Goal: Transaction & Acquisition: Purchase product/service

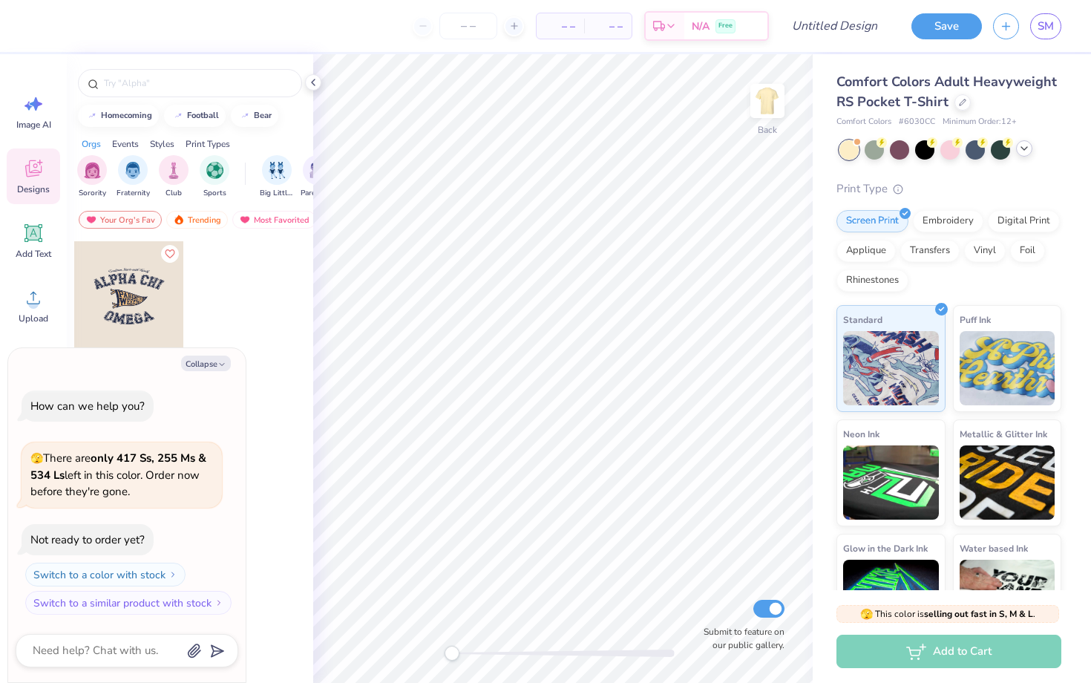
click at [1029, 148] on icon at bounding box center [1024, 148] width 12 height 12
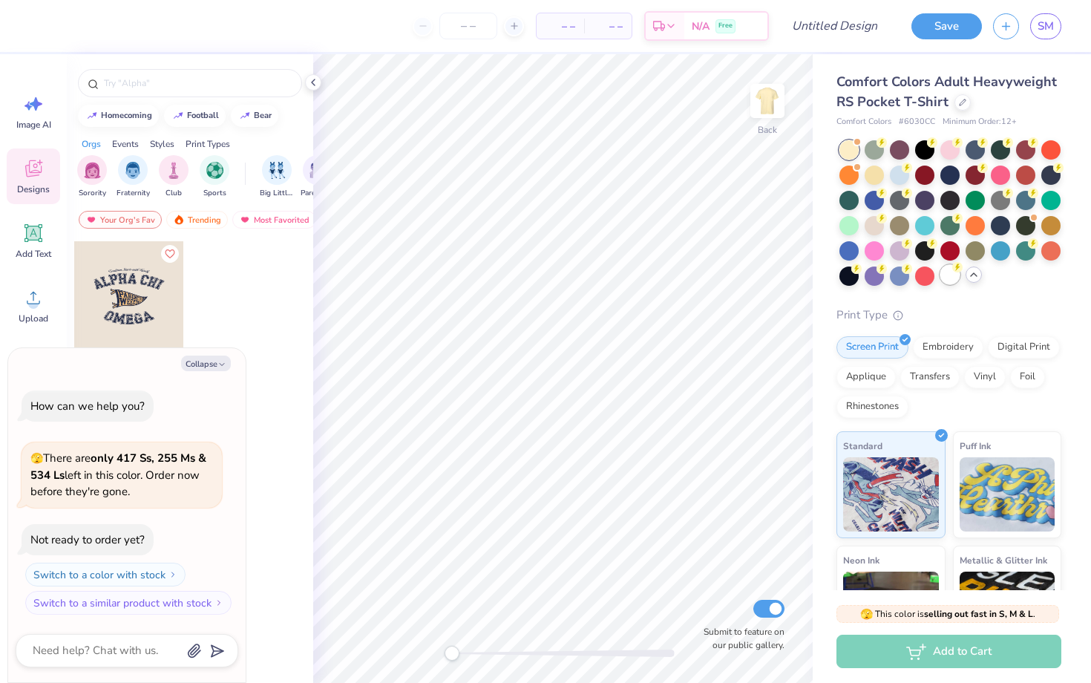
click at [948, 280] on div at bounding box center [949, 274] width 19 height 19
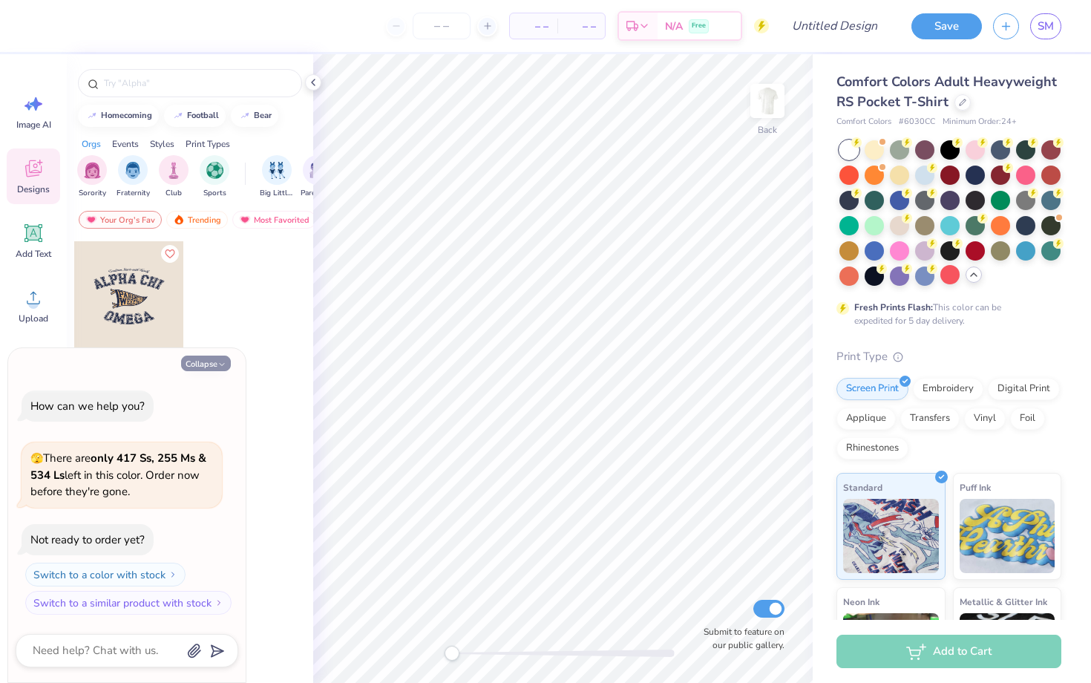
click at [217, 364] on button "Collapse" at bounding box center [206, 363] width 50 height 16
type textarea "x"
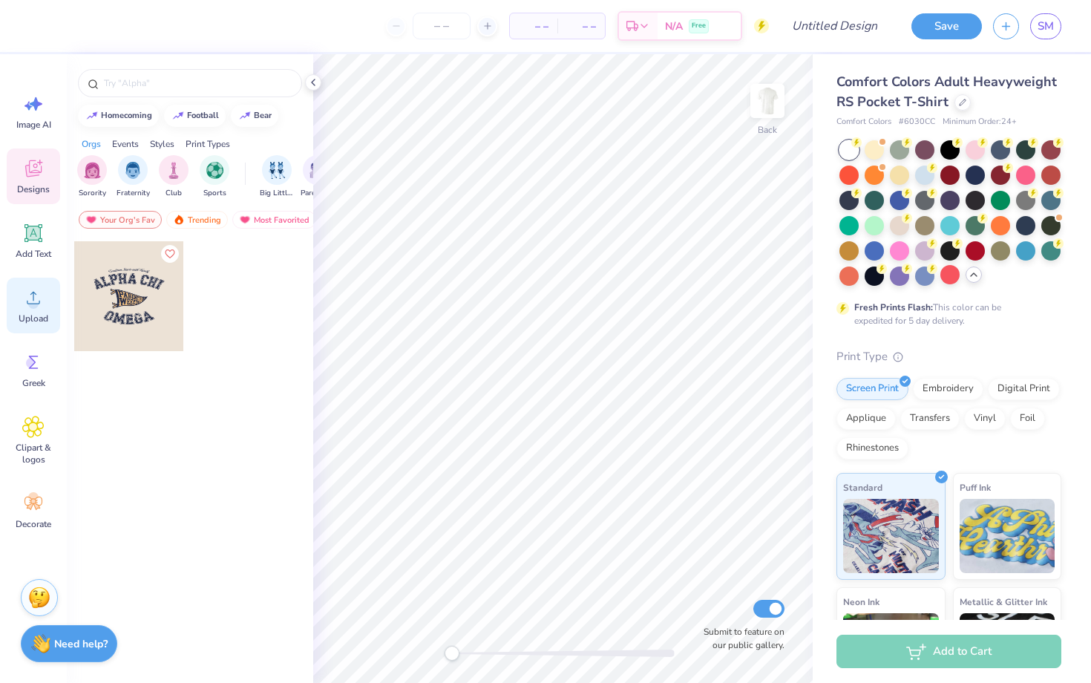
click at [37, 301] on circle at bounding box center [33, 303] width 10 height 10
click at [772, 105] on img at bounding box center [767, 100] width 59 height 59
click at [317, 85] on icon at bounding box center [313, 82] width 12 height 12
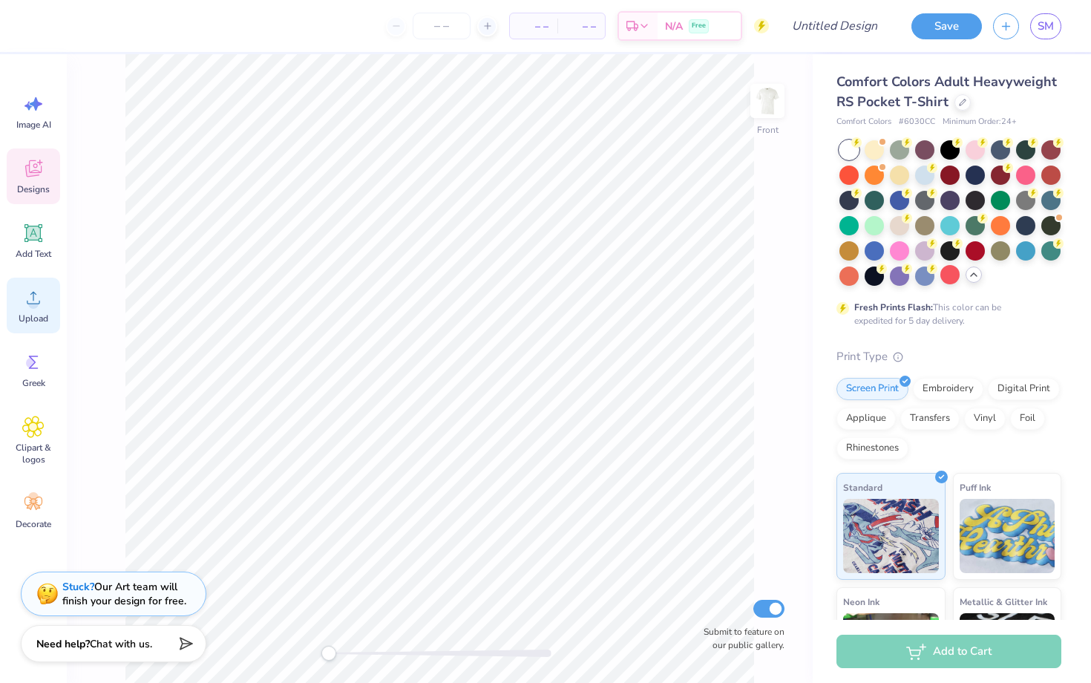
click at [33, 315] on span "Upload" at bounding box center [34, 318] width 30 height 12
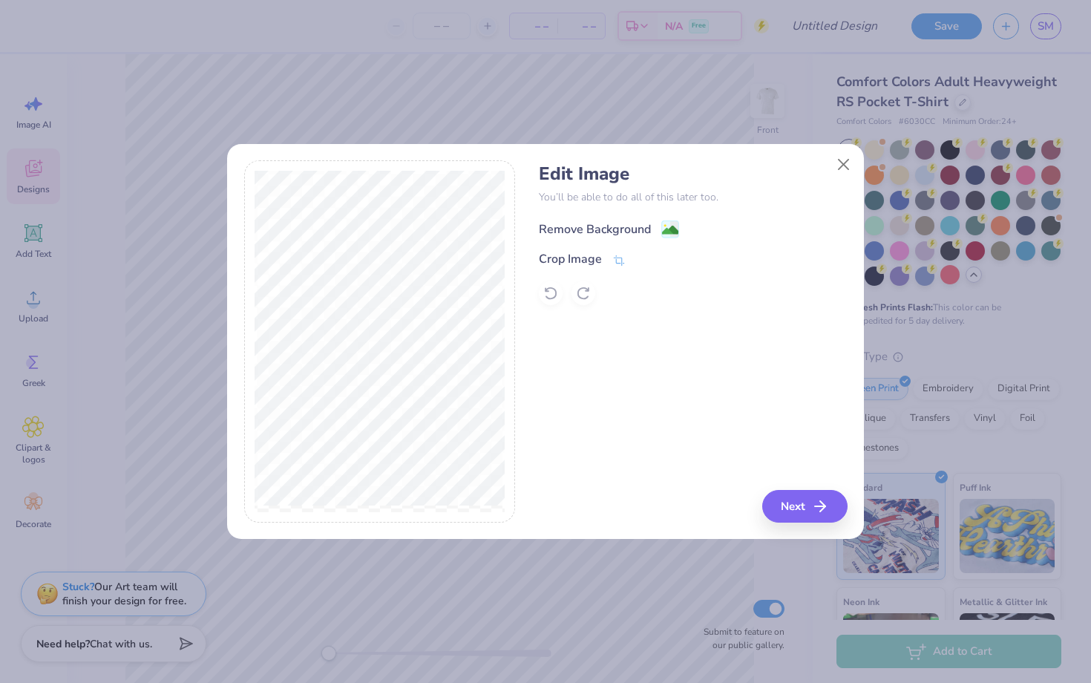
click at [611, 233] on div "Remove Background" at bounding box center [595, 229] width 112 height 18
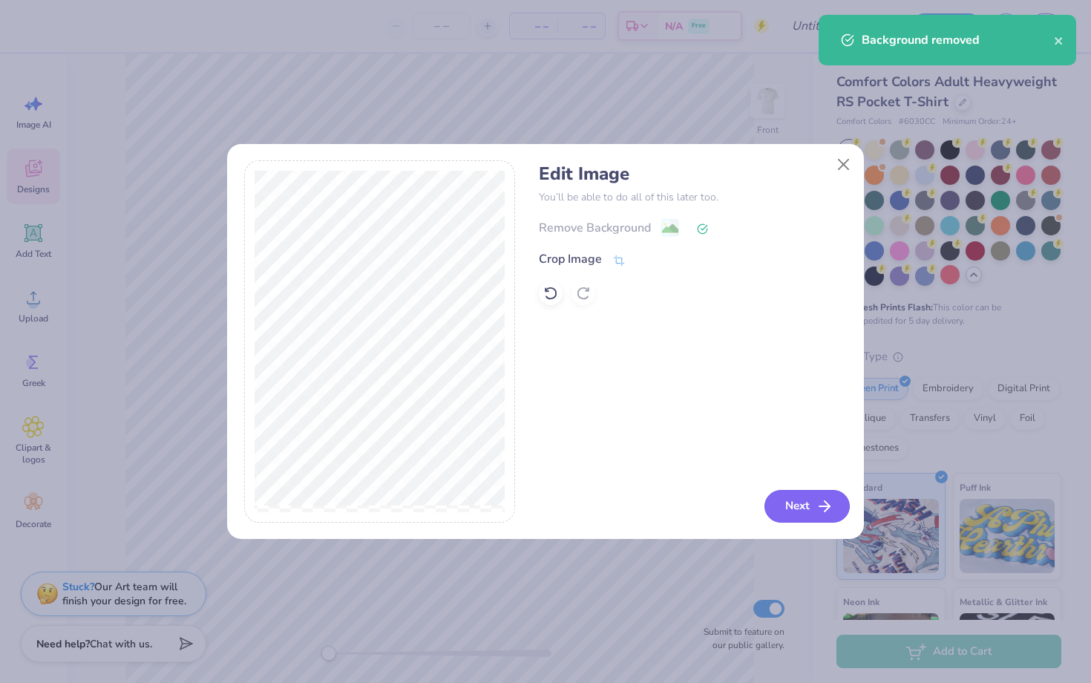
click at [805, 509] on button "Next" at bounding box center [806, 506] width 85 height 33
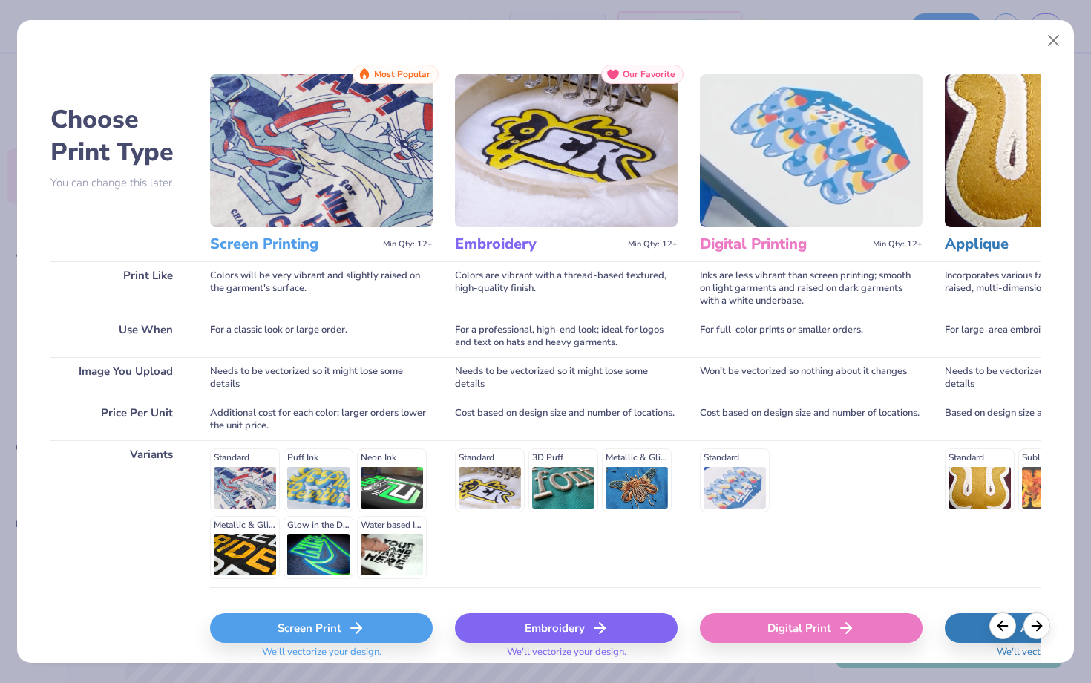
click at [347, 637] on div "Screen Print" at bounding box center [321, 628] width 223 height 30
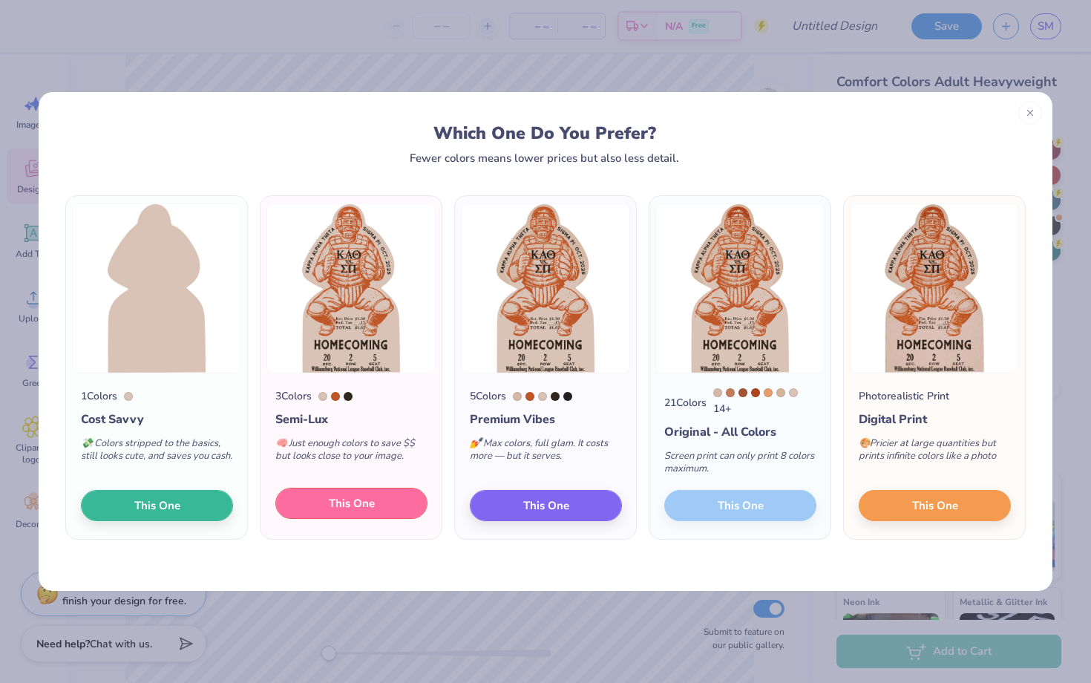
click at [375, 499] on button "This One" at bounding box center [351, 503] width 152 height 31
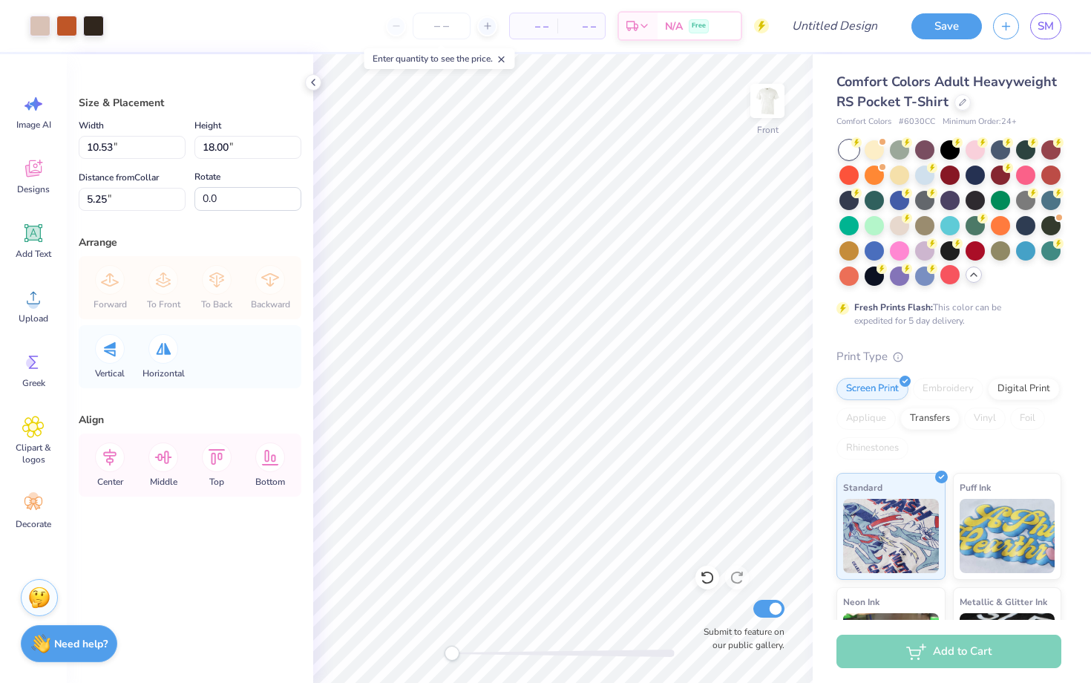
type input "6.11"
type input "10.44"
type input "12.81"
type input "6.57"
type input "11.22"
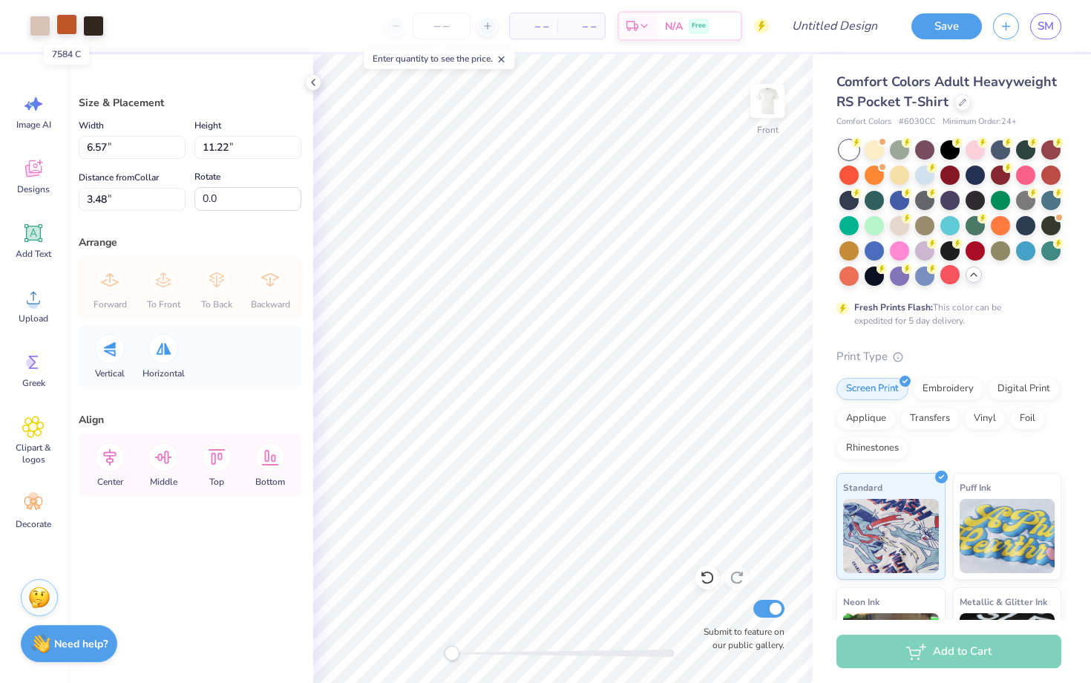
click at [65, 29] on div at bounding box center [66, 24] width 21 height 21
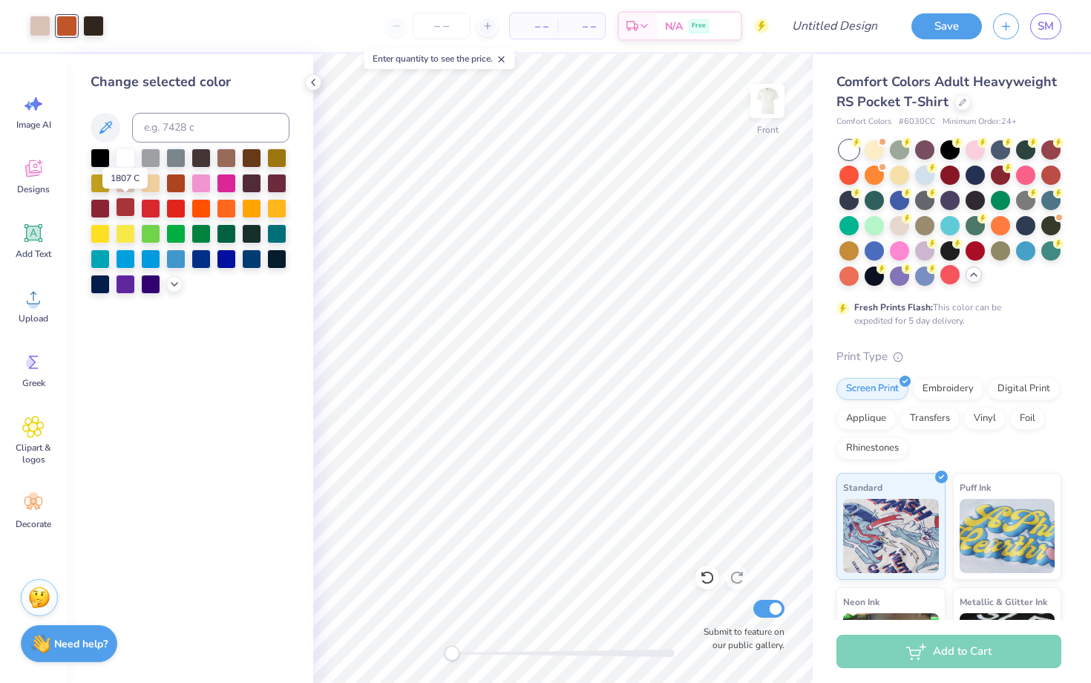
click at [131, 203] on div at bounding box center [125, 206] width 19 height 19
click at [253, 257] on div at bounding box center [251, 257] width 19 height 19
click at [129, 204] on div at bounding box center [125, 206] width 19 height 19
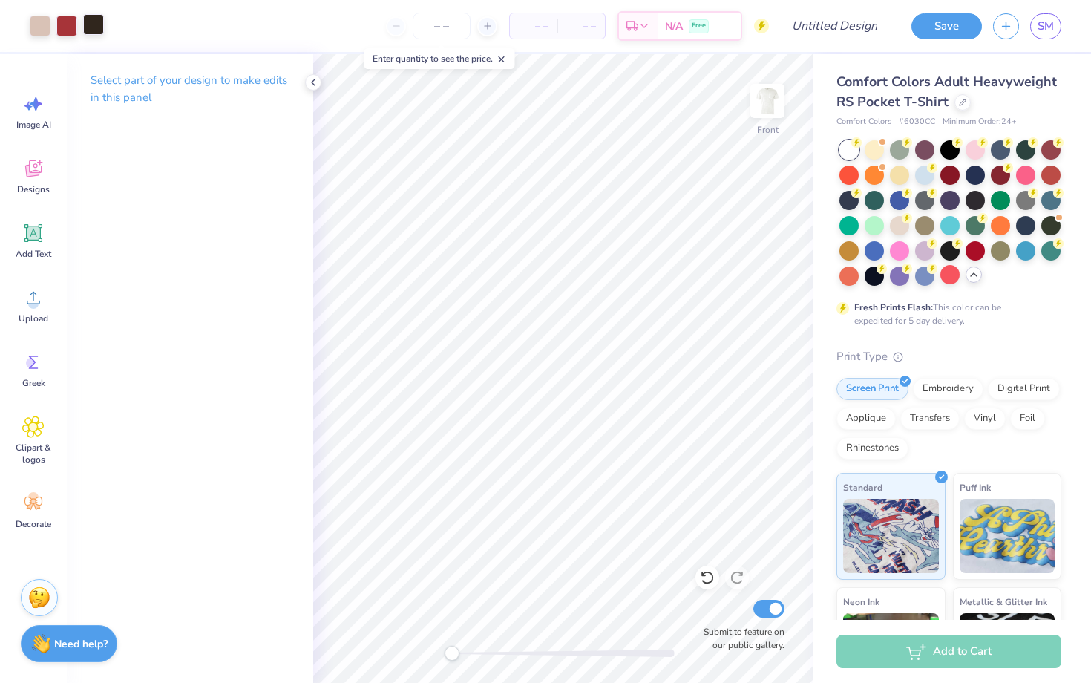
click at [96, 34] on div at bounding box center [93, 24] width 21 height 21
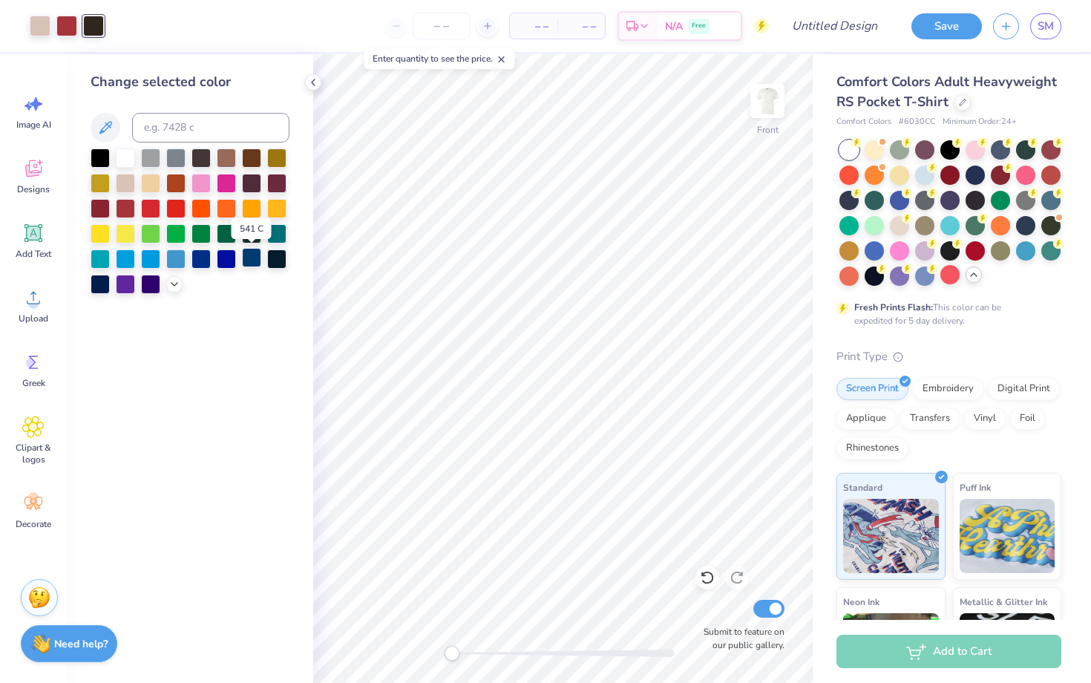
click at [249, 257] on div at bounding box center [251, 257] width 19 height 19
click at [96, 154] on div at bounding box center [100, 156] width 19 height 19
click at [712, 586] on div at bounding box center [707, 577] width 24 height 24
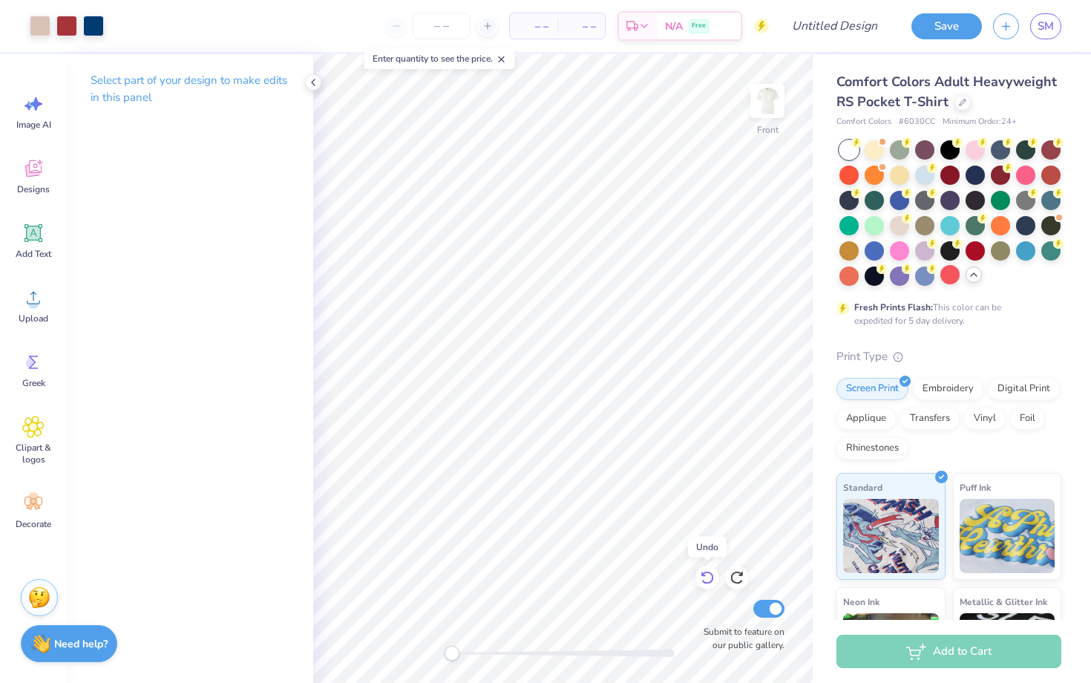
click at [711, 582] on icon at bounding box center [707, 577] width 13 height 13
click at [764, 102] on img at bounding box center [767, 100] width 59 height 59
click at [39, 304] on icon at bounding box center [33, 298] width 13 height 13
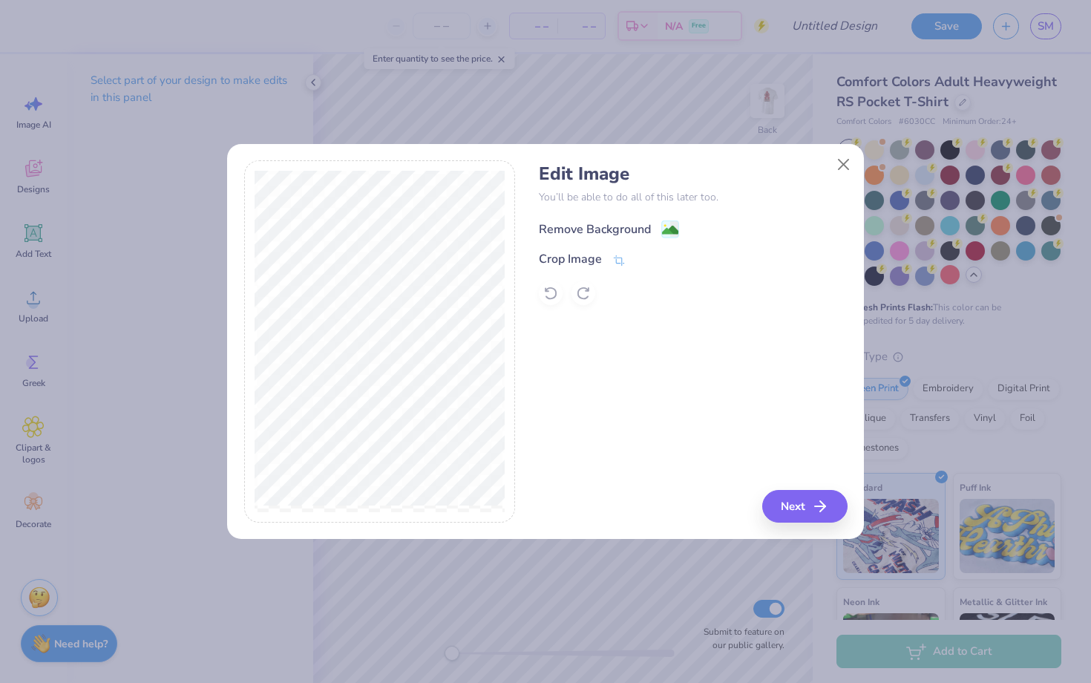
click at [610, 232] on div "Remove Background" at bounding box center [595, 229] width 112 height 18
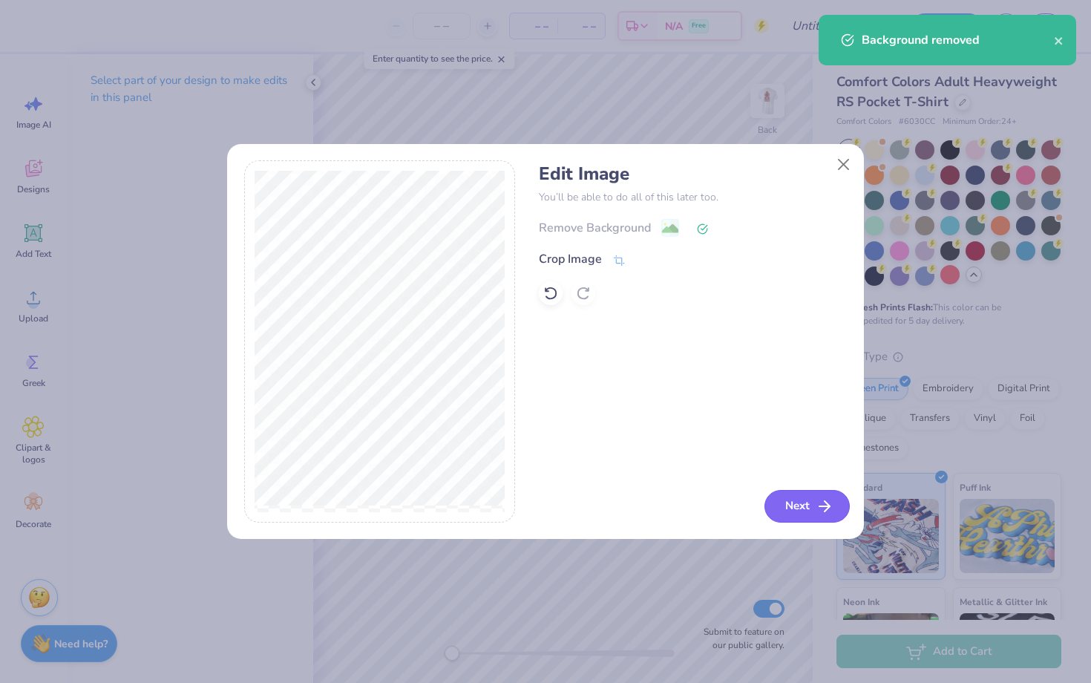
click at [825, 500] on icon "button" at bounding box center [825, 506] width 18 height 18
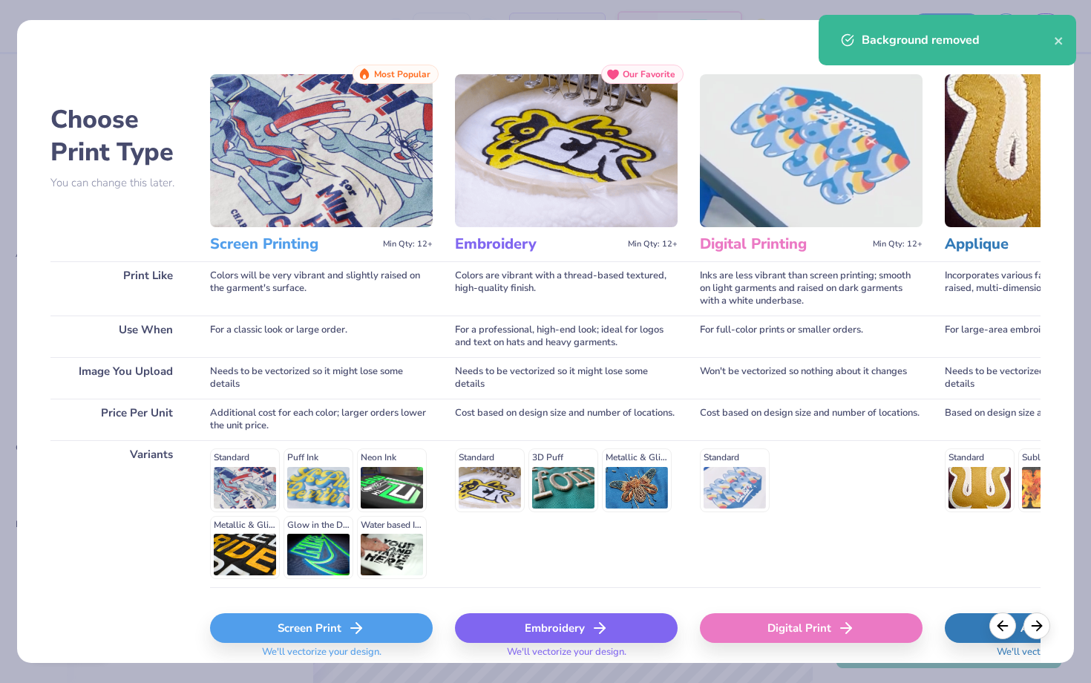
click at [367, 619] on div "Screen Print" at bounding box center [321, 628] width 223 height 30
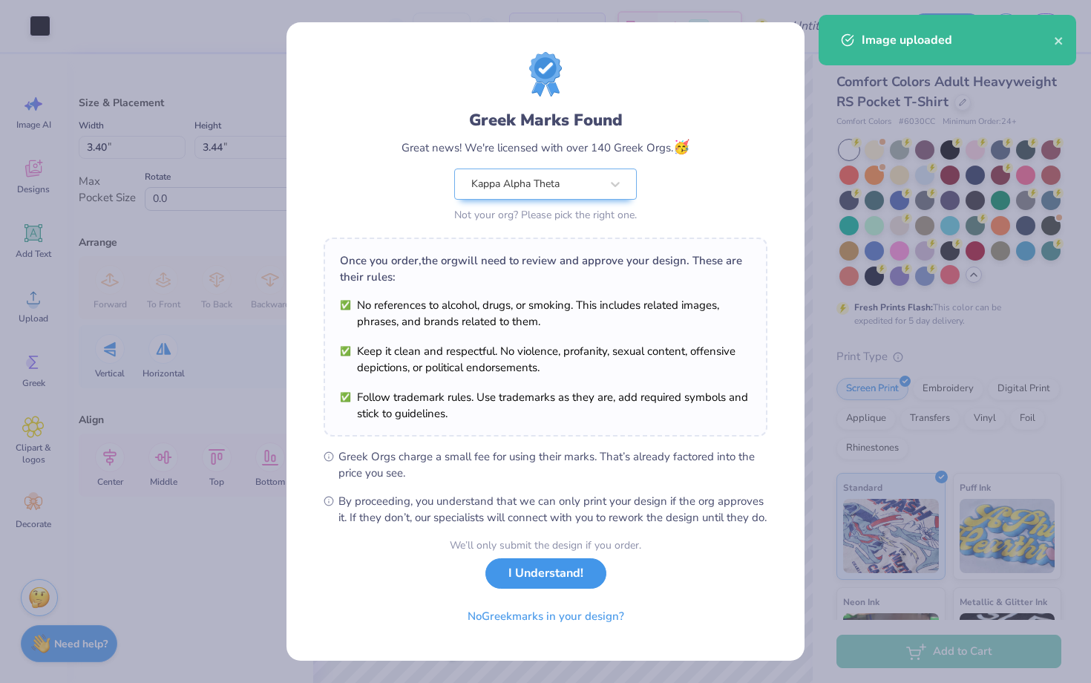
click at [544, 588] on button "I Understand!" at bounding box center [545, 573] width 121 height 30
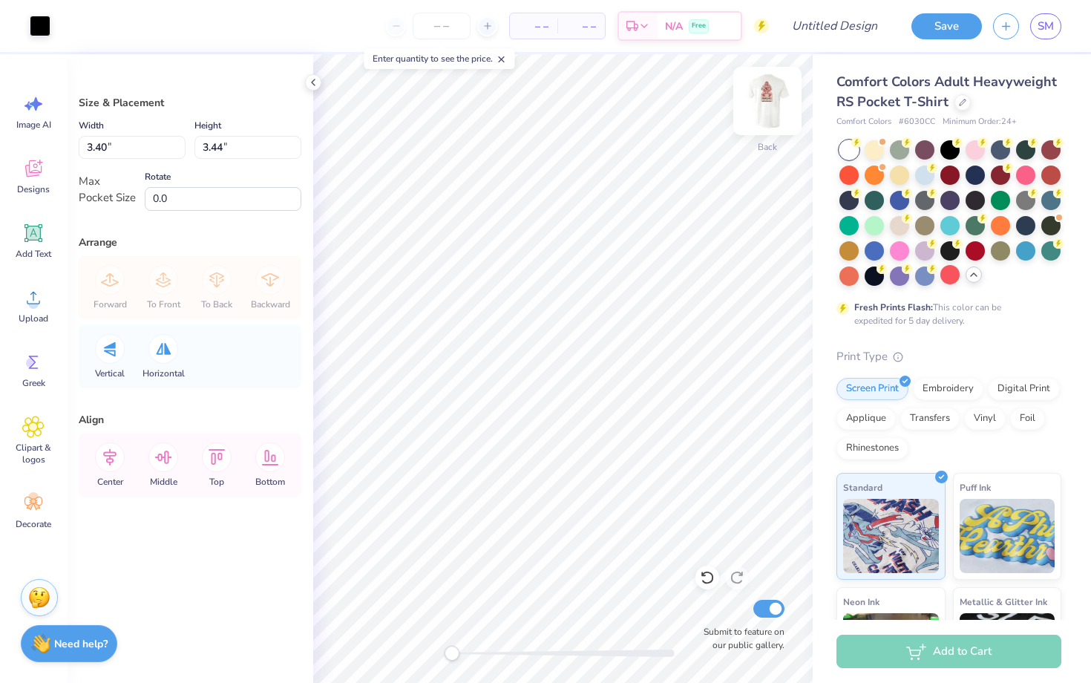
click at [771, 114] on img at bounding box center [767, 100] width 59 height 59
type input "6.57"
type input "11.22"
type input "3.48"
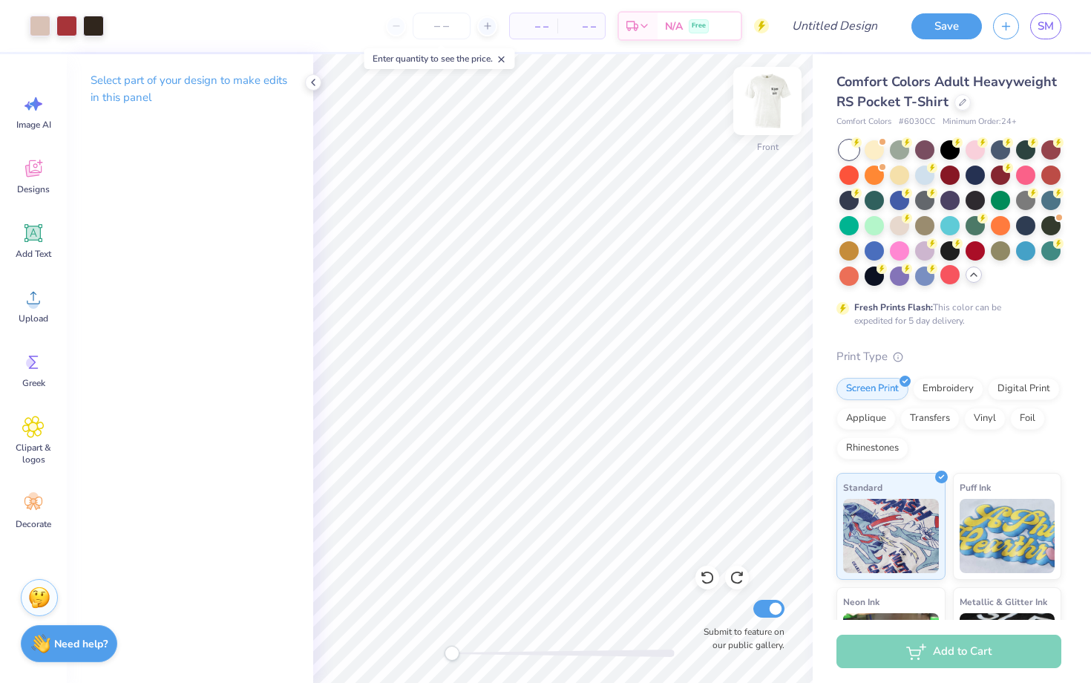
click at [772, 108] on img at bounding box center [767, 100] width 59 height 59
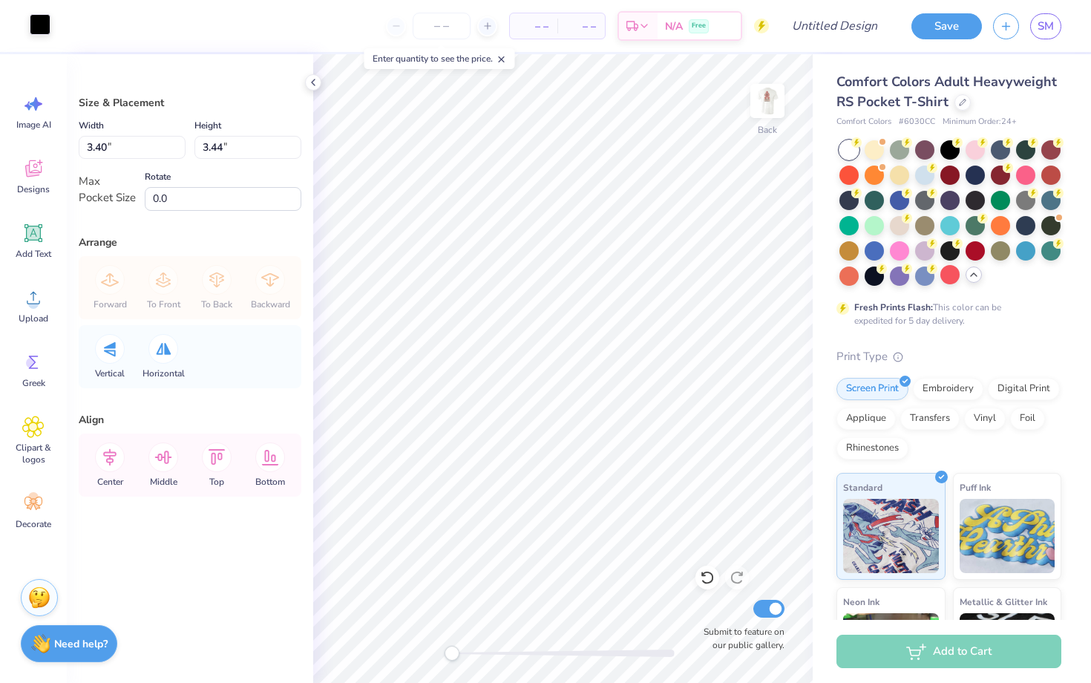
click at [45, 22] on div at bounding box center [40, 24] width 21 height 21
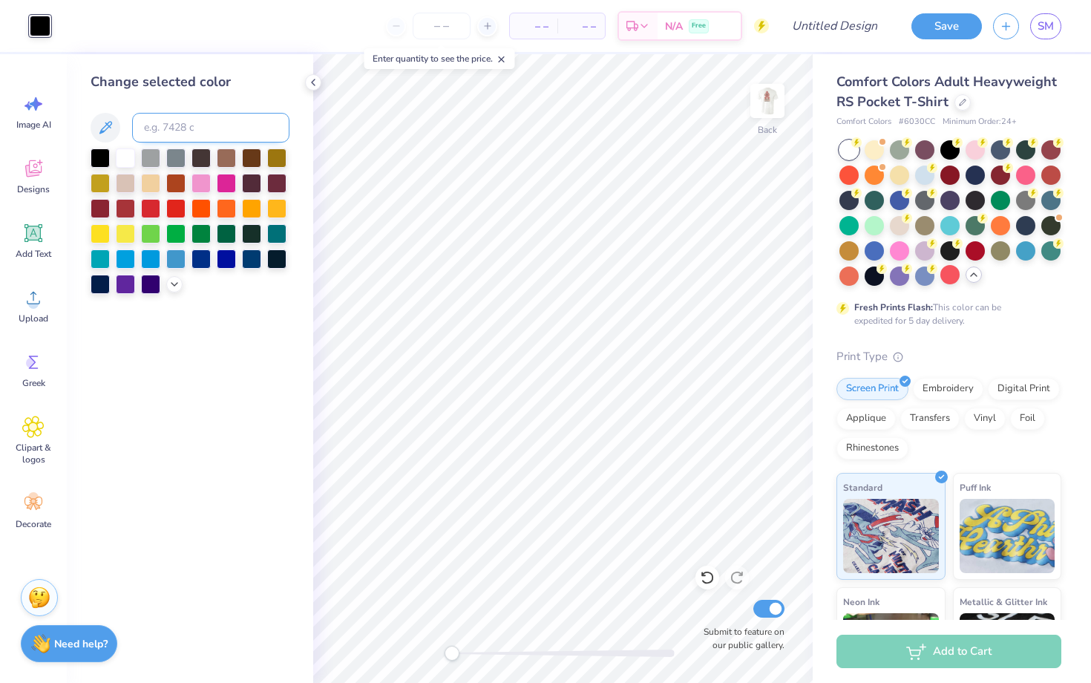
click at [181, 134] on input at bounding box center [210, 128] width 157 height 30
click at [178, 280] on icon at bounding box center [174, 283] width 12 height 12
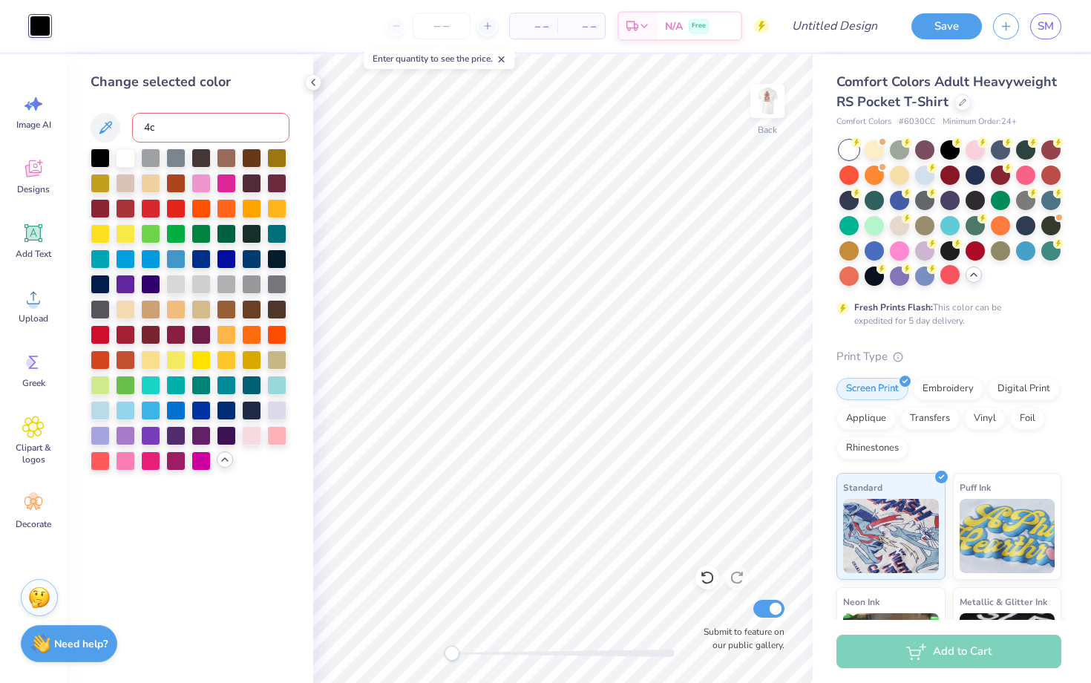
click at [172, 126] on input "4c" at bounding box center [210, 128] width 157 height 30
type input "4C"
click at [767, 108] on img at bounding box center [767, 100] width 59 height 59
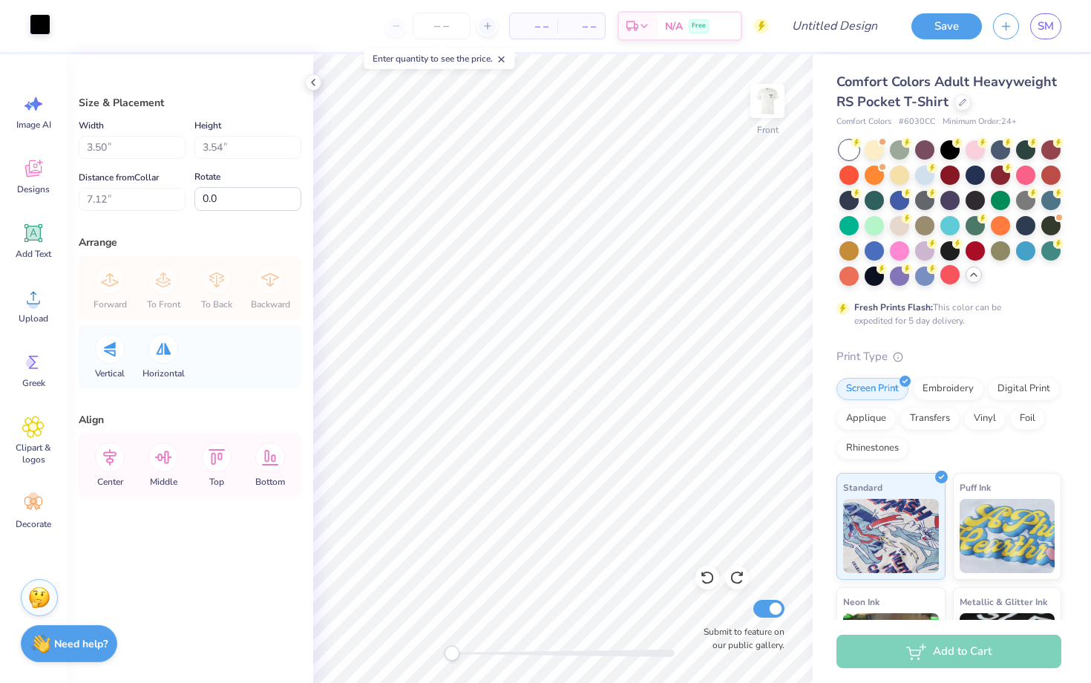
click at [35, 32] on div at bounding box center [40, 24] width 21 height 21
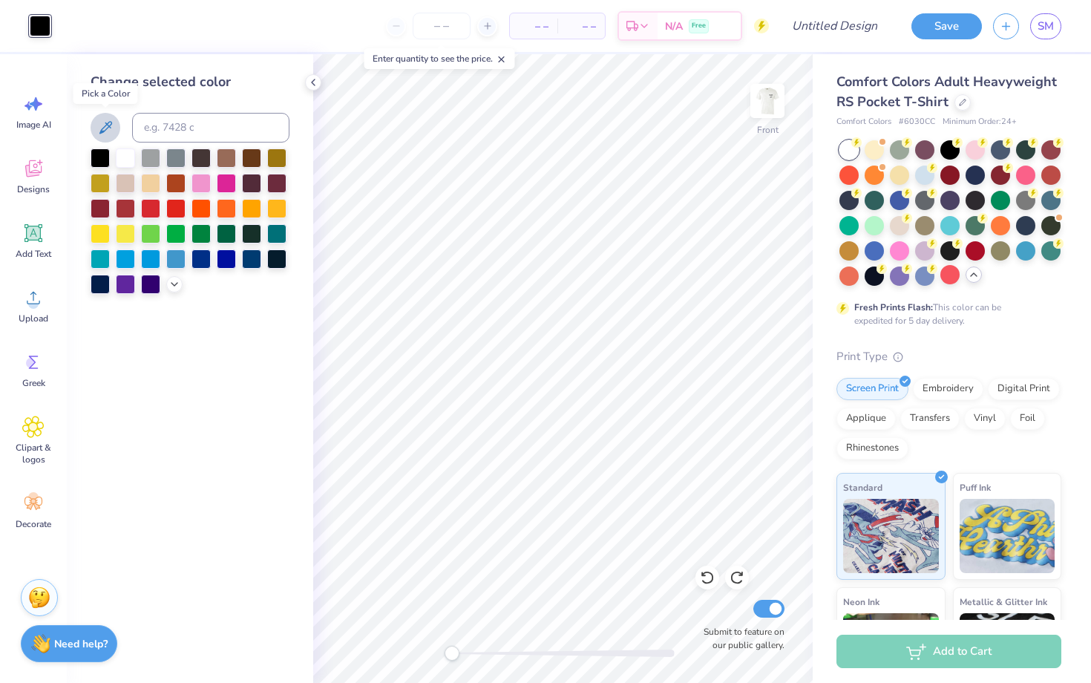
click at [101, 130] on icon at bounding box center [105, 127] width 13 height 13
click at [759, 106] on img at bounding box center [767, 100] width 59 height 59
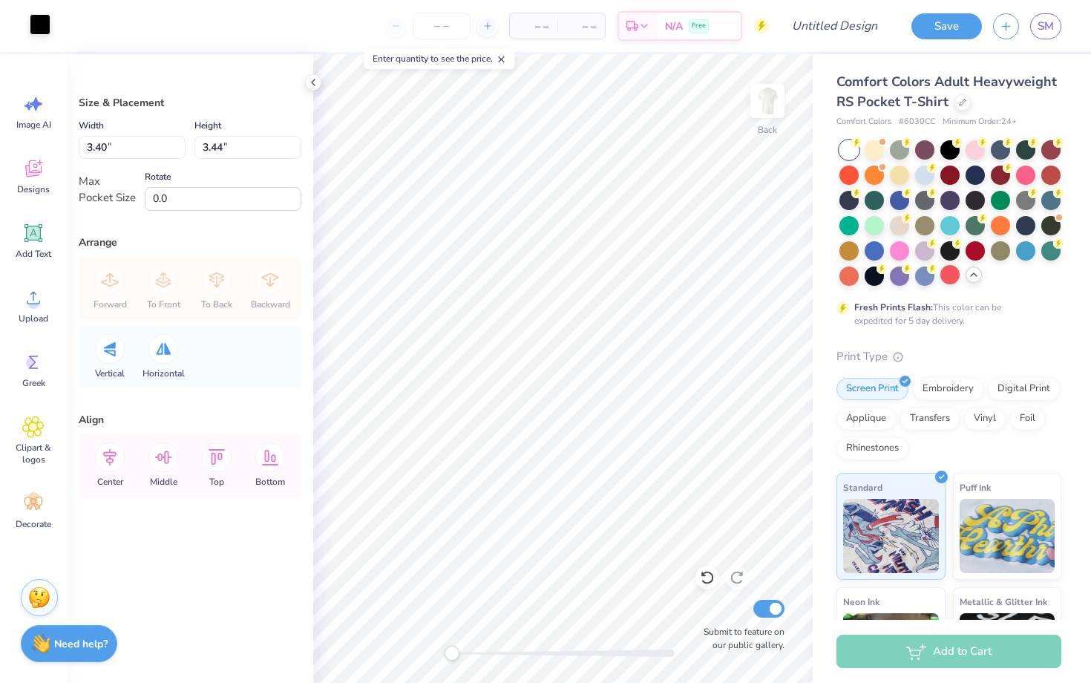
click at [43, 27] on div at bounding box center [40, 24] width 21 height 21
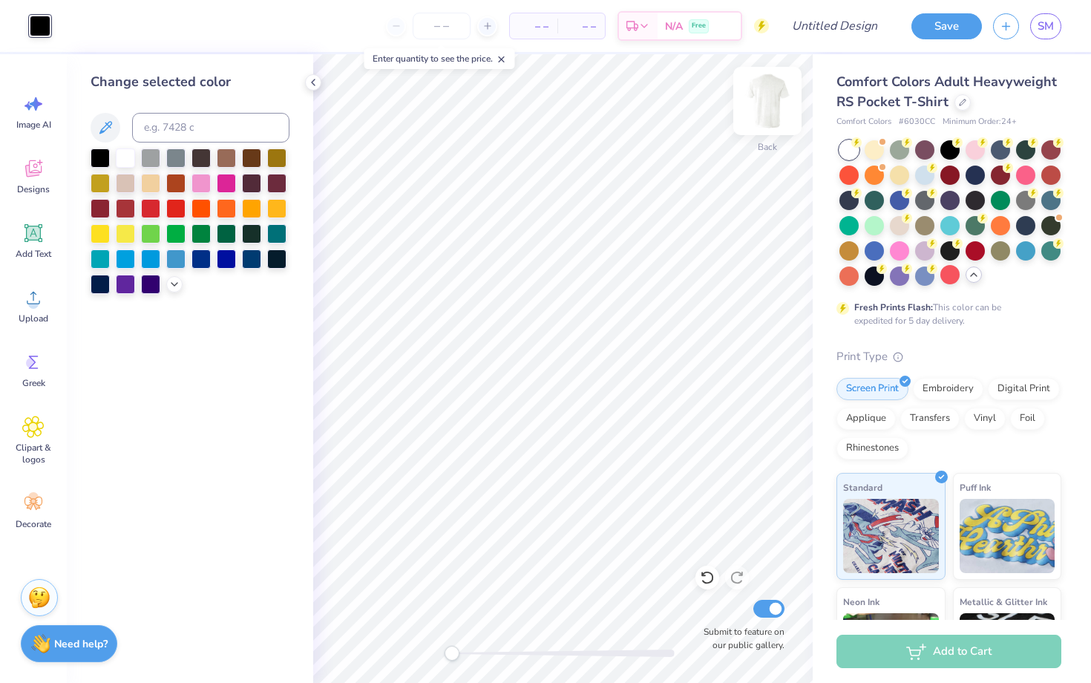
click at [766, 97] on img at bounding box center [767, 100] width 59 height 59
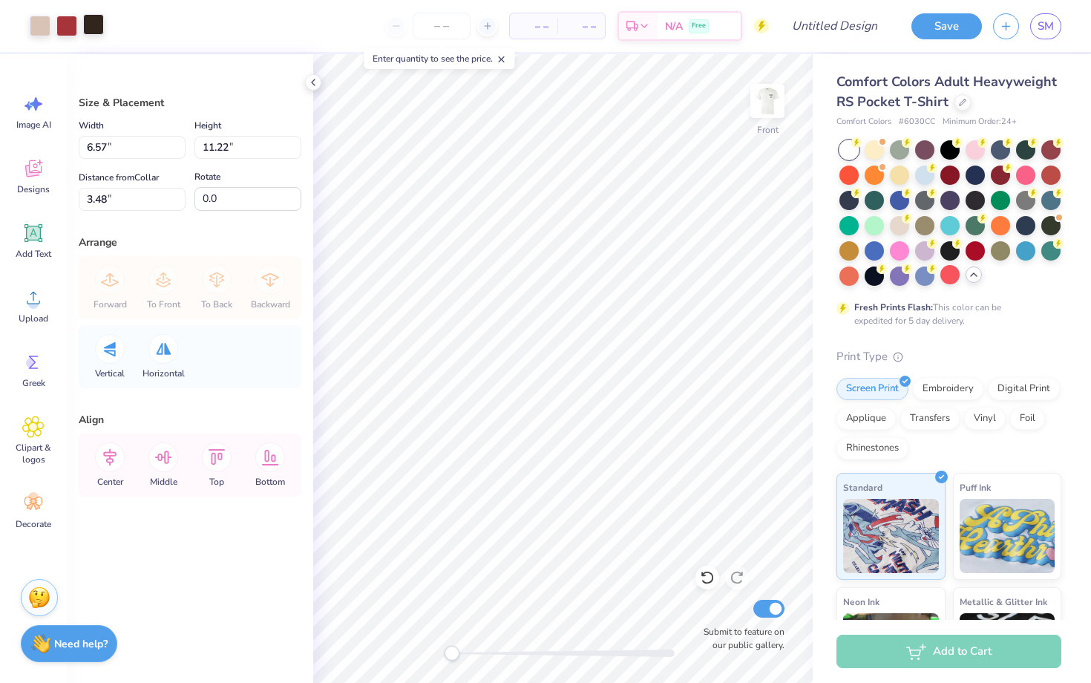
click at [99, 33] on div at bounding box center [93, 24] width 21 height 21
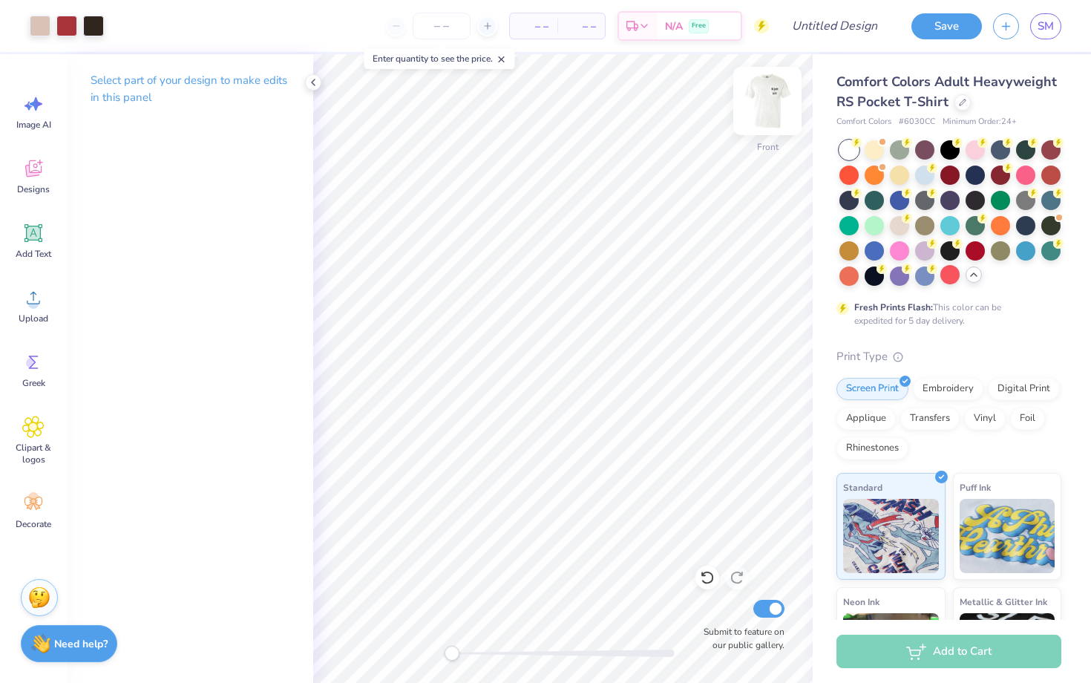
click at [778, 101] on img at bounding box center [767, 100] width 59 height 59
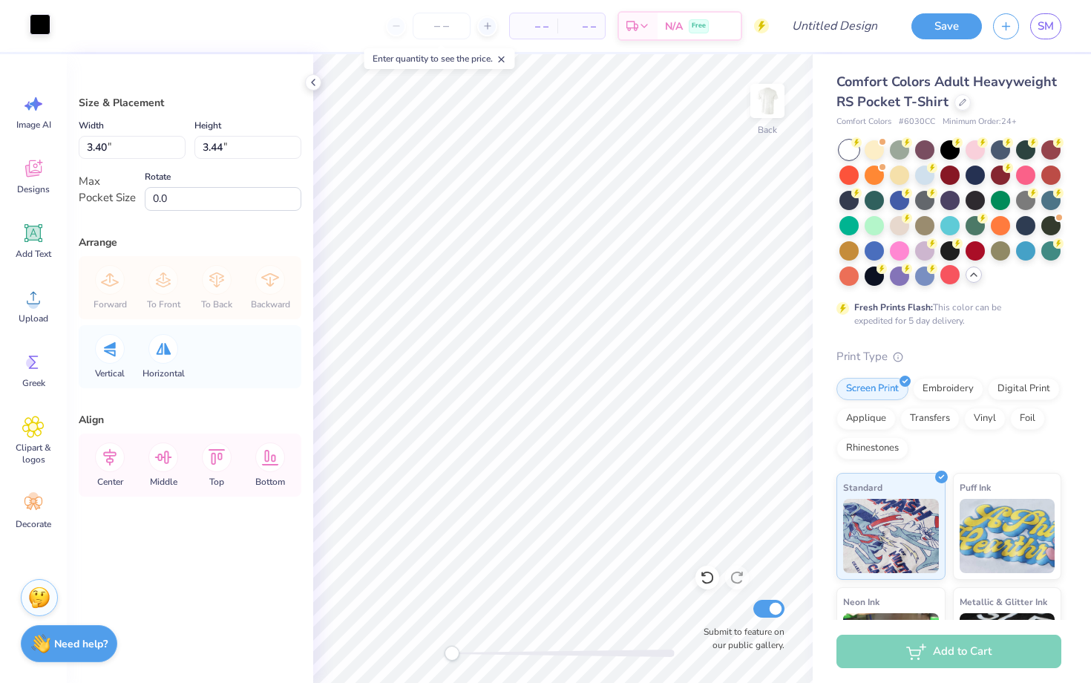
click at [42, 24] on div at bounding box center [40, 24] width 21 height 21
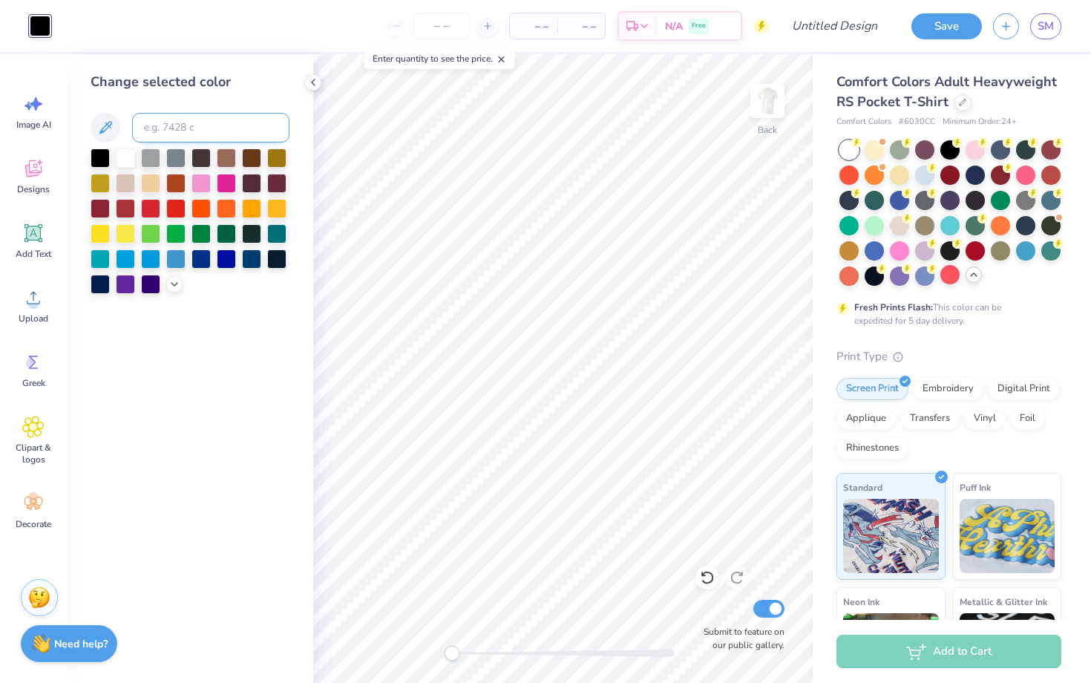
click at [188, 127] on input at bounding box center [210, 128] width 157 height 30
type input "4"
type input "N"
type input "Black 4"
type input "4 C"
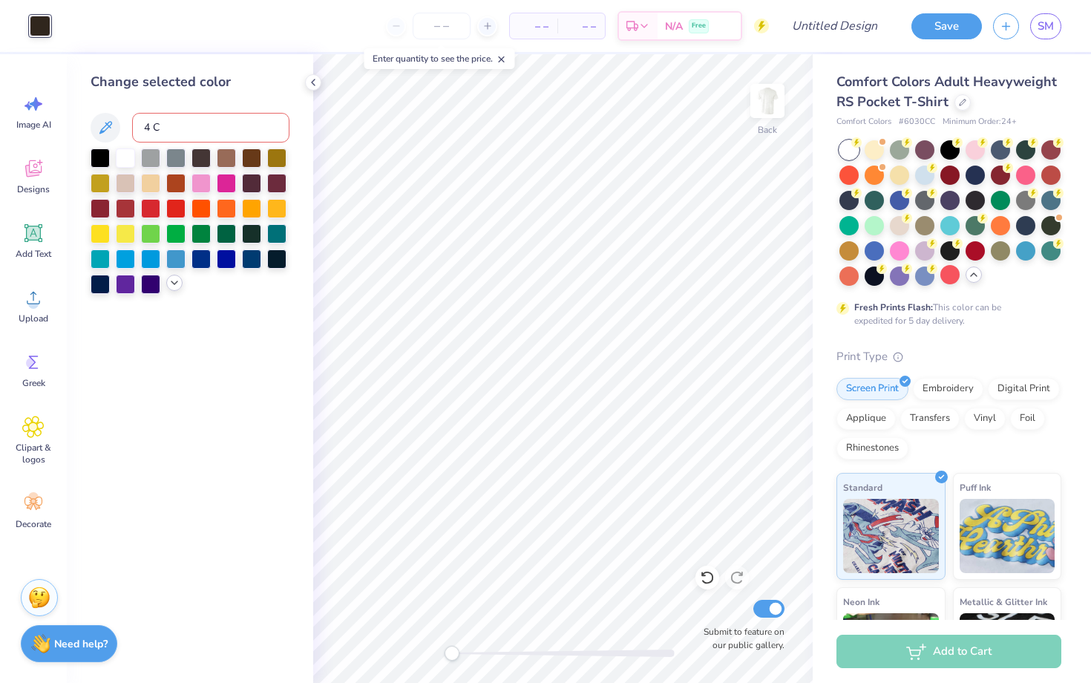
click at [175, 285] on icon at bounding box center [174, 283] width 12 height 12
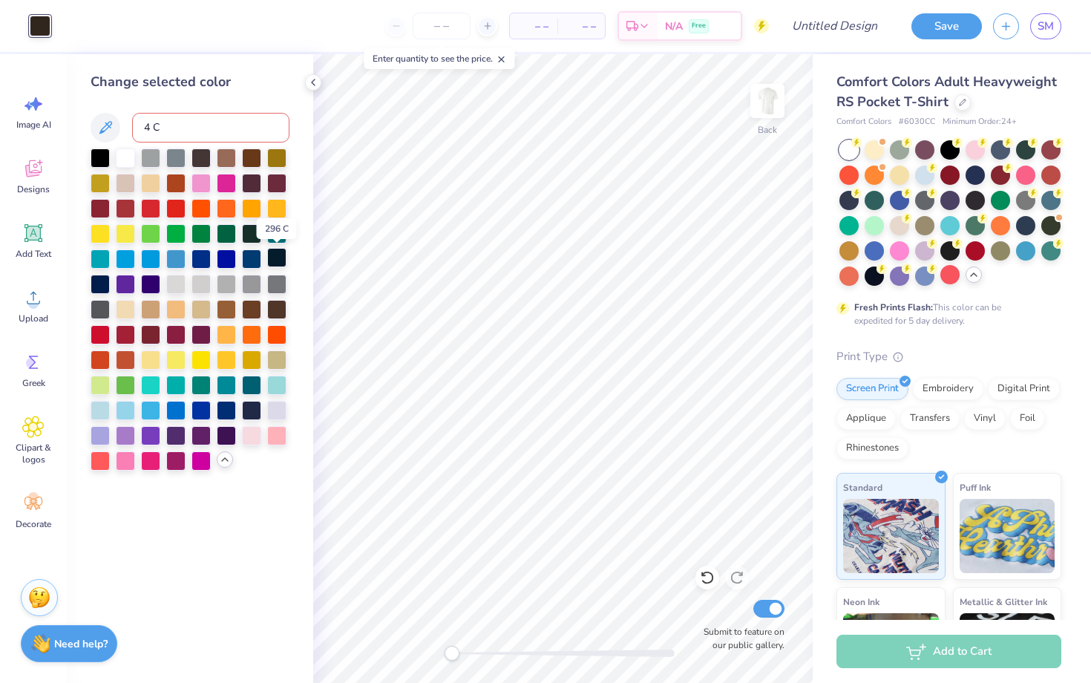
click at [282, 258] on div at bounding box center [276, 257] width 19 height 19
click at [252, 406] on div at bounding box center [251, 408] width 19 height 19
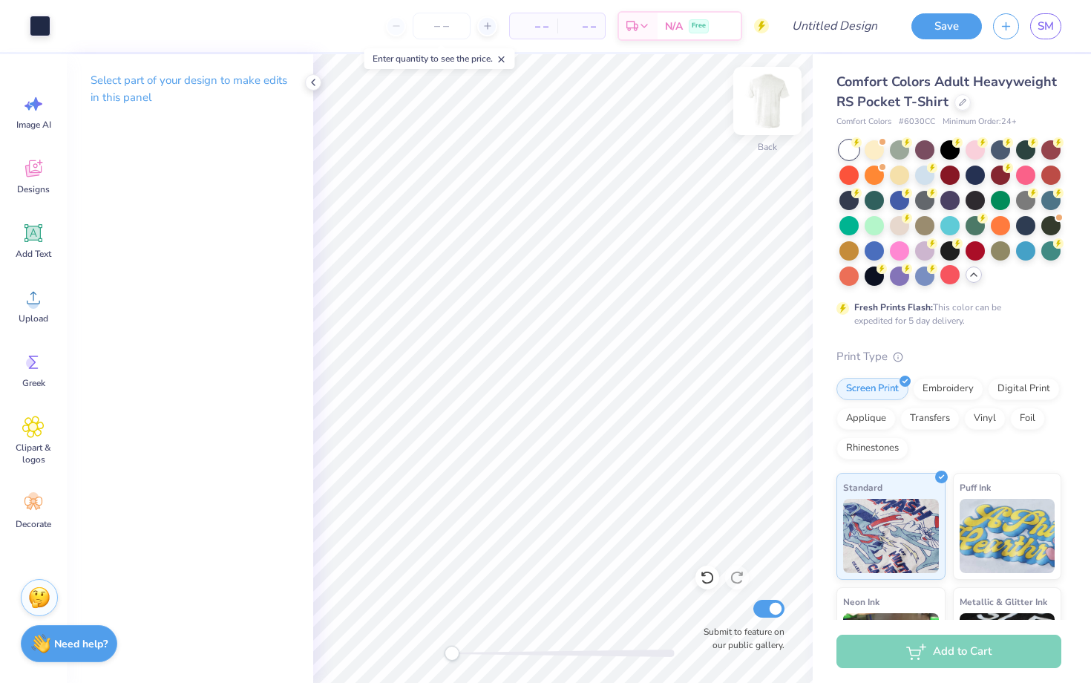
click at [767, 104] on img at bounding box center [767, 100] width 59 height 59
click at [767, 104] on img at bounding box center [767, 101] width 30 height 30
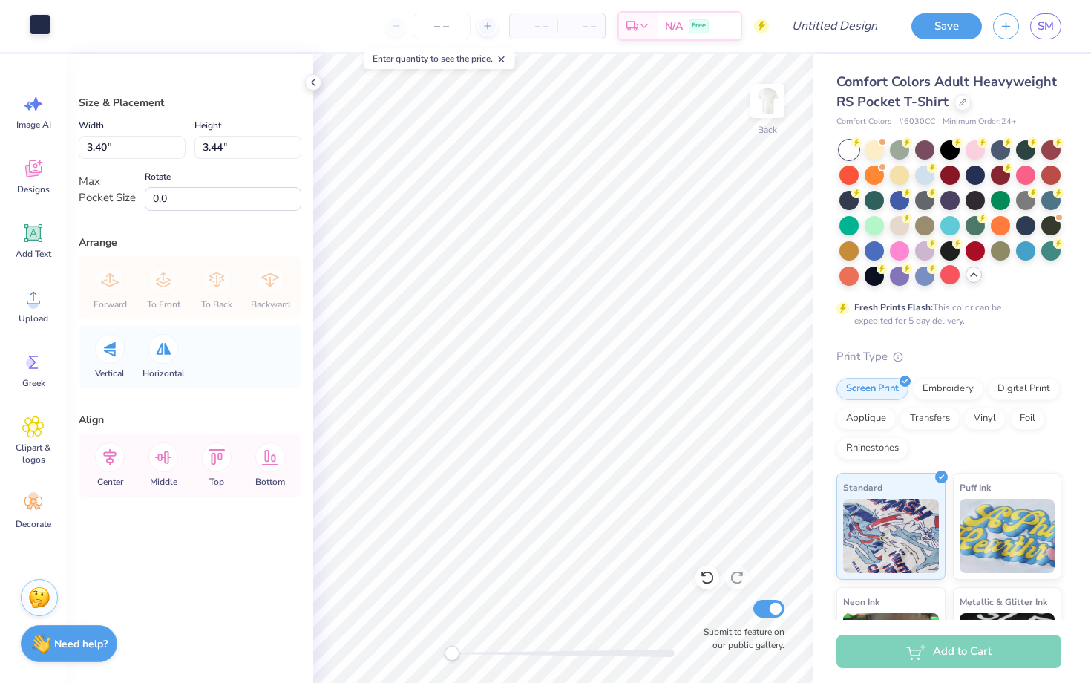
click at [39, 29] on div at bounding box center [40, 24] width 21 height 21
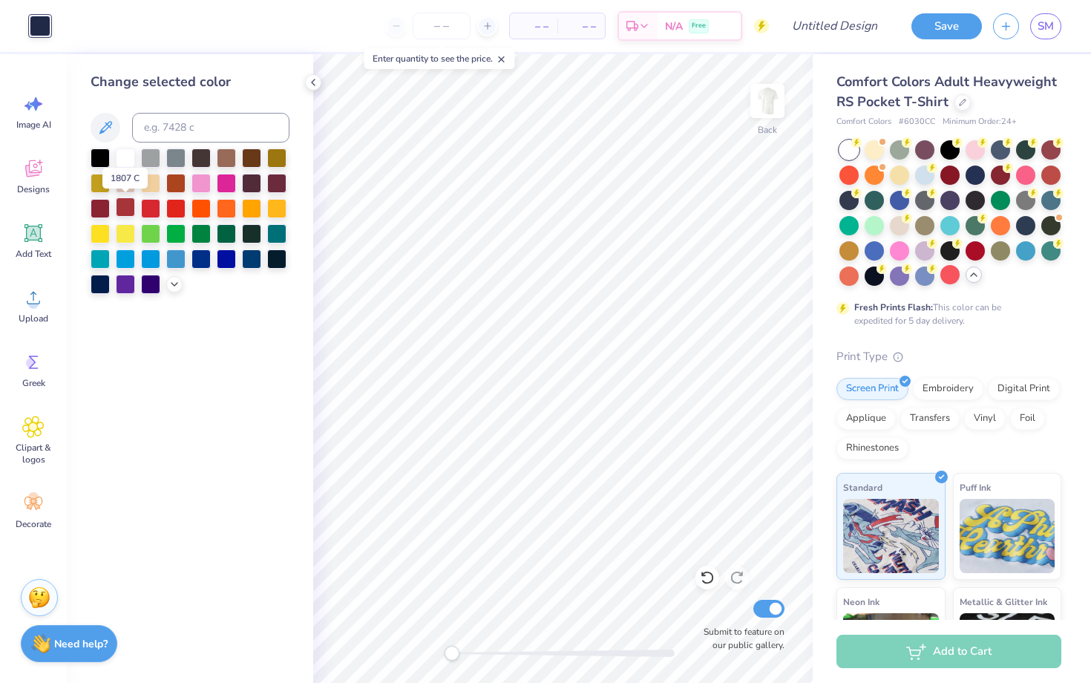
click at [129, 203] on div at bounding box center [125, 206] width 19 height 19
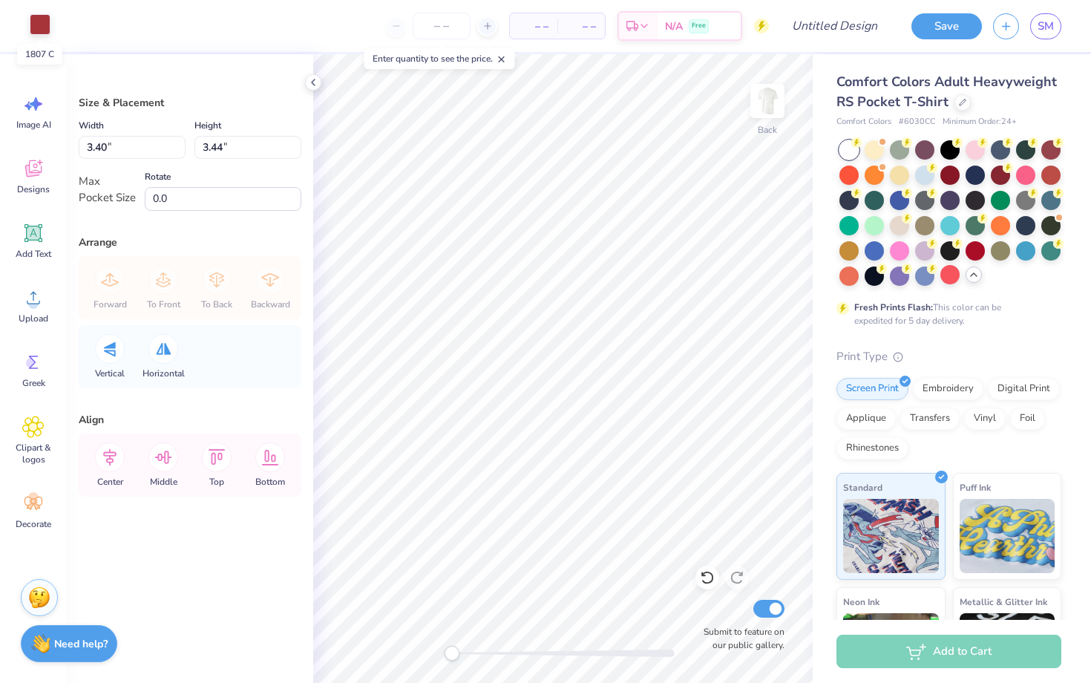
click at [41, 27] on div at bounding box center [40, 24] width 21 height 21
type input "3.01"
type input "3.05"
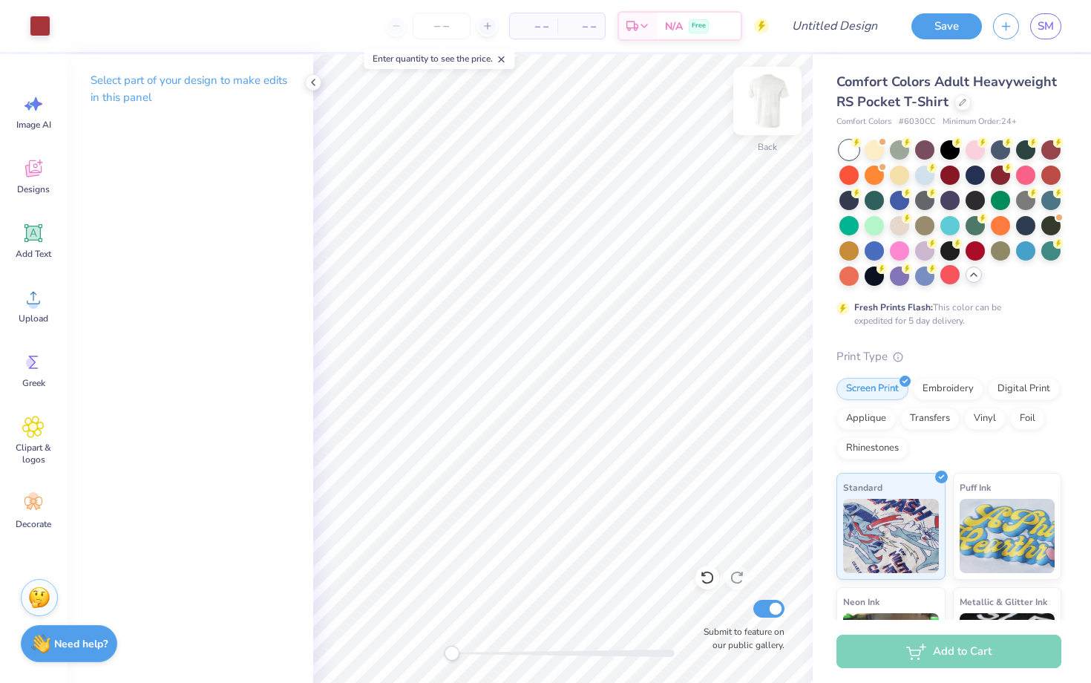
click at [777, 108] on img at bounding box center [767, 100] width 59 height 59
click at [763, 105] on img at bounding box center [767, 100] width 59 height 59
click at [773, 103] on img at bounding box center [767, 100] width 59 height 59
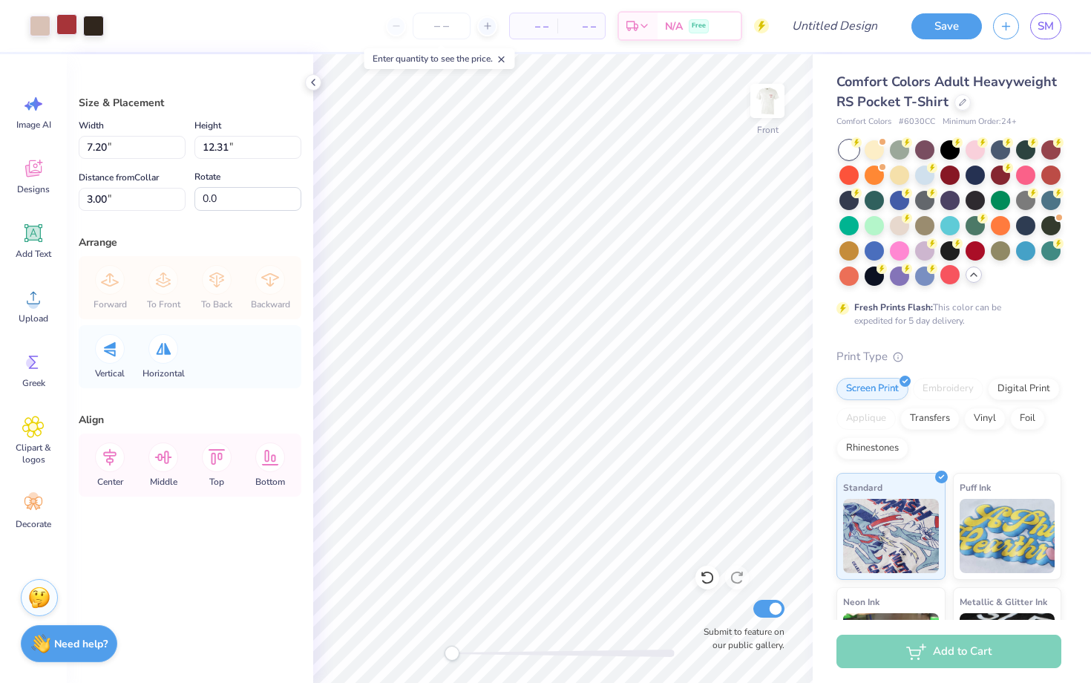
click at [68, 29] on div at bounding box center [66, 24] width 21 height 21
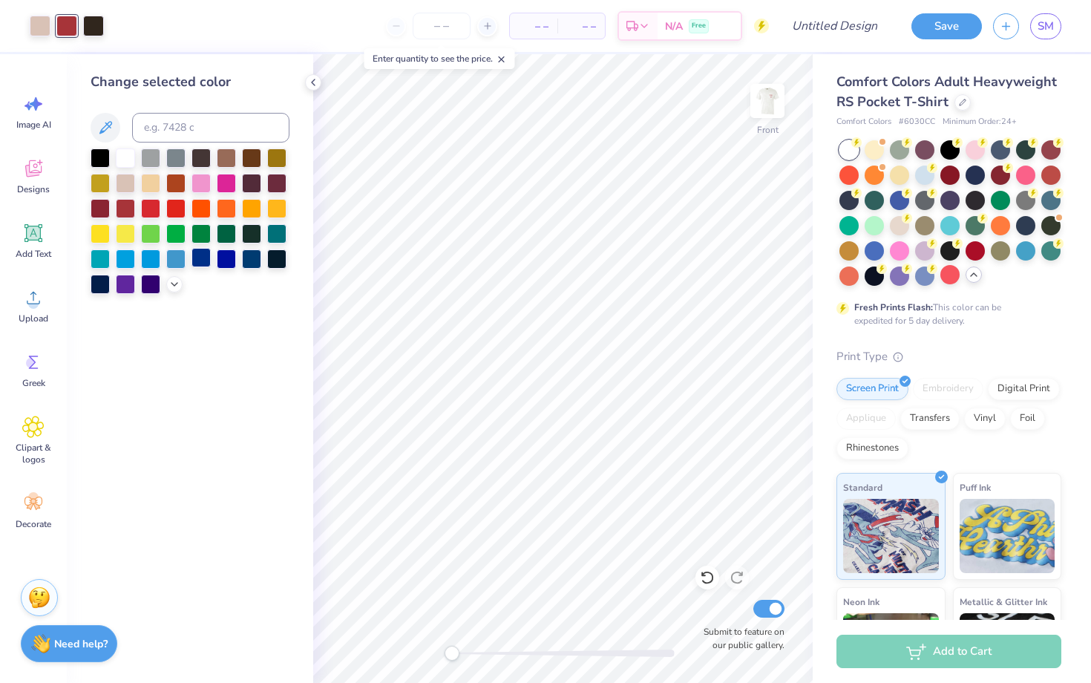
click at [203, 257] on div at bounding box center [200, 257] width 19 height 19
click at [202, 232] on div at bounding box center [200, 232] width 19 height 19
click at [230, 232] on div at bounding box center [226, 232] width 19 height 19
click at [700, 581] on icon at bounding box center [707, 577] width 15 height 15
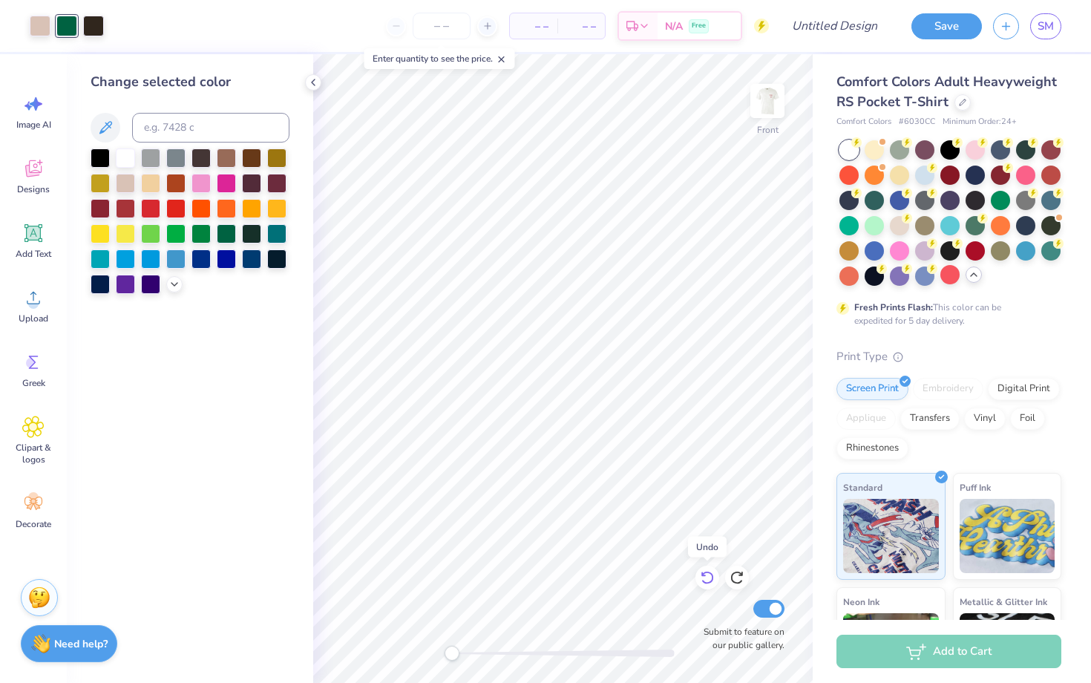
click at [700, 581] on icon at bounding box center [707, 577] width 15 height 15
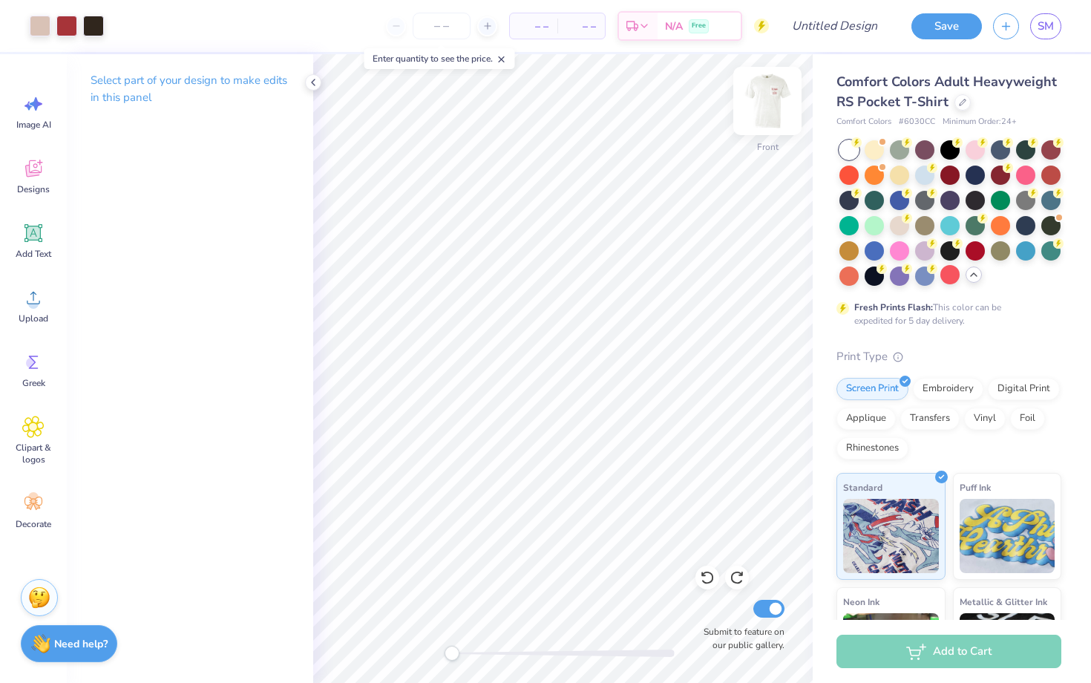
click at [767, 113] on img at bounding box center [767, 100] width 59 height 59
click at [859, 21] on input "Design Title" at bounding box center [852, 26] width 73 height 30
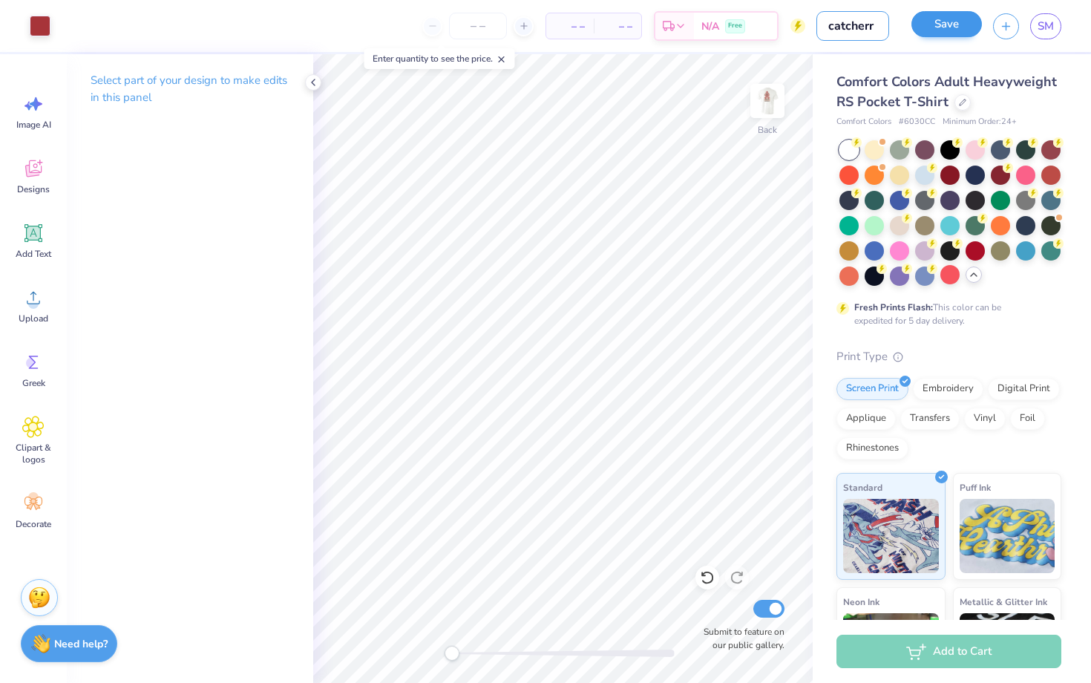
type input "catcherr"
click at [941, 30] on button "Save" at bounding box center [946, 24] width 70 height 26
click at [471, 27] on input "number" at bounding box center [478, 26] width 58 height 27
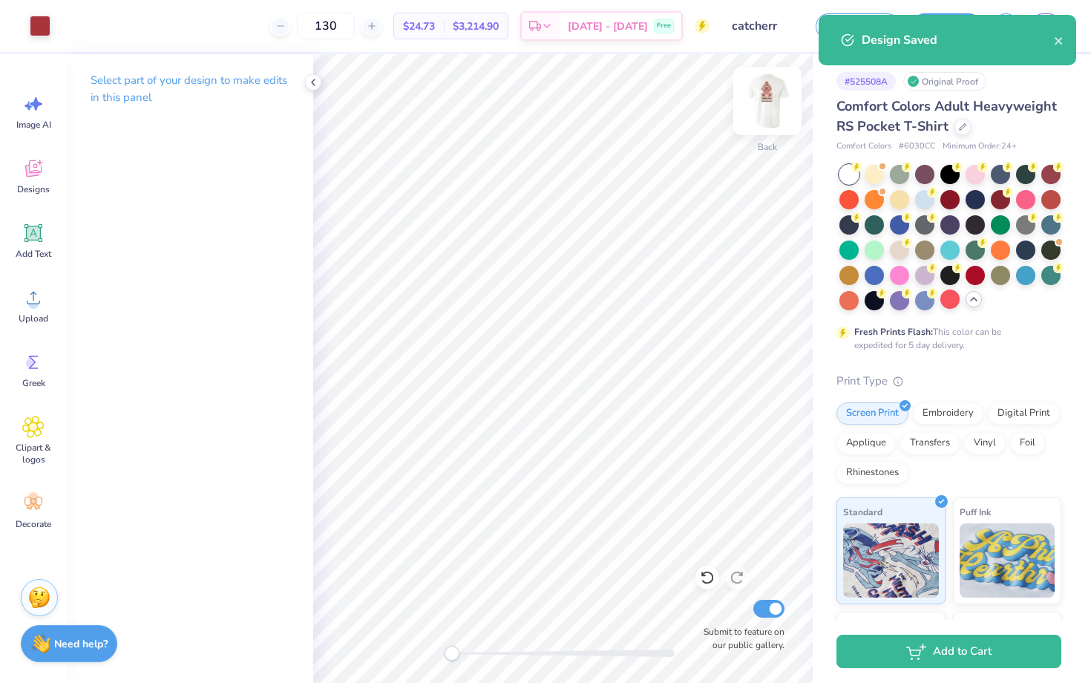
type input "130"
click at [748, 87] on img at bounding box center [767, 100] width 59 height 59
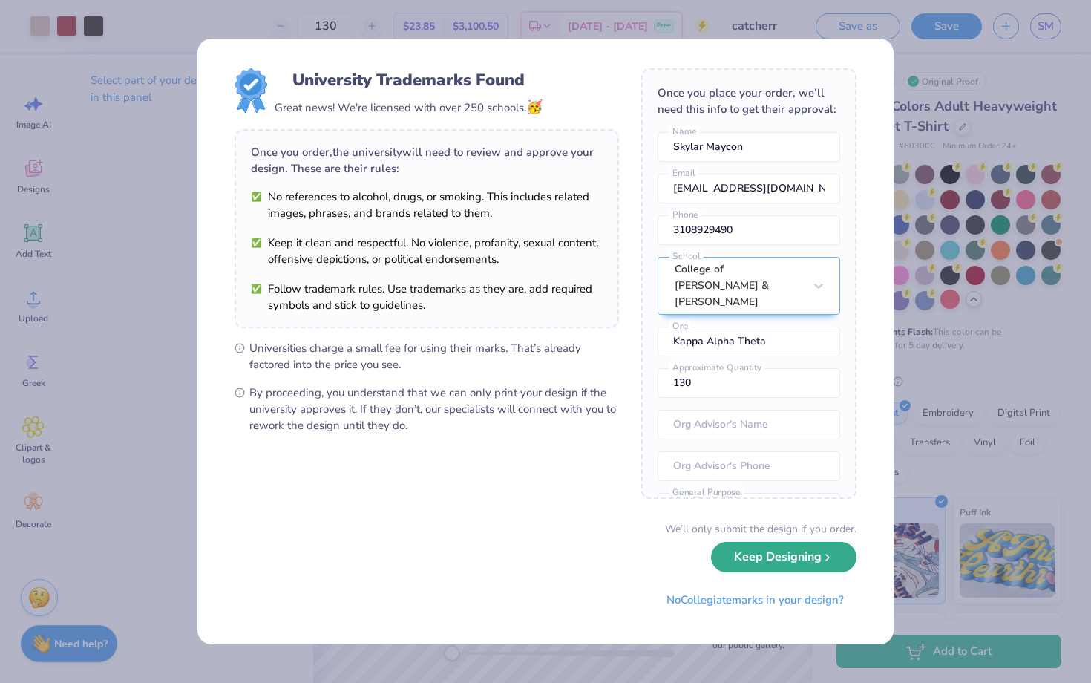
click at [778, 561] on button "Keep Designing" at bounding box center [783, 557] width 145 height 30
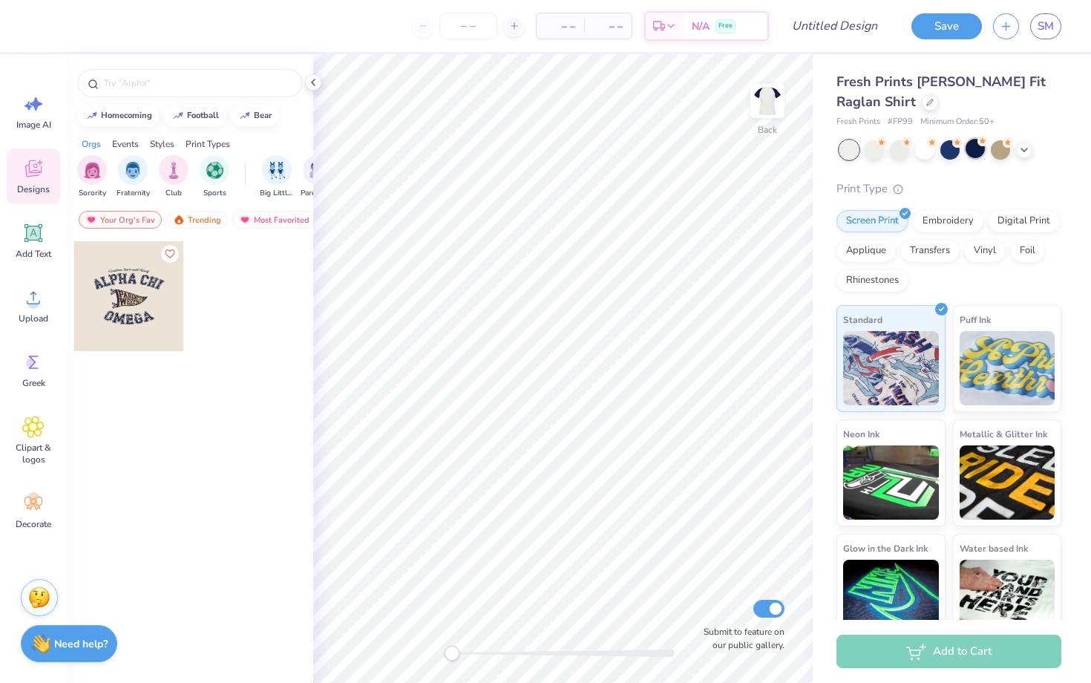
click at [976, 148] on div at bounding box center [974, 148] width 19 height 19
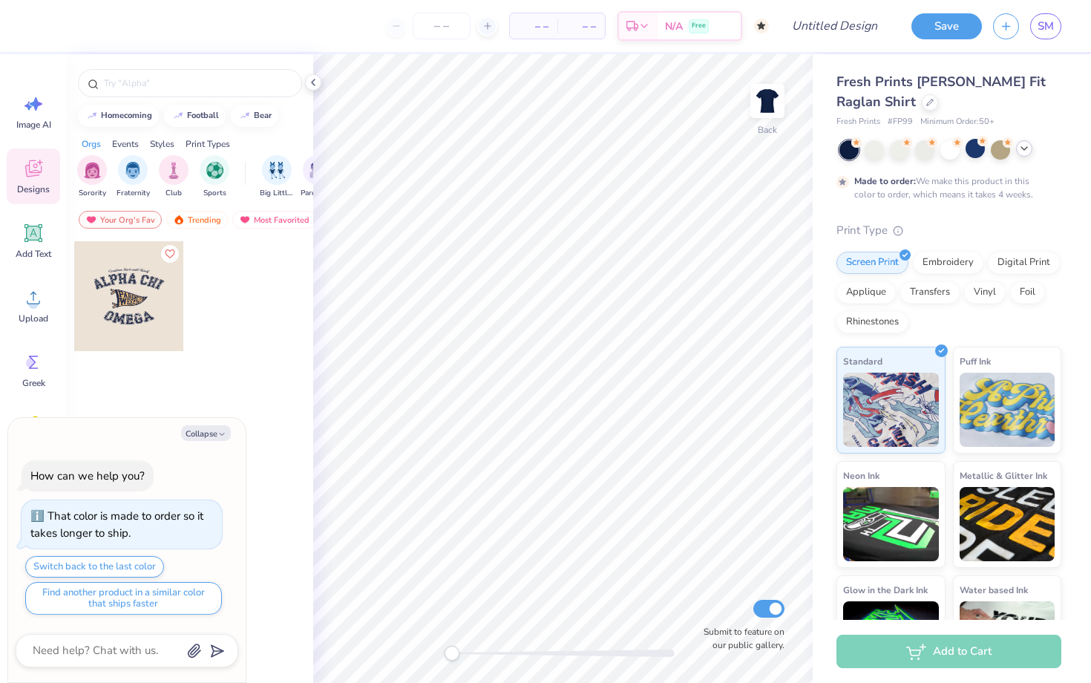
click at [1023, 142] on icon at bounding box center [1024, 148] width 12 height 12
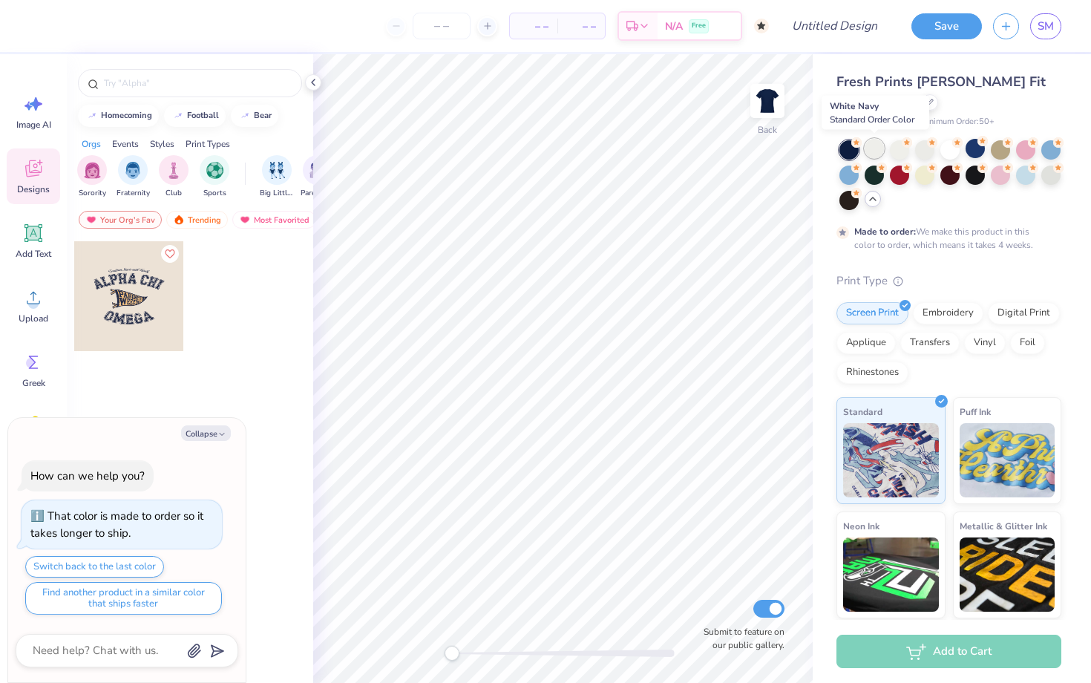
click at [875, 145] on div at bounding box center [874, 148] width 19 height 19
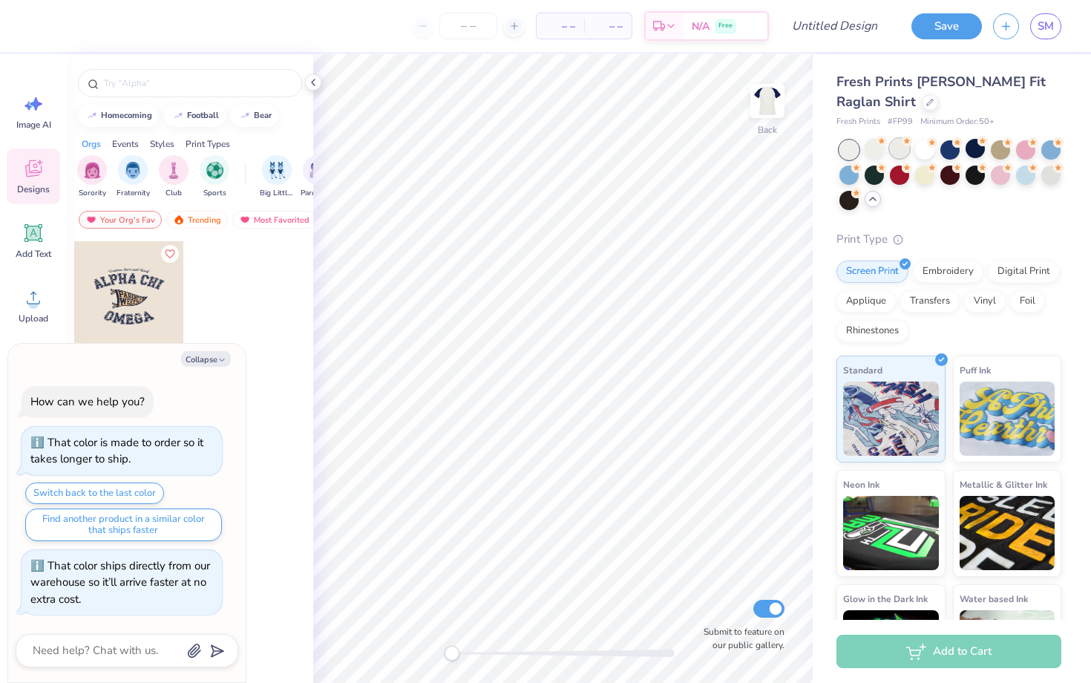
click at [899, 145] on div at bounding box center [899, 148] width 19 height 19
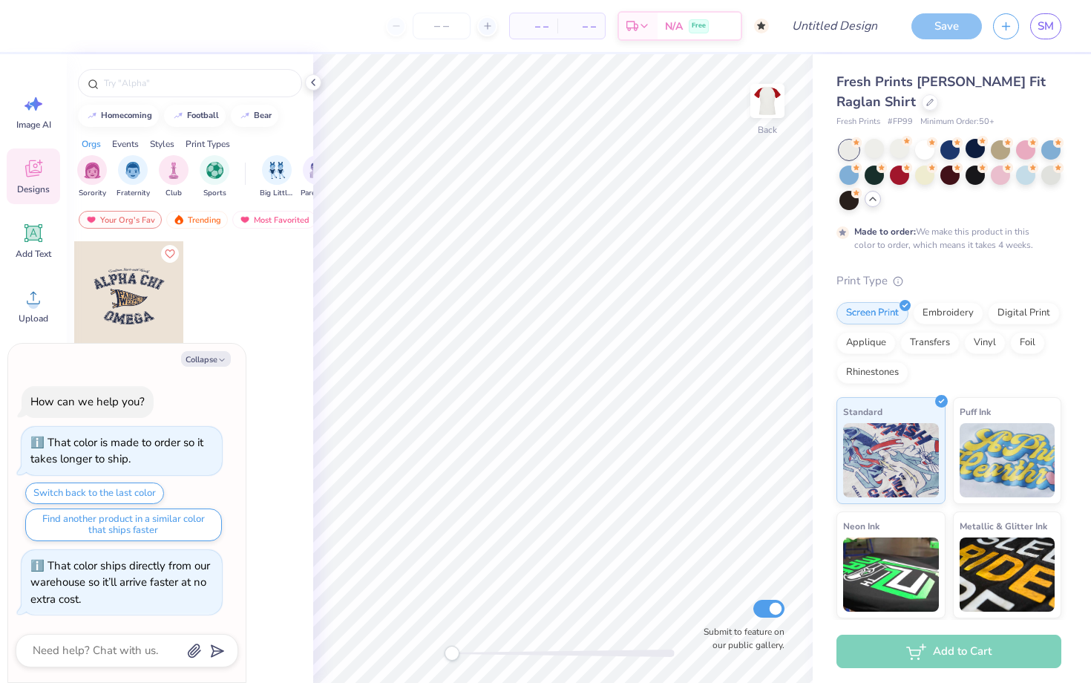
scroll to position [16, 0]
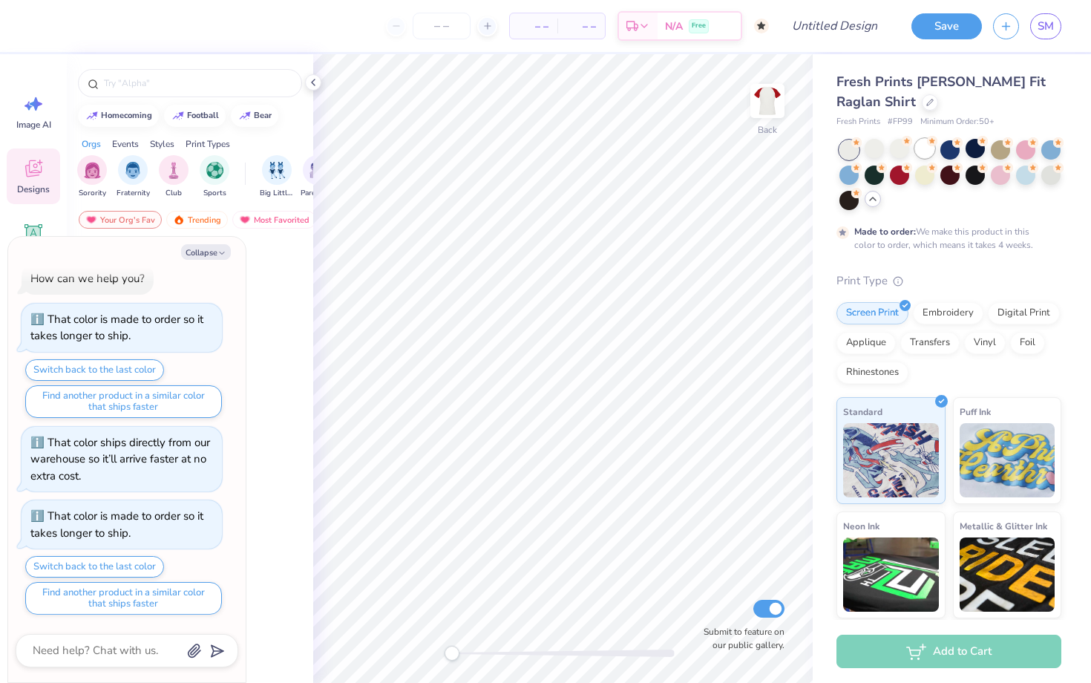
click at [926, 151] on div at bounding box center [924, 148] width 19 height 19
click at [882, 145] on div at bounding box center [874, 148] width 19 height 19
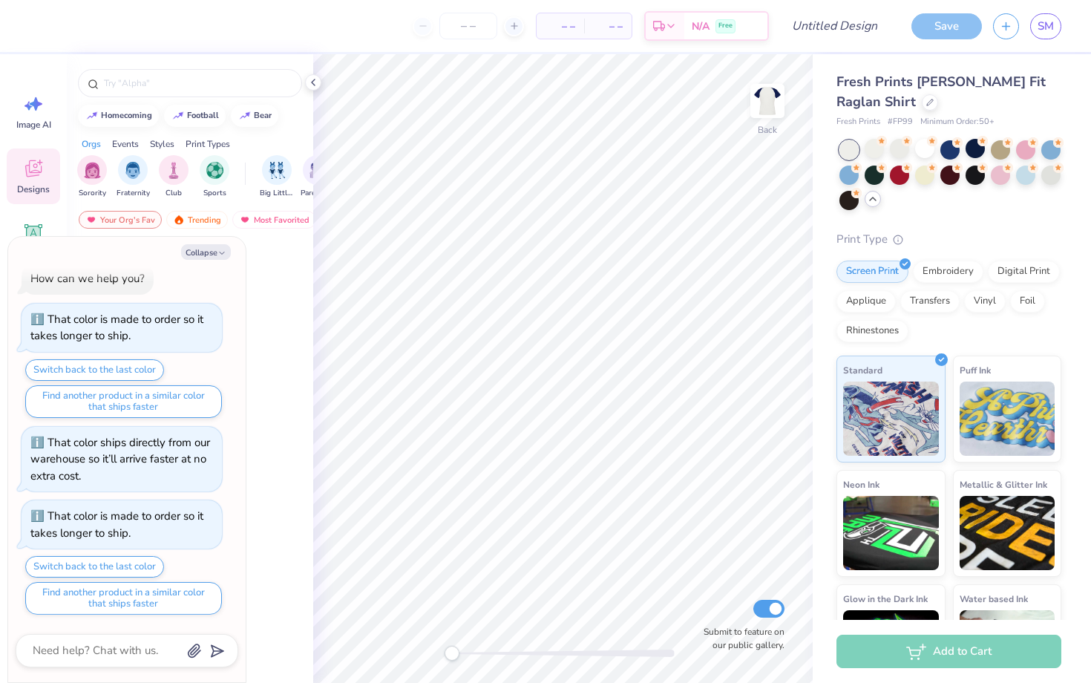
scroll to position [90, 0]
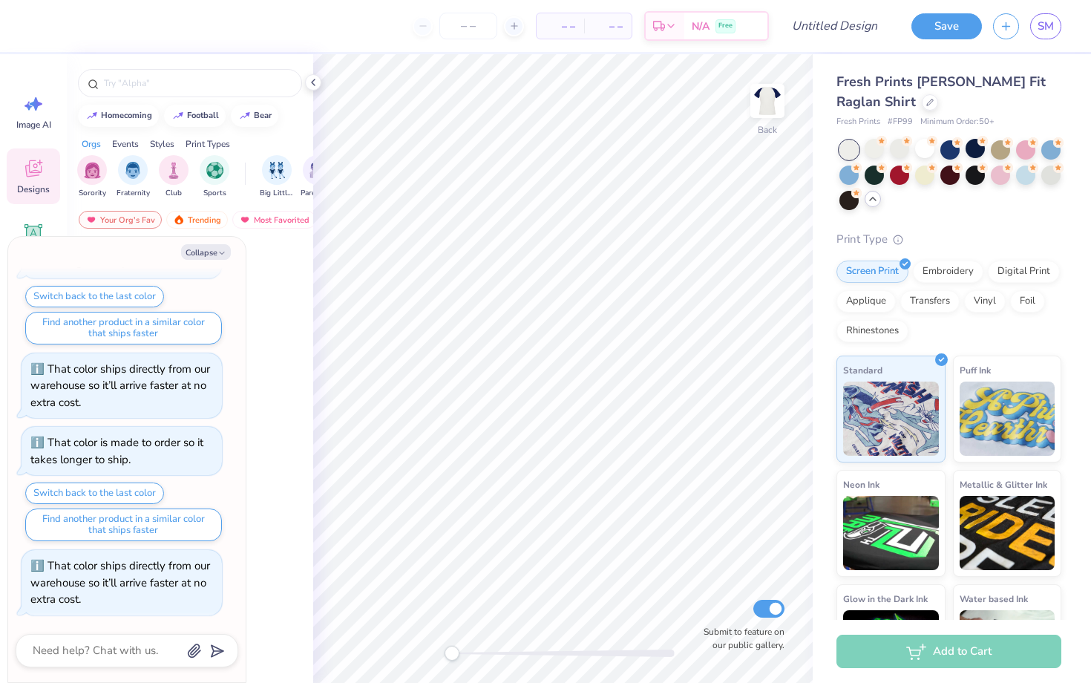
click at [843, 145] on div at bounding box center [848, 149] width 19 height 19
click at [870, 146] on div at bounding box center [874, 148] width 19 height 19
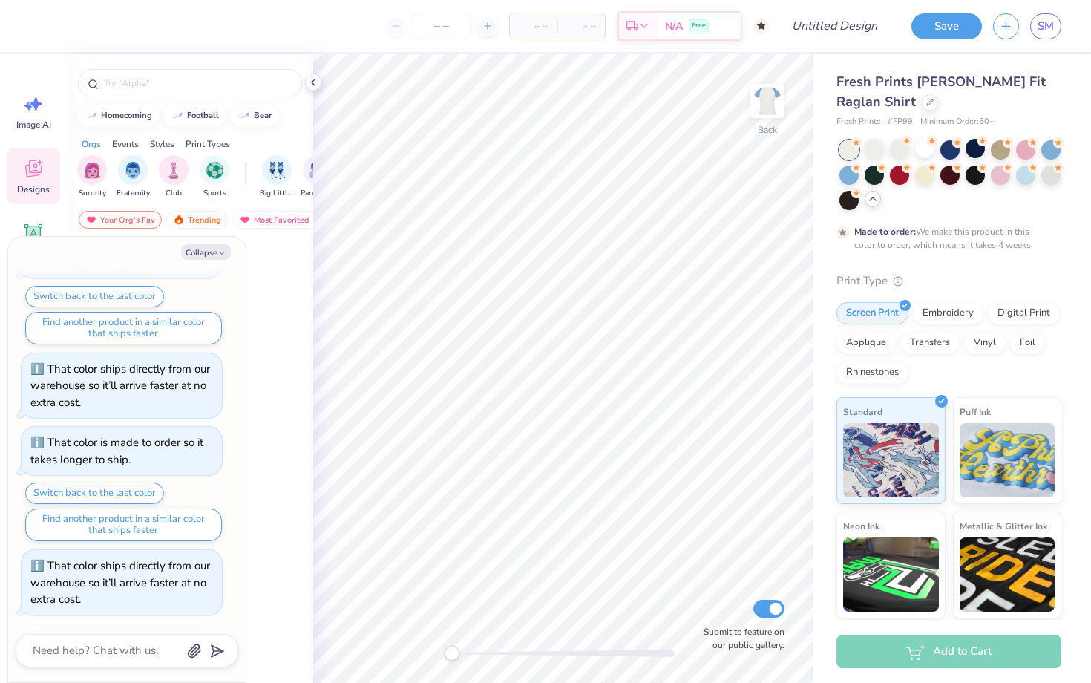
scroll to position [213, 0]
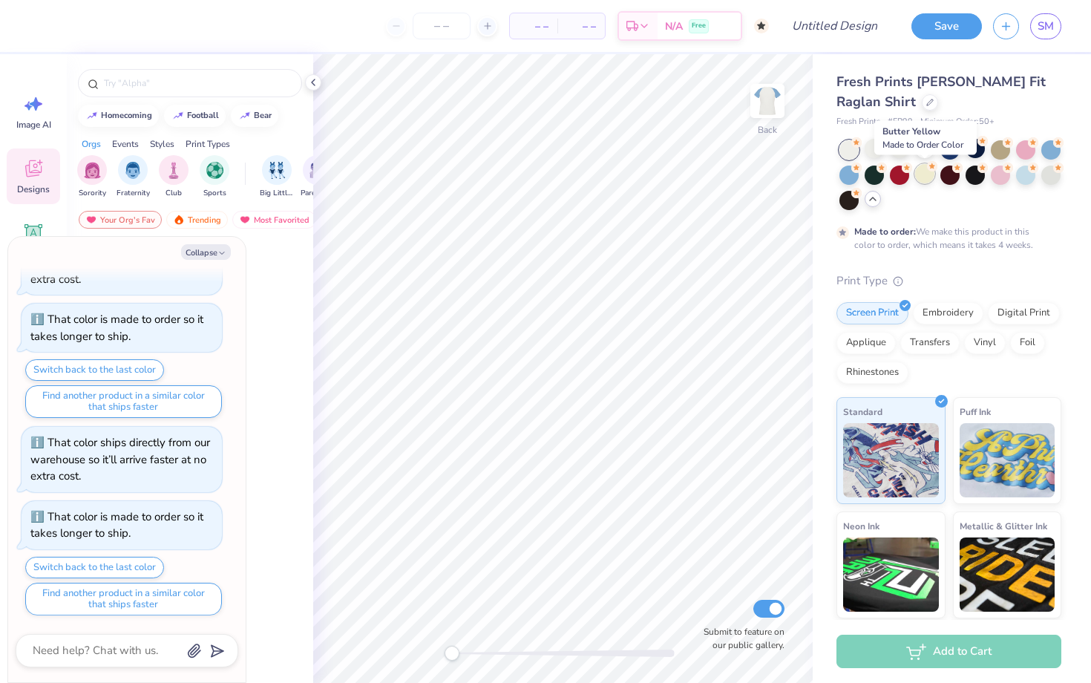
click at [924, 177] on div at bounding box center [924, 173] width 19 height 19
click at [995, 148] on div at bounding box center [1000, 148] width 19 height 19
click at [847, 151] on div at bounding box center [848, 149] width 19 height 19
click at [876, 151] on div at bounding box center [874, 148] width 19 height 19
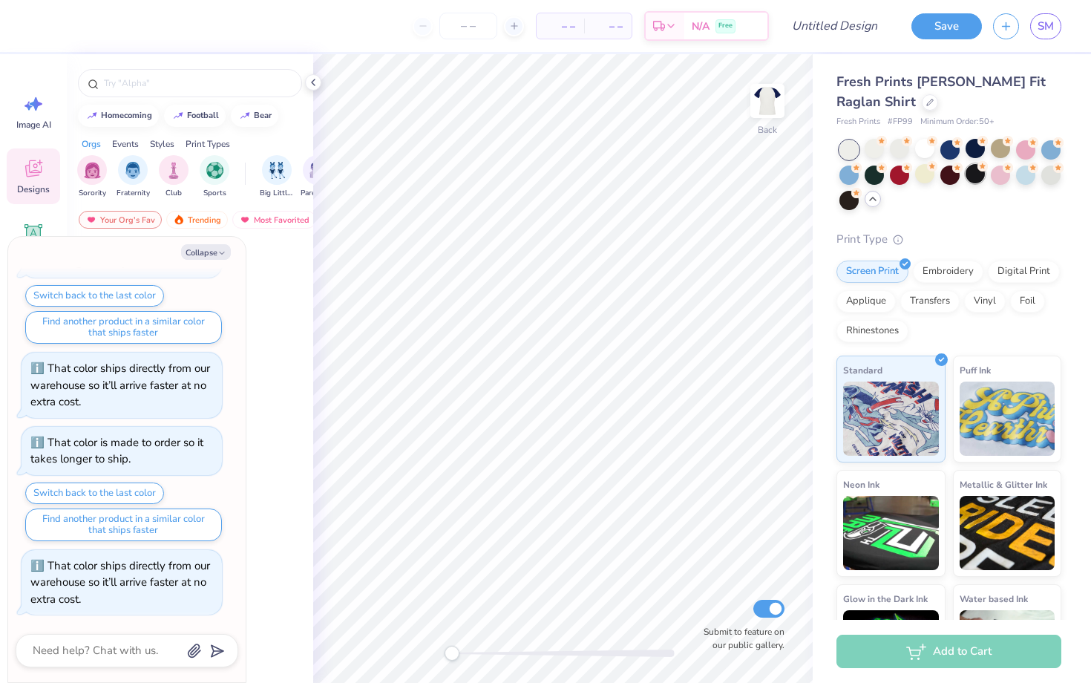
click at [977, 180] on div at bounding box center [974, 173] width 19 height 19
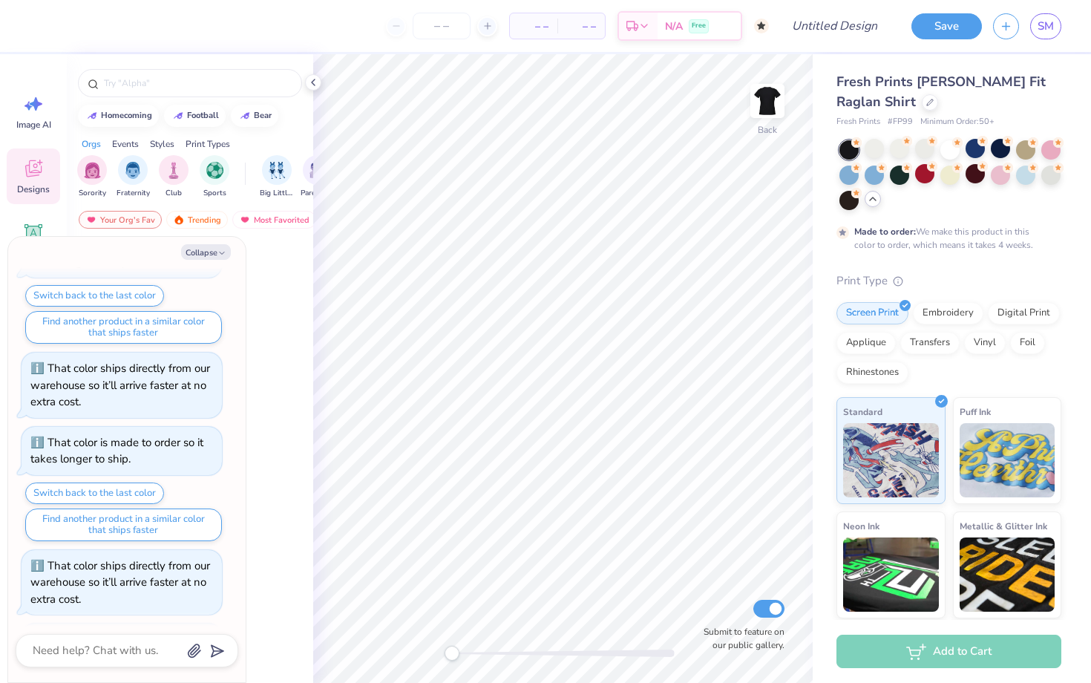
scroll to position [410, 0]
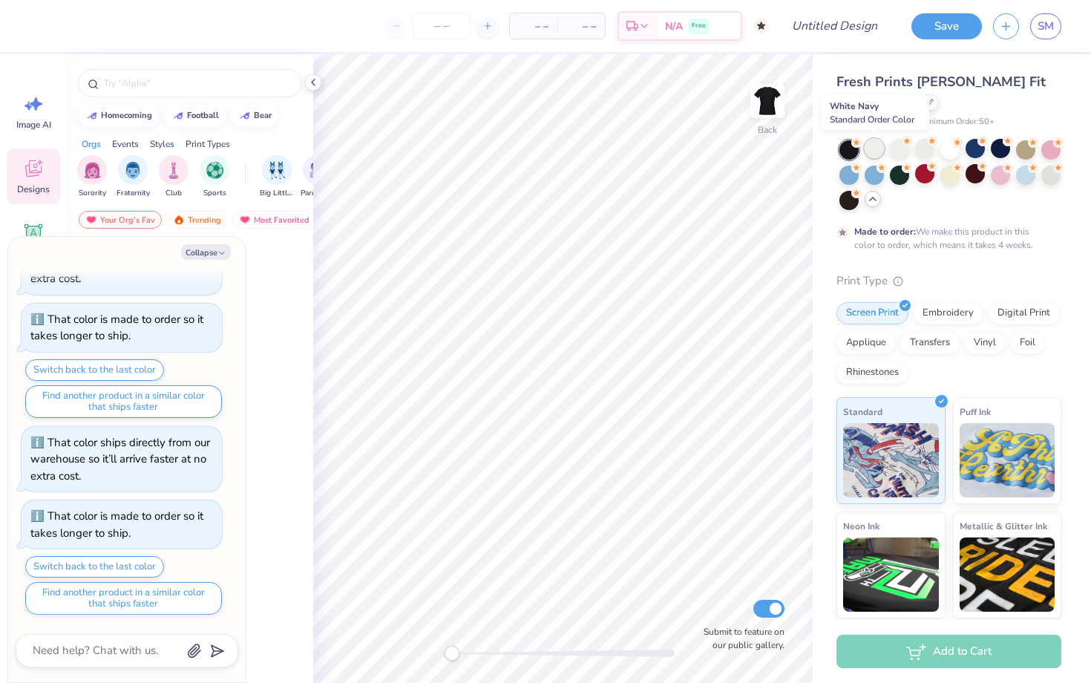
click at [871, 147] on div at bounding box center [874, 148] width 19 height 19
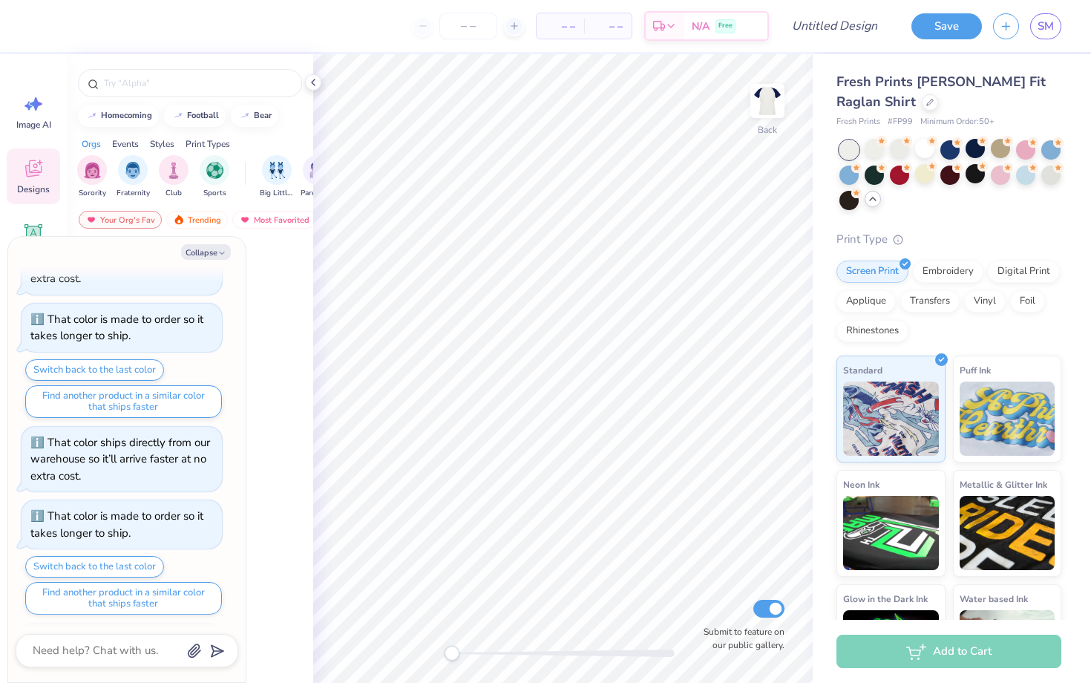
scroll to position [484, 0]
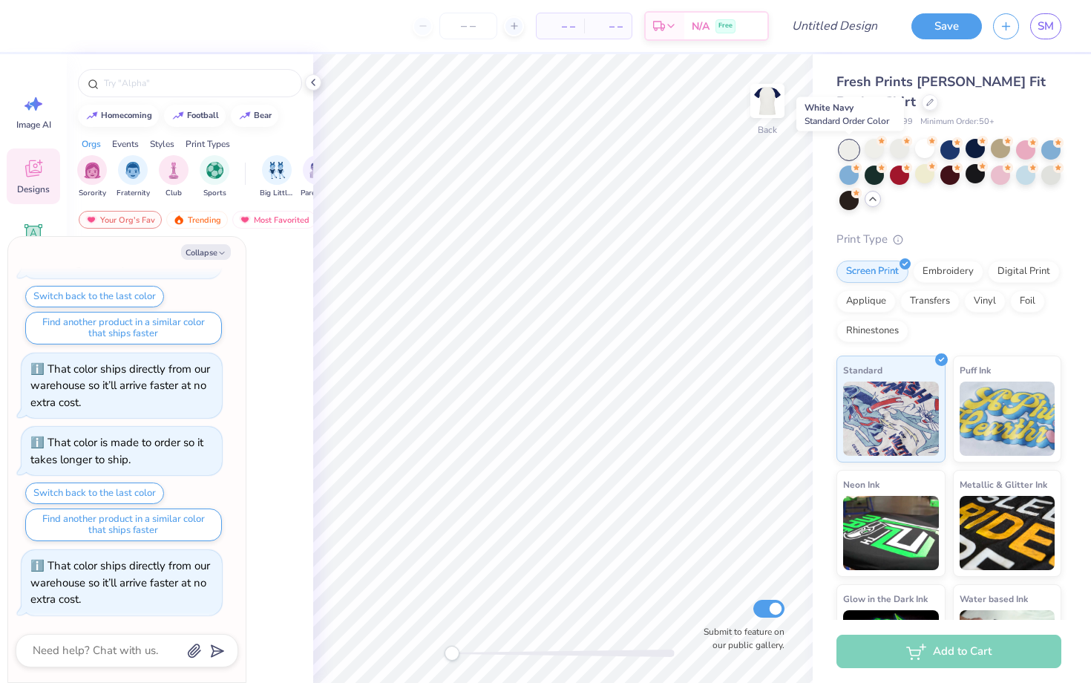
click at [850, 147] on div at bounding box center [848, 149] width 19 height 19
click at [210, 253] on button "Collapse" at bounding box center [206, 252] width 50 height 16
type textarea "x"
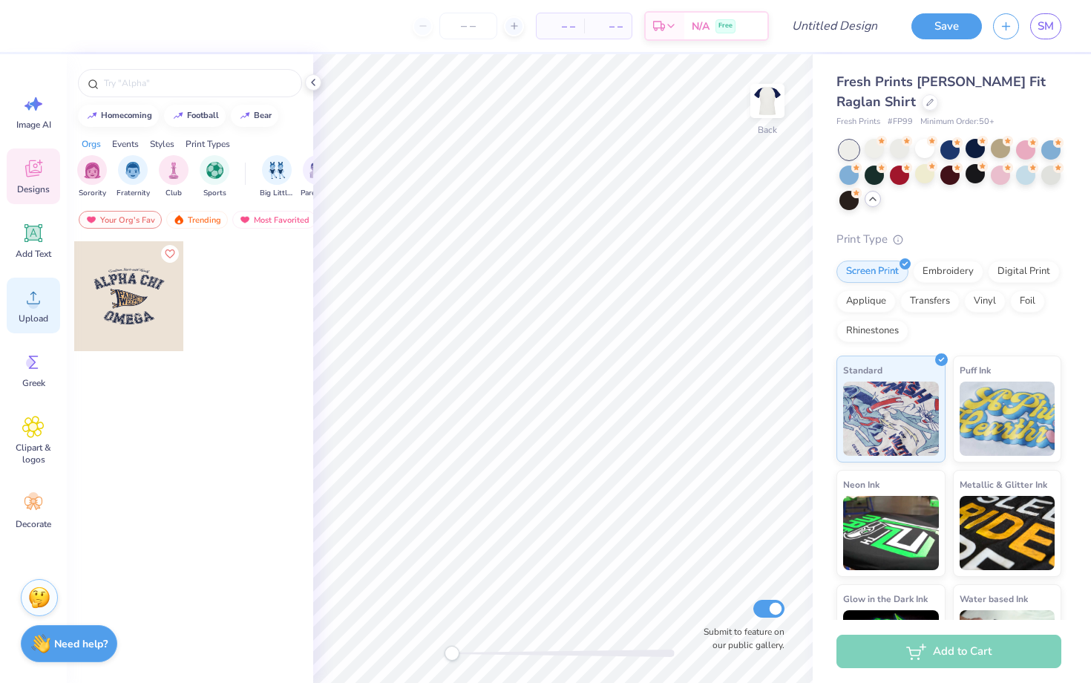
click at [30, 303] on icon at bounding box center [33, 298] width 13 height 13
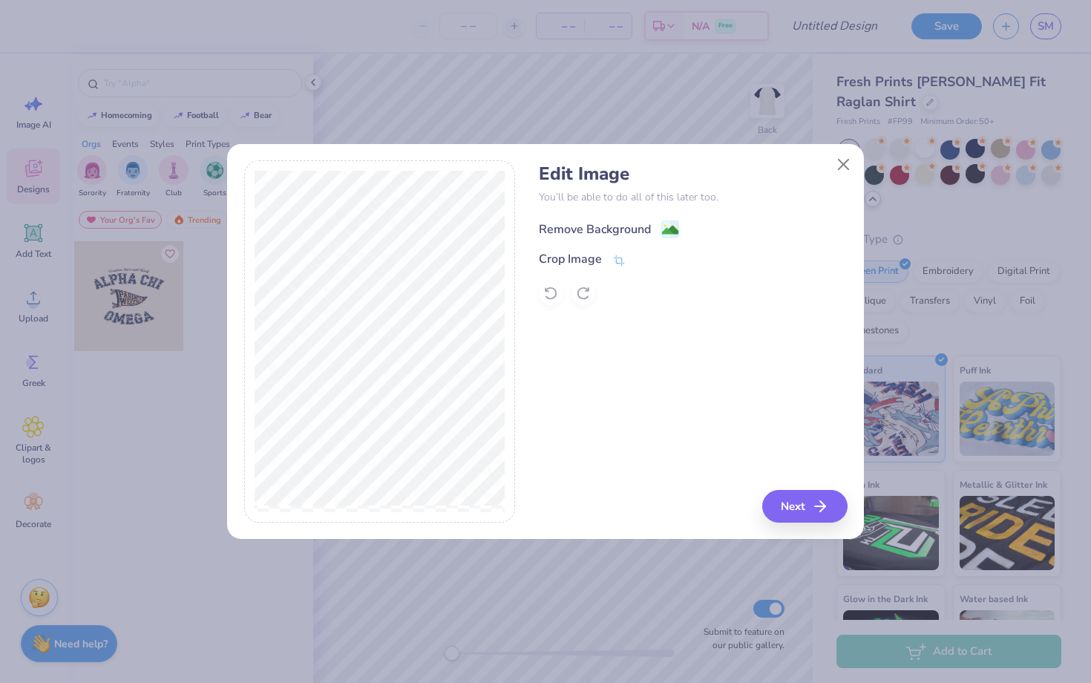
click at [566, 234] on div "Remove Background" at bounding box center [595, 229] width 112 height 18
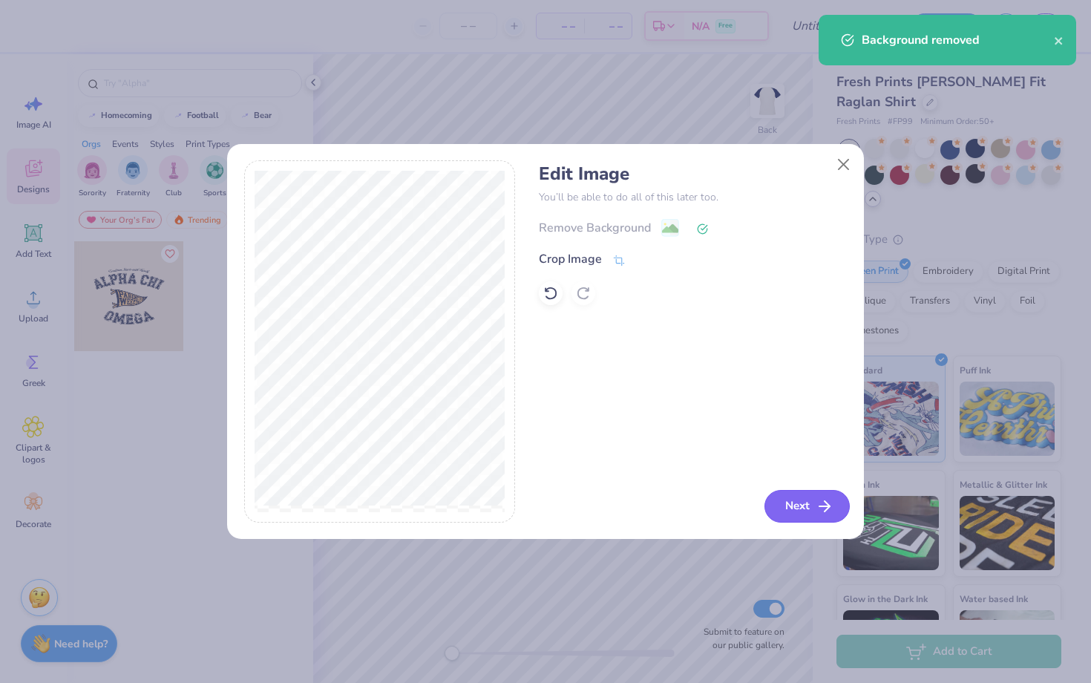
click at [803, 507] on button "Next" at bounding box center [806, 506] width 85 height 33
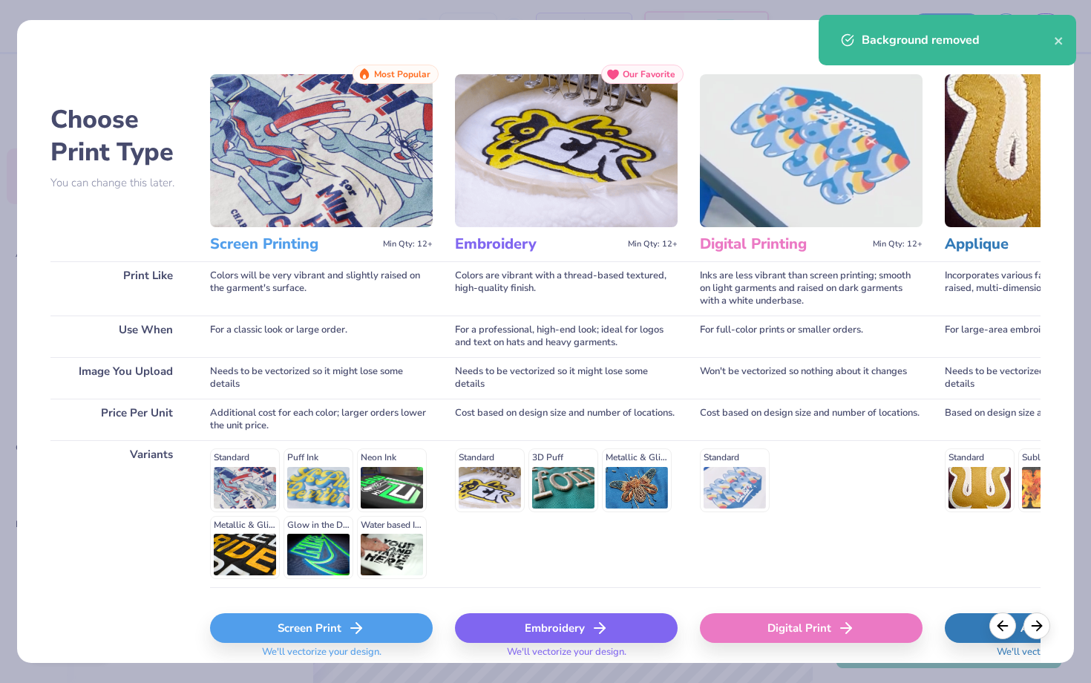
click at [300, 634] on div "Screen Print" at bounding box center [321, 628] width 223 height 30
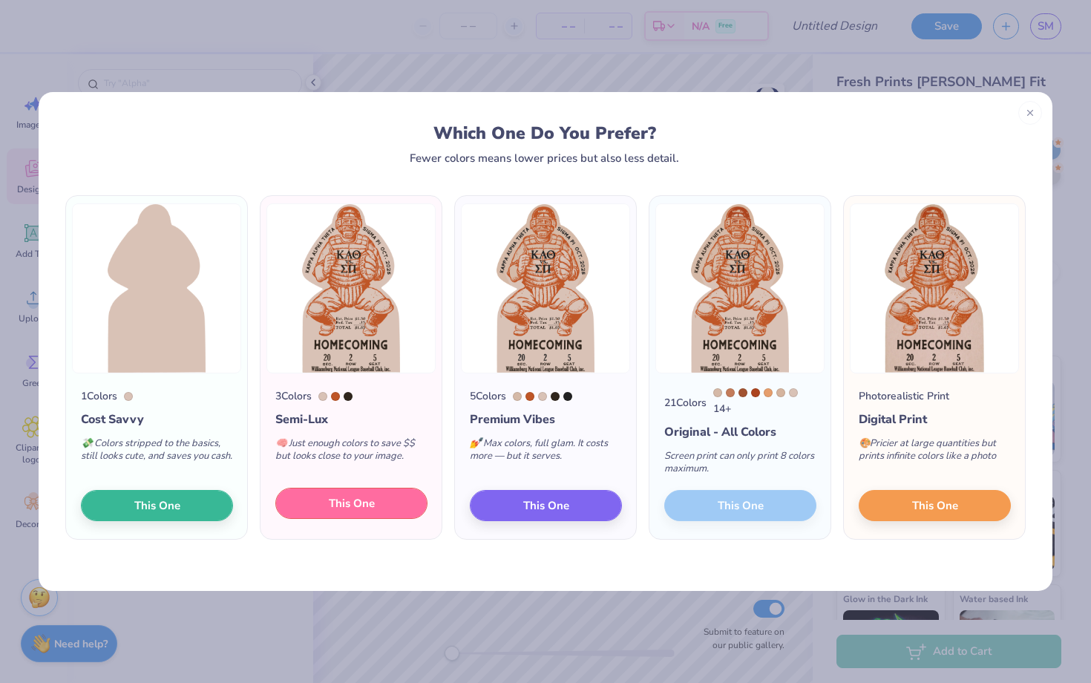
click at [364, 502] on span "This One" at bounding box center [352, 503] width 46 height 17
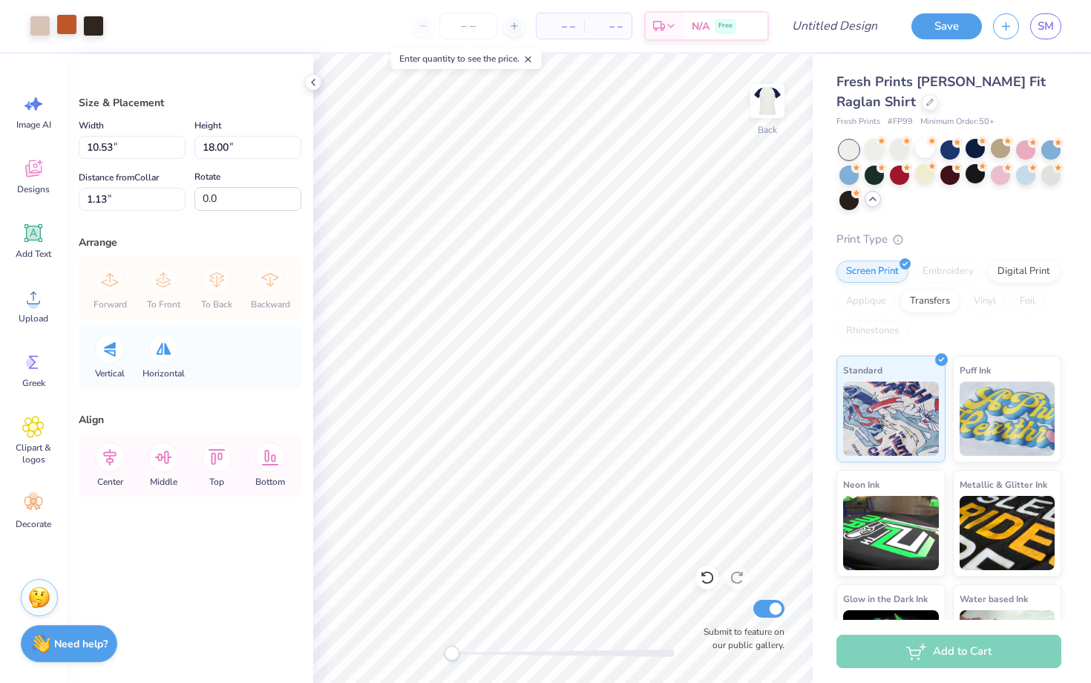
click at [69, 24] on div at bounding box center [66, 24] width 21 height 21
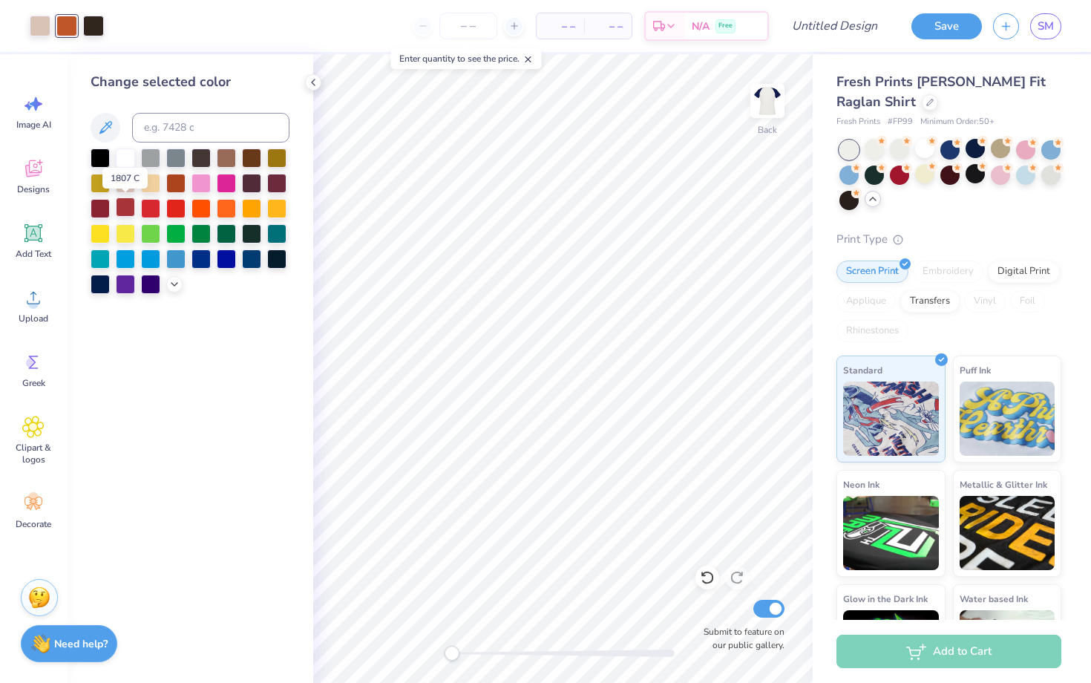
click at [125, 211] on div at bounding box center [125, 206] width 19 height 19
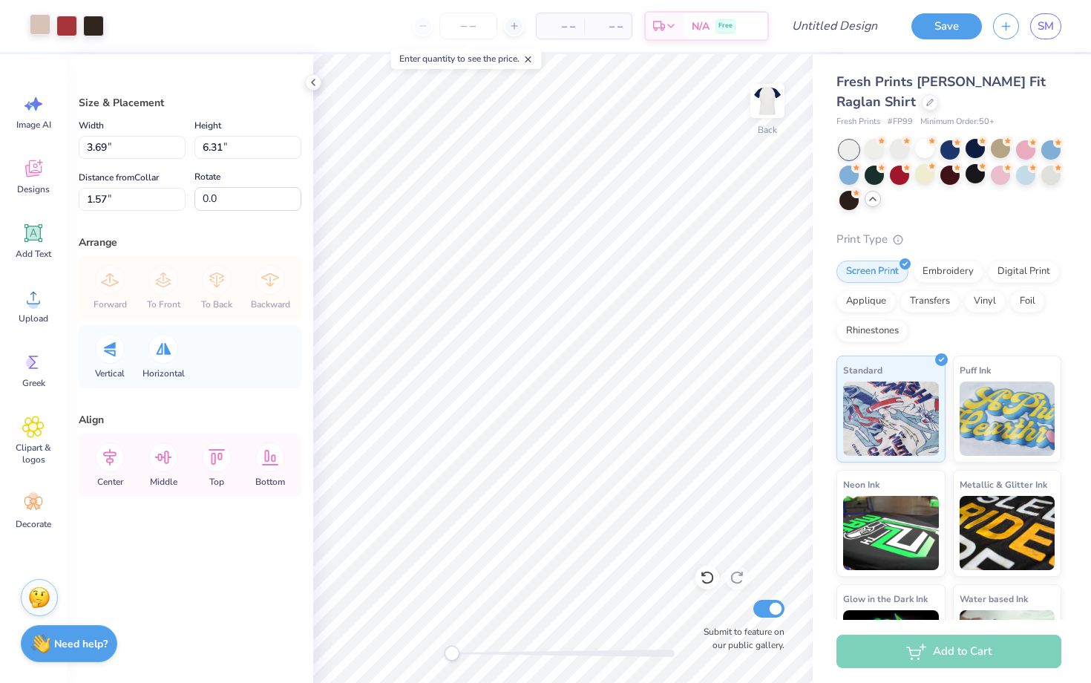
click at [39, 32] on div at bounding box center [40, 24] width 21 height 21
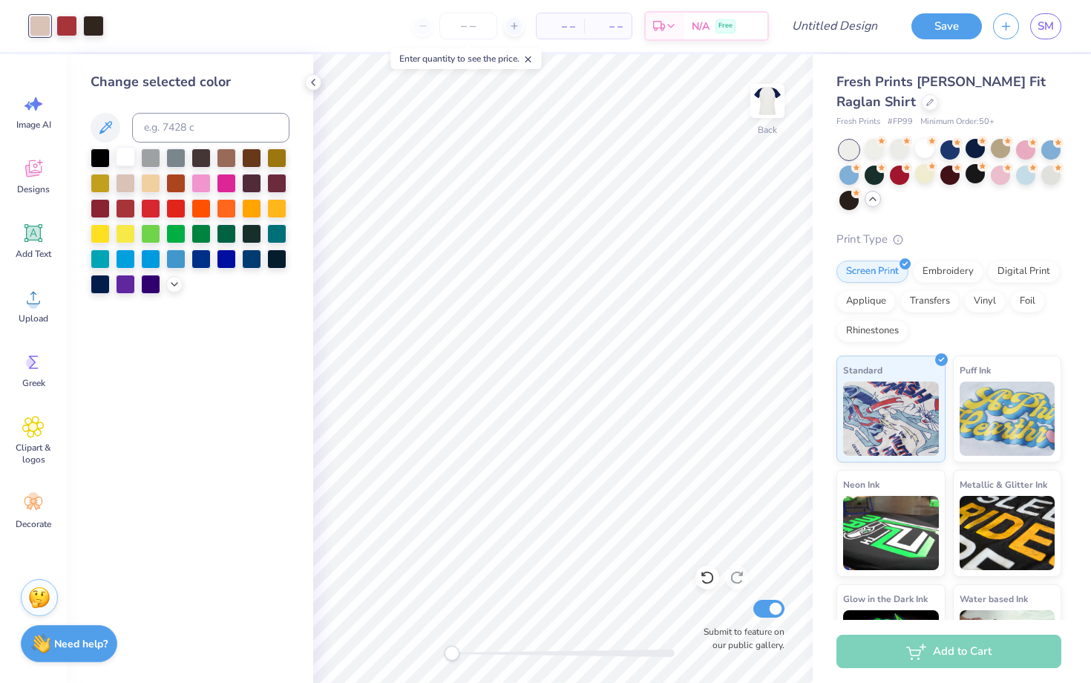
click at [127, 159] on div at bounding box center [125, 156] width 19 height 19
click at [170, 263] on div at bounding box center [175, 257] width 19 height 19
click at [175, 281] on icon at bounding box center [174, 283] width 12 height 12
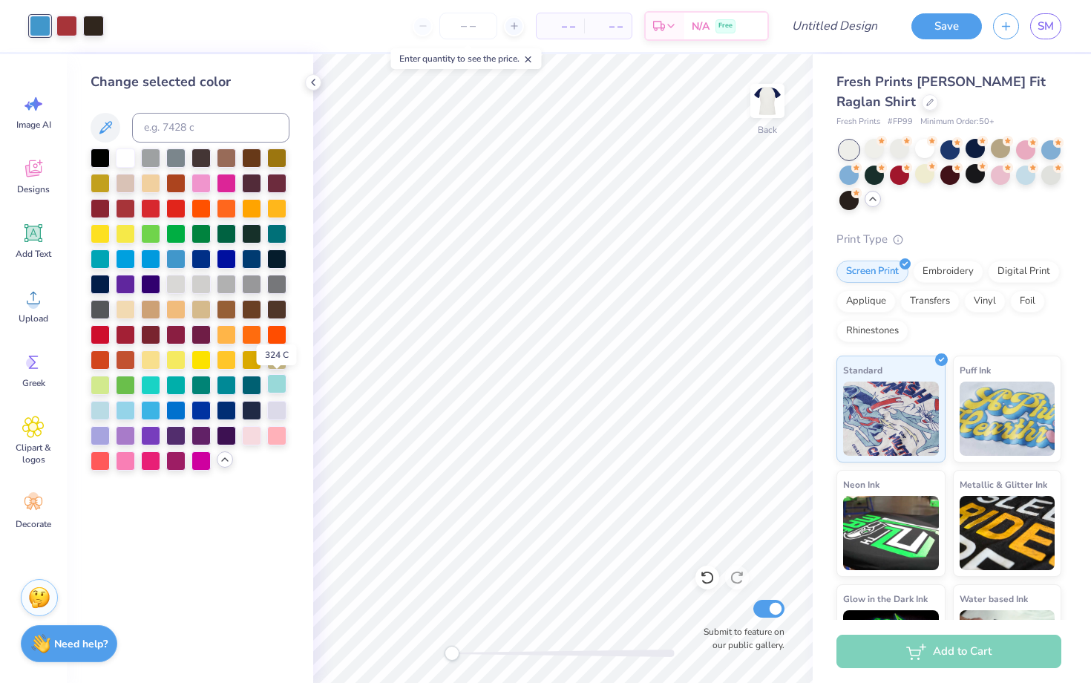
click at [272, 387] on div at bounding box center [276, 383] width 19 height 19
click at [97, 411] on div at bounding box center [100, 408] width 19 height 19
click at [253, 436] on div at bounding box center [251, 433] width 19 height 19
click at [280, 413] on div at bounding box center [276, 408] width 19 height 19
click at [174, 281] on div at bounding box center [175, 282] width 19 height 19
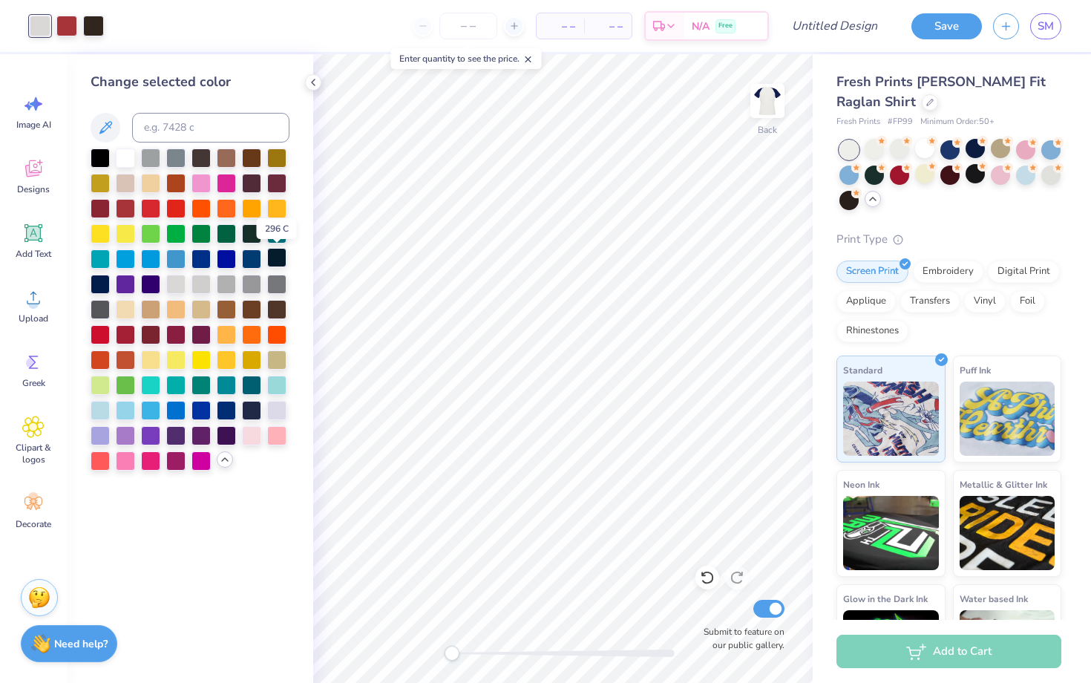
click at [279, 259] on div at bounding box center [276, 257] width 19 height 19
click at [128, 160] on div at bounding box center [125, 156] width 19 height 19
click at [131, 207] on div at bounding box center [125, 206] width 19 height 19
click at [105, 204] on div at bounding box center [100, 206] width 19 height 19
click at [202, 210] on div at bounding box center [200, 206] width 19 height 19
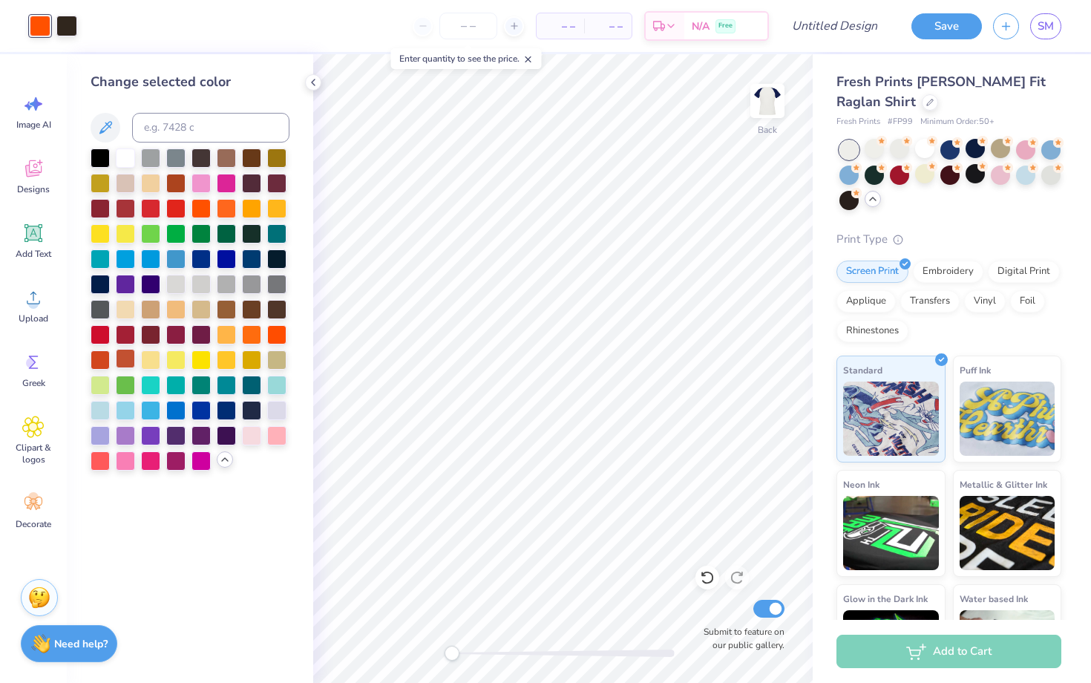
click at [124, 358] on div at bounding box center [125, 358] width 19 height 19
click at [154, 355] on div at bounding box center [150, 358] width 19 height 19
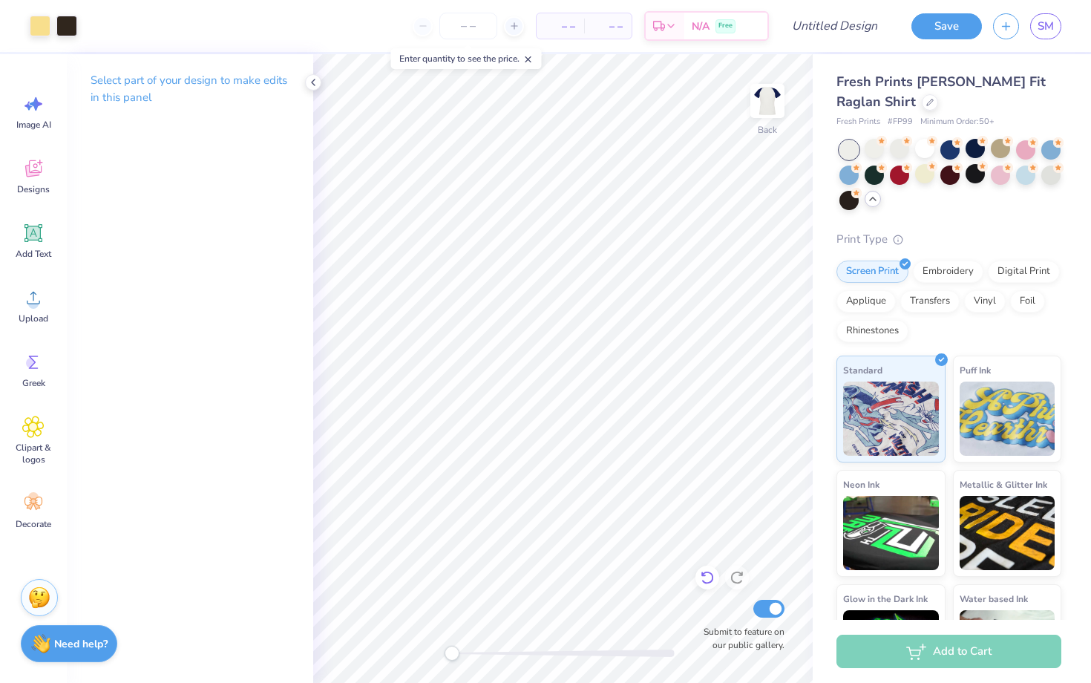
click at [703, 585] on icon at bounding box center [707, 577] width 15 height 15
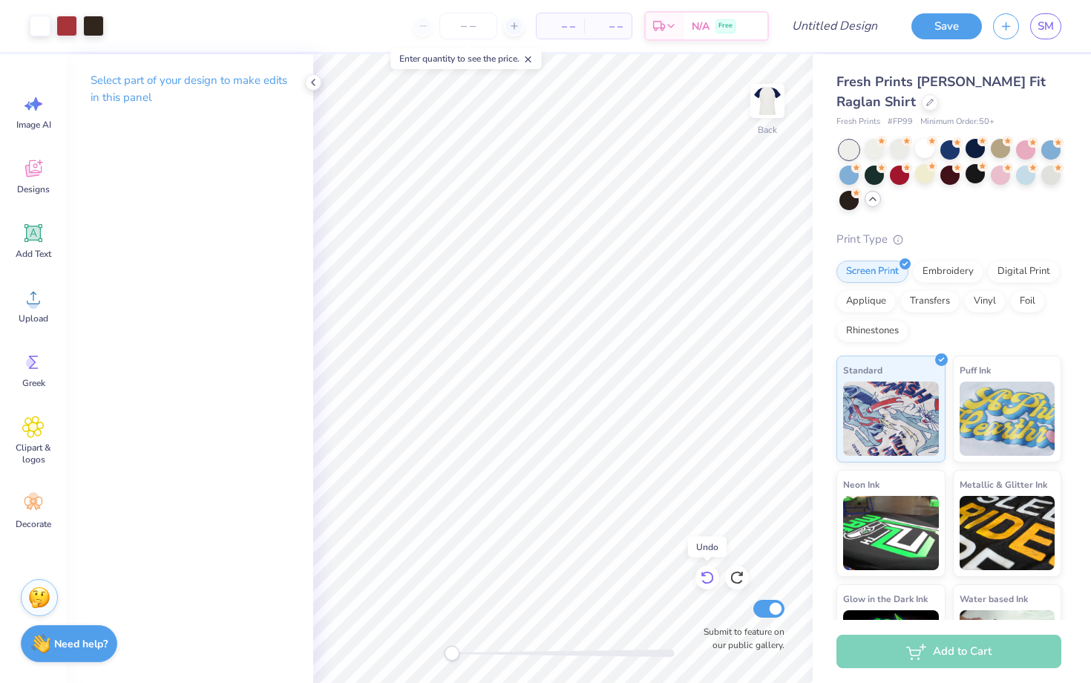
click at [703, 585] on icon at bounding box center [707, 577] width 15 height 15
click at [38, 33] on div at bounding box center [40, 24] width 21 height 21
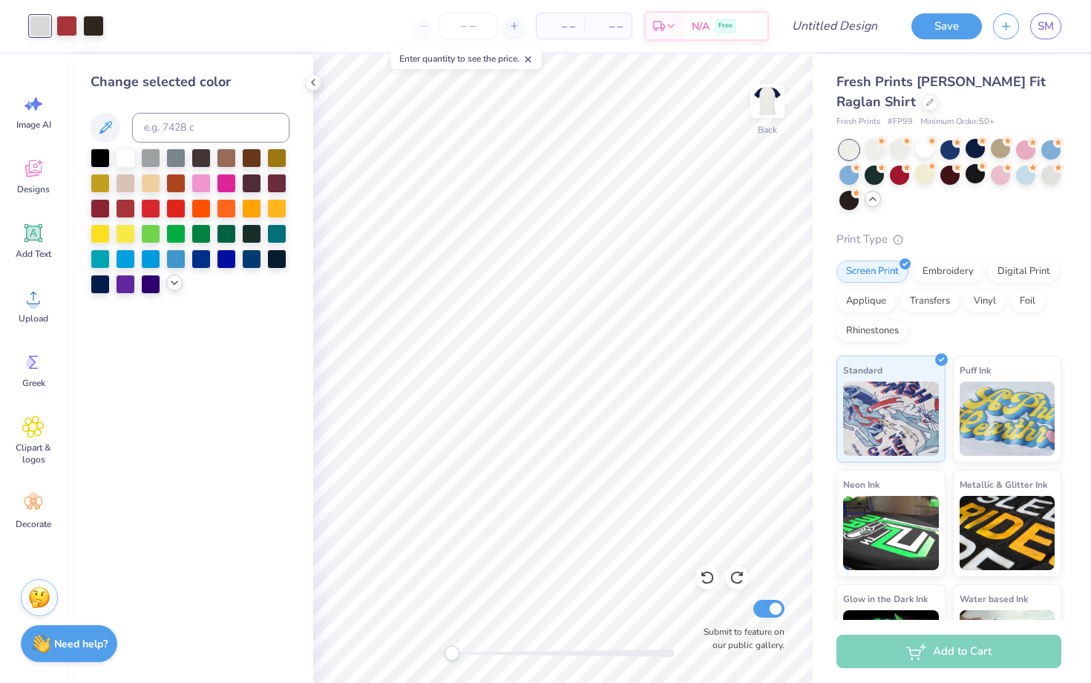
click at [174, 279] on icon at bounding box center [174, 283] width 12 height 12
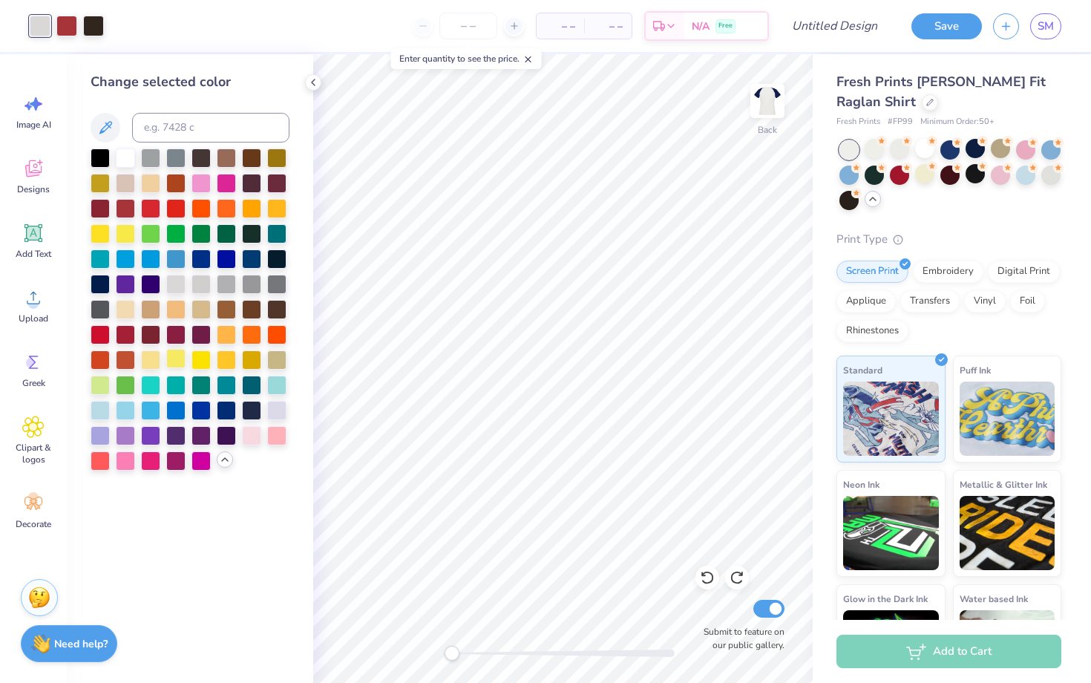
click at [177, 361] on div at bounding box center [175, 358] width 19 height 19
click at [131, 229] on div at bounding box center [125, 232] width 19 height 19
click at [102, 232] on div at bounding box center [100, 232] width 19 height 19
click at [148, 361] on div at bounding box center [150, 358] width 19 height 19
click at [68, 24] on div at bounding box center [66, 24] width 21 height 21
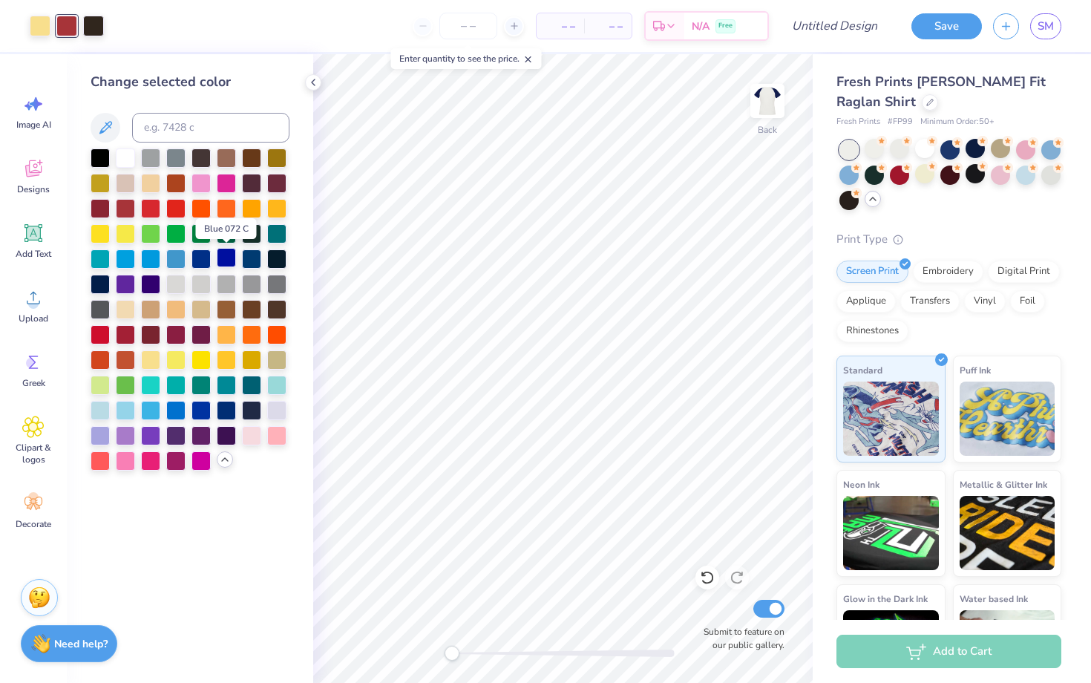
click at [225, 257] on div at bounding box center [226, 257] width 19 height 19
click at [174, 255] on div at bounding box center [175, 257] width 19 height 19
click at [145, 257] on div at bounding box center [150, 257] width 19 height 19
click at [127, 257] on div at bounding box center [125, 257] width 19 height 19
click at [255, 259] on div at bounding box center [251, 257] width 19 height 19
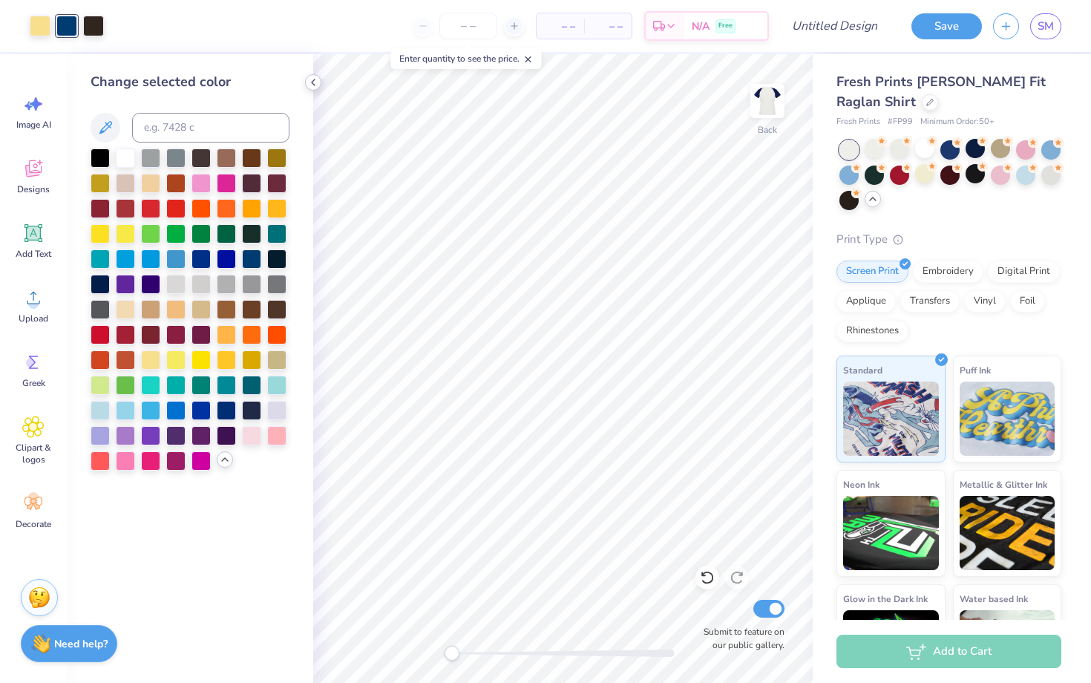
click at [316, 89] on div at bounding box center [313, 82] width 16 height 16
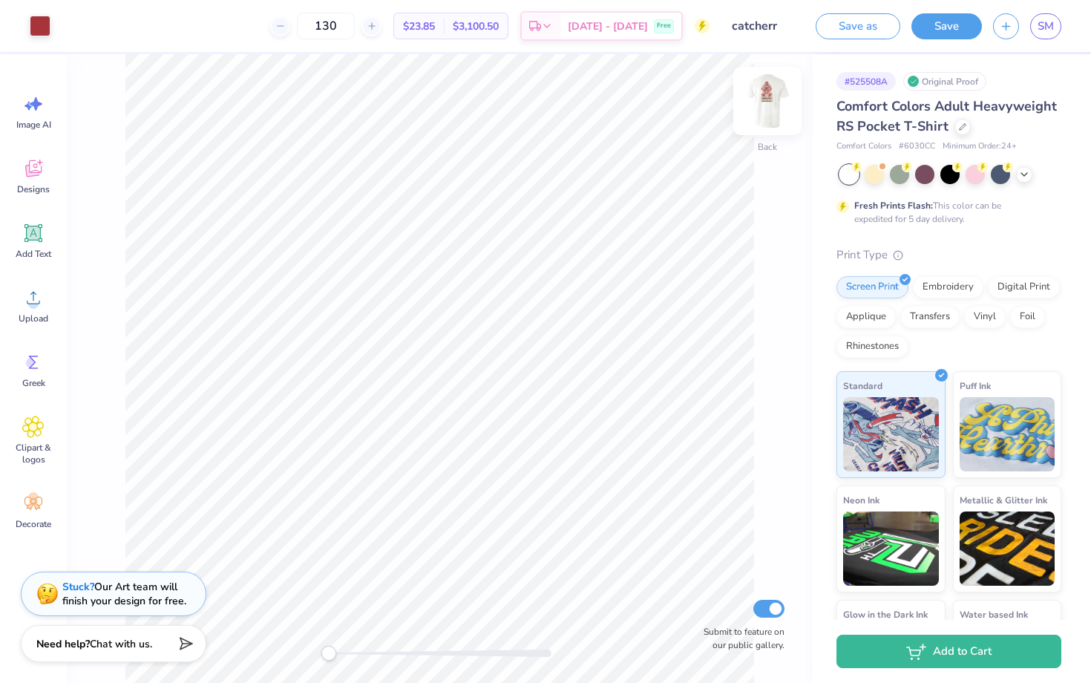
click at [767, 98] on img at bounding box center [767, 100] width 59 height 59
click at [767, 98] on img at bounding box center [767, 101] width 30 height 30
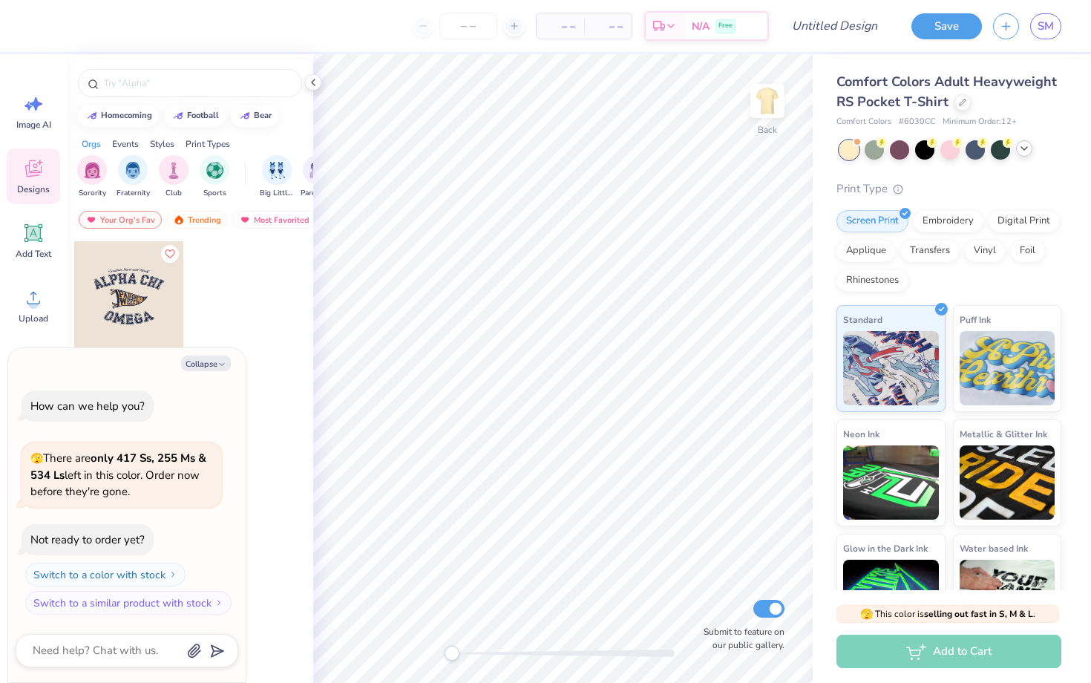
click at [1026, 148] on polyline at bounding box center [1024, 148] width 6 height 3
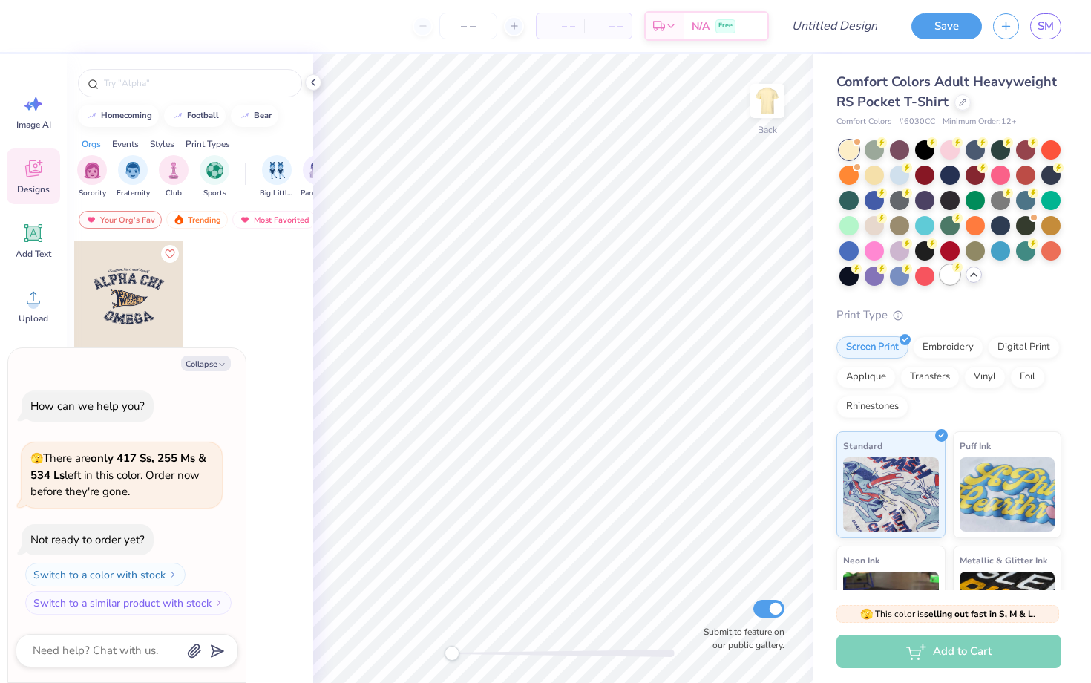
click at [951, 279] on div at bounding box center [949, 274] width 19 height 19
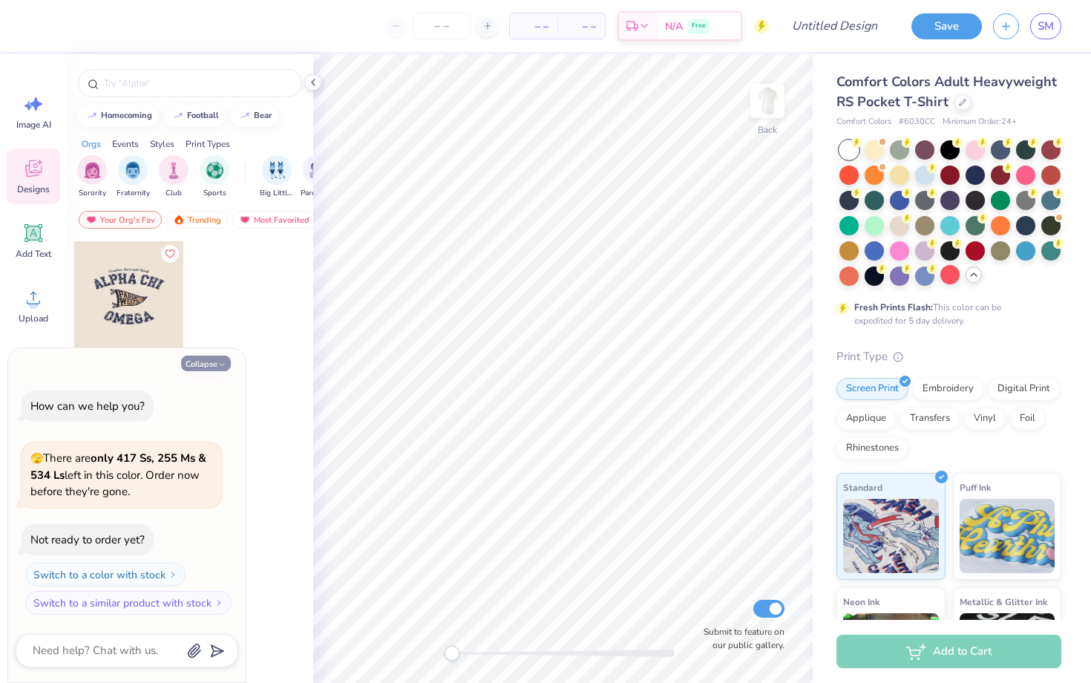
click at [214, 367] on button "Collapse" at bounding box center [206, 363] width 50 height 16
type textarea "x"
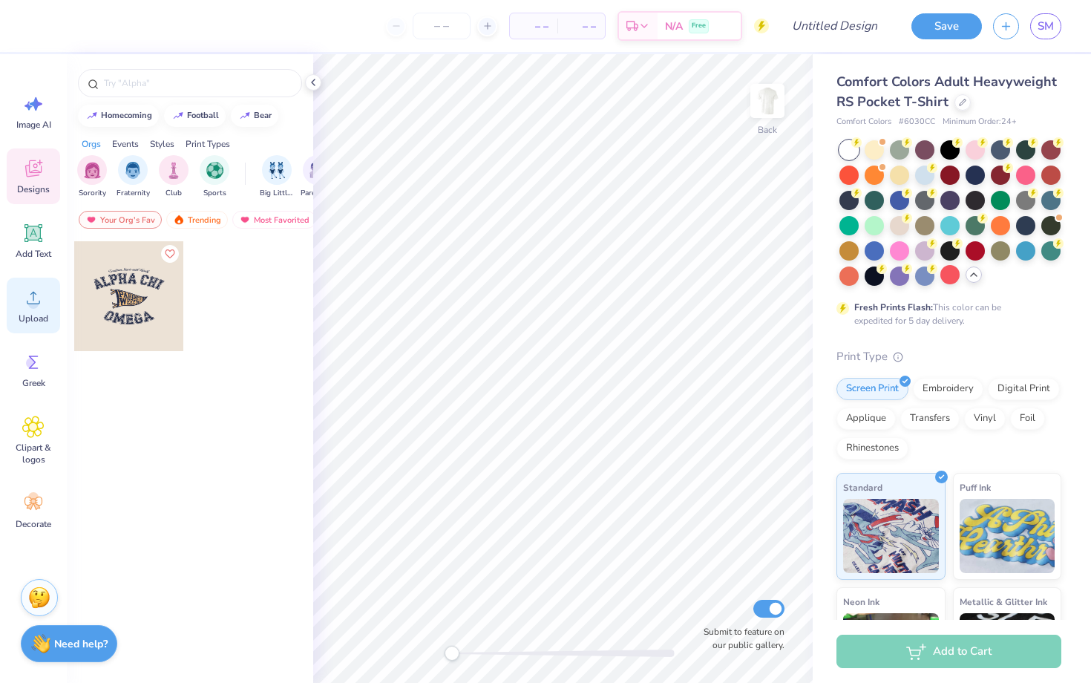
click at [27, 305] on icon at bounding box center [33, 297] width 22 height 22
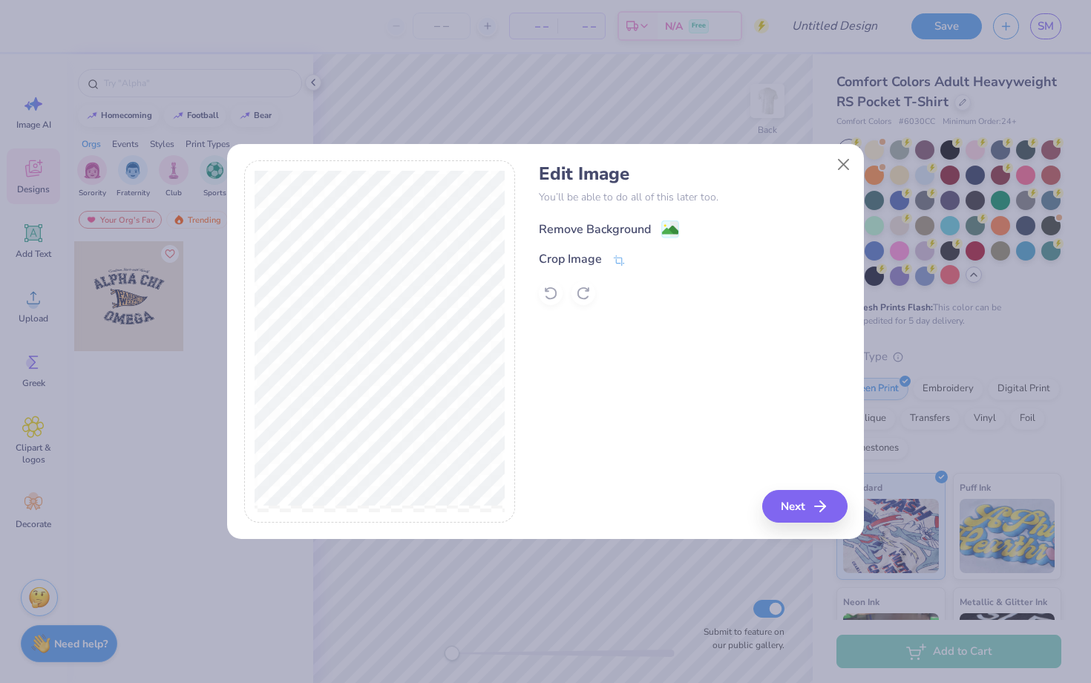
click at [618, 225] on div "Remove Background" at bounding box center [595, 229] width 112 height 18
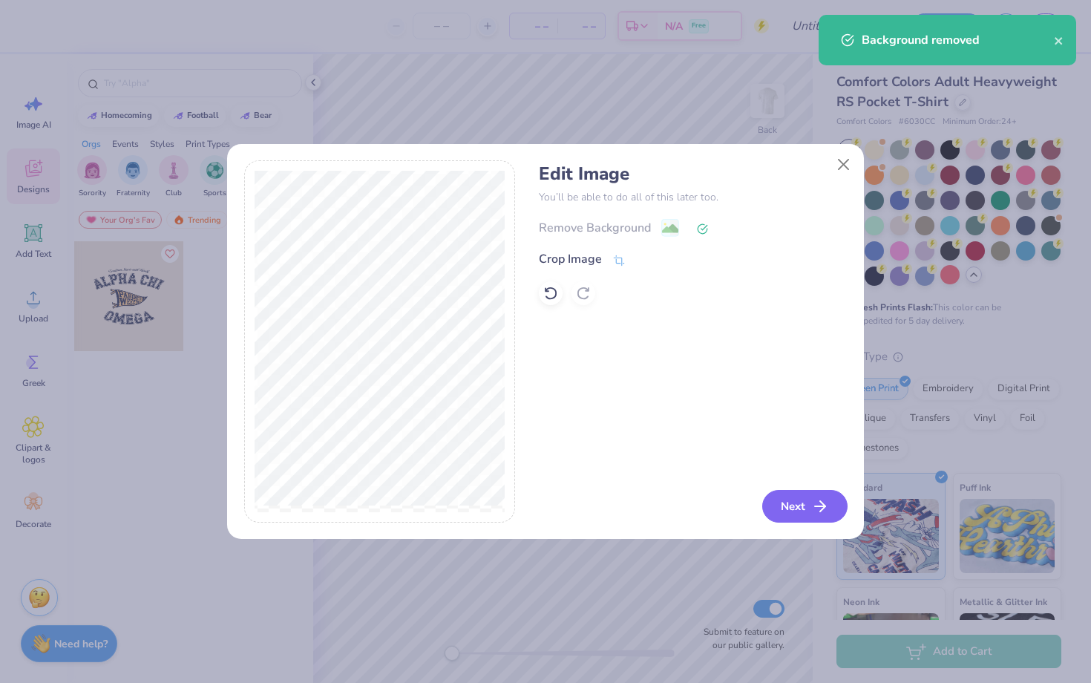
click at [793, 496] on button "Next" at bounding box center [804, 506] width 85 height 33
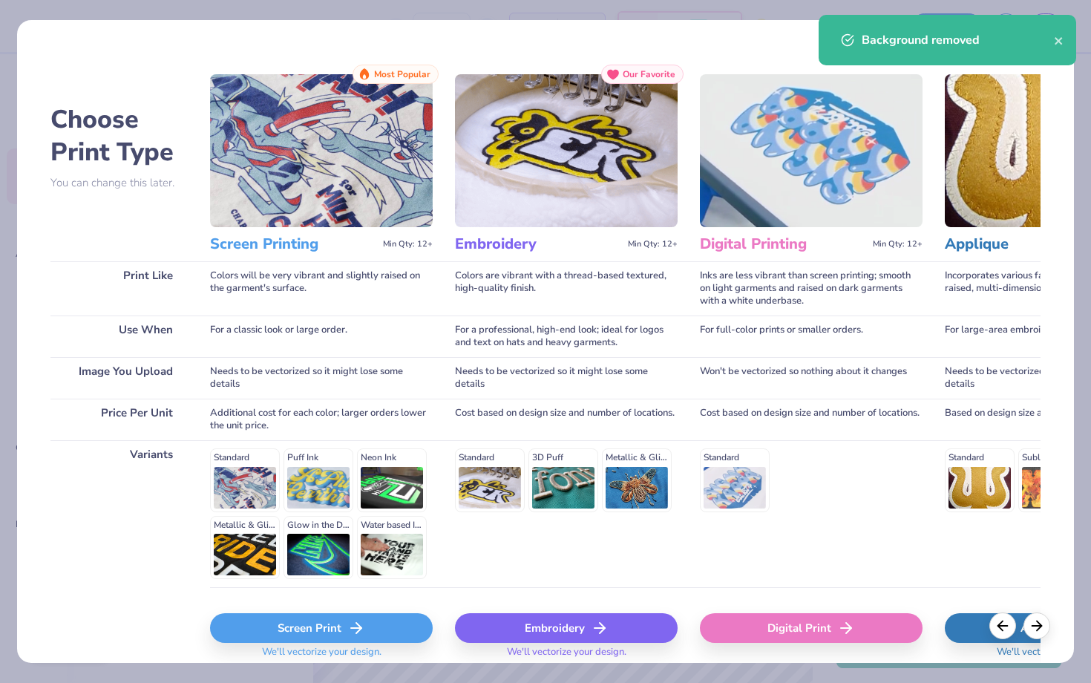
click at [361, 618] on div "Screen Print" at bounding box center [321, 628] width 223 height 30
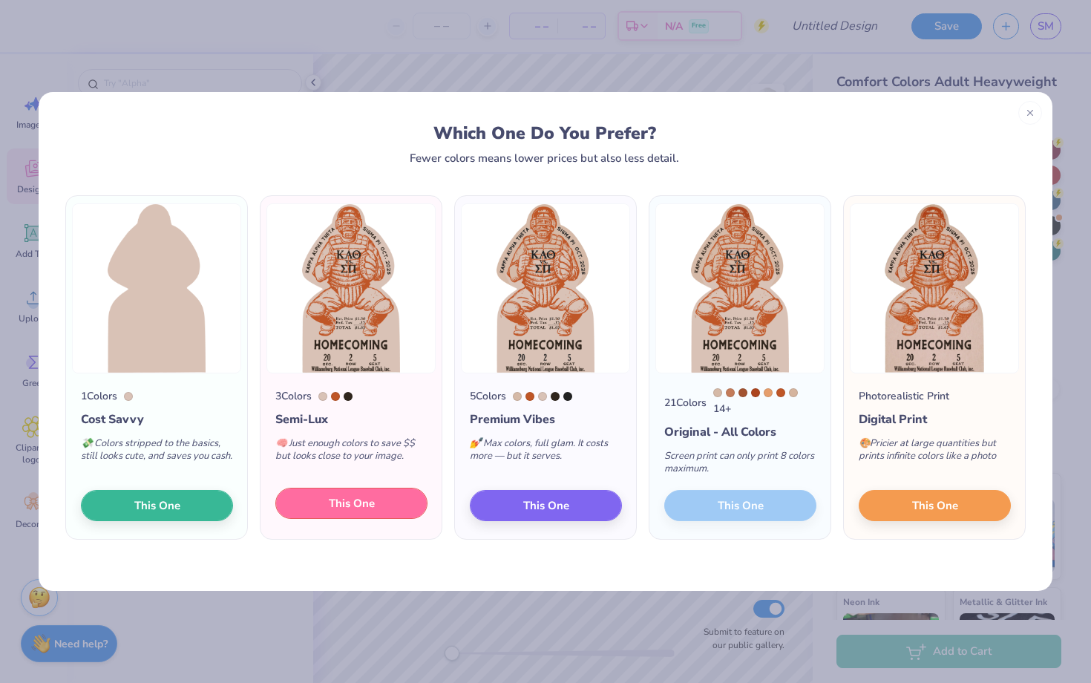
click at [377, 507] on button "This One" at bounding box center [351, 503] width 152 height 31
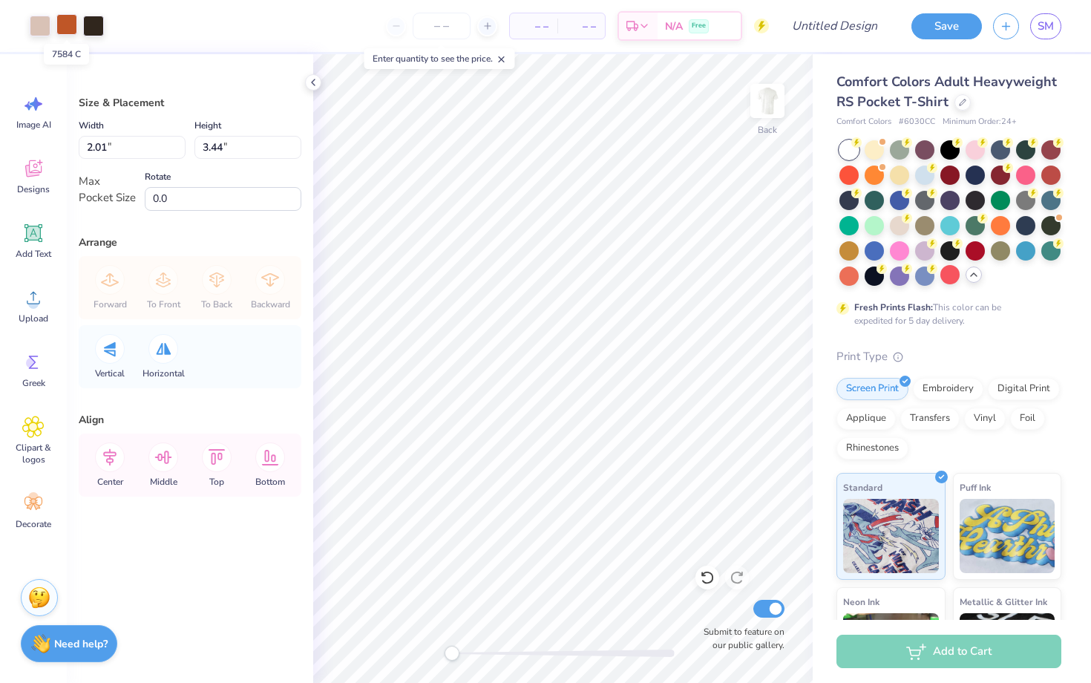
click at [67, 29] on div at bounding box center [66, 24] width 21 height 21
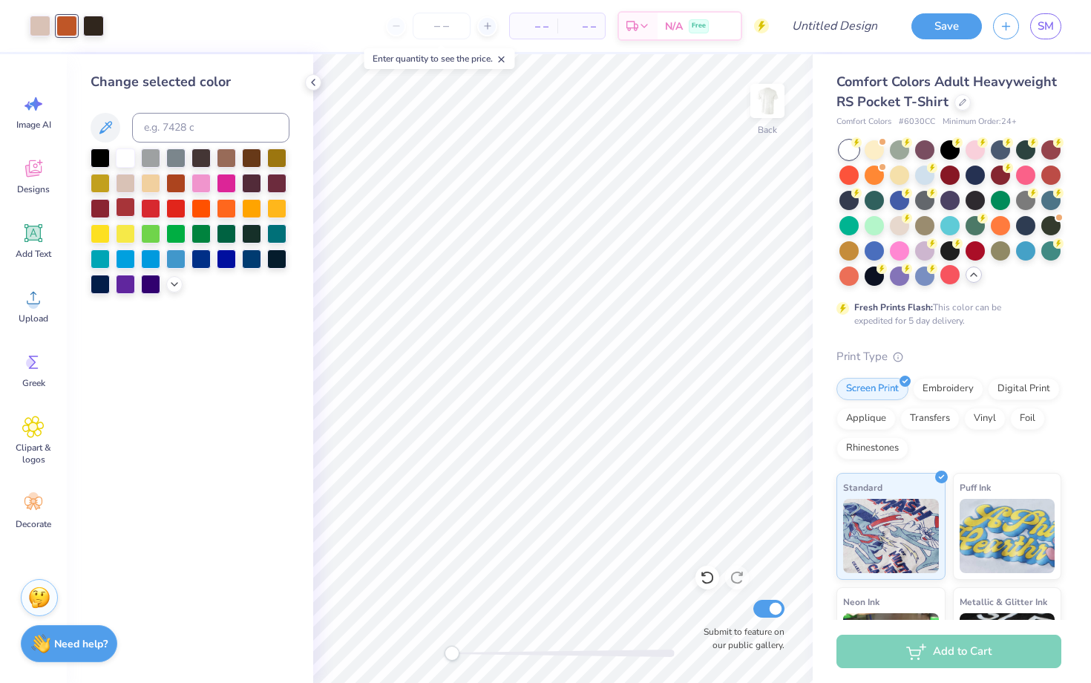
click at [132, 204] on div at bounding box center [125, 206] width 19 height 19
click at [39, 24] on div at bounding box center [40, 24] width 21 height 21
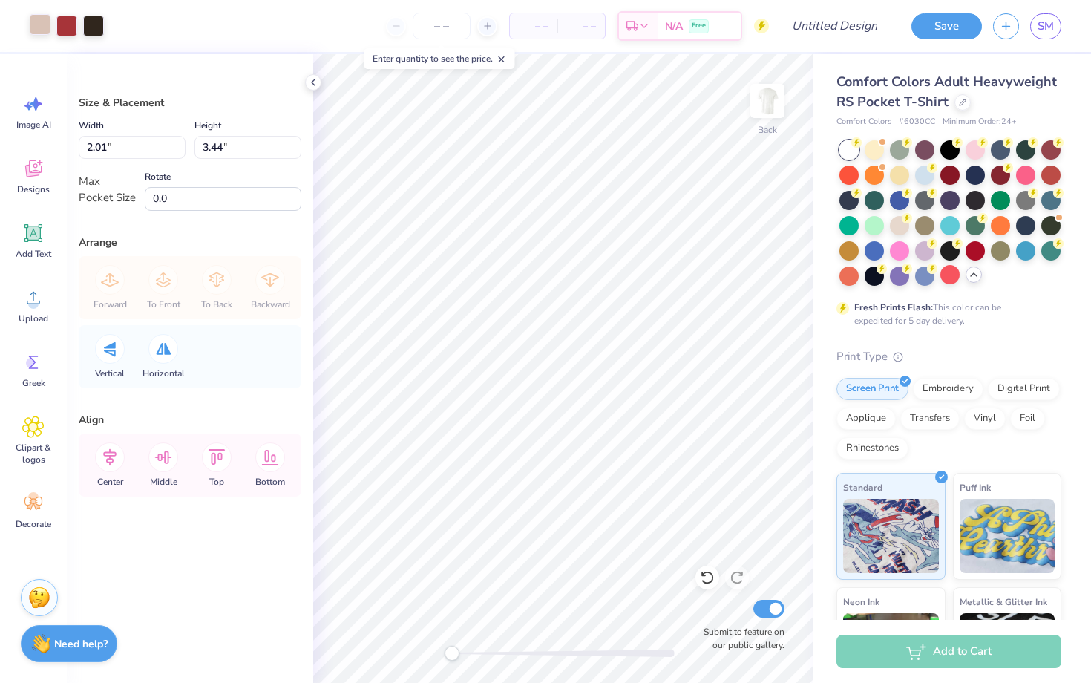
click at [42, 20] on div at bounding box center [40, 24] width 21 height 21
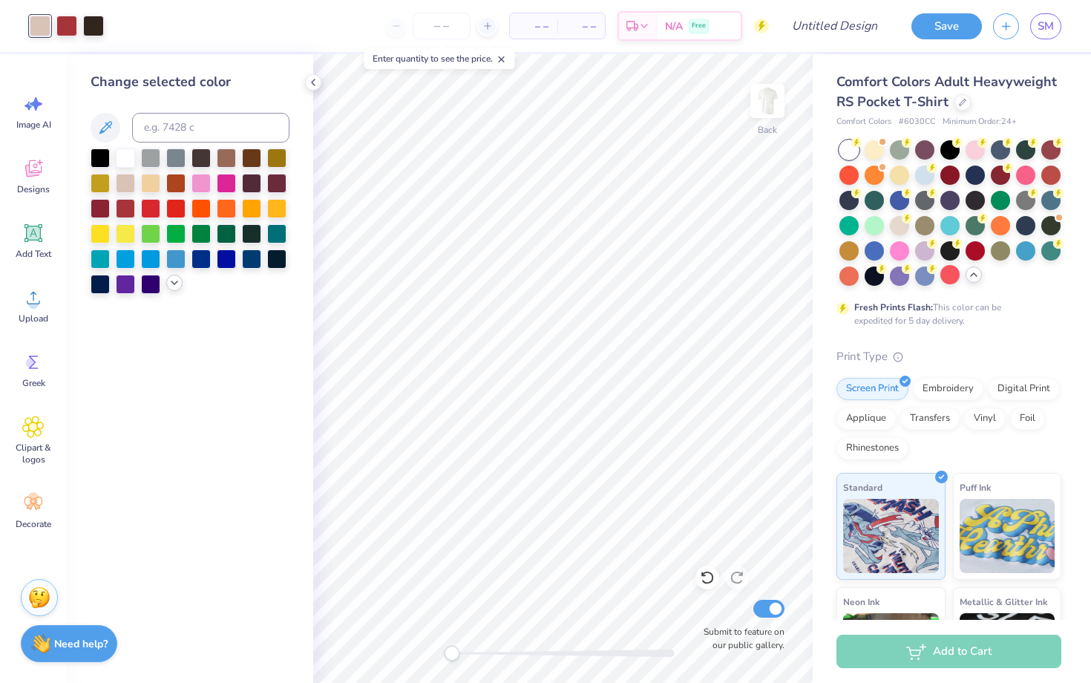
click at [174, 286] on icon at bounding box center [174, 283] width 12 height 12
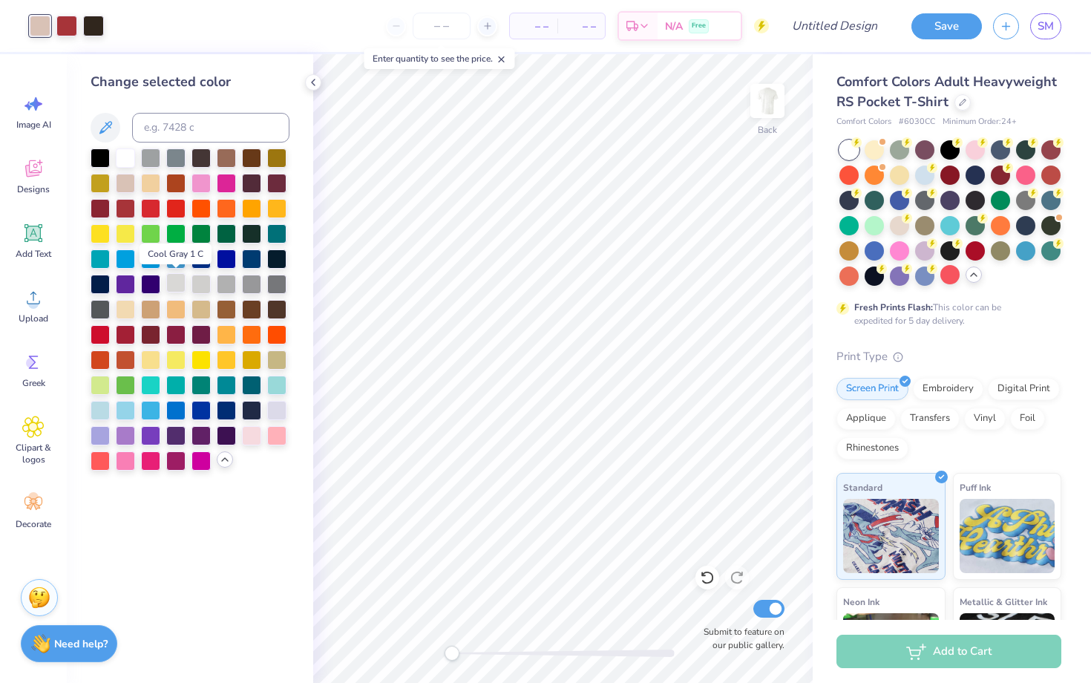
click at [177, 285] on div at bounding box center [175, 282] width 19 height 19
click at [195, 283] on div at bounding box center [200, 282] width 19 height 19
click at [100, 410] on div at bounding box center [100, 408] width 19 height 19
click at [124, 410] on div at bounding box center [125, 408] width 19 height 19
click at [123, 182] on div at bounding box center [125, 181] width 19 height 19
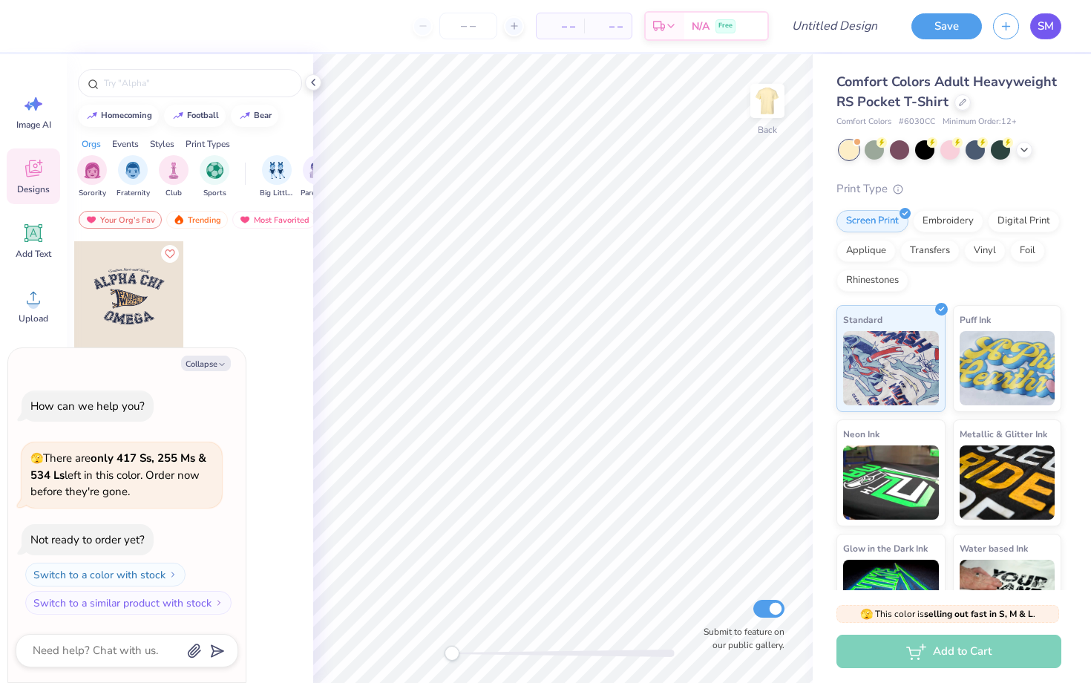
click at [1047, 34] on link "SM" at bounding box center [1045, 26] width 31 height 26
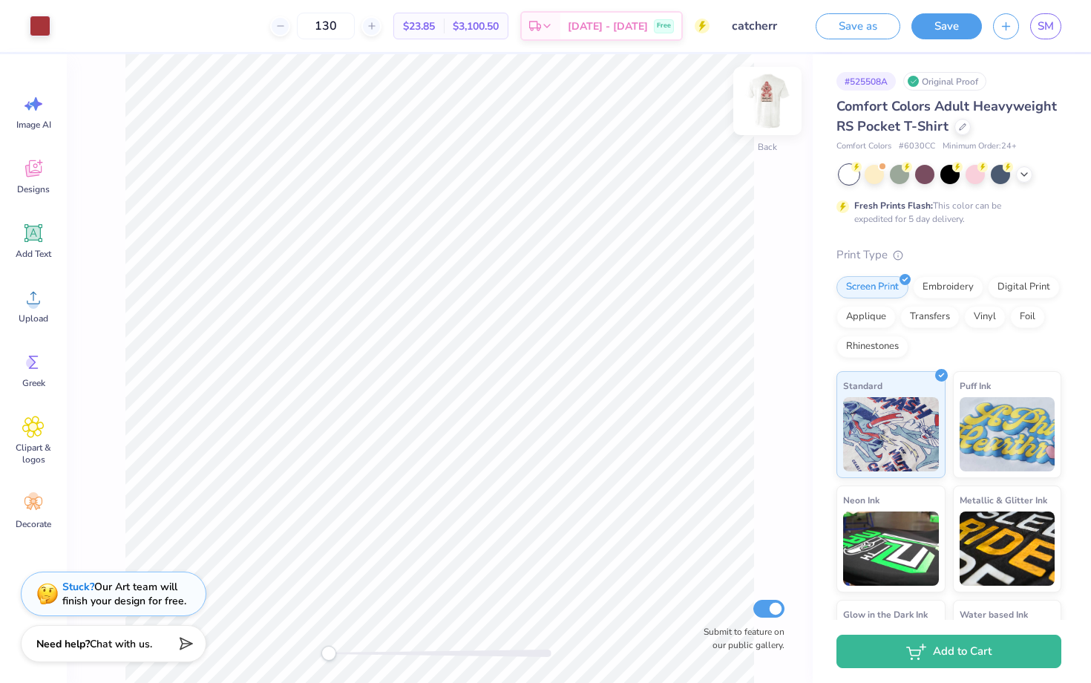
click at [758, 108] on img at bounding box center [767, 100] width 59 height 59
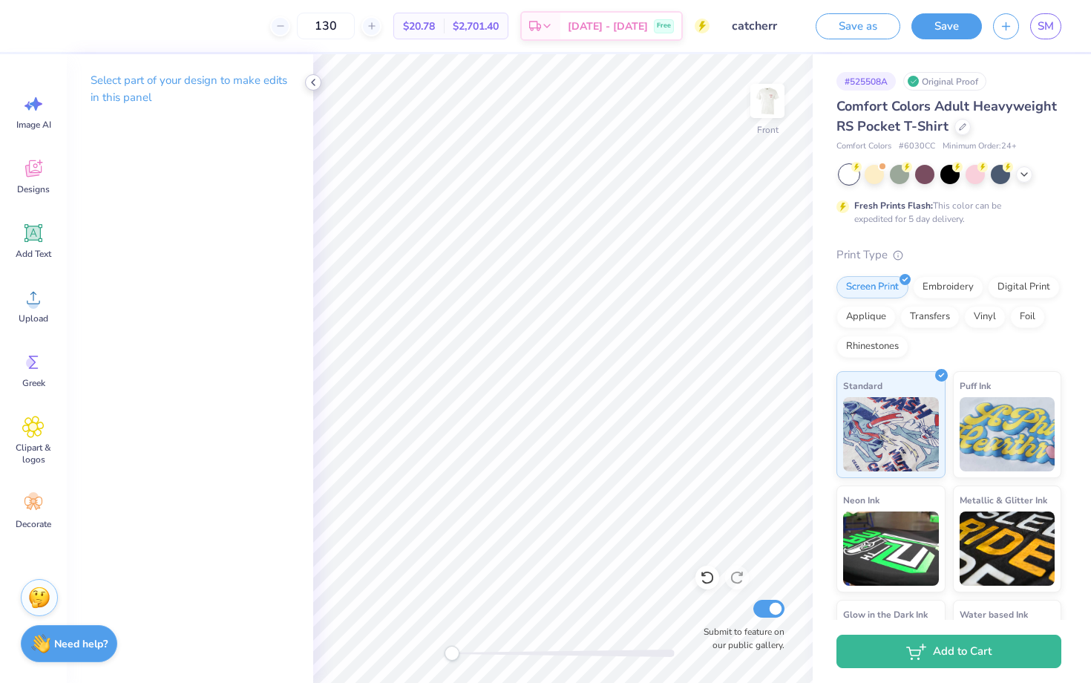
click at [317, 79] on icon at bounding box center [313, 82] width 12 height 12
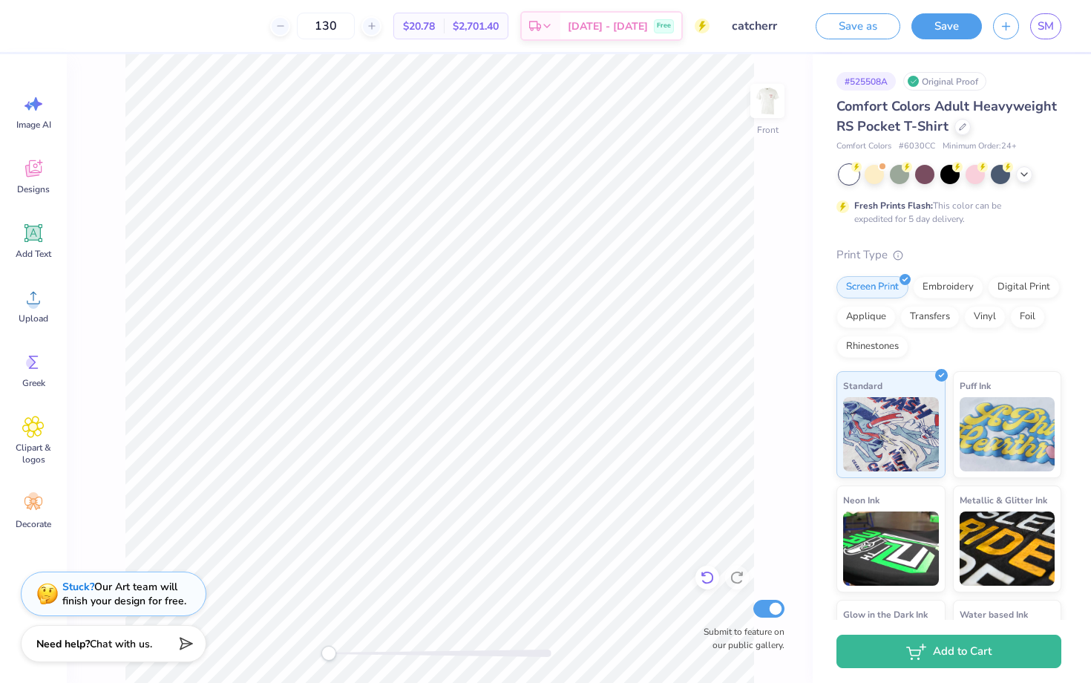
click at [700, 577] on icon at bounding box center [707, 577] width 15 height 15
click at [738, 577] on icon at bounding box center [736, 577] width 15 height 15
click at [34, 296] on icon at bounding box center [33, 297] width 22 height 22
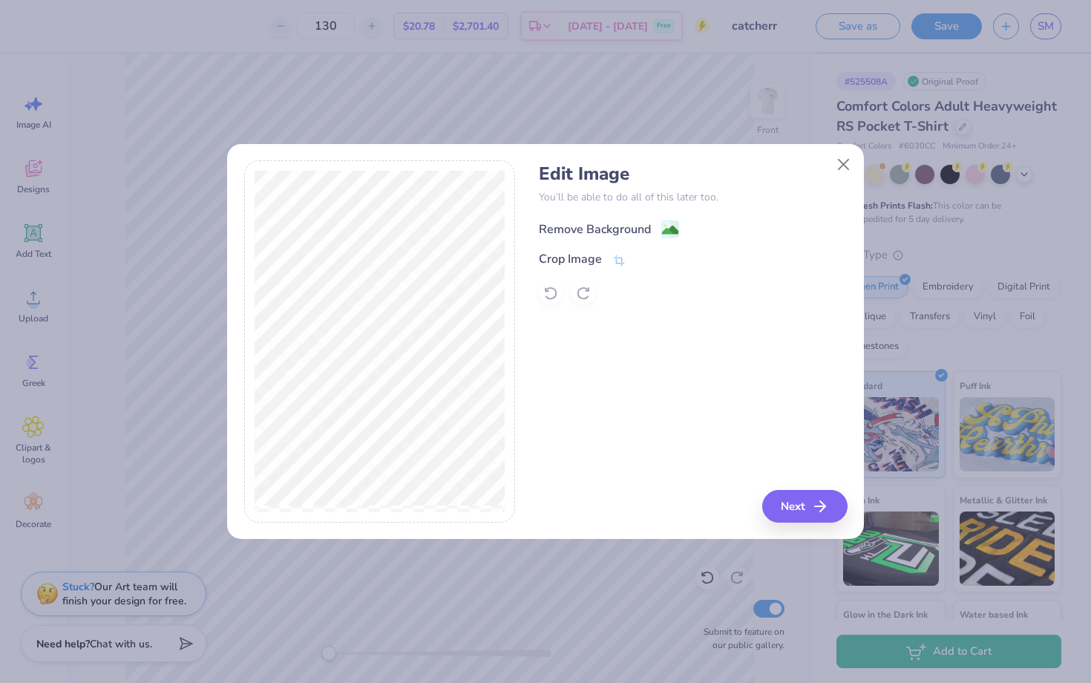
click at [633, 232] on div "Remove Background" at bounding box center [595, 229] width 112 height 18
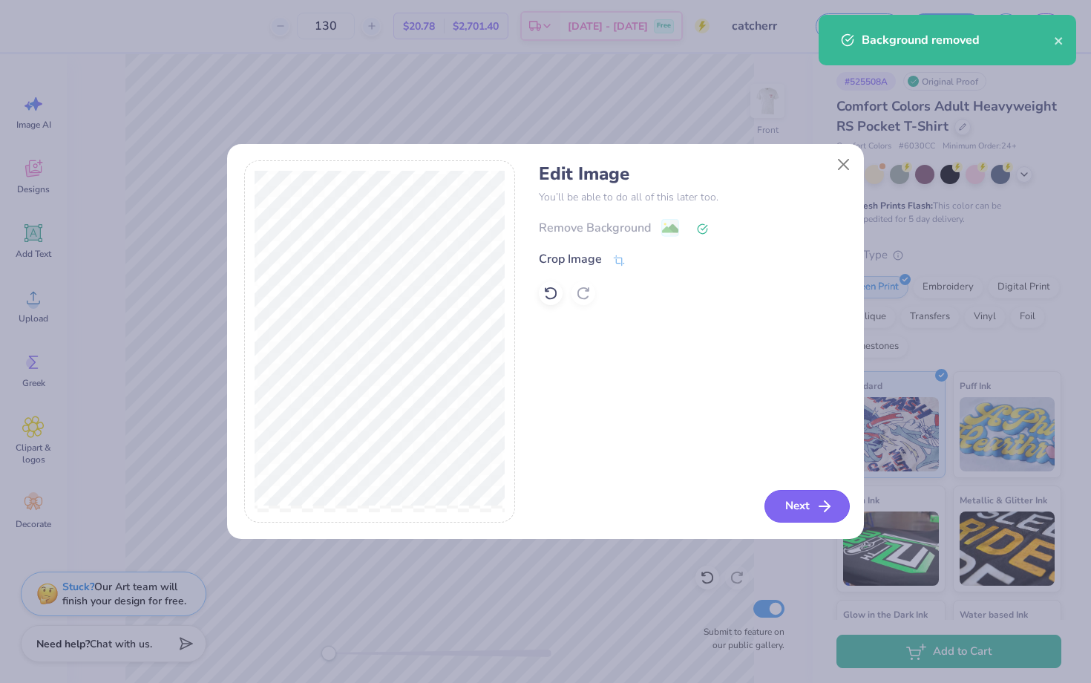
click at [788, 502] on button "Next" at bounding box center [806, 506] width 85 height 33
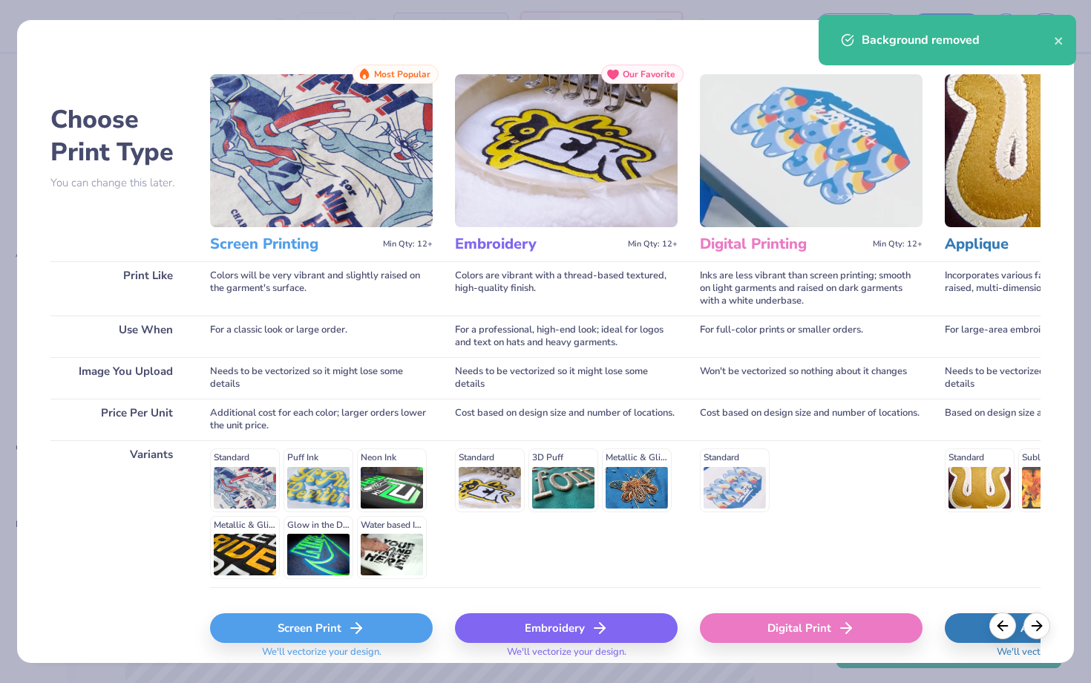
click at [303, 626] on div "Screen Print" at bounding box center [321, 628] width 223 height 30
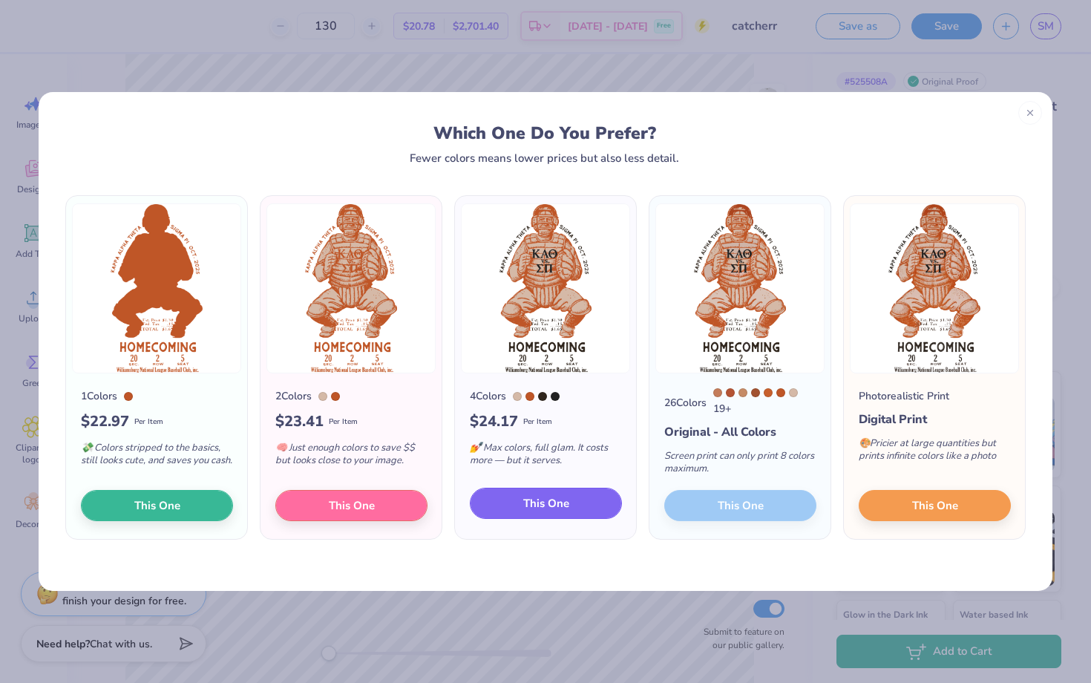
click at [560, 508] on span "This One" at bounding box center [546, 503] width 46 height 17
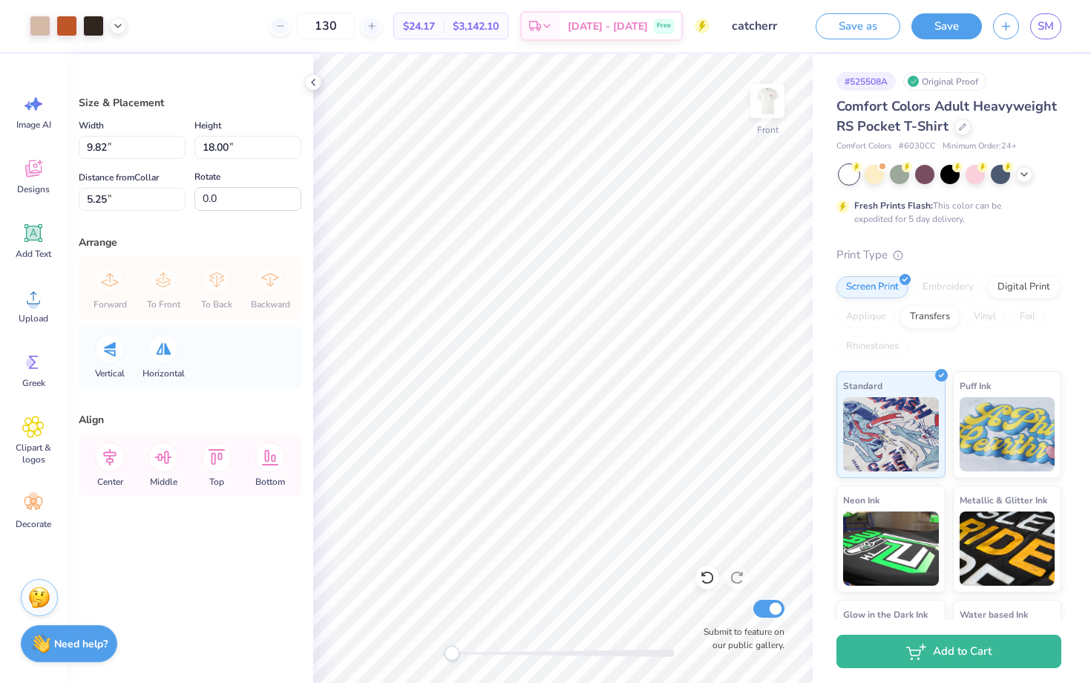
type input "6.24"
type input "11.44"
type input "3.00"
type input "6.76"
type input "12.40"
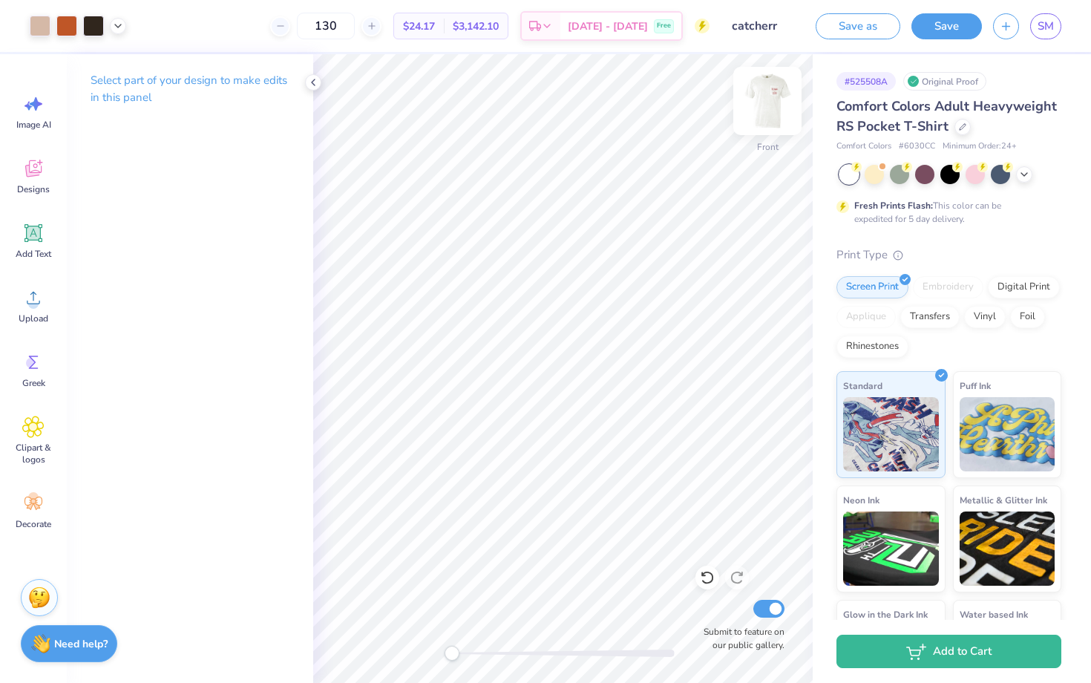
click at [761, 107] on img at bounding box center [767, 100] width 59 height 59
click at [761, 107] on img at bounding box center [767, 101] width 30 height 30
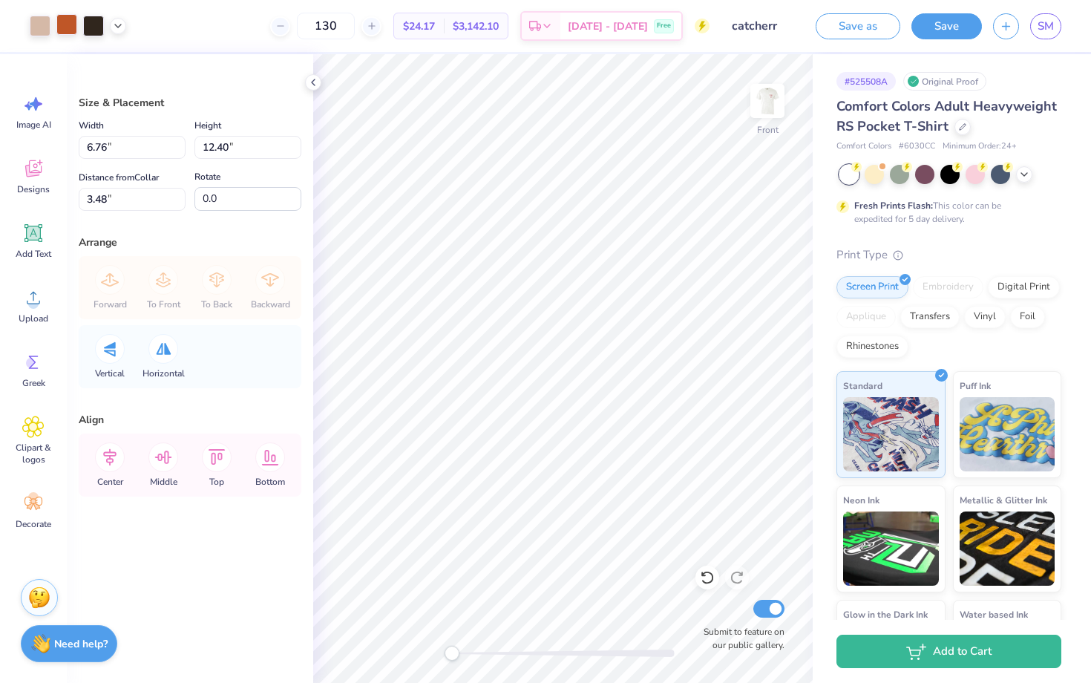
click at [65, 22] on div at bounding box center [66, 24] width 21 height 21
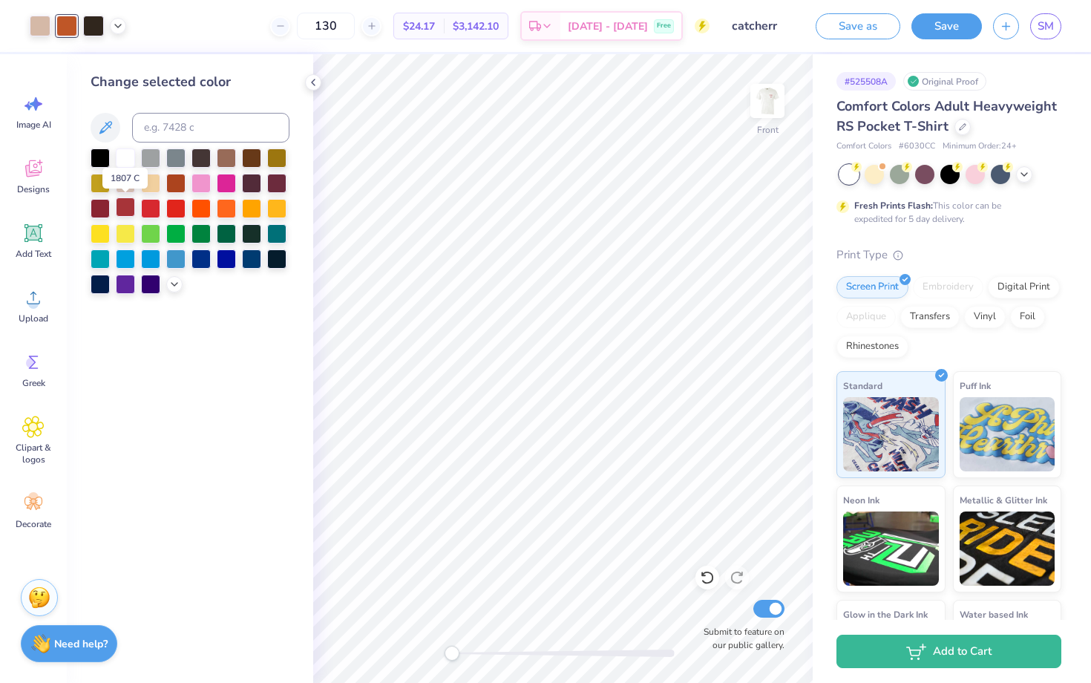
click at [124, 206] on div at bounding box center [125, 206] width 19 height 19
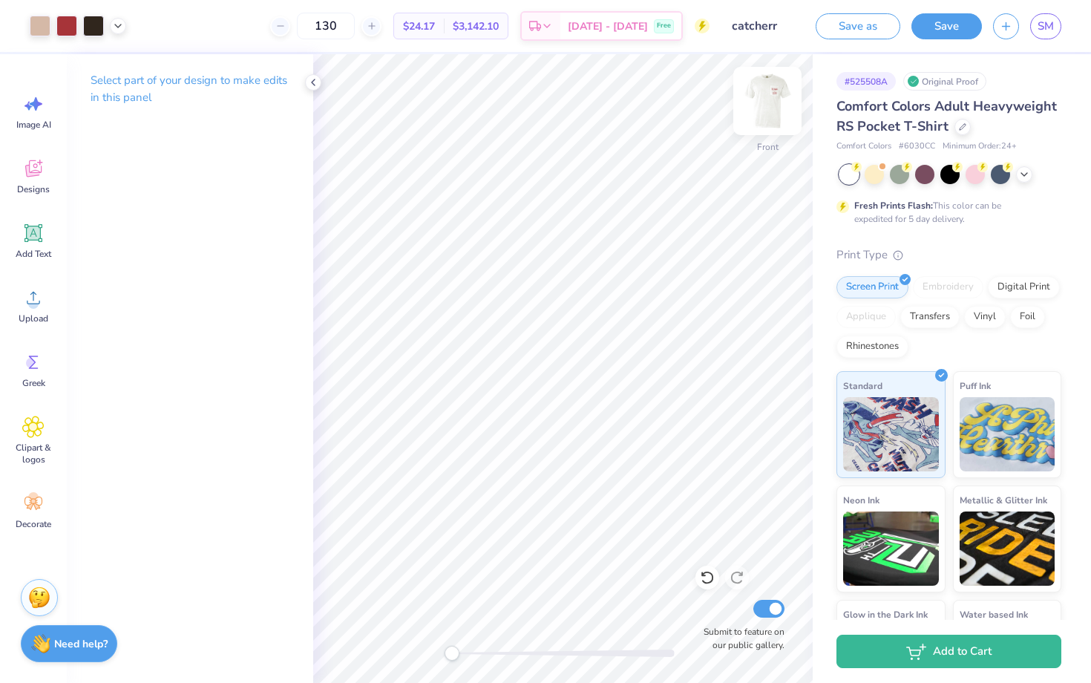
click at [771, 97] on img at bounding box center [767, 100] width 59 height 59
click at [771, 97] on img at bounding box center [767, 101] width 30 height 30
click at [748, 90] on img at bounding box center [767, 100] width 59 height 59
click at [775, 106] on img at bounding box center [767, 100] width 59 height 59
click at [776, 102] on img at bounding box center [767, 100] width 59 height 59
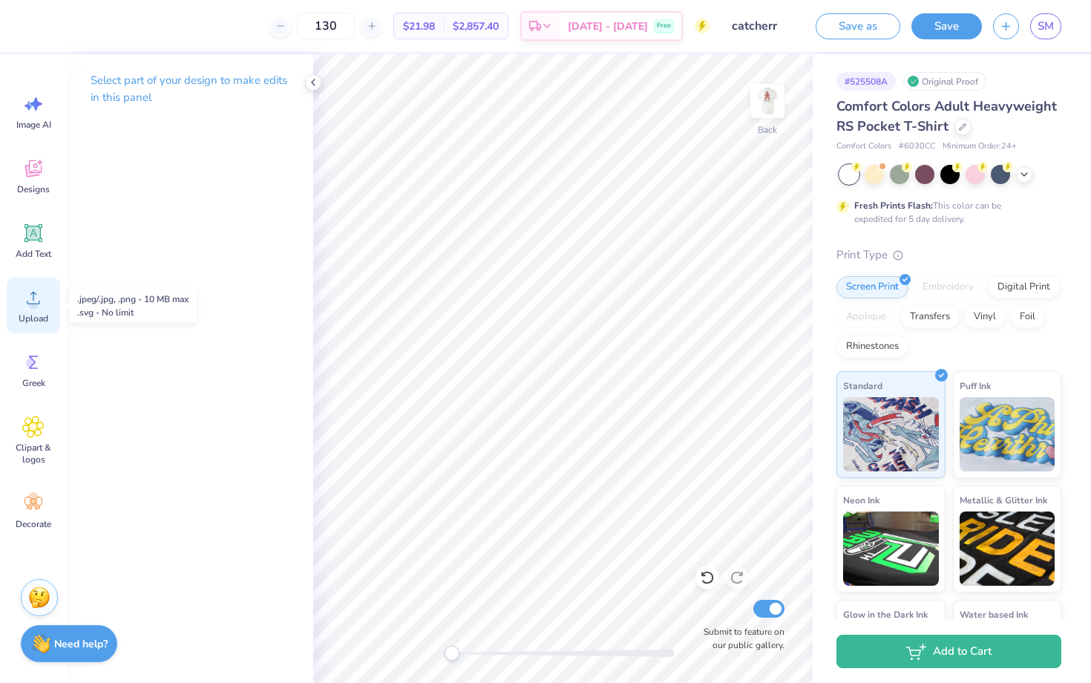
click at [31, 301] on circle at bounding box center [33, 303] width 10 height 10
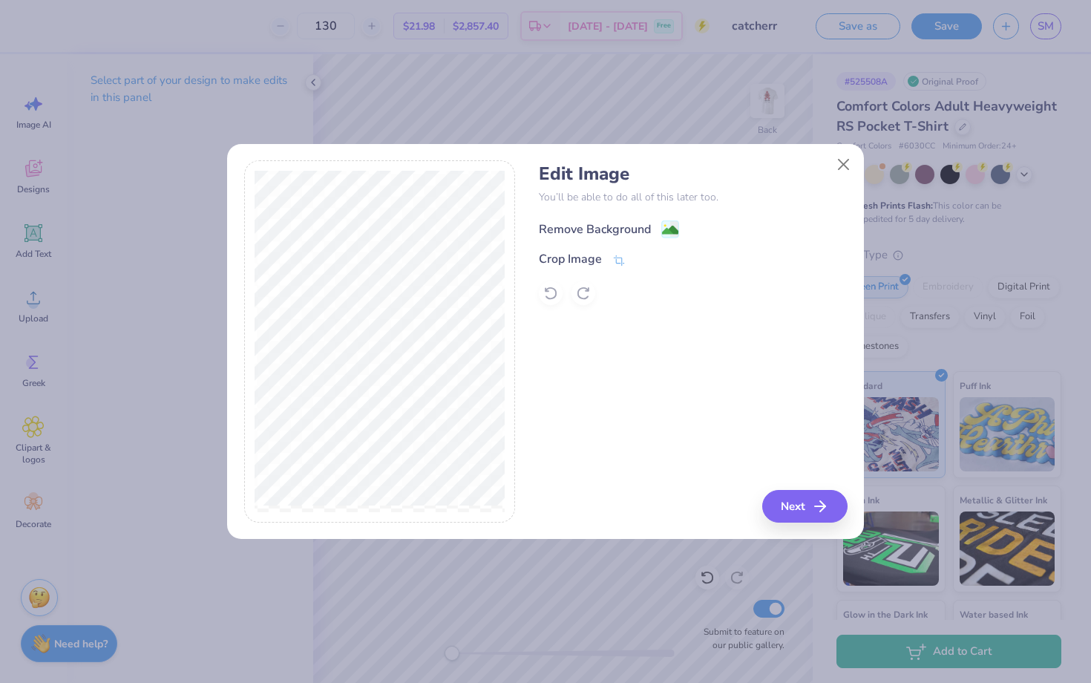
click at [617, 229] on div "Remove Background" at bounding box center [595, 229] width 112 height 18
click at [816, 505] on icon "button" at bounding box center [825, 506] width 18 height 18
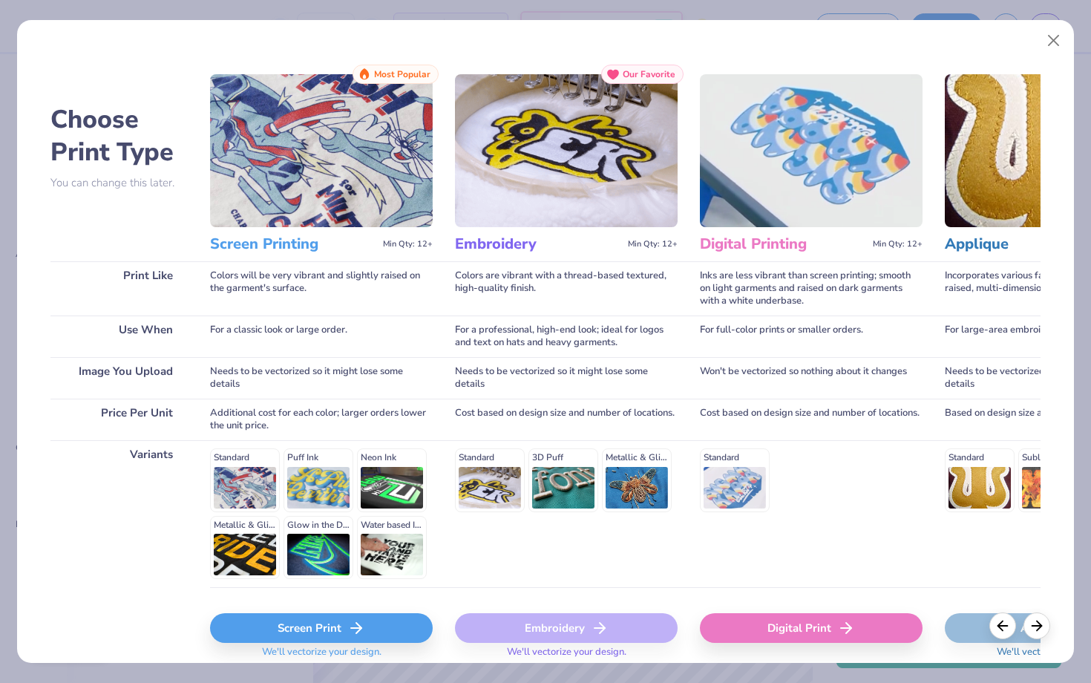
click at [368, 633] on div "Screen Print" at bounding box center [321, 628] width 223 height 30
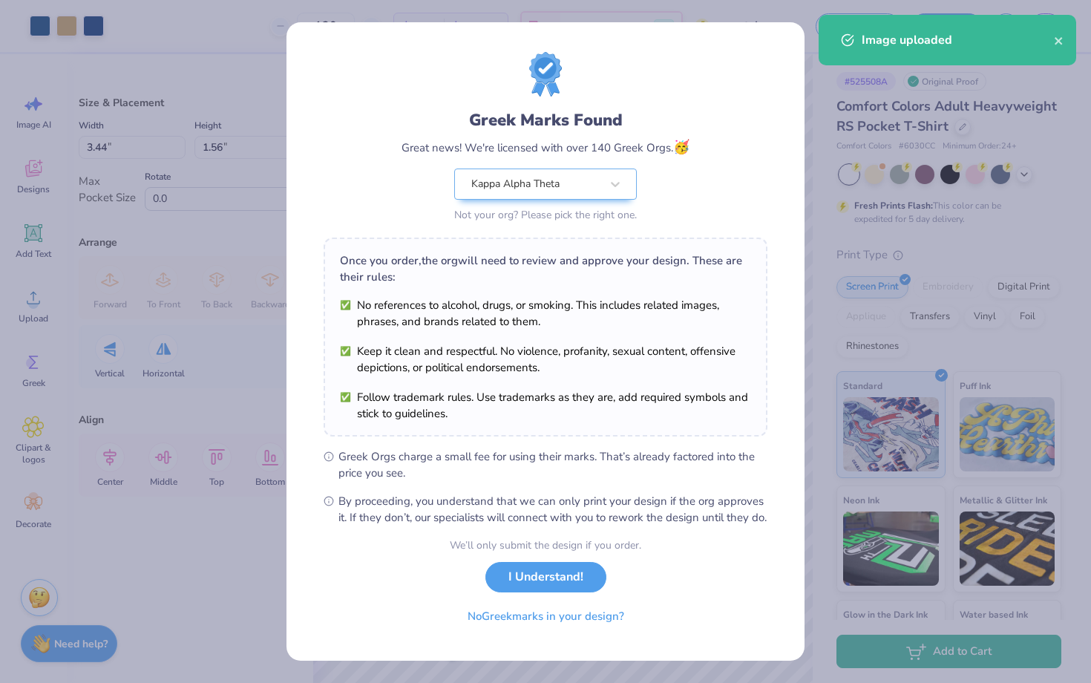
click at [644, 220] on body "Art colors 130 $25.05 Per Item $3,256.50 Total Est. Delivery Oct 9 - 12 Free De…" at bounding box center [545, 341] width 1091 height 683
click at [545, 582] on button "I Understand!" at bounding box center [545, 573] width 121 height 30
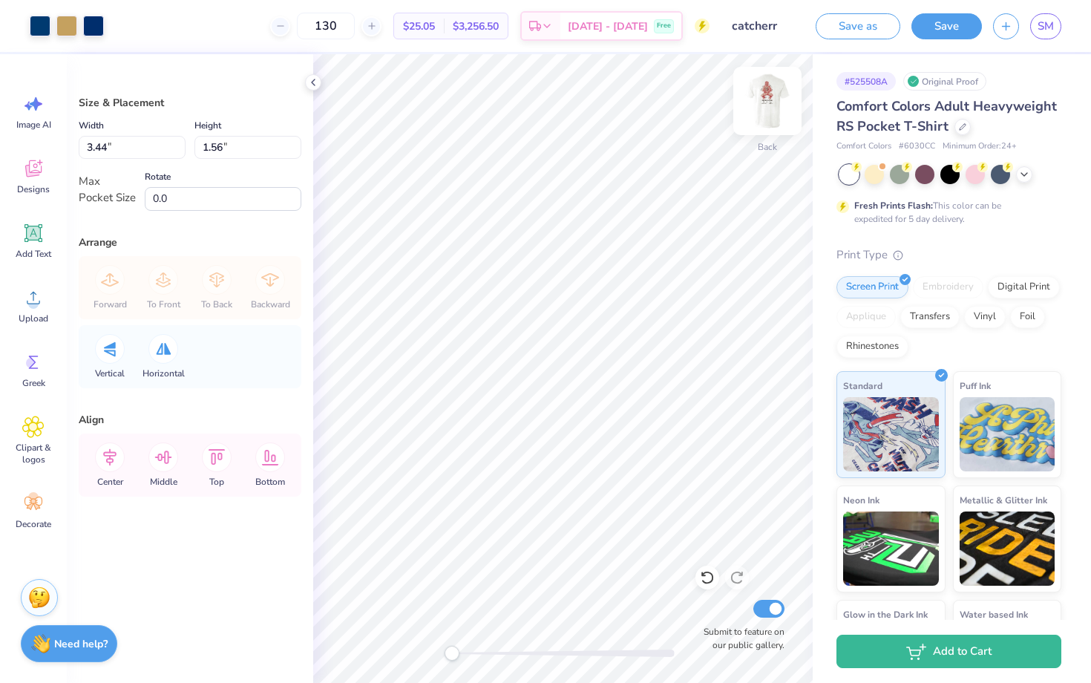
click at [760, 99] on img at bounding box center [767, 100] width 59 height 59
type input "-4.5"
type input "3.70"
type input "1.67"
type input "20.34"
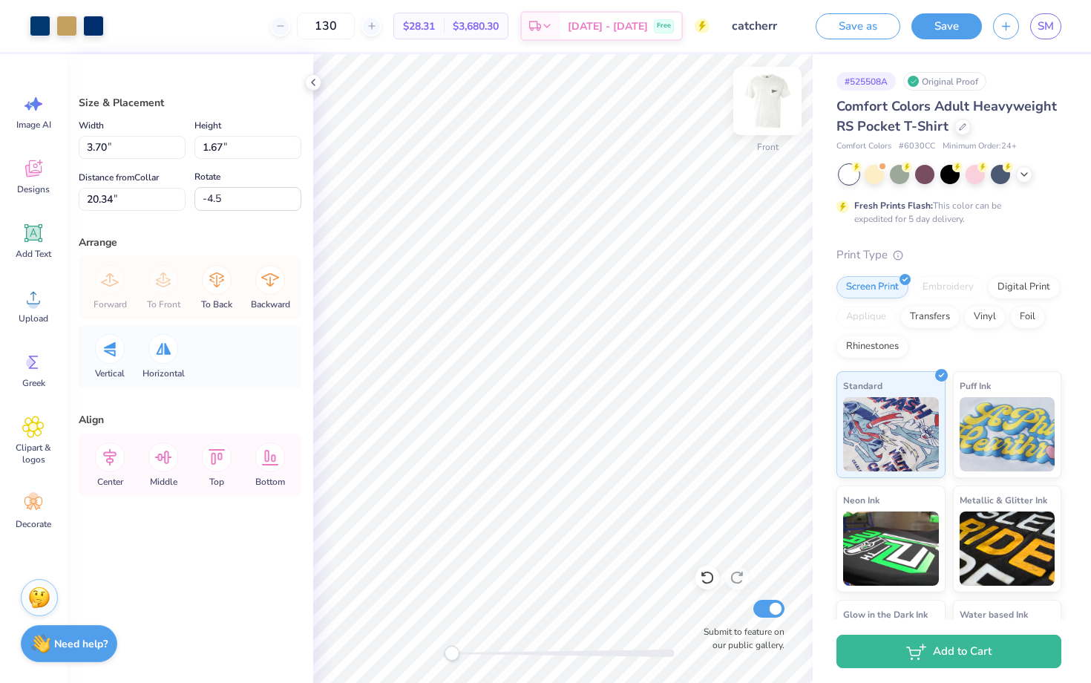
click at [763, 92] on img at bounding box center [767, 100] width 59 height 59
type input "1.56"
type input "0.0"
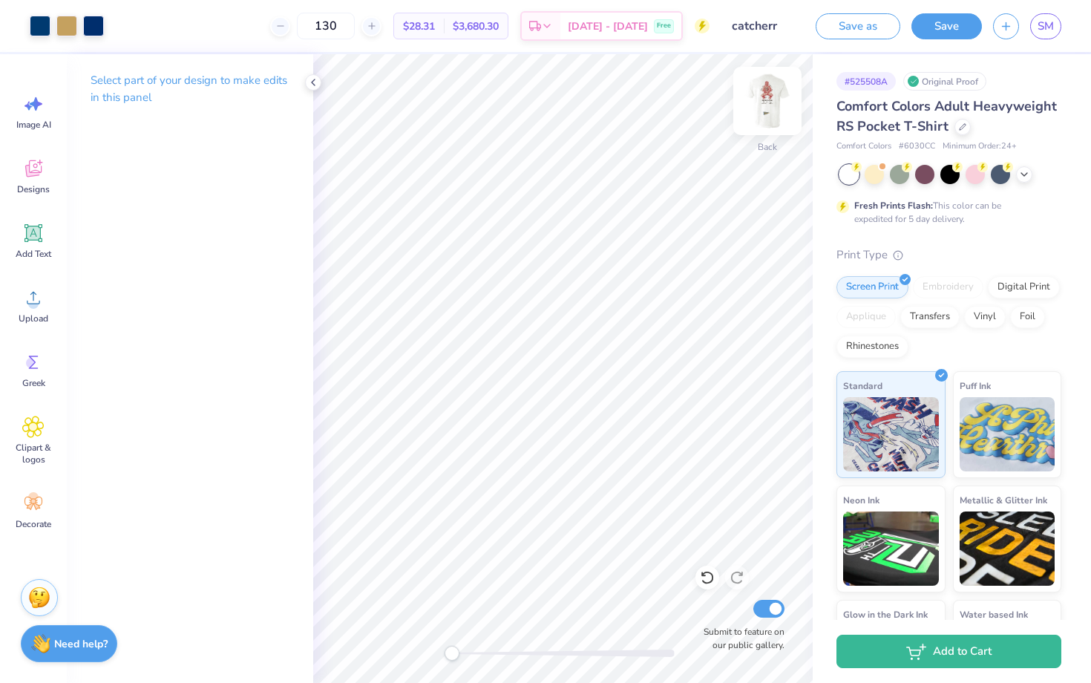
click at [758, 105] on img at bounding box center [767, 100] width 59 height 59
click at [764, 99] on img at bounding box center [767, 100] width 59 height 59
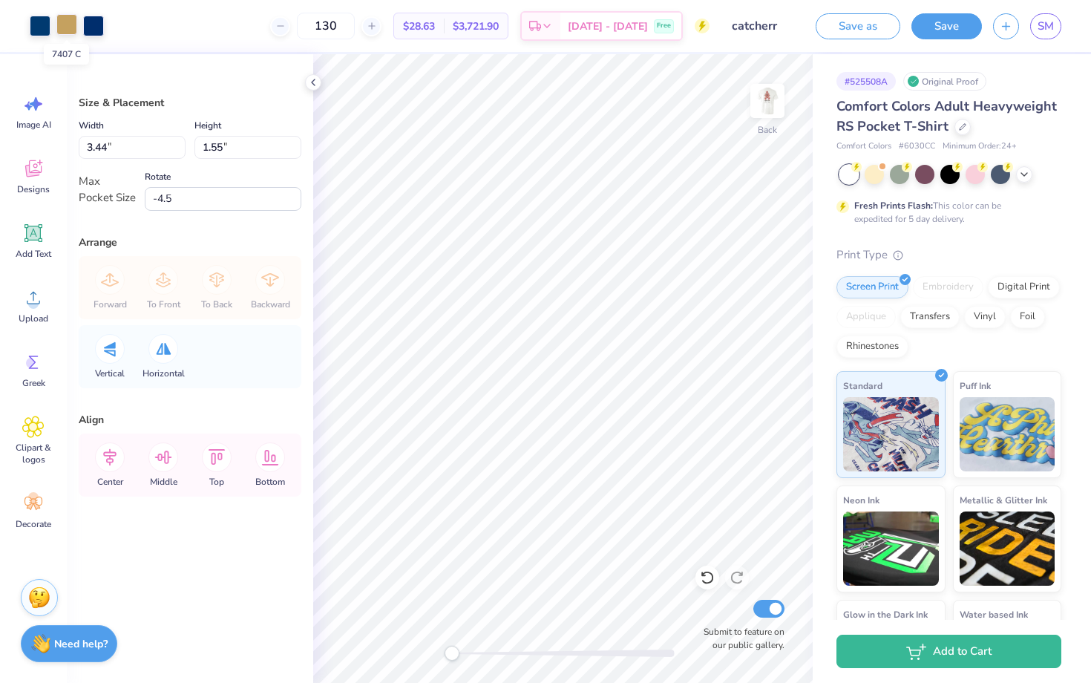
click at [65, 31] on div at bounding box center [66, 24] width 21 height 21
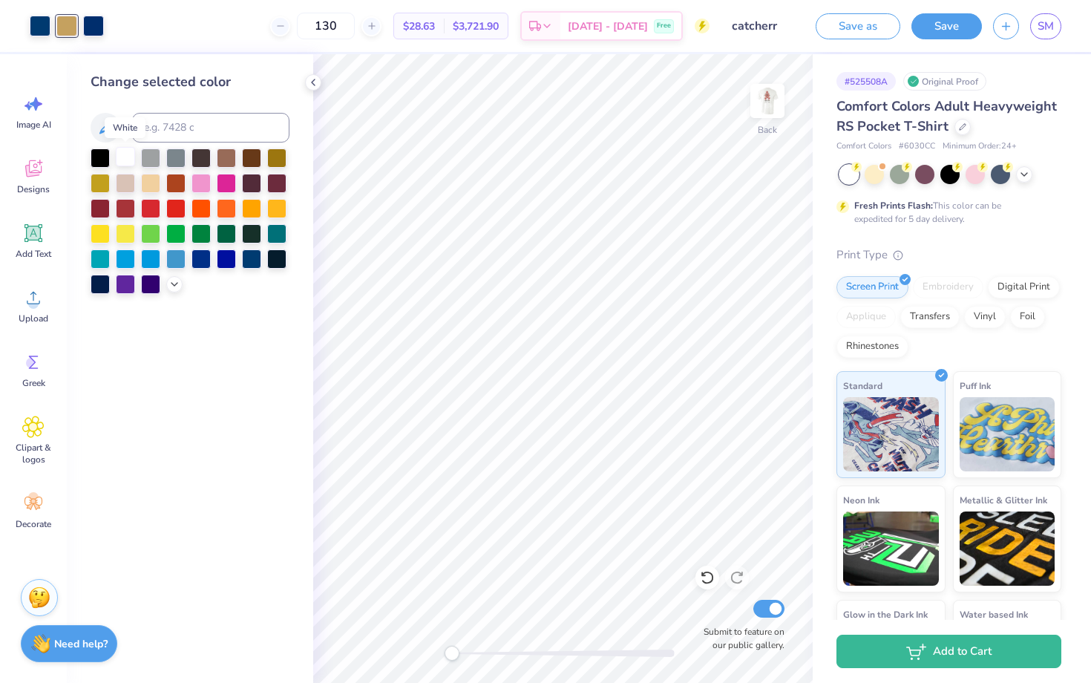
click at [124, 154] on div at bounding box center [125, 156] width 19 height 19
click at [154, 152] on div at bounding box center [150, 156] width 19 height 19
click at [91, 22] on div at bounding box center [93, 24] width 21 height 21
click at [30, 23] on div at bounding box center [40, 24] width 21 height 21
click at [252, 258] on div at bounding box center [251, 257] width 19 height 19
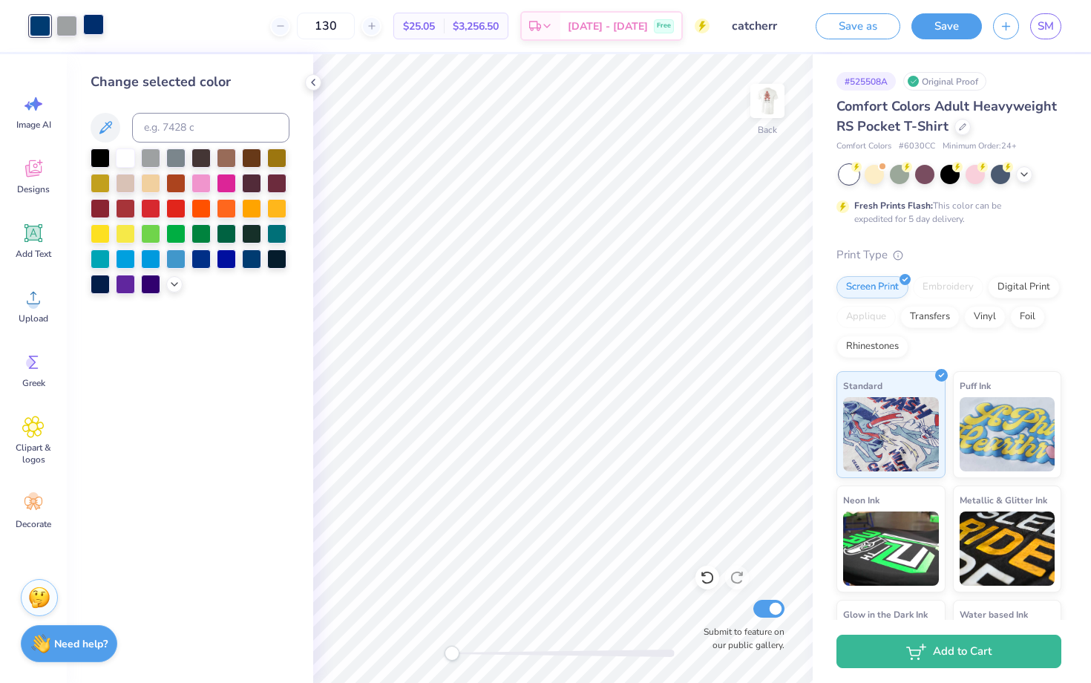
click at [95, 24] on div at bounding box center [93, 24] width 21 height 21
click at [122, 201] on div at bounding box center [125, 206] width 19 height 19
click at [126, 160] on div at bounding box center [125, 156] width 19 height 19
click at [206, 232] on div at bounding box center [200, 232] width 19 height 19
click at [71, 29] on div at bounding box center [66, 24] width 21 height 21
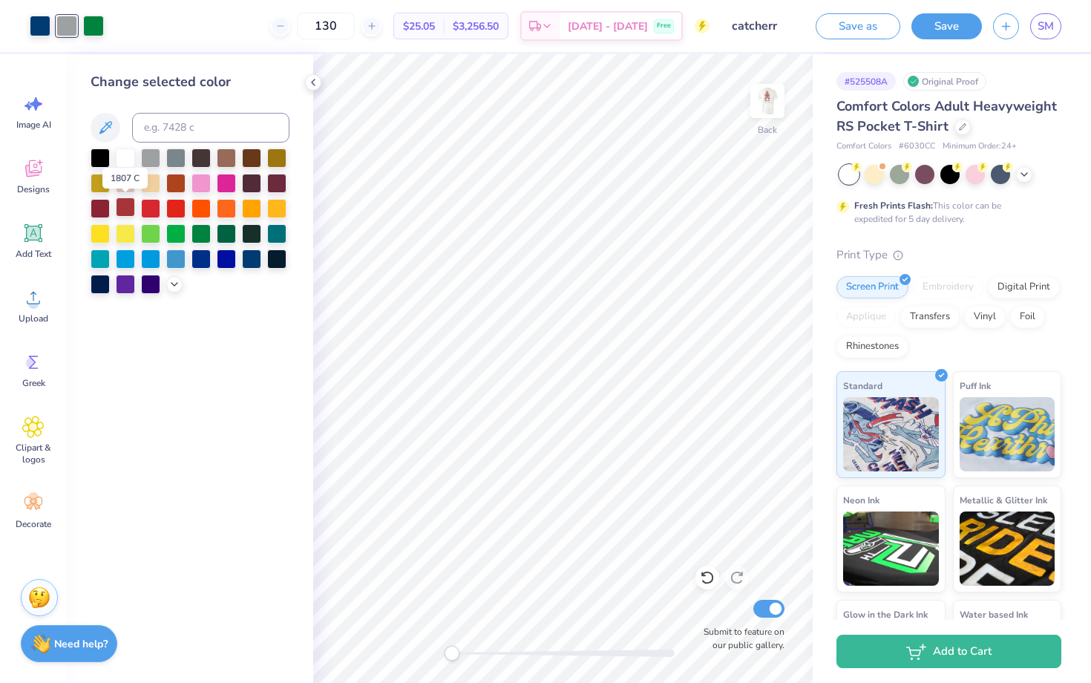
click at [125, 204] on div at bounding box center [125, 206] width 19 height 19
click at [92, 21] on div at bounding box center [93, 24] width 21 height 21
click at [254, 258] on div at bounding box center [251, 257] width 19 height 19
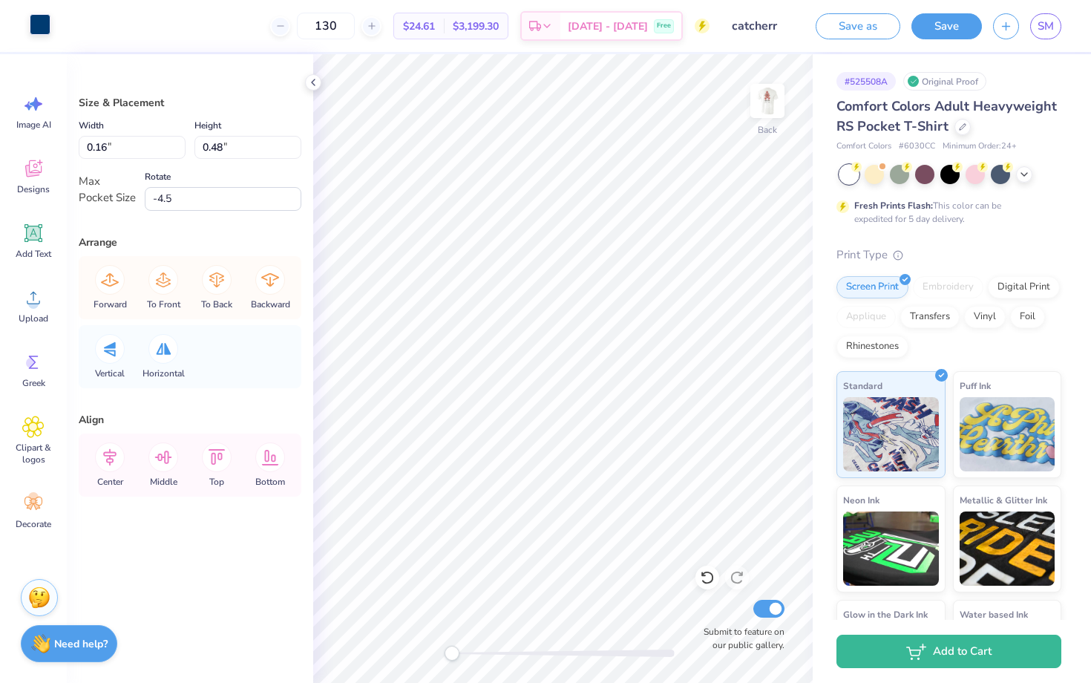
click at [35, 30] on div at bounding box center [40, 24] width 21 height 21
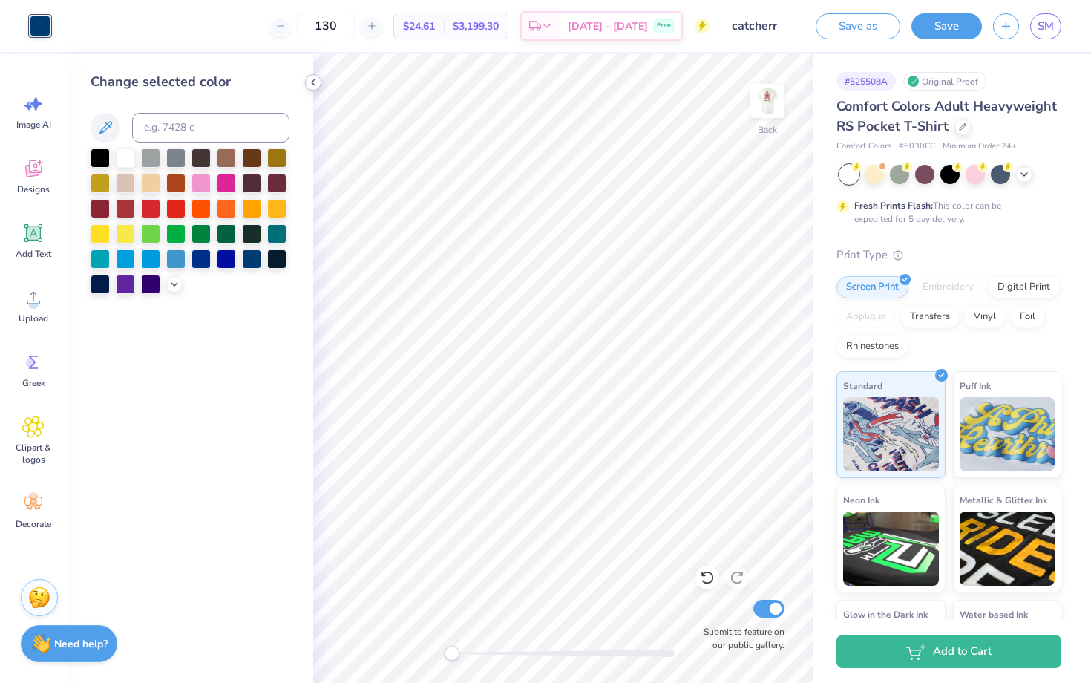
click at [312, 85] on icon at bounding box center [313, 82] width 12 height 12
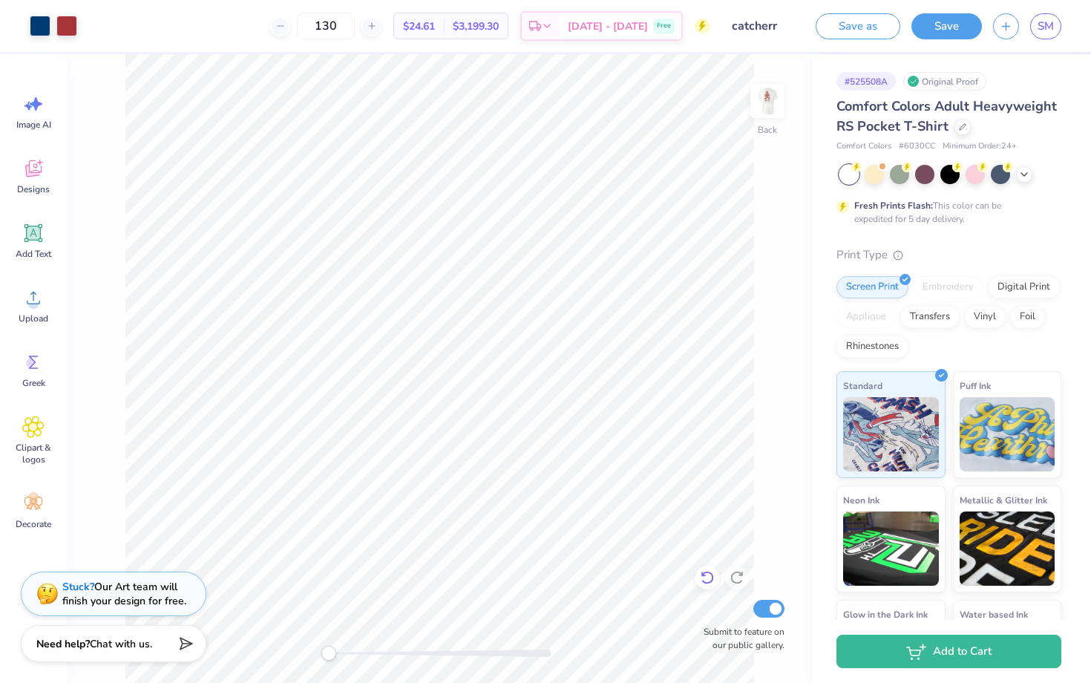
click at [706, 575] on icon at bounding box center [707, 577] width 15 height 15
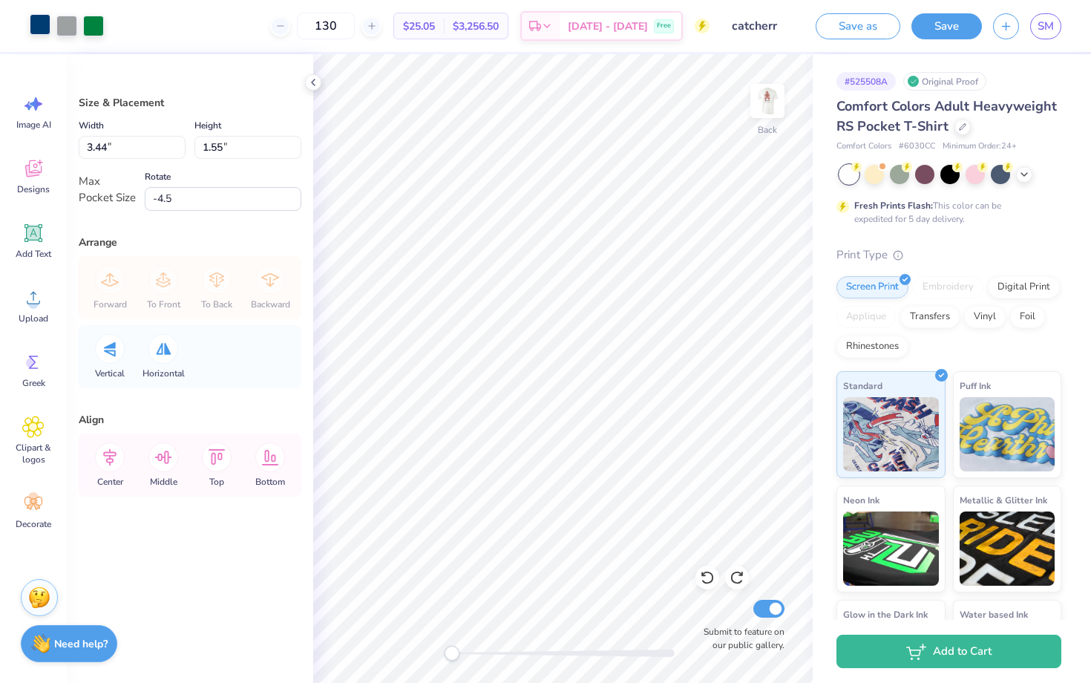
click at [36, 31] on div at bounding box center [40, 24] width 21 height 21
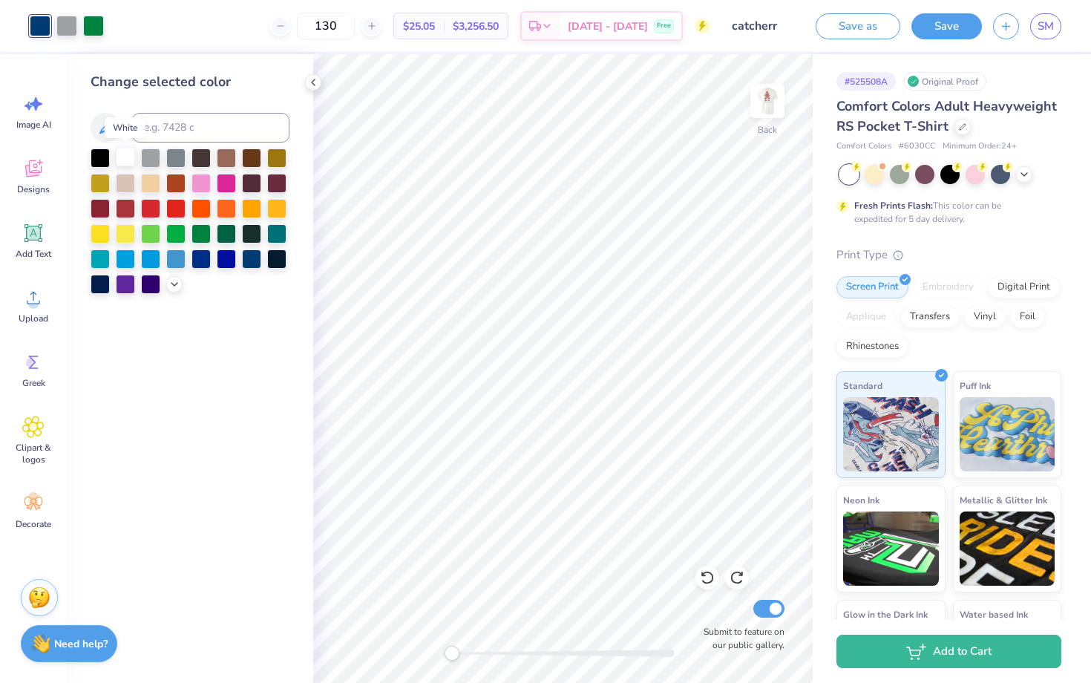
click at [124, 154] on div at bounding box center [125, 156] width 19 height 19
click at [69, 22] on div at bounding box center [66, 24] width 21 height 21
click at [130, 206] on div at bounding box center [125, 206] width 19 height 19
click at [98, 25] on div at bounding box center [93, 24] width 21 height 21
click at [249, 256] on div at bounding box center [251, 257] width 19 height 19
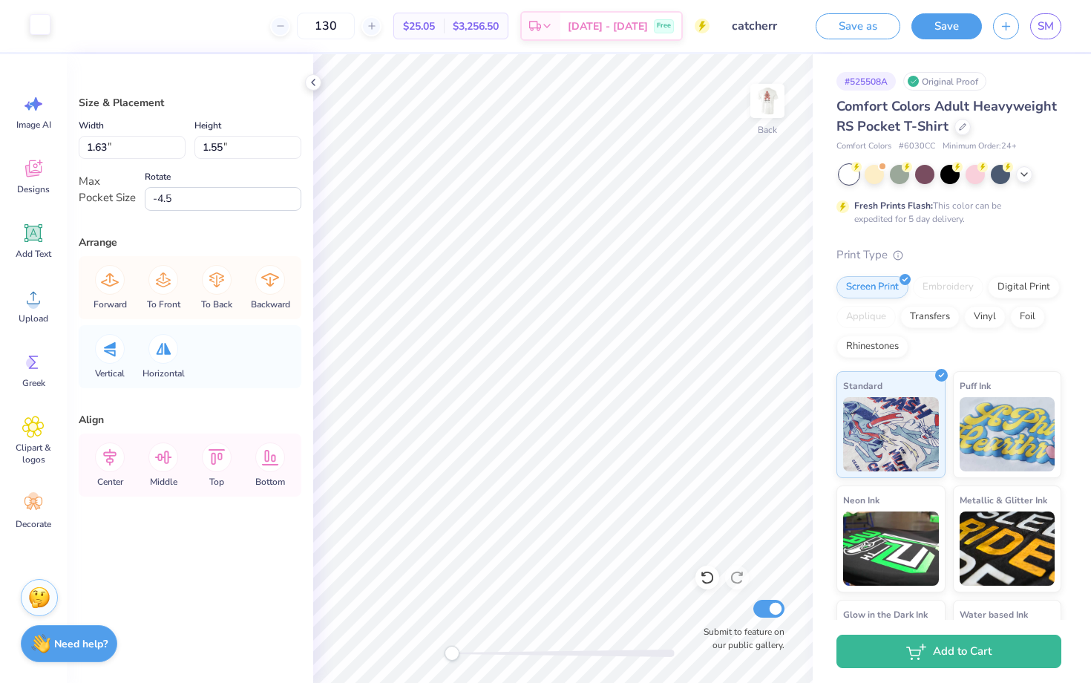
click at [49, 33] on div at bounding box center [40, 24] width 21 height 21
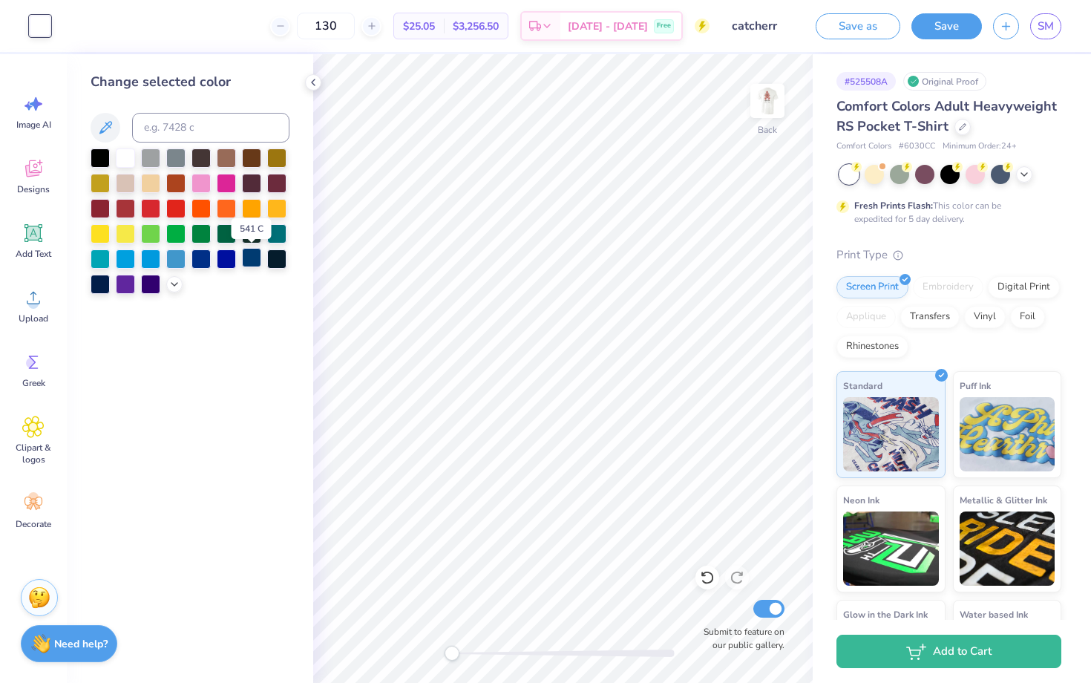
click at [250, 263] on div at bounding box center [251, 257] width 19 height 19
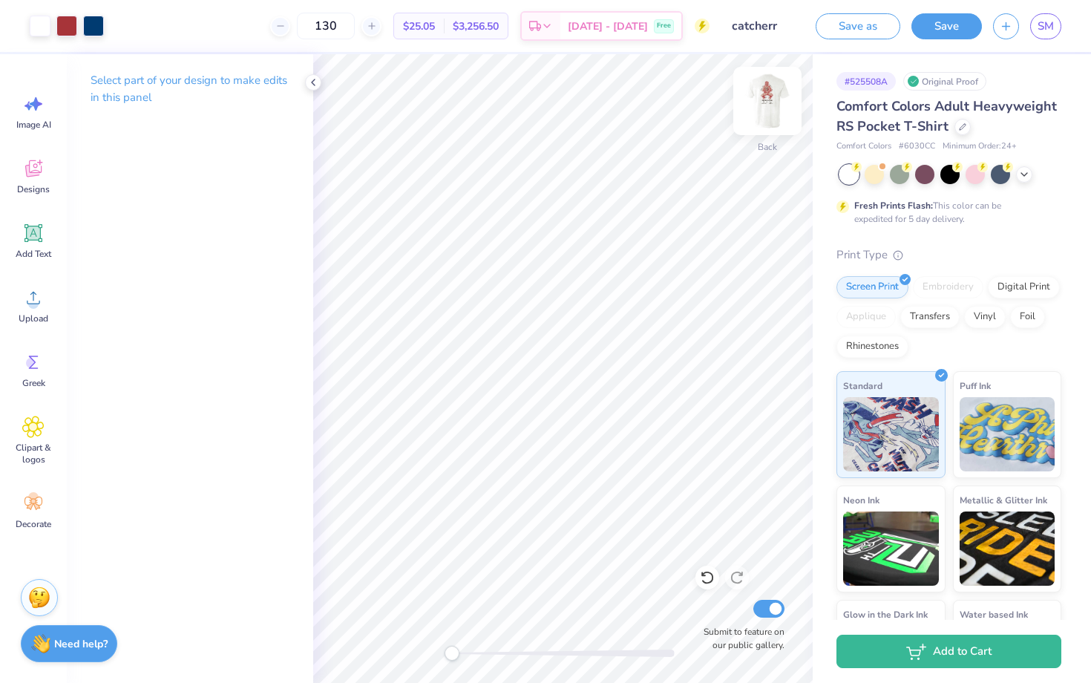
click at [767, 105] on img at bounding box center [767, 100] width 59 height 59
click at [767, 105] on img at bounding box center [767, 101] width 30 height 30
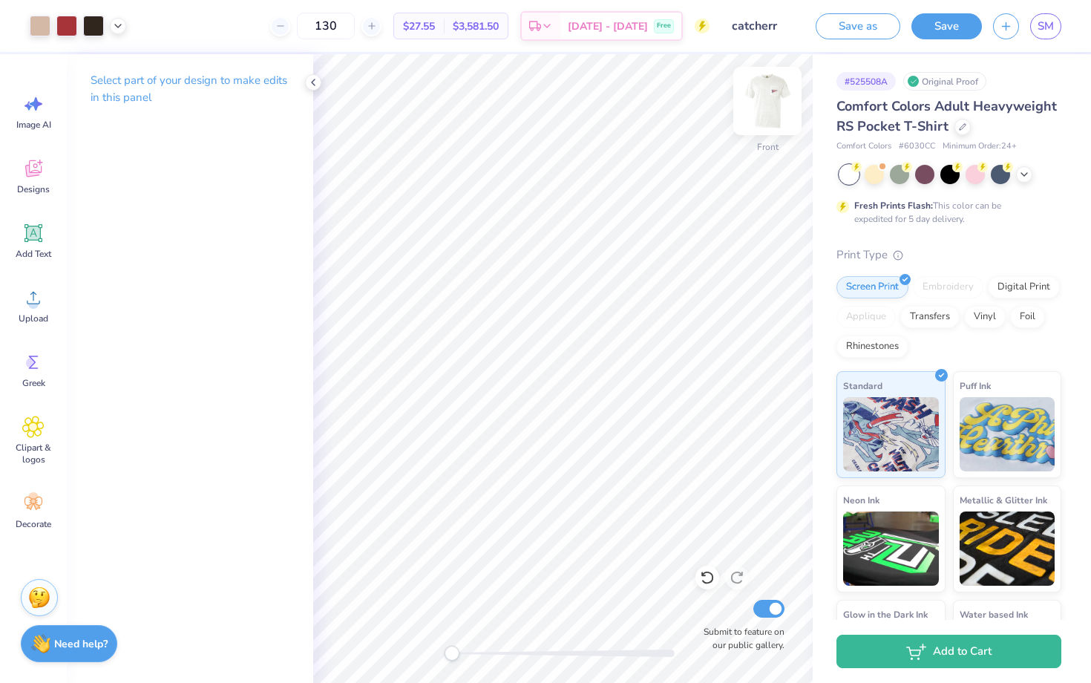
click at [767, 105] on img at bounding box center [767, 100] width 59 height 59
click at [770, 105] on img at bounding box center [767, 100] width 59 height 59
click at [770, 105] on img at bounding box center [767, 101] width 30 height 30
click at [772, 103] on img at bounding box center [767, 100] width 59 height 59
click at [772, 103] on img at bounding box center [767, 101] width 30 height 30
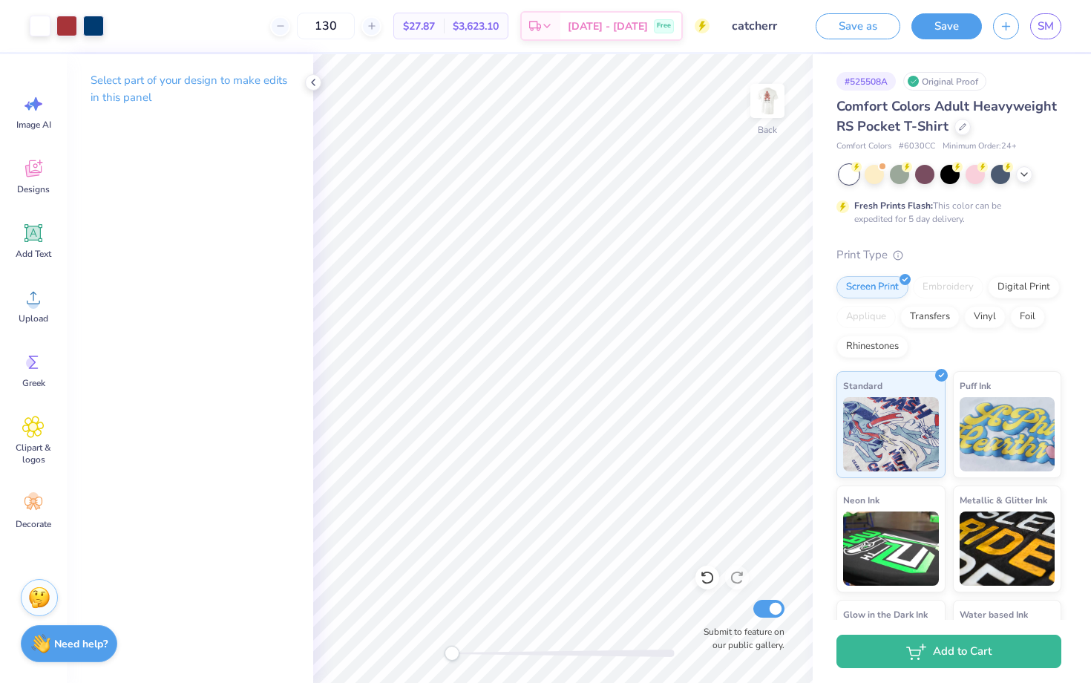
click at [772, 103] on img at bounding box center [767, 101] width 30 height 30
click at [46, 29] on div at bounding box center [40, 24] width 21 height 21
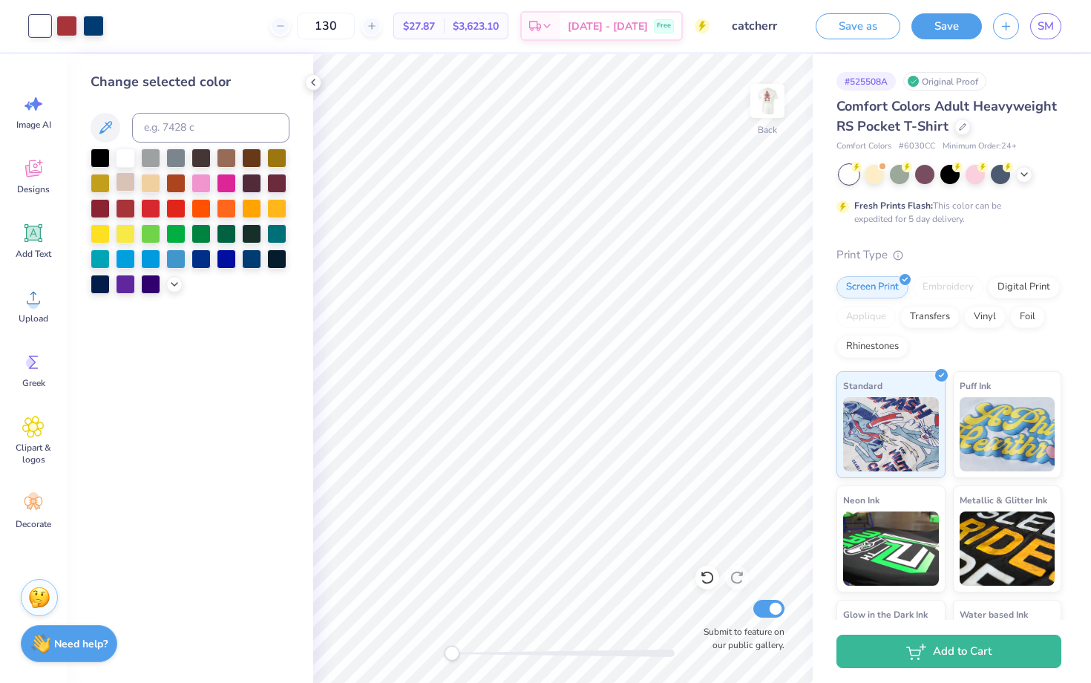
click at [128, 184] on div at bounding box center [125, 181] width 19 height 19
click at [766, 96] on img at bounding box center [767, 100] width 59 height 59
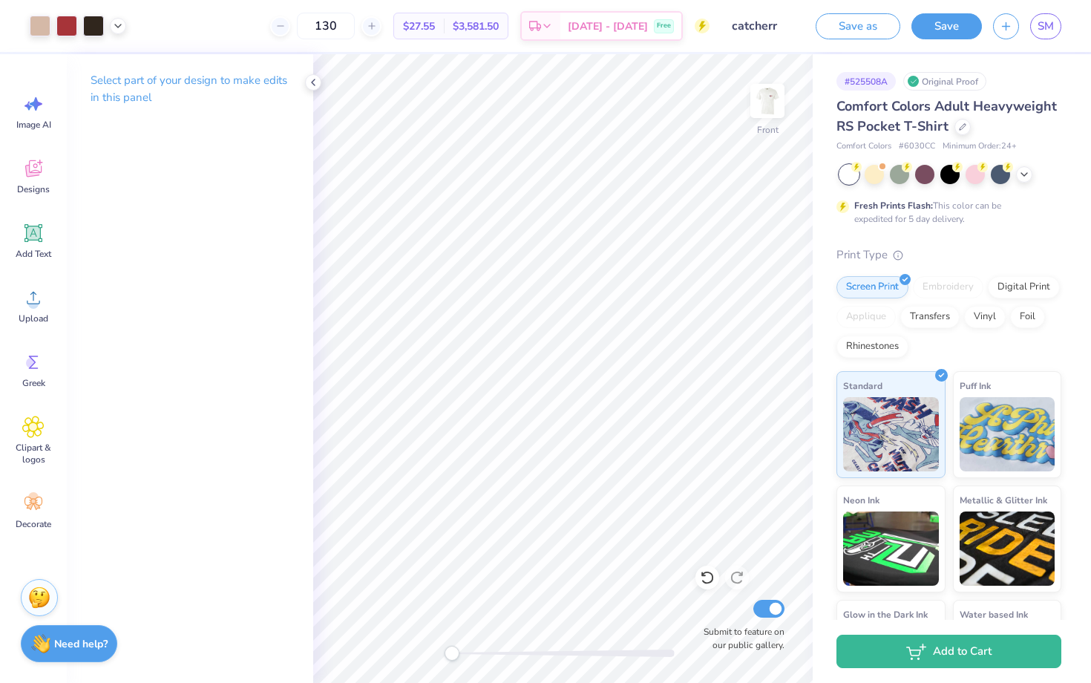
click at [766, 96] on img at bounding box center [767, 101] width 30 height 30
click at [761, 108] on img at bounding box center [767, 100] width 59 height 59
click at [761, 108] on img at bounding box center [767, 101] width 30 height 30
click at [772, 106] on img at bounding box center [767, 100] width 59 height 59
click at [758, 26] on input "catcherr" at bounding box center [757, 26] width 73 height 30
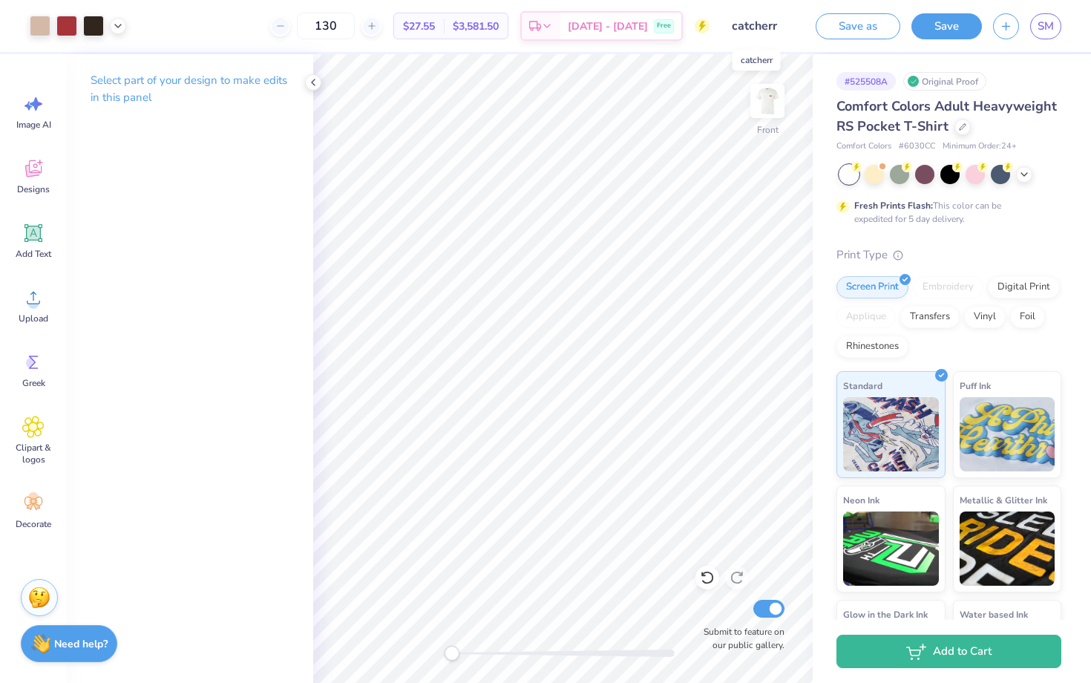
click at [776, 26] on input "catcherr" at bounding box center [757, 26] width 73 height 30
click at [760, 29] on input "catcherr" at bounding box center [757, 26] width 73 height 30
click at [939, 24] on button "Save" at bounding box center [946, 24] width 70 height 26
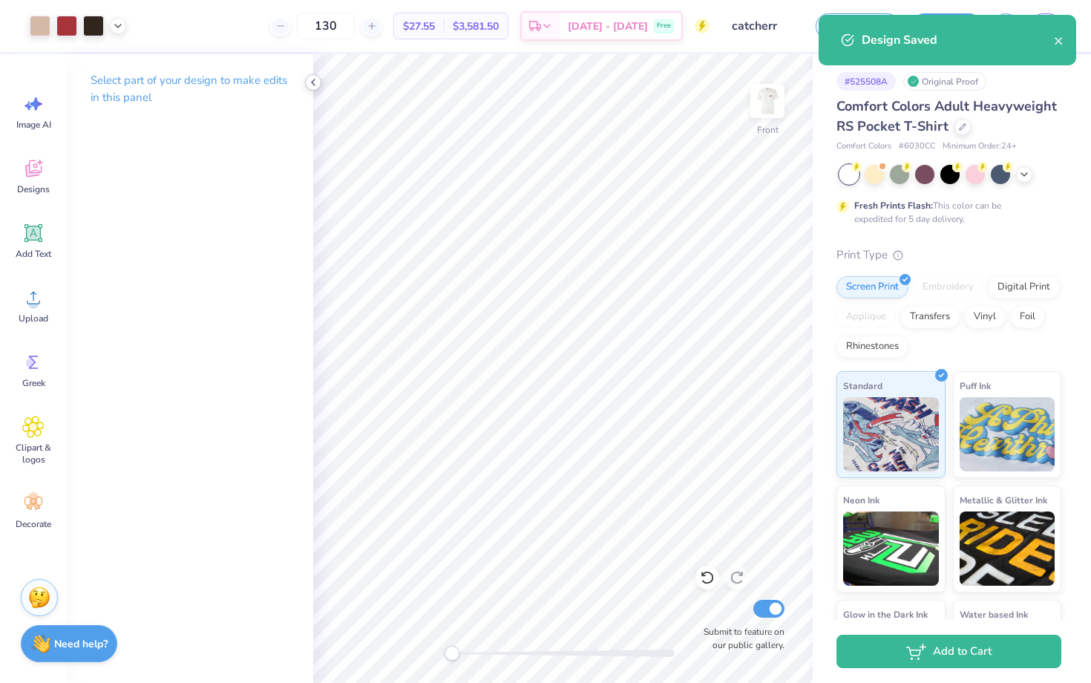
click at [309, 88] on div at bounding box center [313, 82] width 16 height 16
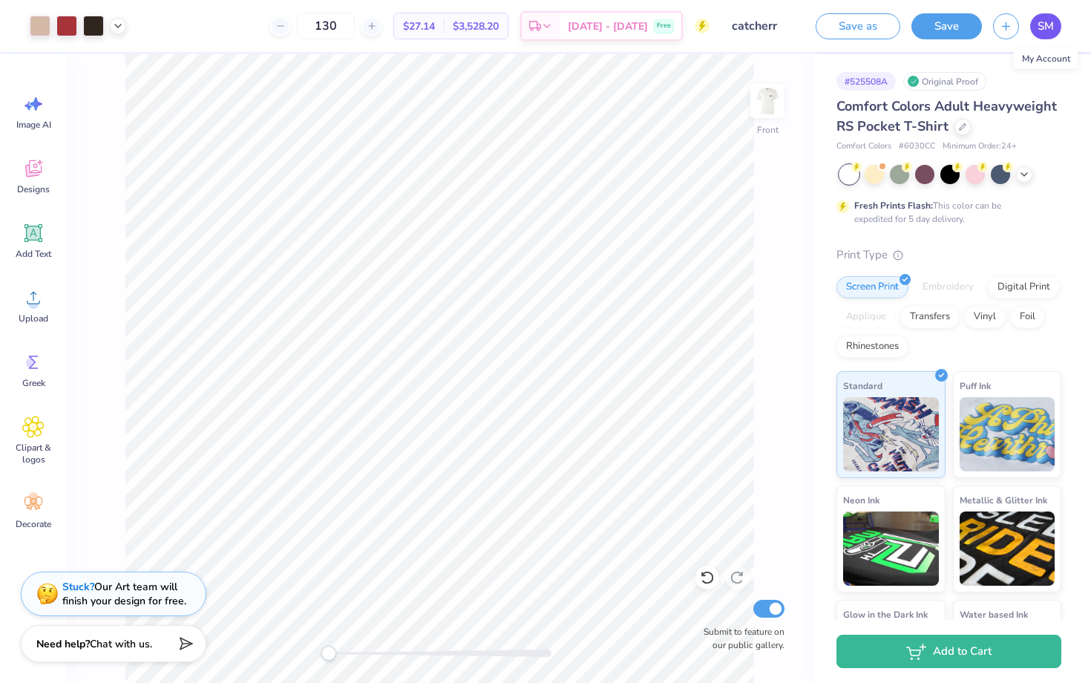
click at [1049, 27] on span "SM" at bounding box center [1045, 26] width 16 height 17
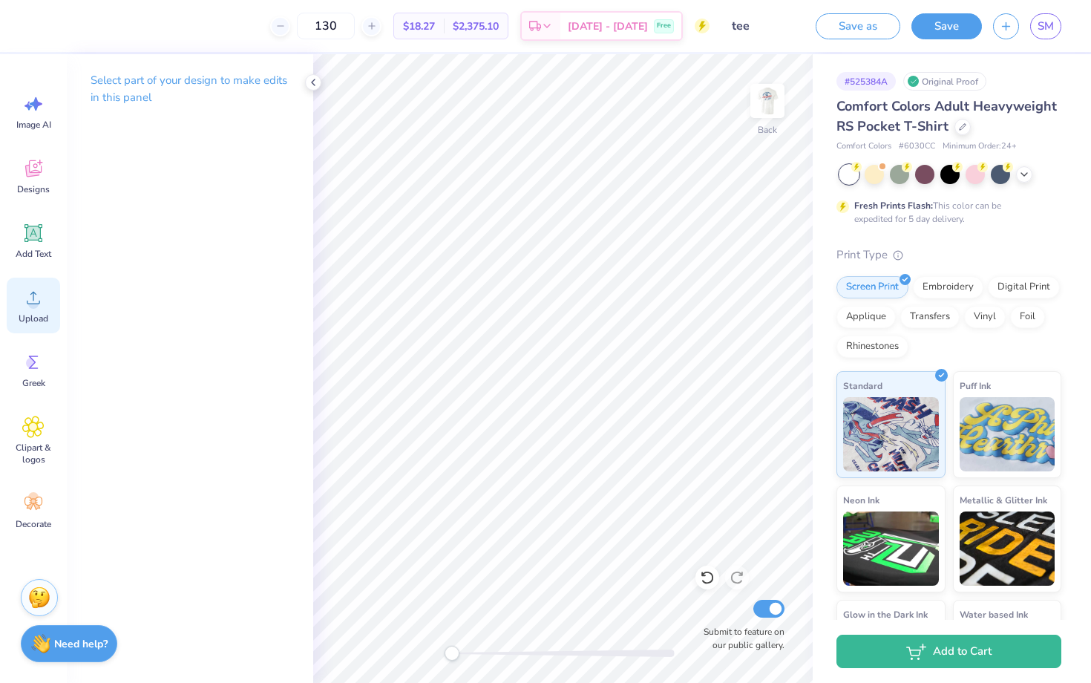
click at [36, 302] on circle at bounding box center [33, 303] width 10 height 10
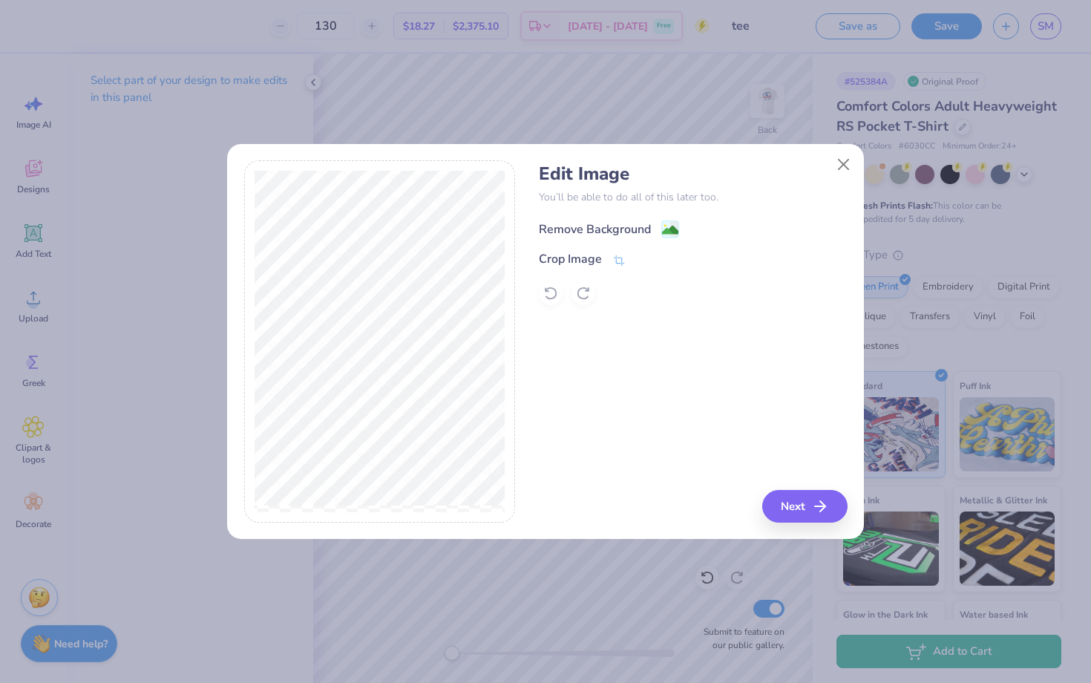
click at [629, 228] on div "Remove Background" at bounding box center [595, 229] width 112 height 18
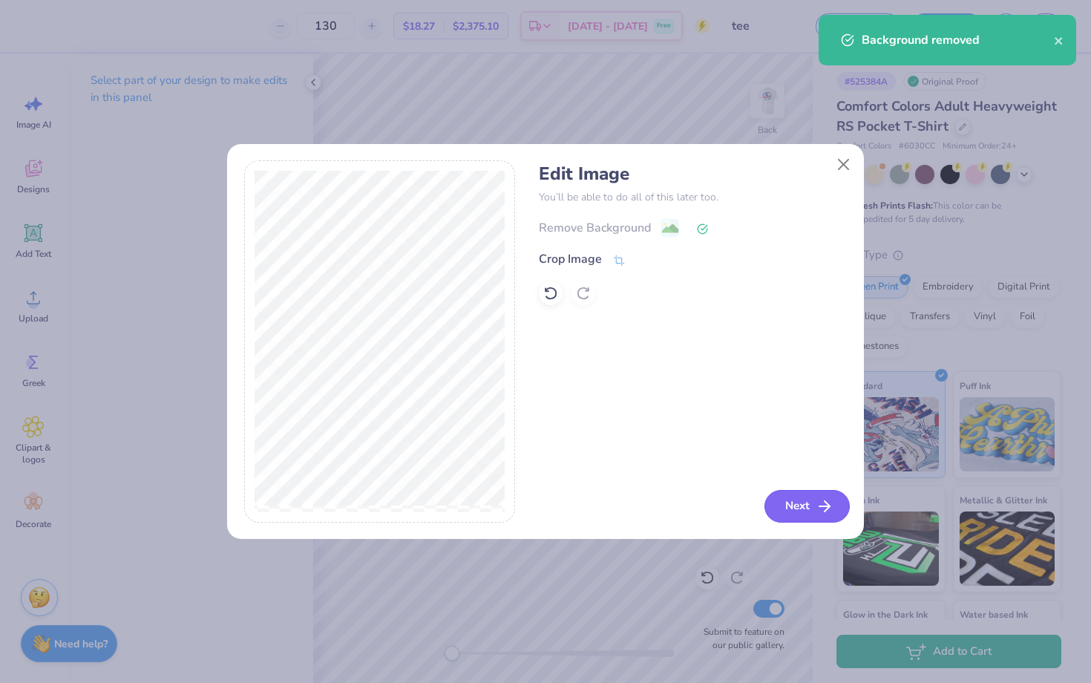
click at [807, 502] on button "Next" at bounding box center [806, 506] width 85 height 33
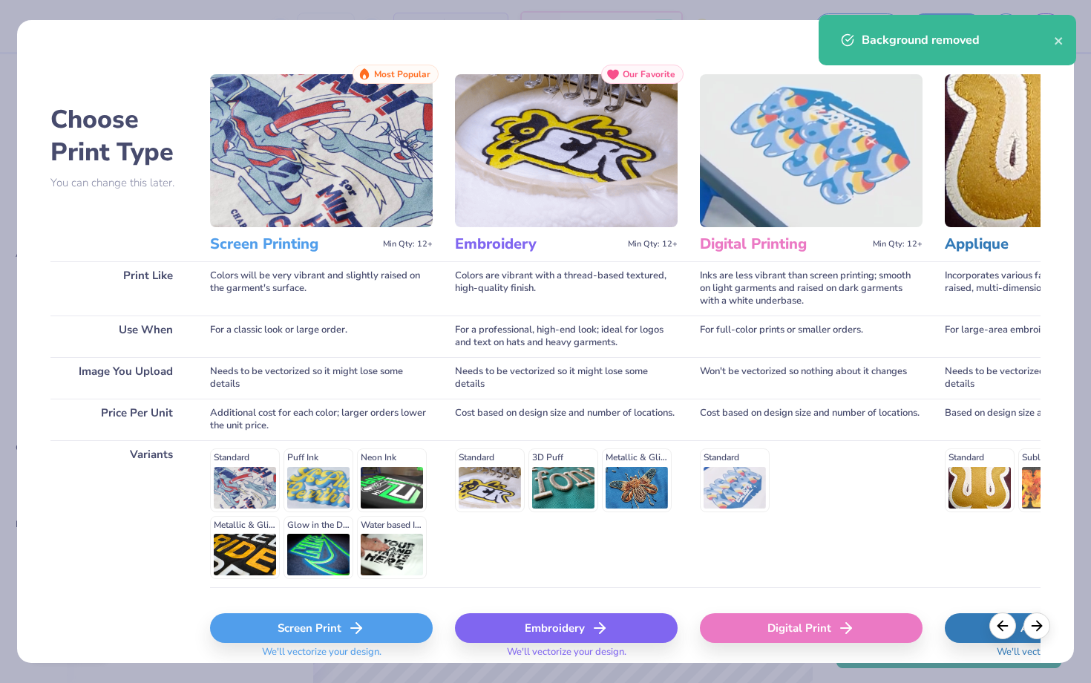
click at [367, 620] on div "Screen Print" at bounding box center [321, 628] width 223 height 30
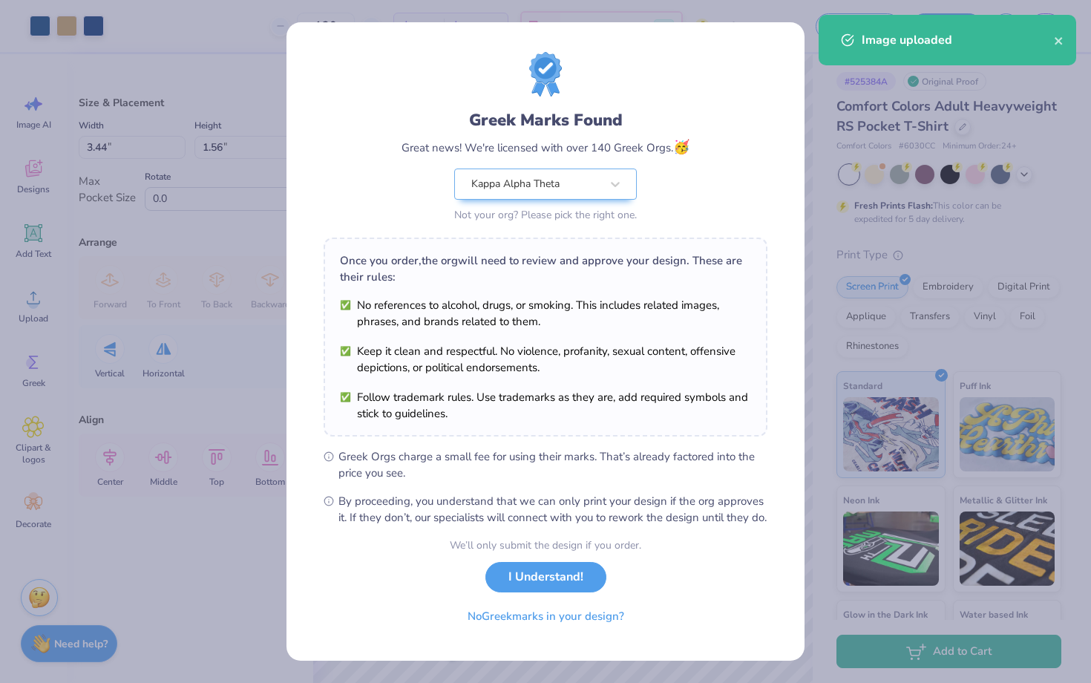
click at [772, 102] on div "Greek Marks Found Great news! We're licensed with over 140 Greek Orgs. 🥳 Kappa …" at bounding box center [545, 341] width 518 height 638
click at [549, 588] on button "I Understand!" at bounding box center [545, 573] width 121 height 30
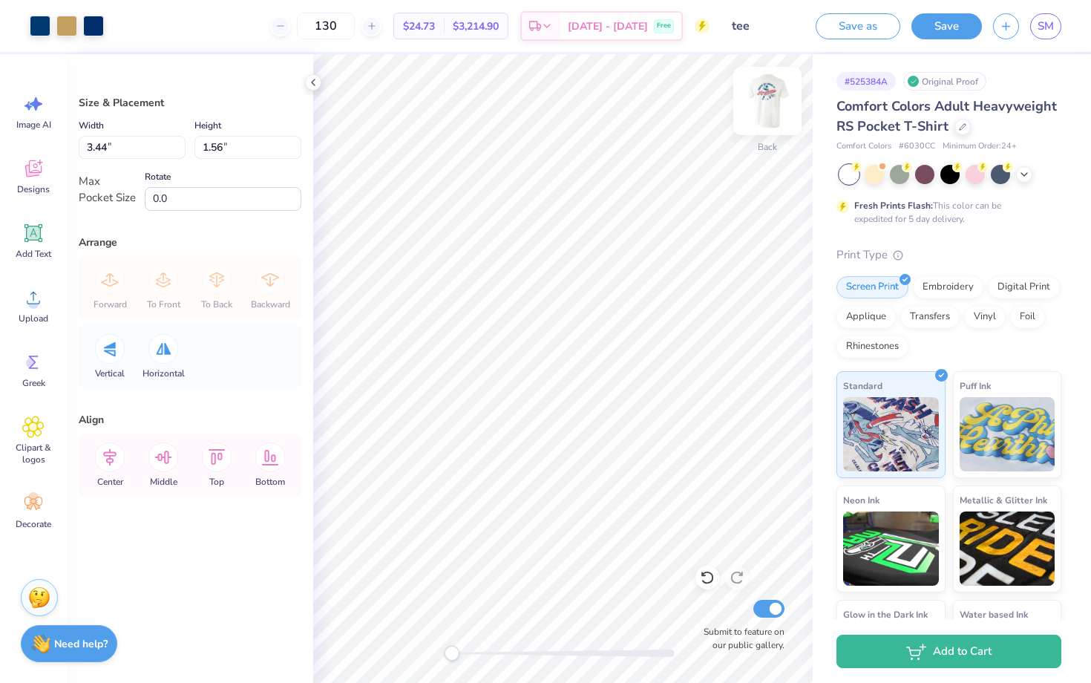
click at [767, 100] on img at bounding box center [767, 100] width 59 height 59
type input "3.74"
type input "1.70"
type input "17.05"
type input "-5.4"
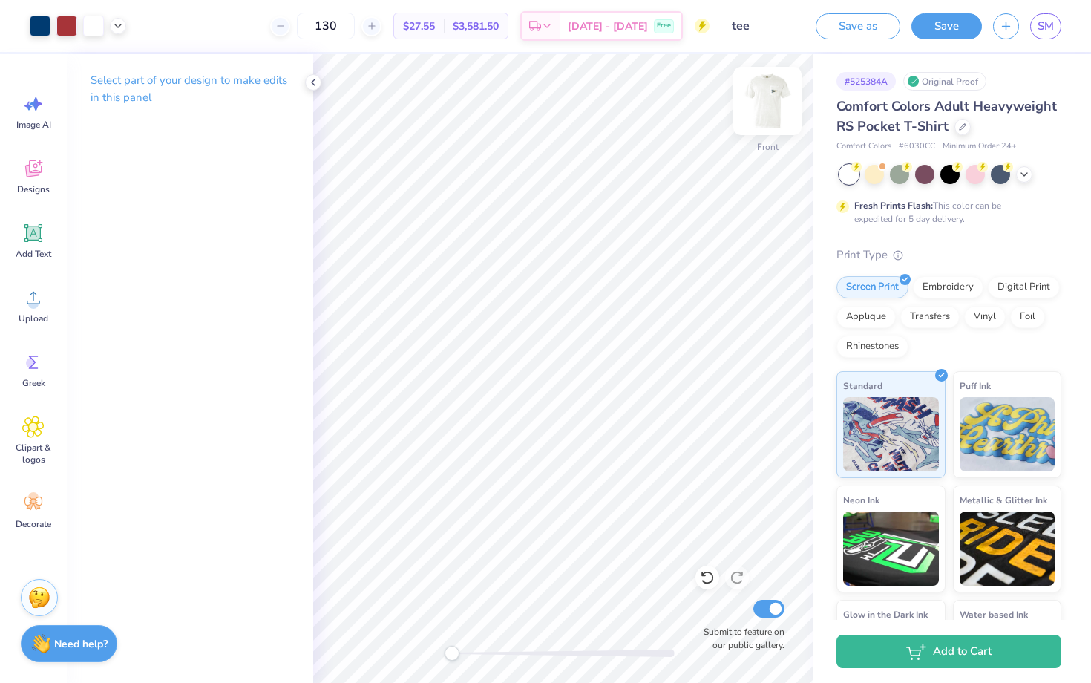
click at [757, 102] on img at bounding box center [767, 100] width 59 height 59
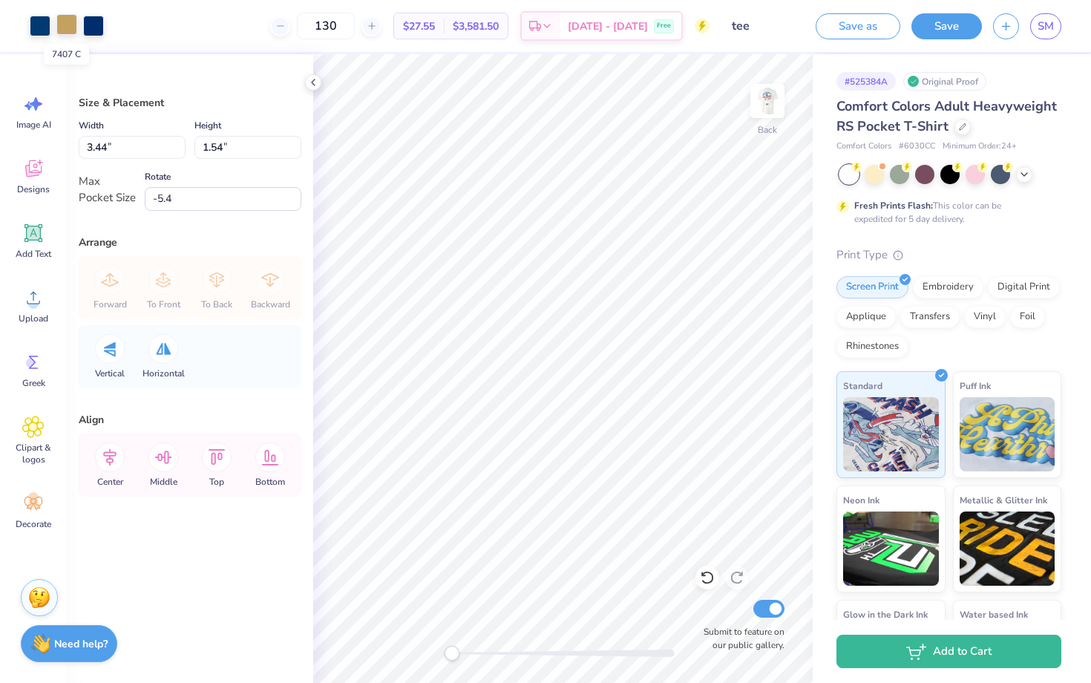
click at [62, 28] on div at bounding box center [66, 24] width 21 height 21
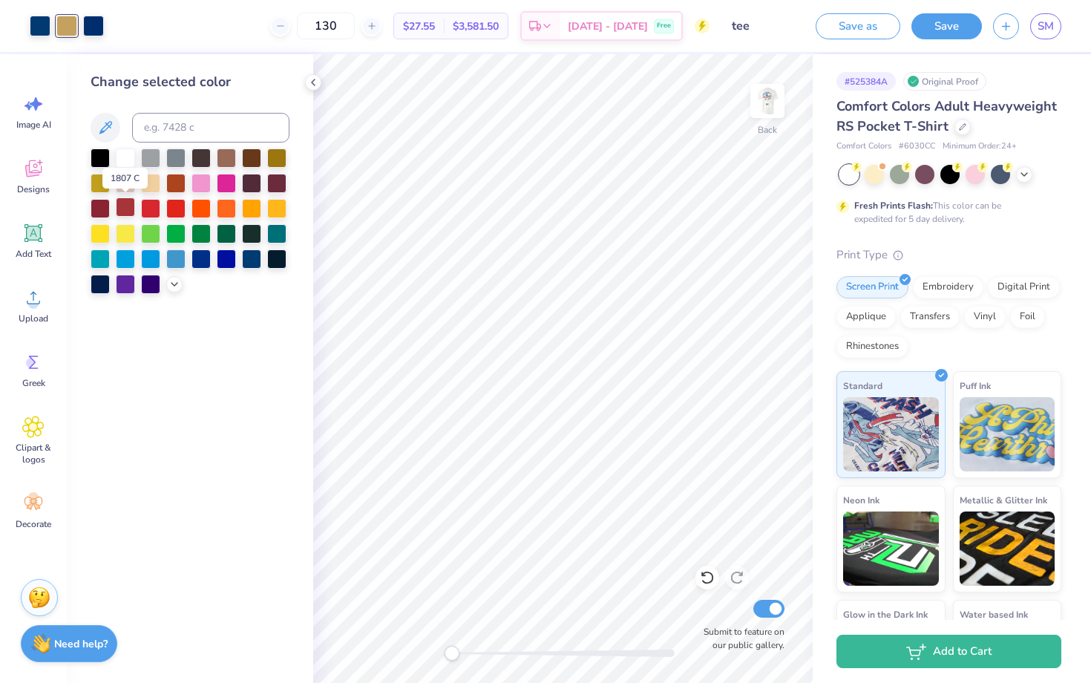
click at [125, 206] on div at bounding box center [125, 206] width 19 height 19
click at [102, 209] on div at bounding box center [100, 206] width 19 height 19
click at [125, 207] on div at bounding box center [125, 206] width 19 height 19
click at [97, 26] on div at bounding box center [93, 24] width 21 height 21
click at [41, 25] on div at bounding box center [40, 24] width 21 height 21
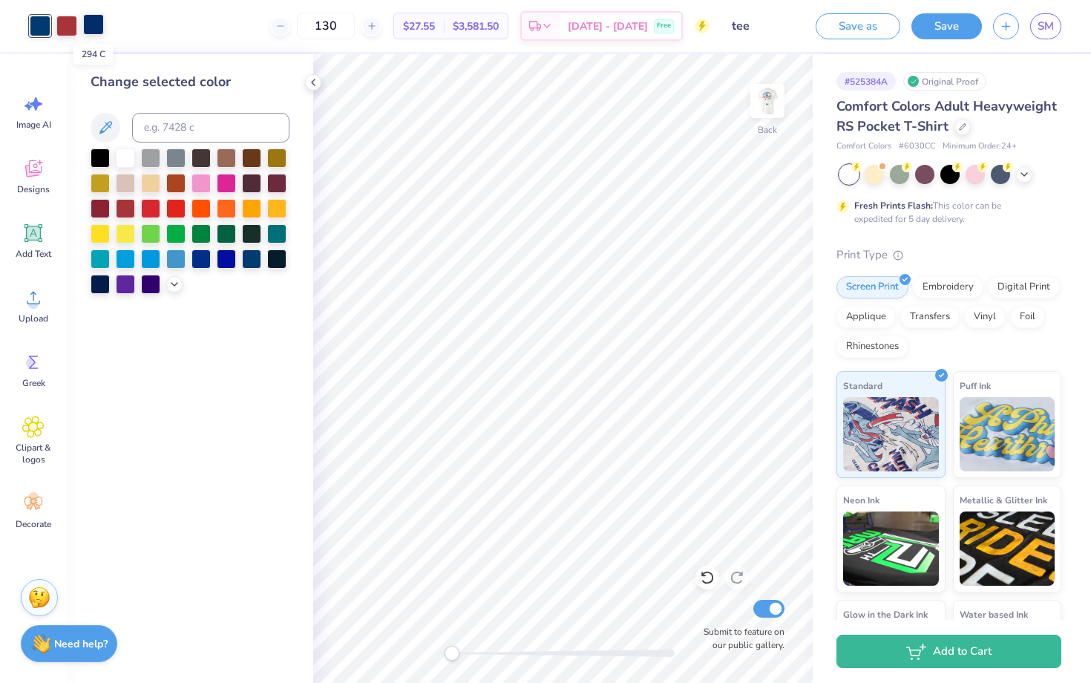
click at [91, 18] on div at bounding box center [93, 24] width 21 height 21
click at [201, 180] on div at bounding box center [200, 181] width 19 height 19
click at [38, 25] on div at bounding box center [40, 24] width 21 height 21
click at [96, 22] on div at bounding box center [93, 24] width 21 height 21
click at [249, 256] on div at bounding box center [251, 257] width 19 height 19
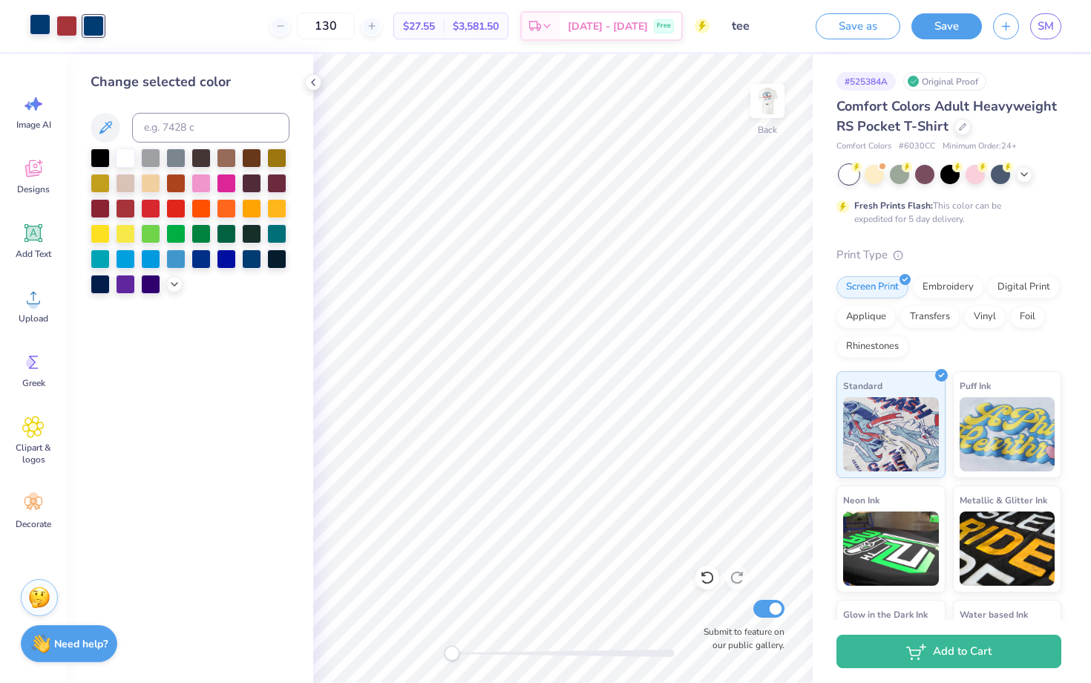
click at [40, 33] on div at bounding box center [40, 24] width 21 height 21
click at [131, 158] on div at bounding box center [125, 156] width 19 height 19
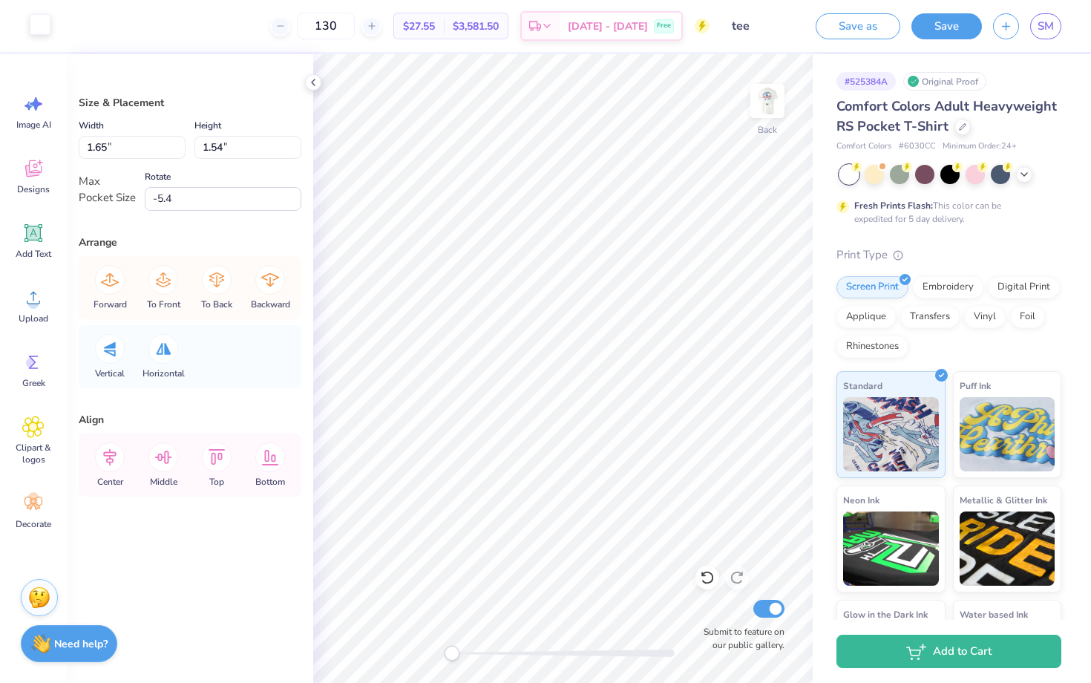
click at [42, 27] on div at bounding box center [40, 24] width 21 height 21
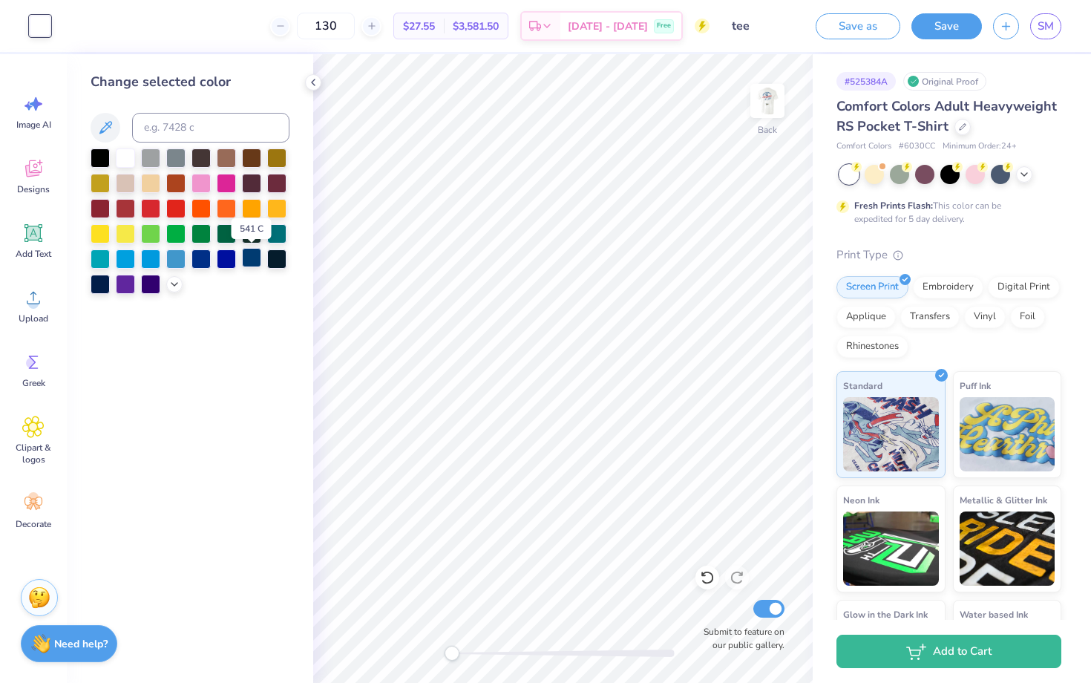
click at [252, 260] on div at bounding box center [251, 257] width 19 height 19
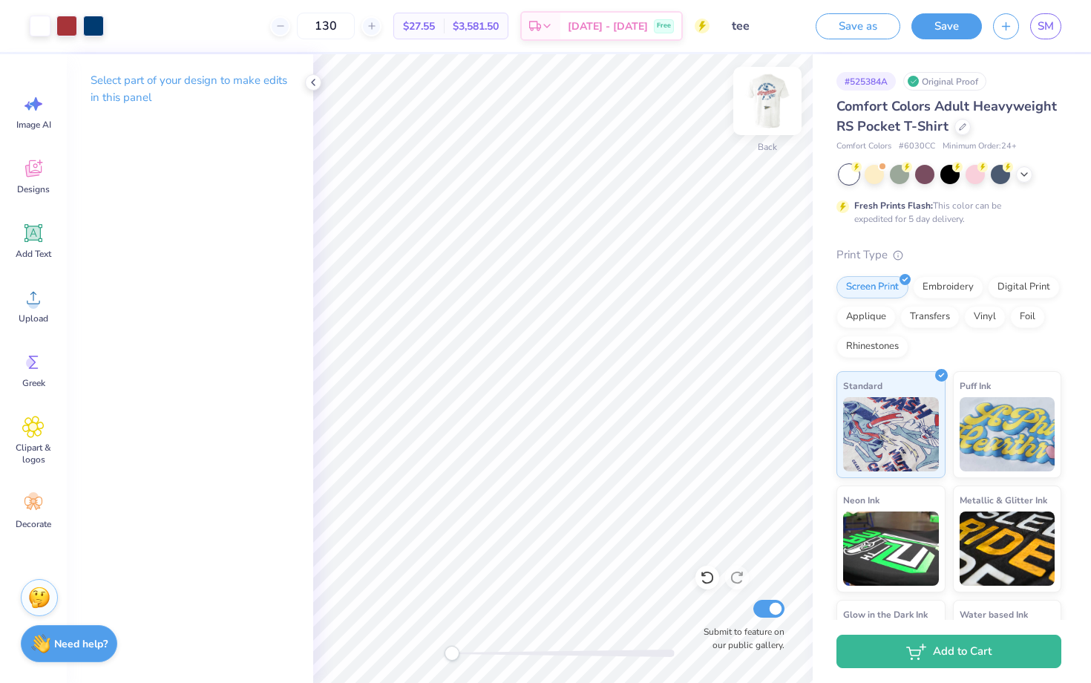
click at [770, 109] on img at bounding box center [767, 100] width 59 height 59
click at [316, 79] on icon at bounding box center [313, 82] width 12 height 12
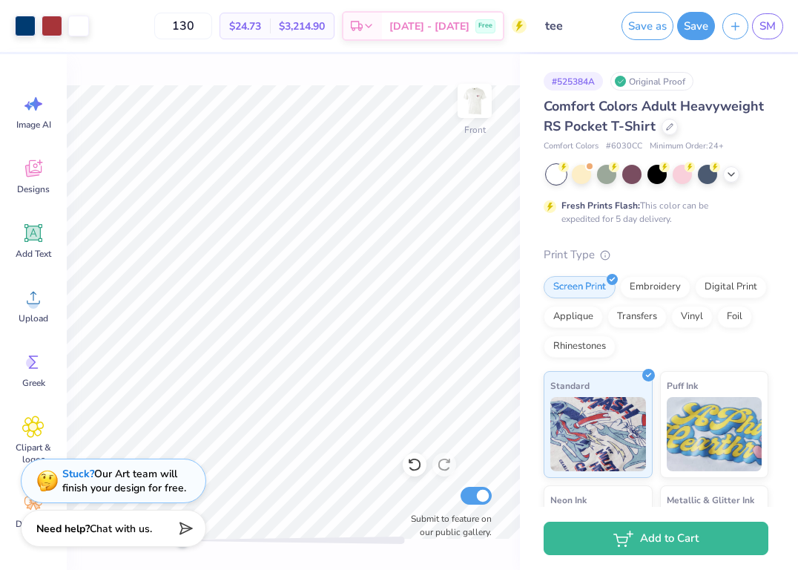
click at [467, 100] on img at bounding box center [475, 101] width 30 height 30
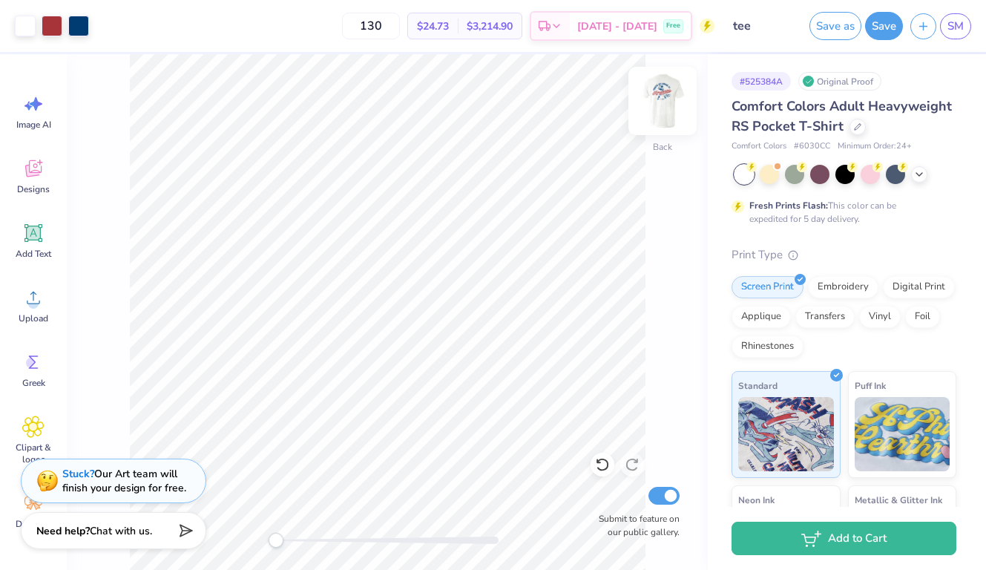
click at [665, 110] on img at bounding box center [662, 100] width 59 height 59
click at [667, 99] on img at bounding box center [662, 100] width 59 height 59
click at [667, 99] on img at bounding box center [663, 101] width 30 height 30
click at [885, 25] on button "Save" at bounding box center [884, 24] width 38 height 28
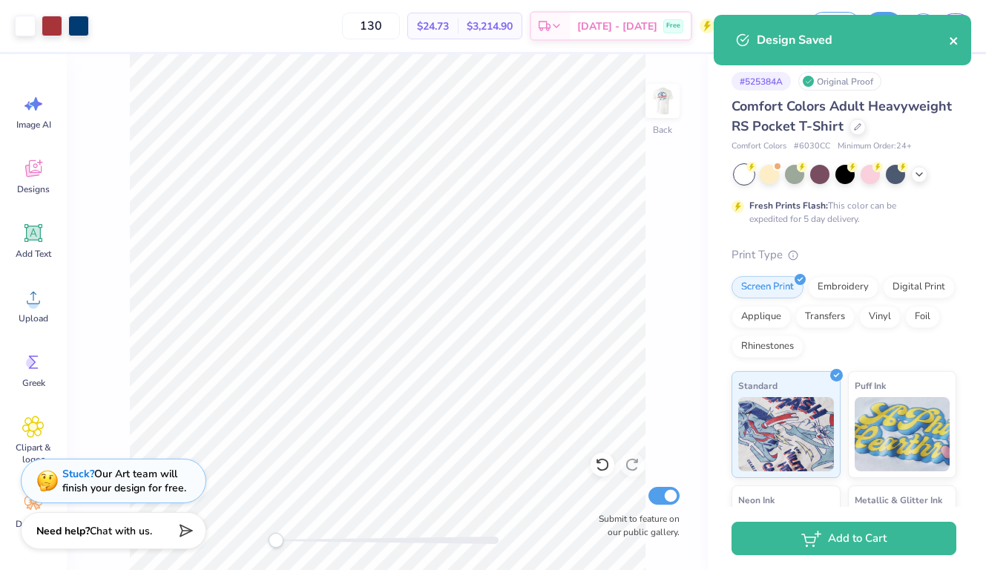
click at [956, 40] on icon "close" at bounding box center [954, 41] width 10 height 12
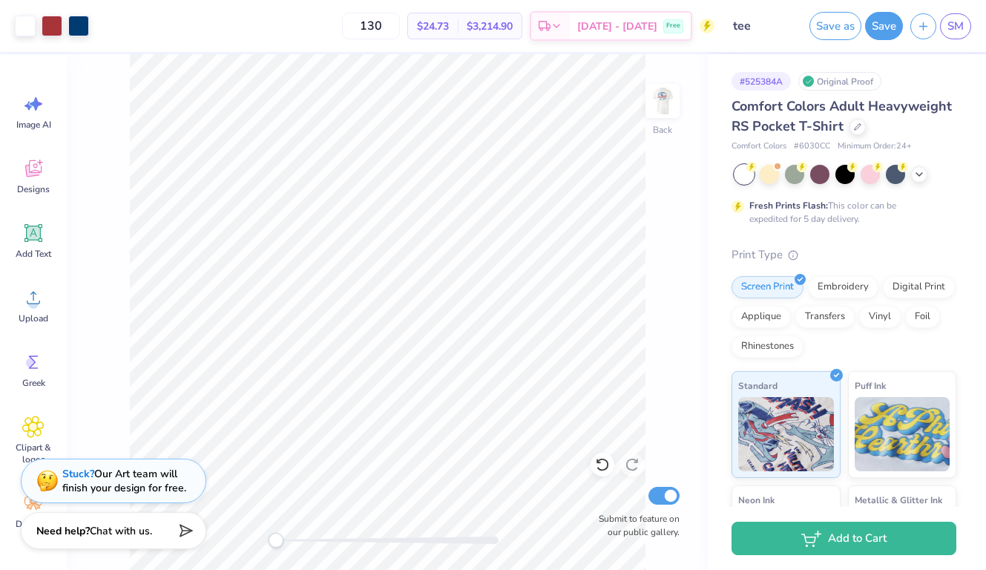
click at [748, 27] on div "Art colors 130 $24.73 Per Item $3,214.90 Total Est. Delivery [DATE] - [DATE] Fr…" at bounding box center [493, 285] width 986 height 570
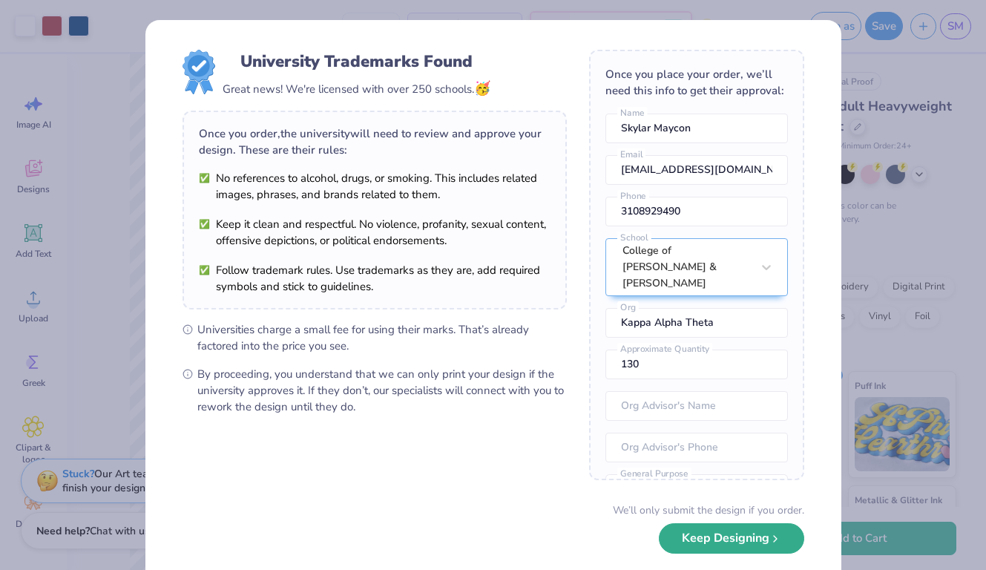
click at [717, 539] on button "Keep Designing" at bounding box center [731, 538] width 145 height 30
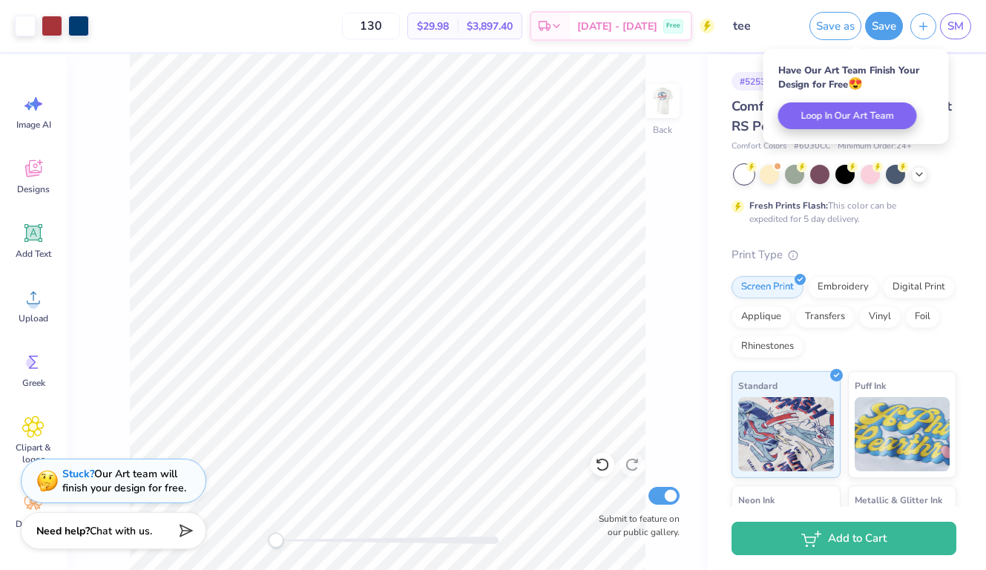
click at [742, 29] on input "tee" at bounding box center [758, 26] width 73 height 30
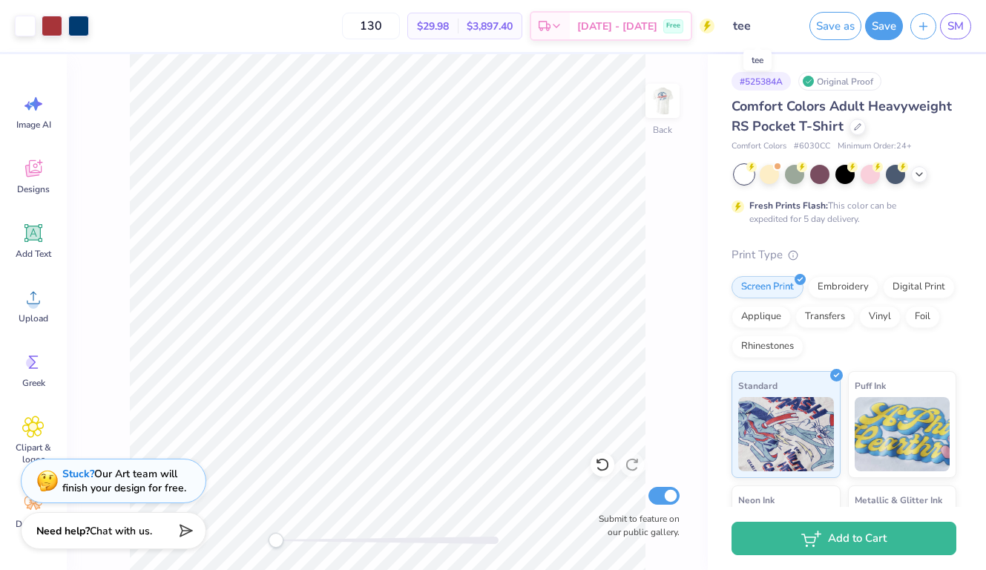
drag, startPoint x: 749, startPoint y: 26, endPoint x: 722, endPoint y: 26, distance: 26.7
click at [722, 26] on input "tee" at bounding box center [758, 26] width 73 height 30
click at [843, 24] on button "Save as" at bounding box center [836, 24] width 52 height 28
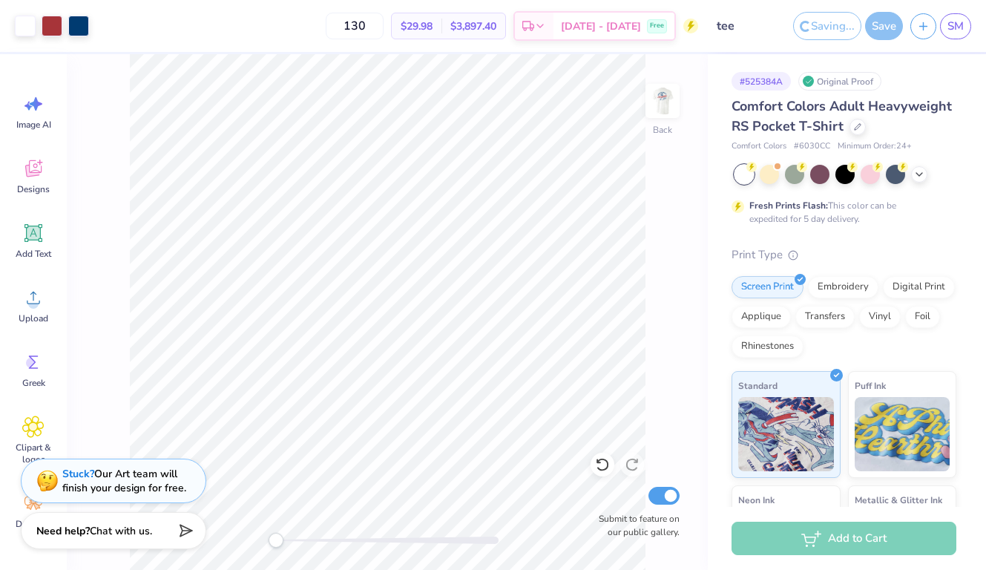
click at [726, 31] on input "tee" at bounding box center [742, 26] width 73 height 30
drag, startPoint x: 758, startPoint y: 29, endPoint x: 709, endPoint y: 27, distance: 48.3
click at [709, 27] on input "tee" at bounding box center [742, 26] width 73 height 30
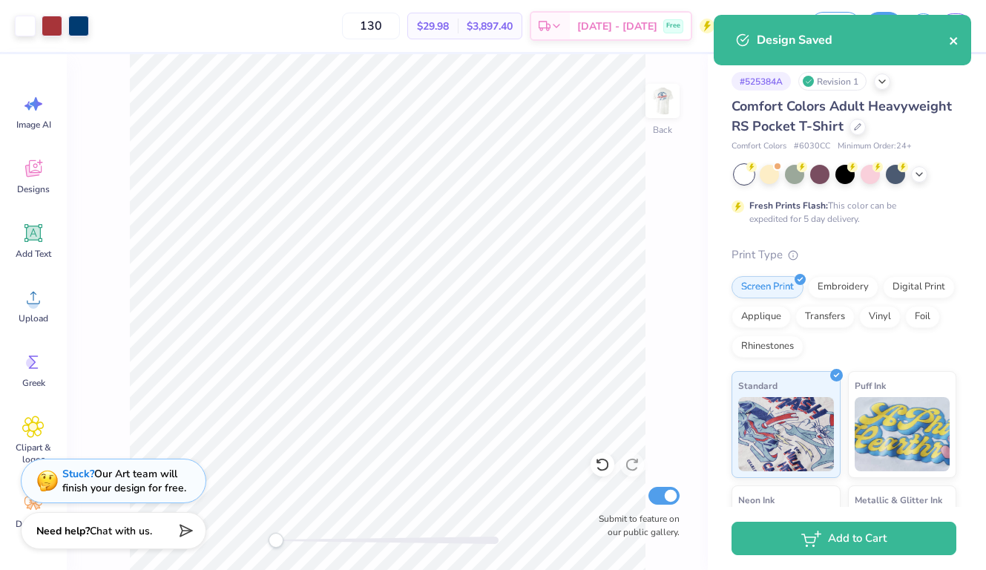
click at [955, 48] on button "close" at bounding box center [954, 40] width 10 height 18
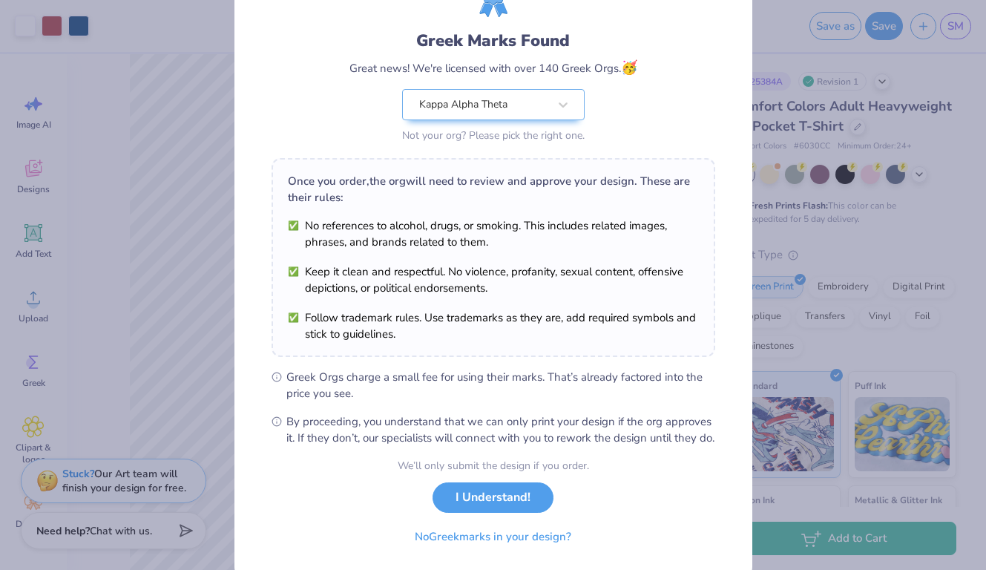
scroll to position [102, 0]
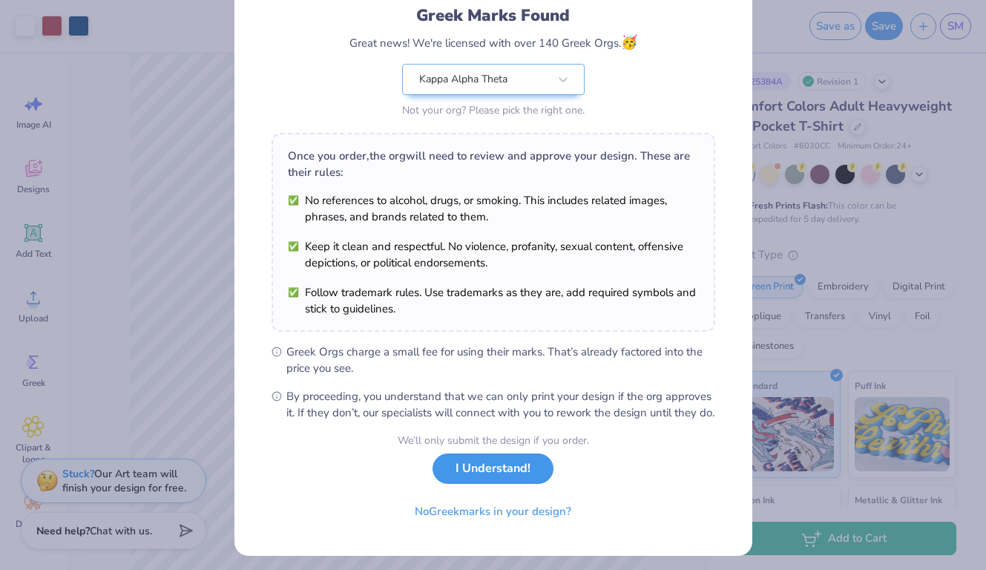
click at [501, 484] on button "I Understand!" at bounding box center [493, 468] width 121 height 30
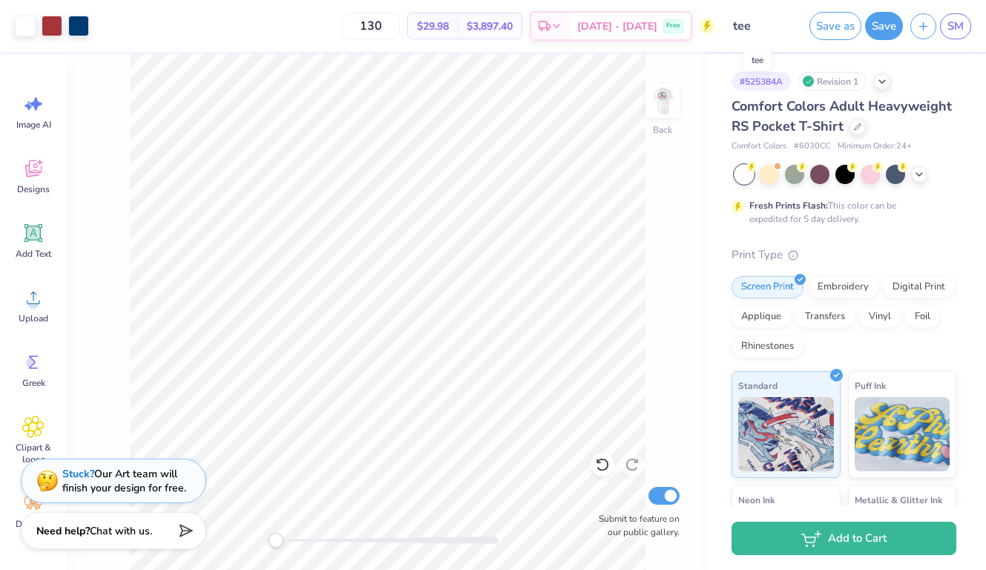
click at [744, 24] on input "tee" at bounding box center [758, 26] width 73 height 30
click at [964, 24] on link "SM" at bounding box center [955, 26] width 31 height 26
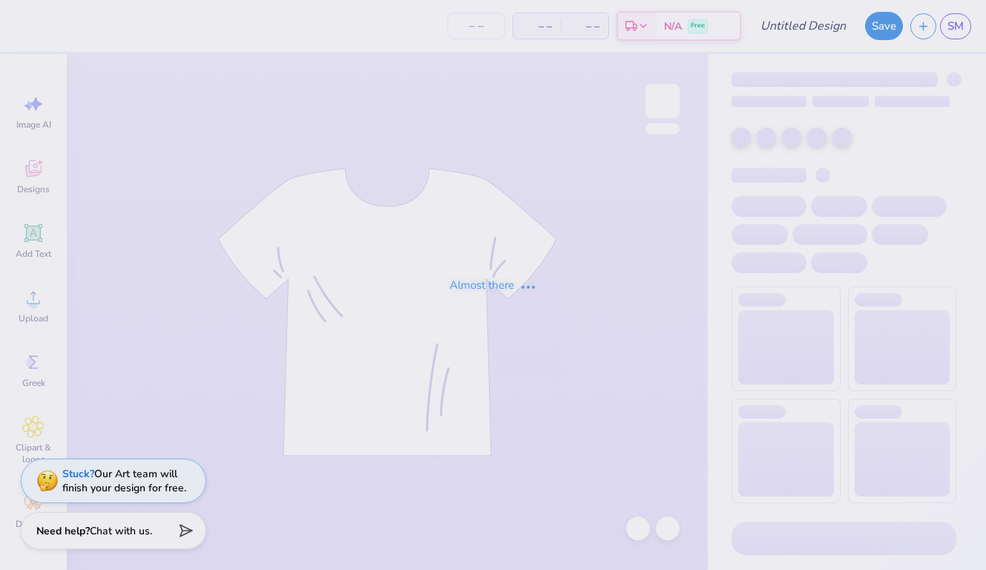
type input "[PERSON_NAME]"
type input "130"
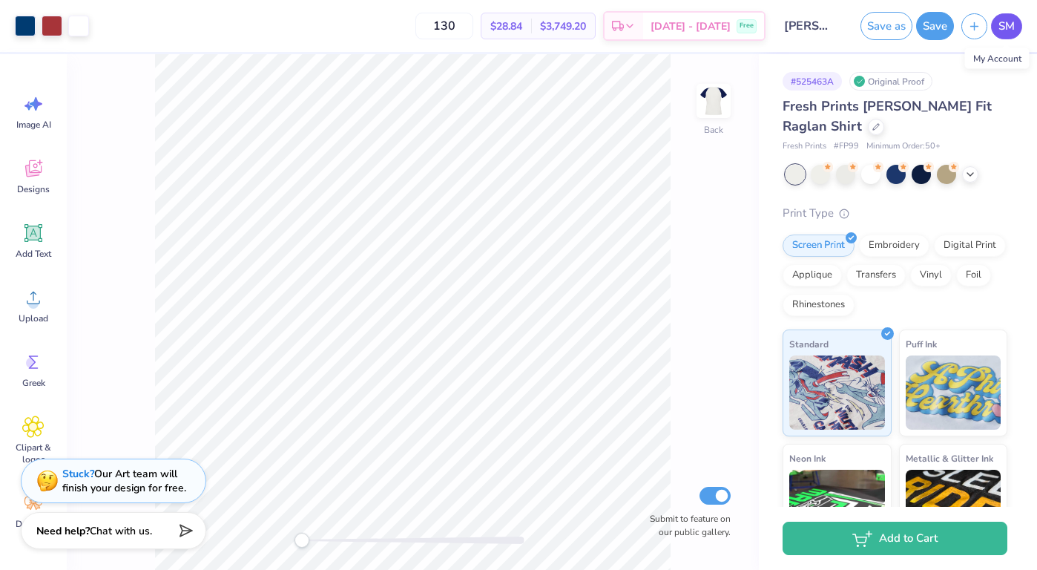
click at [985, 30] on span "SM" at bounding box center [1007, 26] width 16 height 17
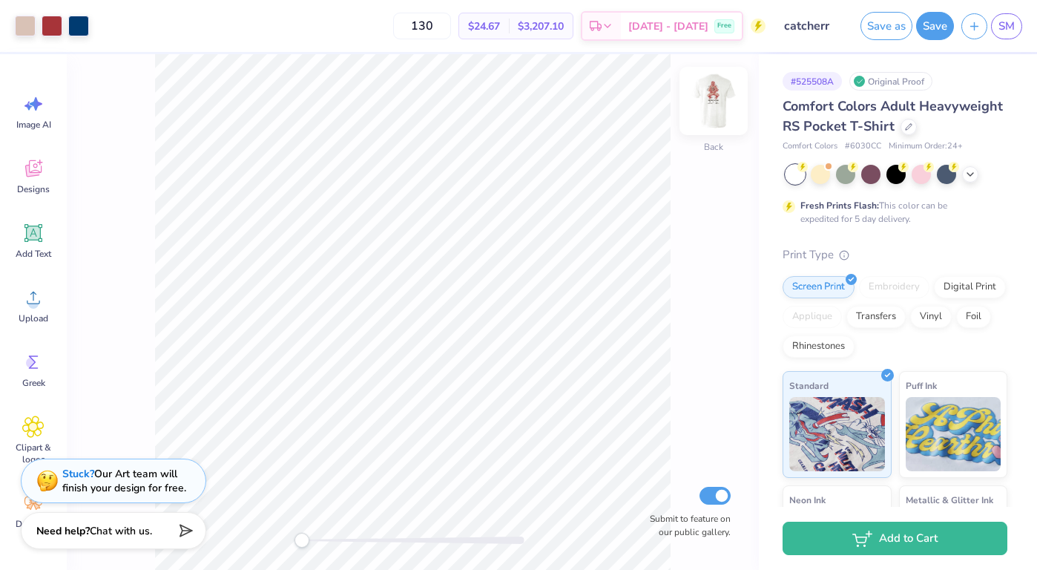
click at [713, 102] on img at bounding box center [713, 100] width 59 height 59
click at [713, 102] on img at bounding box center [714, 101] width 30 height 30
click at [714, 103] on img at bounding box center [713, 100] width 59 height 59
click at [708, 105] on img at bounding box center [713, 100] width 59 height 59
click at [1000, 24] on span "SM" at bounding box center [1007, 26] width 16 height 17
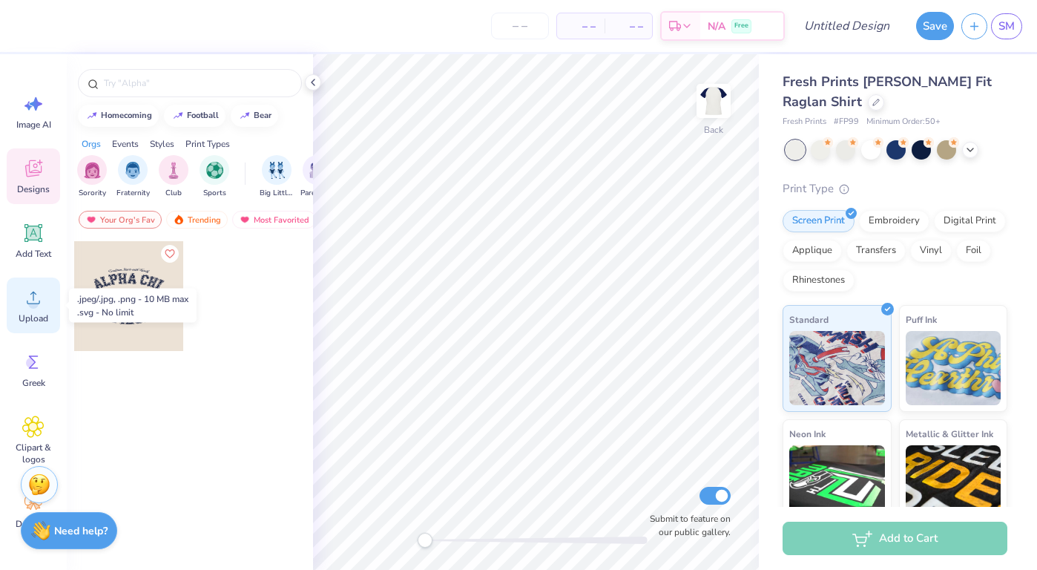
click at [31, 314] on span "Upload" at bounding box center [34, 318] width 30 height 12
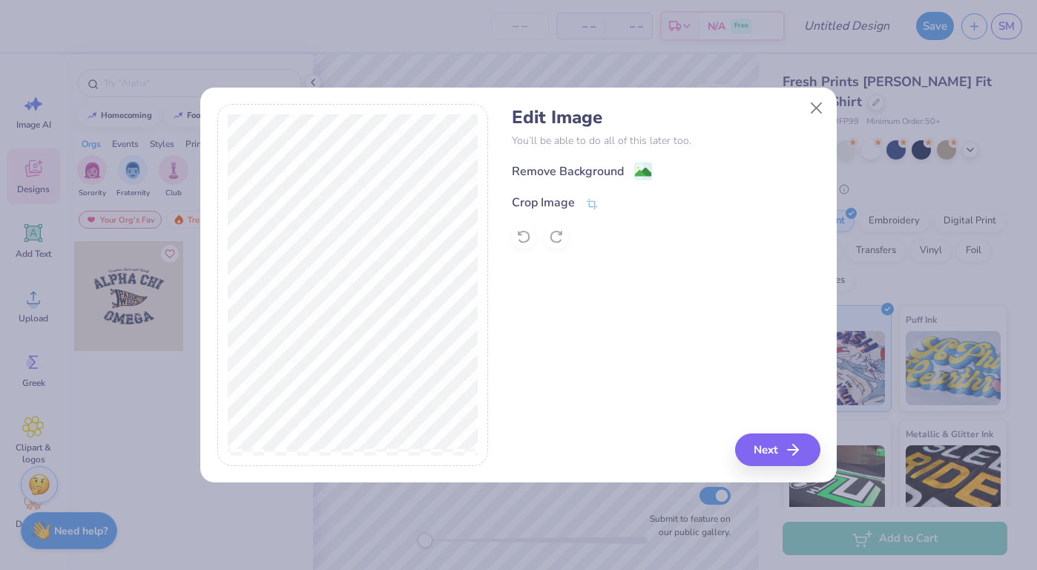
click at [588, 160] on div "Edit Image You’ll be able to do all of this later too. Remove Background Crop I…" at bounding box center [666, 178] width 308 height 142
click at [588, 168] on div "Remove Background" at bounding box center [568, 173] width 112 height 18
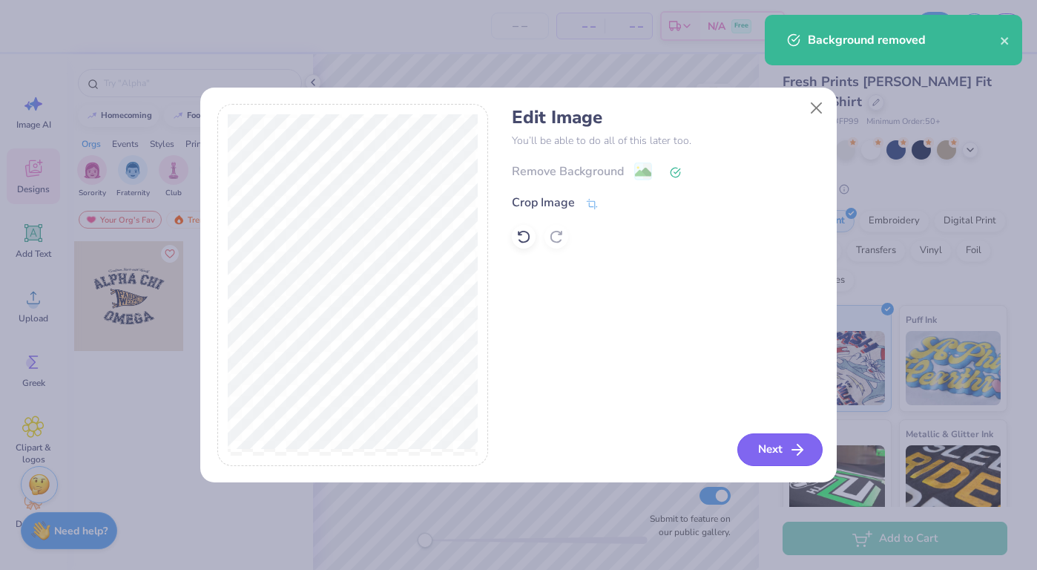
click at [772, 442] on button "Next" at bounding box center [780, 449] width 85 height 33
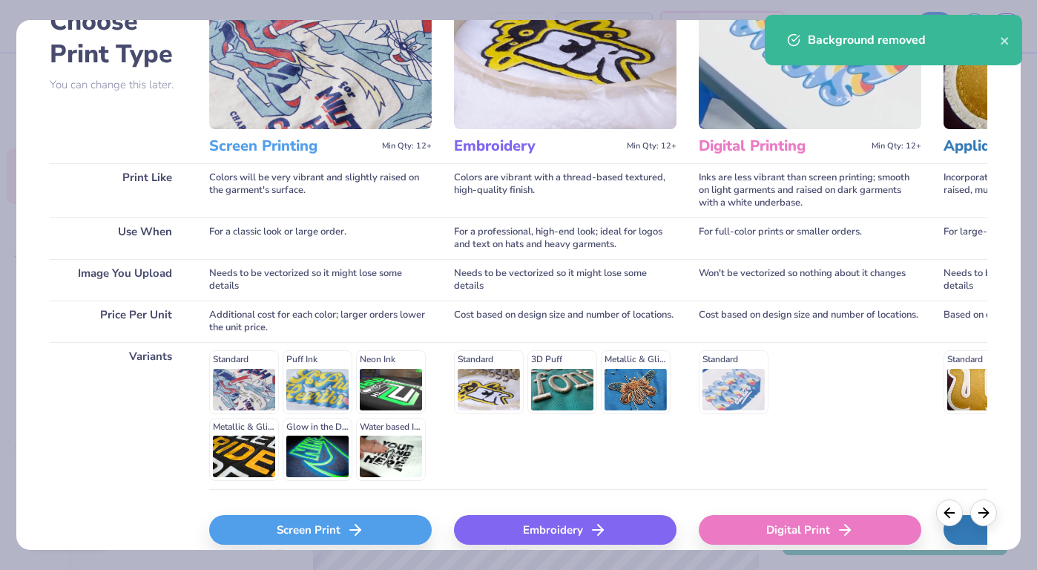
scroll to position [170, 0]
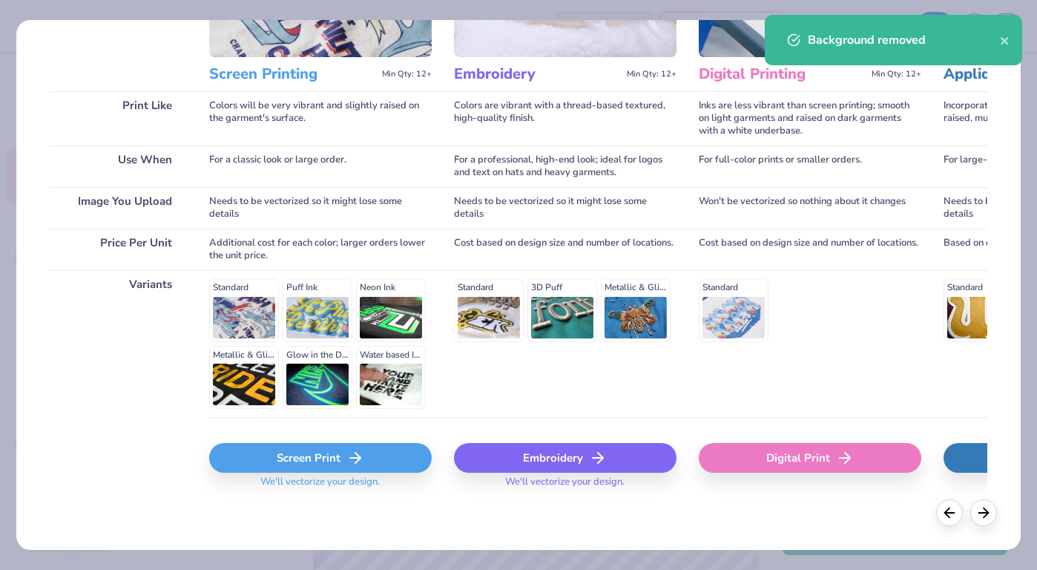
click at [297, 456] on div "Screen Print" at bounding box center [320, 458] width 223 height 30
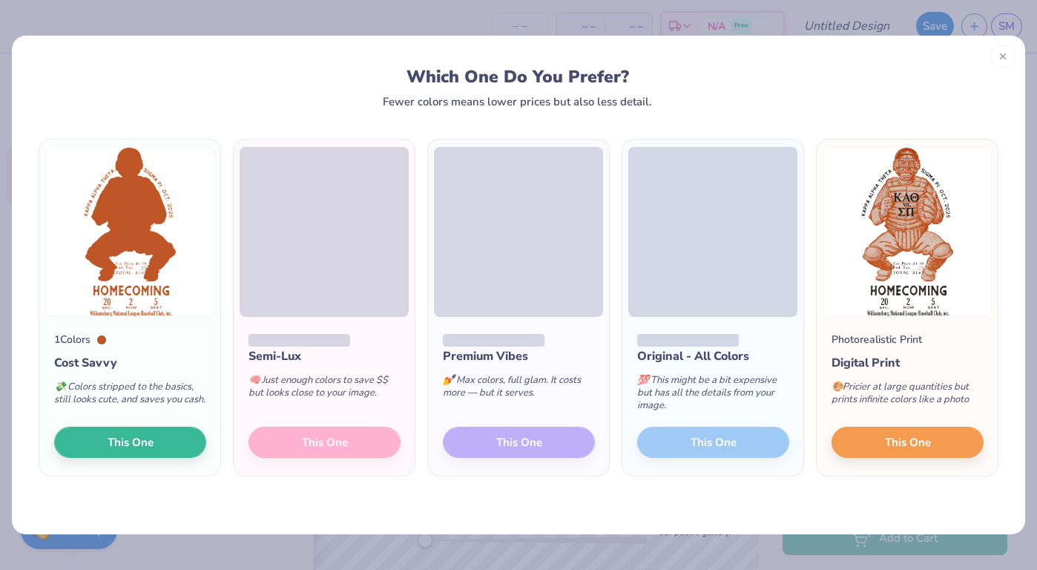
click at [346, 365] on div "🧠 Just enough colors to save $$ but looks close to your image." at bounding box center [325, 389] width 152 height 49
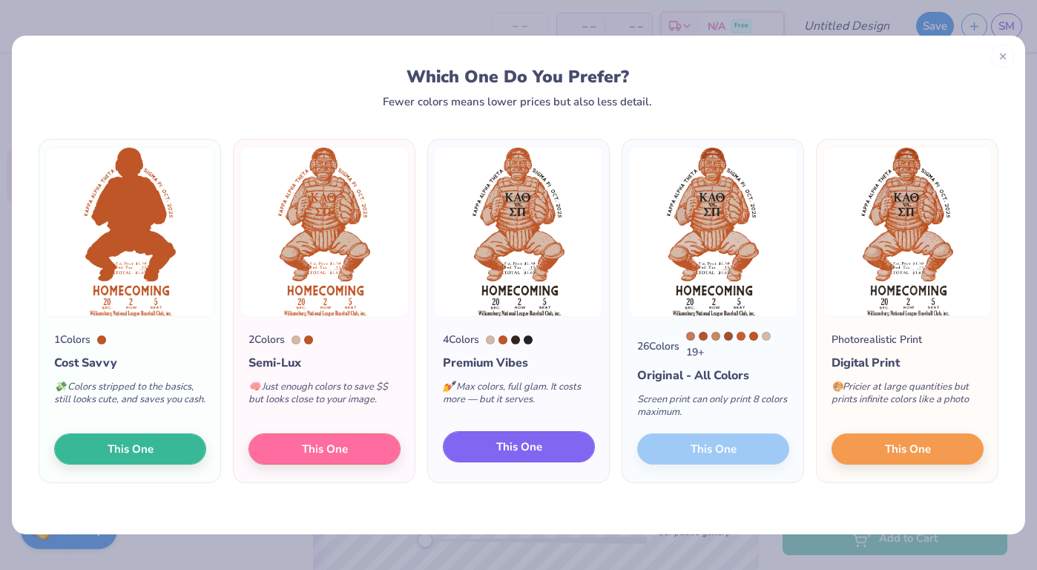
click at [528, 460] on button "This One" at bounding box center [519, 446] width 152 height 31
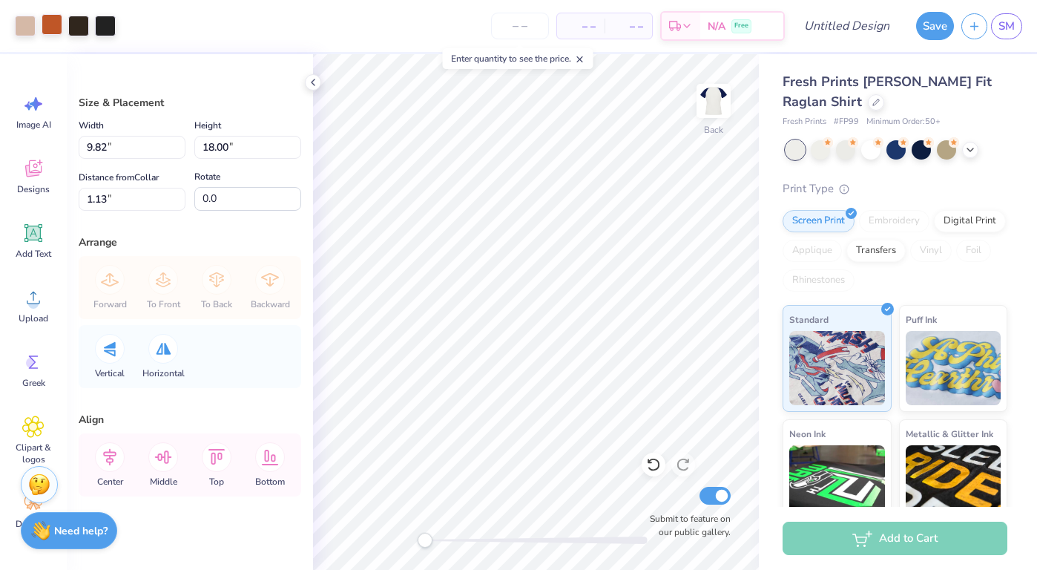
click at [56, 27] on div at bounding box center [52, 24] width 21 height 21
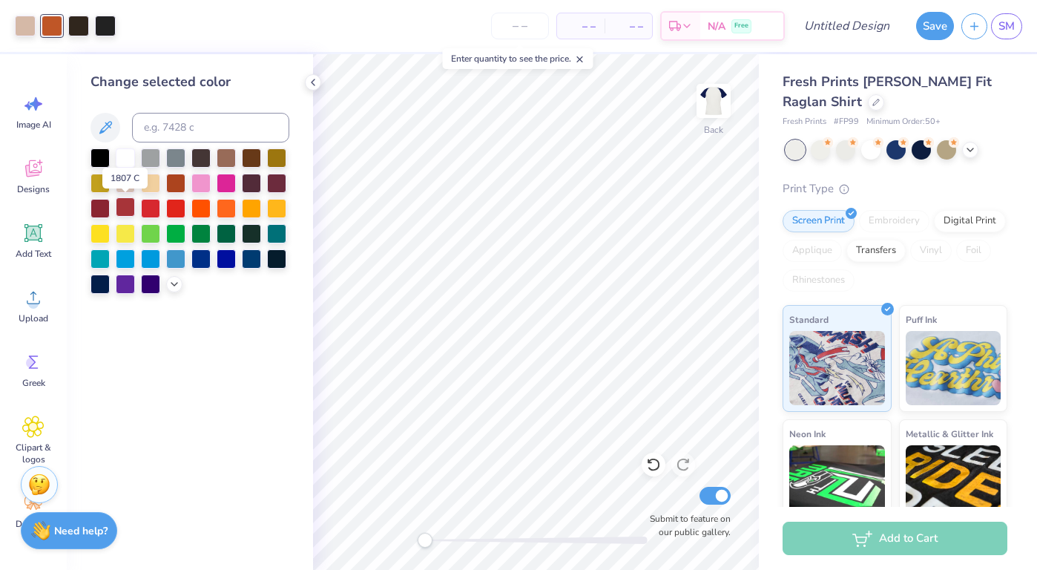
click at [123, 206] on div at bounding box center [125, 206] width 19 height 19
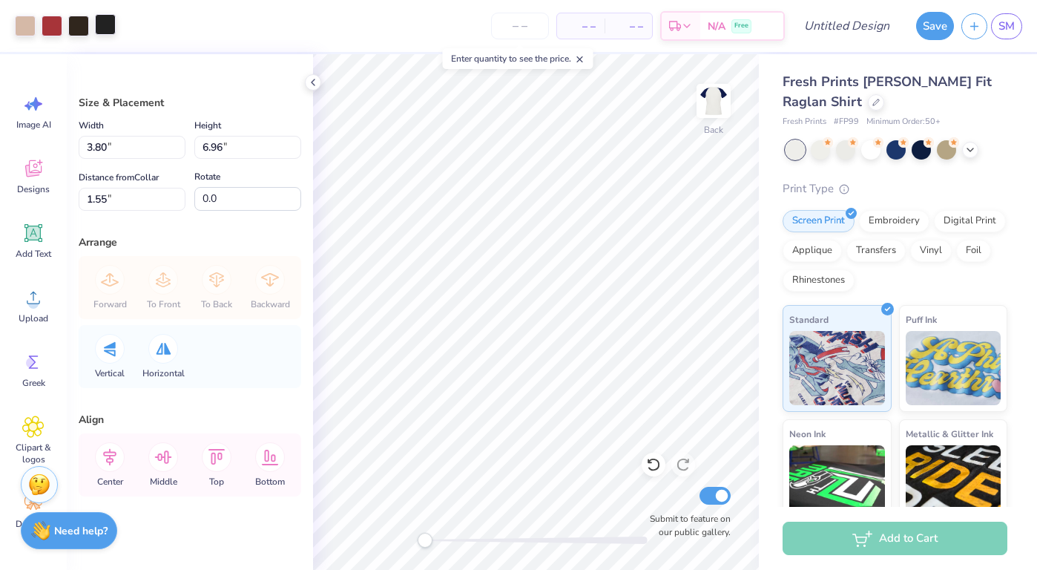
click at [113, 27] on div at bounding box center [105, 24] width 21 height 21
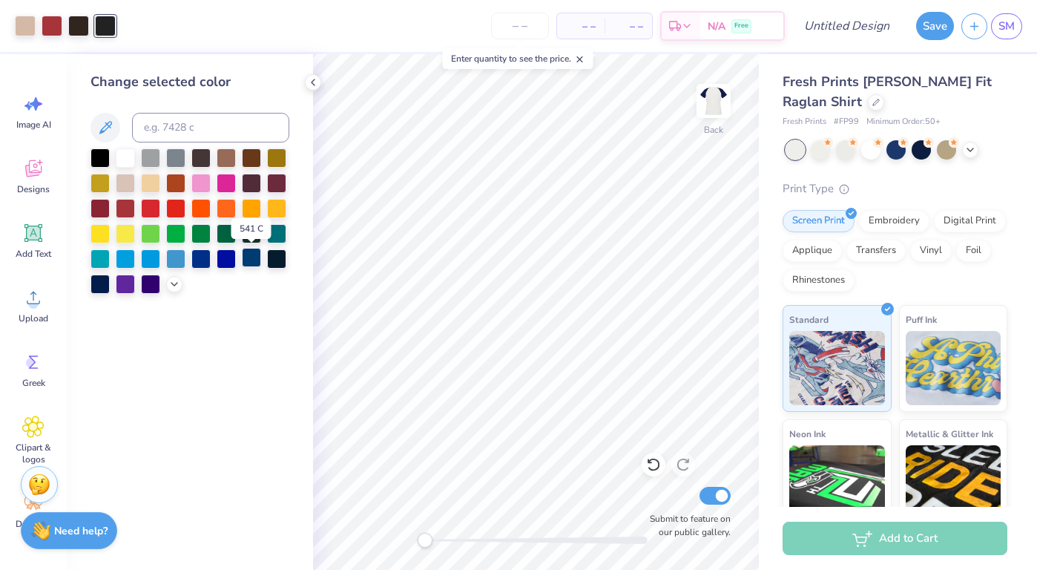
click at [251, 260] on div at bounding box center [251, 257] width 19 height 19
click at [101, 283] on div at bounding box center [100, 282] width 19 height 19
click at [79, 24] on div at bounding box center [78, 24] width 21 height 21
click at [94, 280] on div at bounding box center [100, 282] width 19 height 19
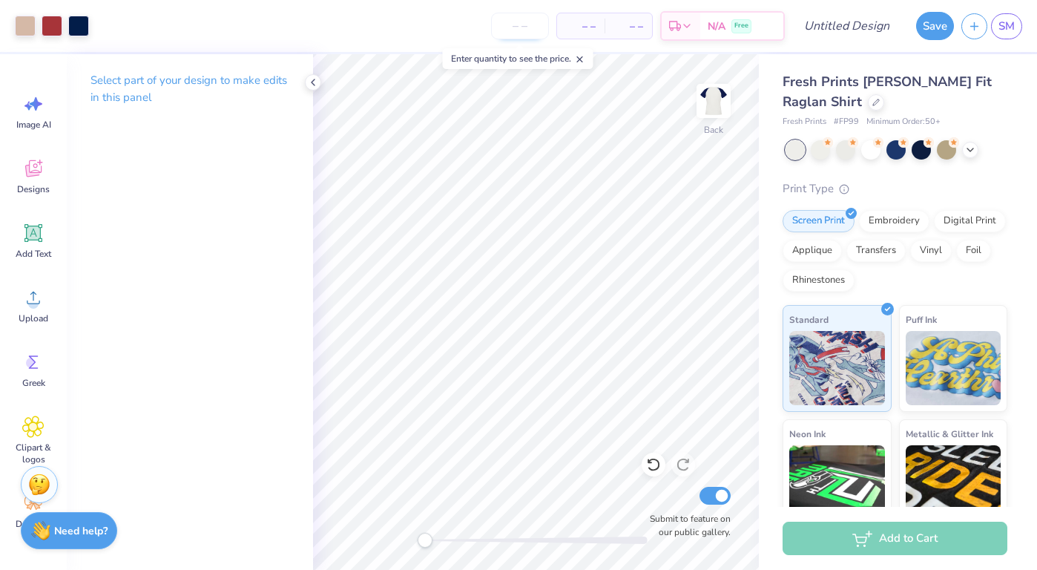
click at [519, 33] on input "number" at bounding box center [520, 26] width 58 height 27
type input "130"
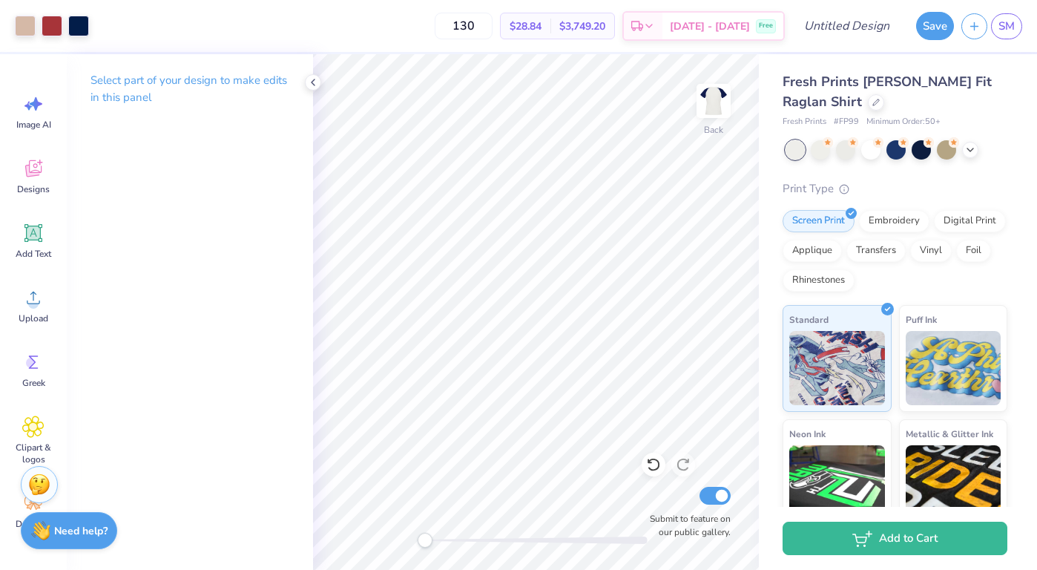
click at [424, 28] on div "130 $28.84 Per Item $3,749.20 Total Est. Delivery Oct 9 - 12 Free" at bounding box center [440, 26] width 689 height 52
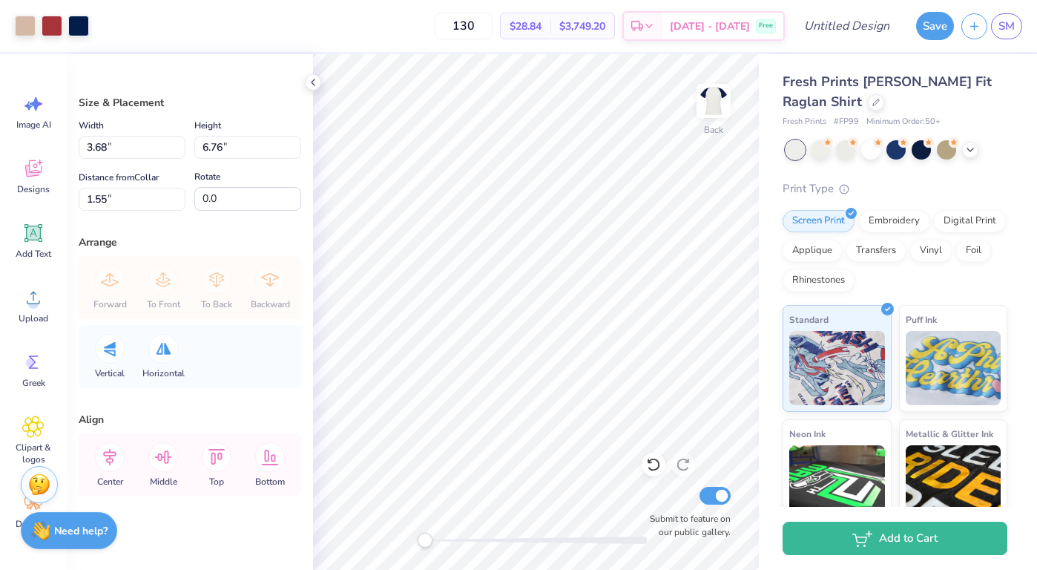
type input "3.68"
type input "6.76"
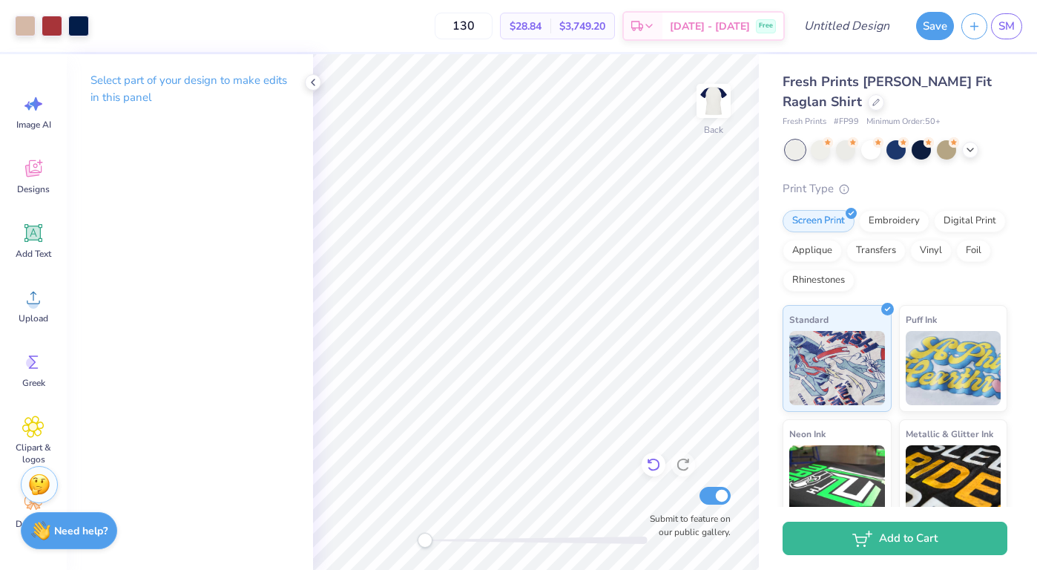
click at [657, 461] on icon at bounding box center [653, 465] width 13 height 13
click at [648, 462] on icon at bounding box center [653, 464] width 15 height 15
click at [652, 457] on icon at bounding box center [653, 464] width 15 height 15
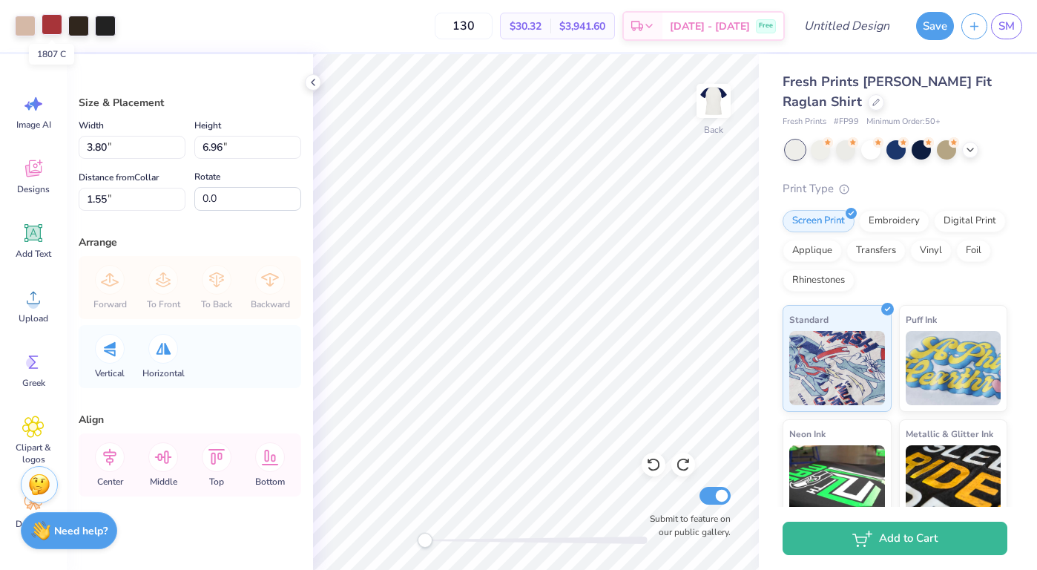
click at [50, 24] on div at bounding box center [52, 24] width 21 height 21
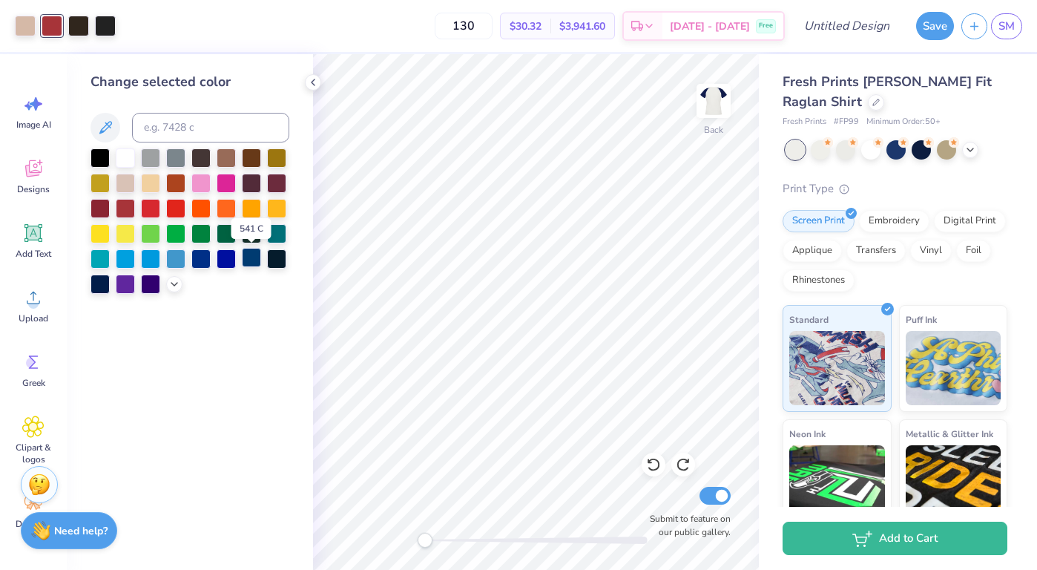
click at [249, 257] on div at bounding box center [251, 257] width 19 height 19
click at [108, 19] on div at bounding box center [105, 24] width 21 height 21
click at [128, 154] on div at bounding box center [125, 156] width 19 height 19
click at [125, 206] on div at bounding box center [125, 206] width 19 height 19
click at [203, 256] on div at bounding box center [200, 257] width 19 height 19
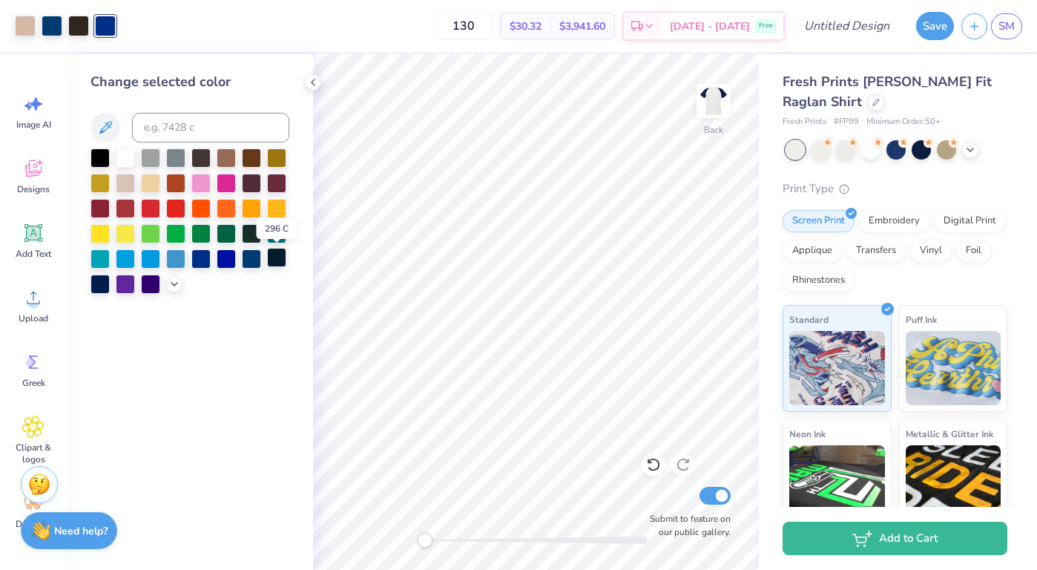
click at [276, 255] on div at bounding box center [276, 257] width 19 height 19
click at [76, 25] on div at bounding box center [78, 24] width 21 height 21
click at [275, 255] on div at bounding box center [276, 257] width 19 height 19
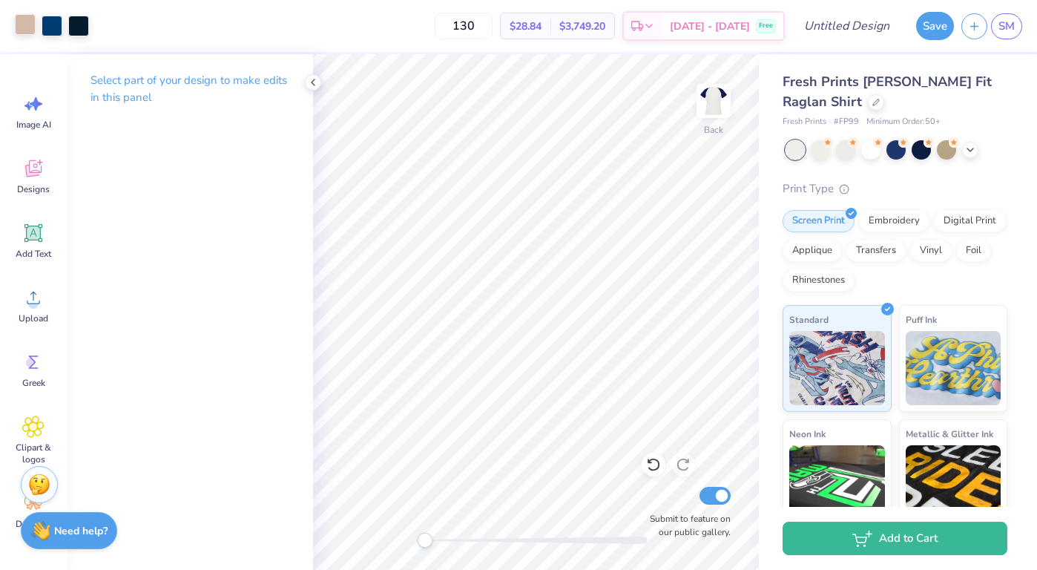
click at [31, 20] on div at bounding box center [25, 24] width 21 height 21
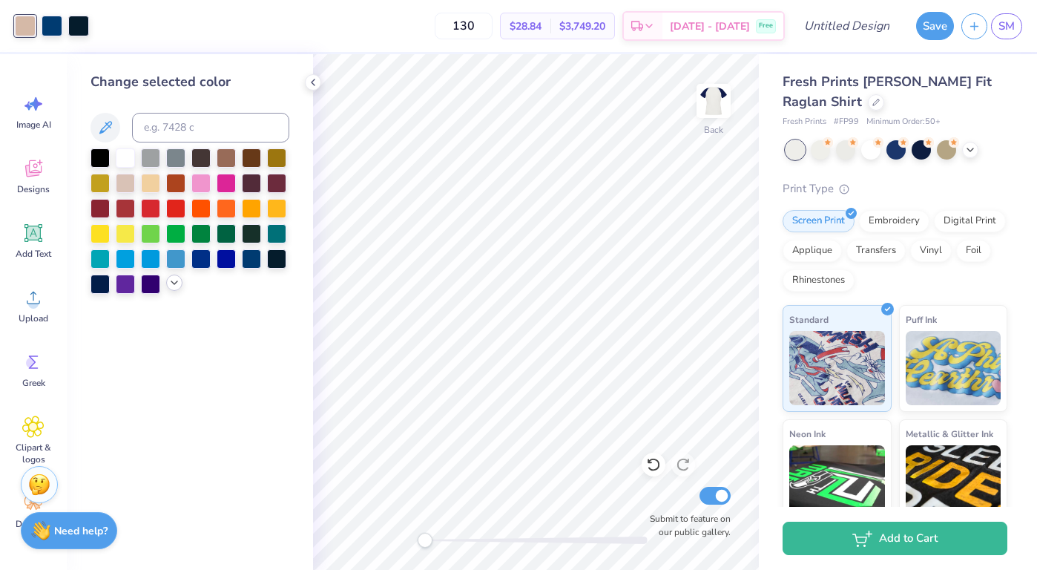
click at [175, 280] on icon at bounding box center [174, 283] width 12 height 12
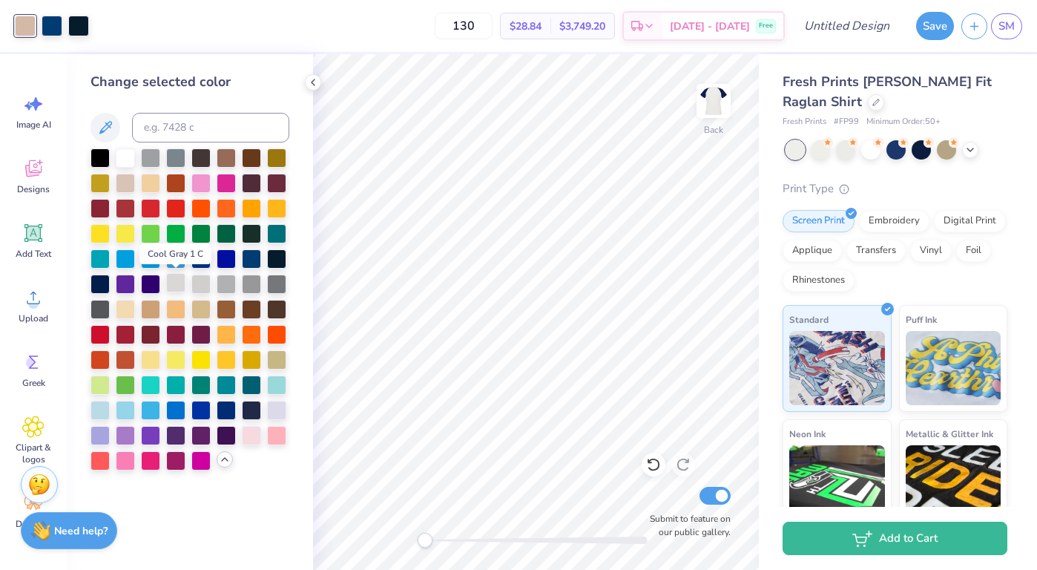
click at [174, 278] on div at bounding box center [175, 282] width 19 height 19
click at [49, 29] on div at bounding box center [52, 24] width 21 height 21
click at [230, 410] on div at bounding box center [226, 408] width 19 height 19
click at [314, 88] on icon at bounding box center [313, 82] width 12 height 12
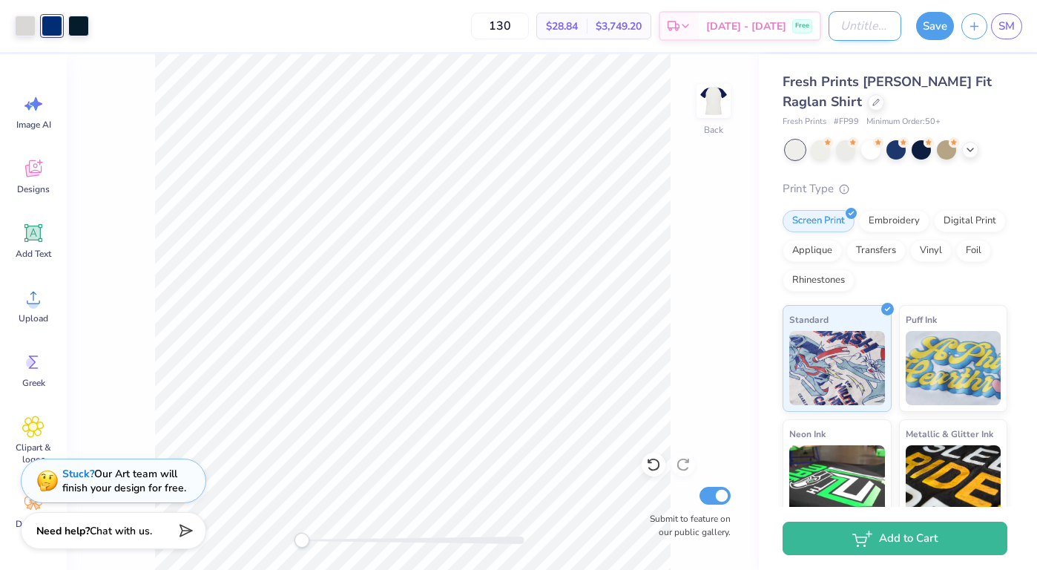
click at [853, 32] on input "Design Title" at bounding box center [865, 26] width 73 height 30
type input "raglan catcher"
click at [932, 27] on button "Save" at bounding box center [935, 24] width 38 height 28
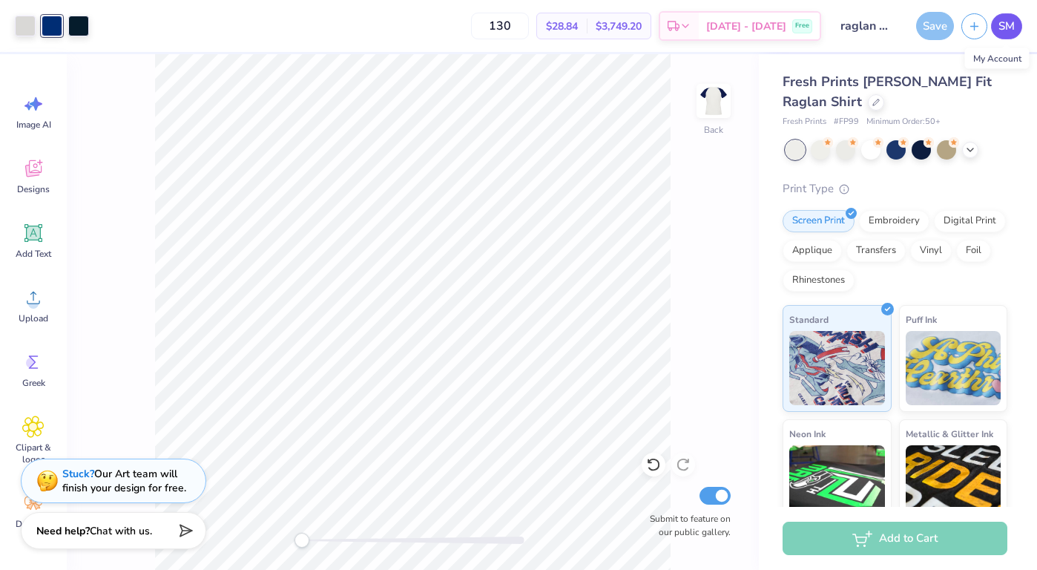
click at [1008, 22] on span "SM" at bounding box center [1007, 26] width 16 height 17
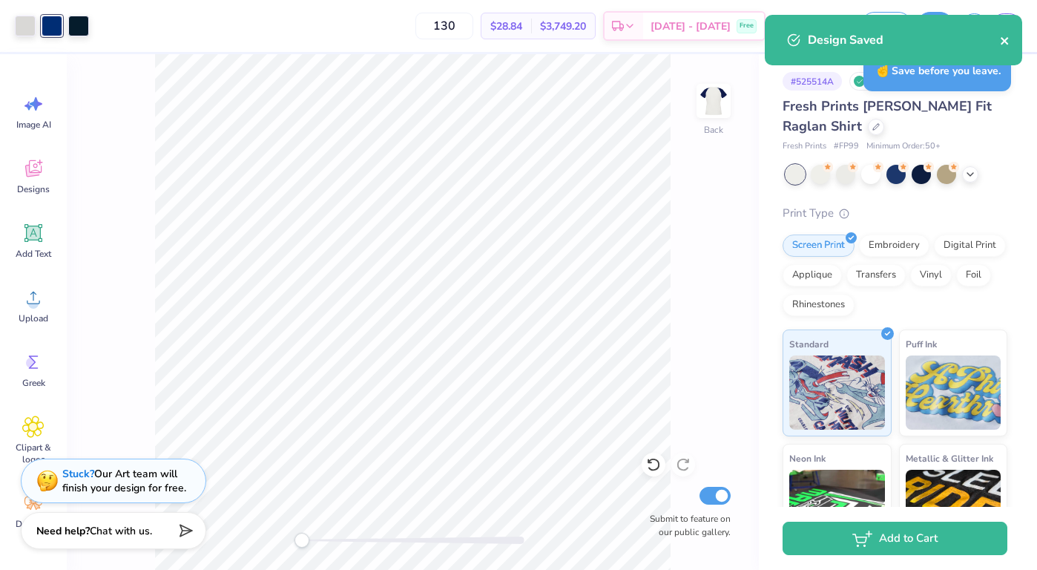
click at [1005, 39] on icon "close" at bounding box center [1005, 41] width 10 height 12
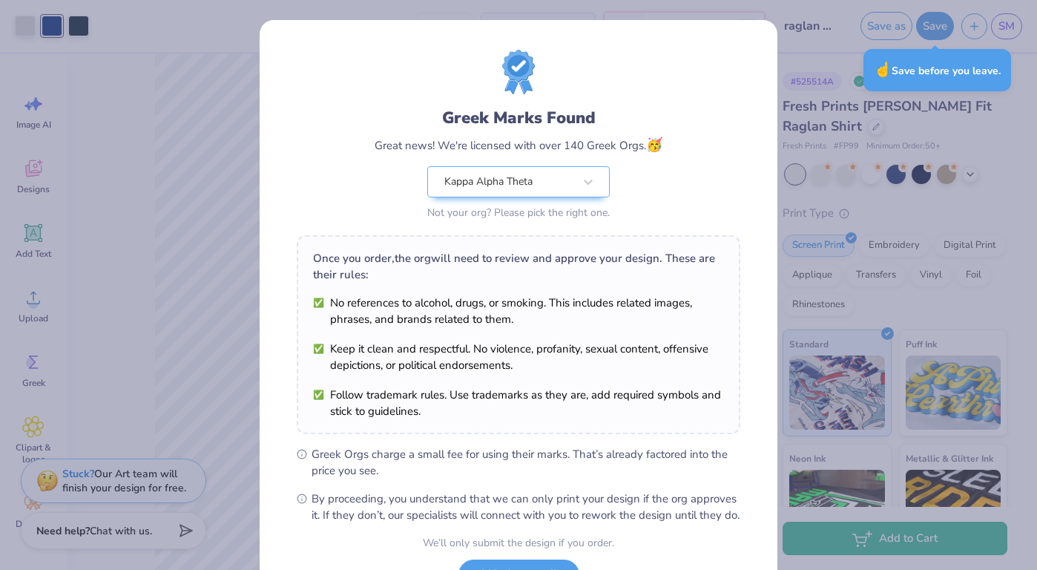
click at [1006, 18] on div "Design Saved" at bounding box center [893, 15] width 263 height 6
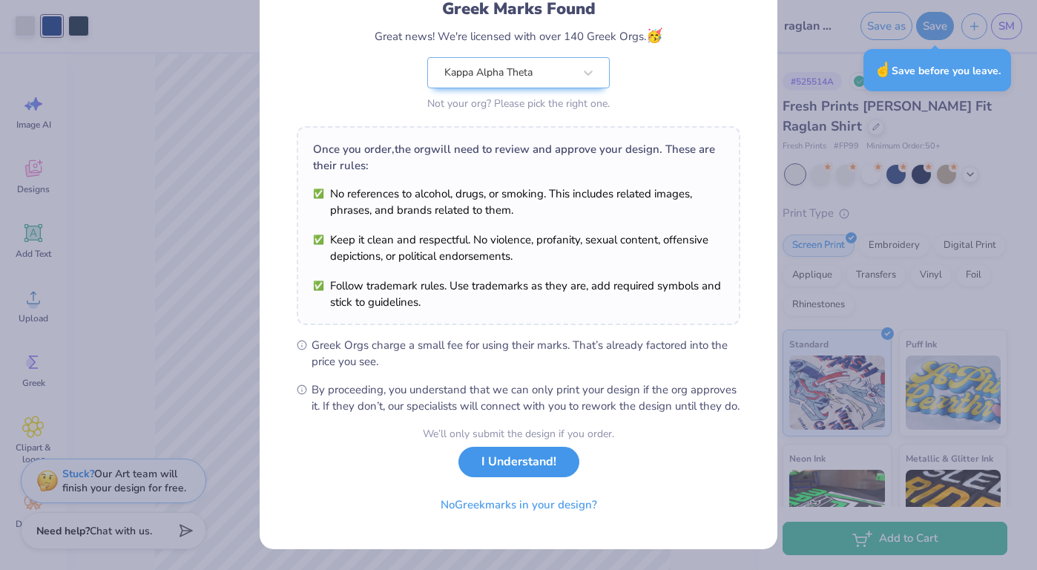
click at [537, 465] on button "I Understand!" at bounding box center [519, 462] width 121 height 30
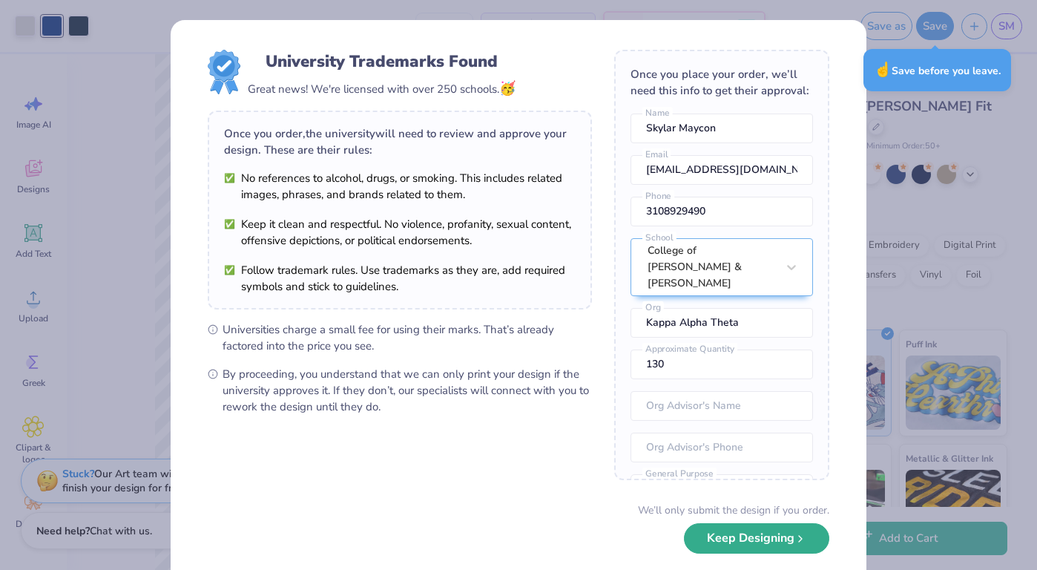
click at [741, 545] on button "Keep Designing" at bounding box center [756, 538] width 145 height 30
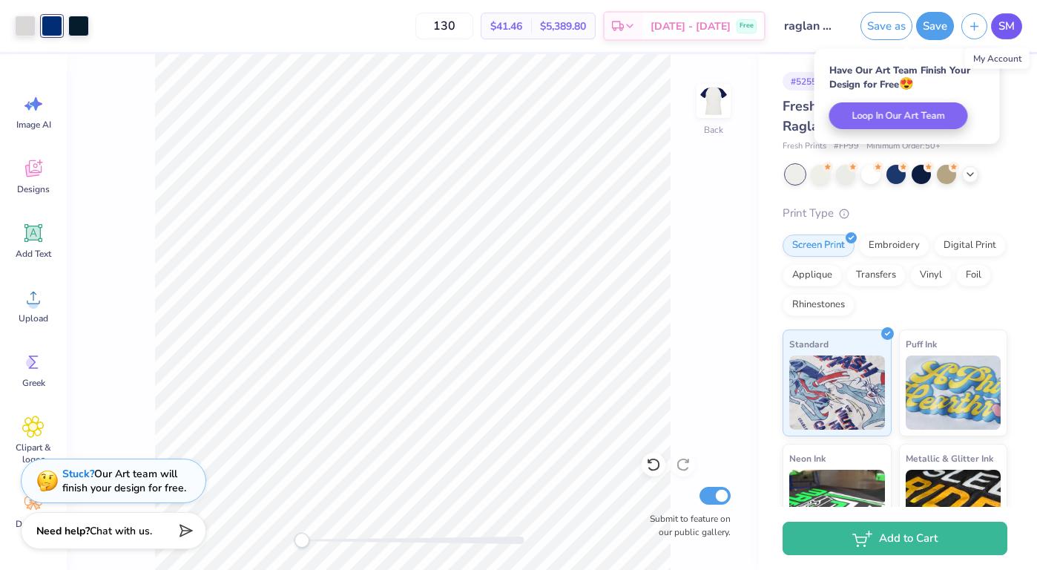
click at [1015, 32] on link "SM" at bounding box center [1006, 26] width 31 height 26
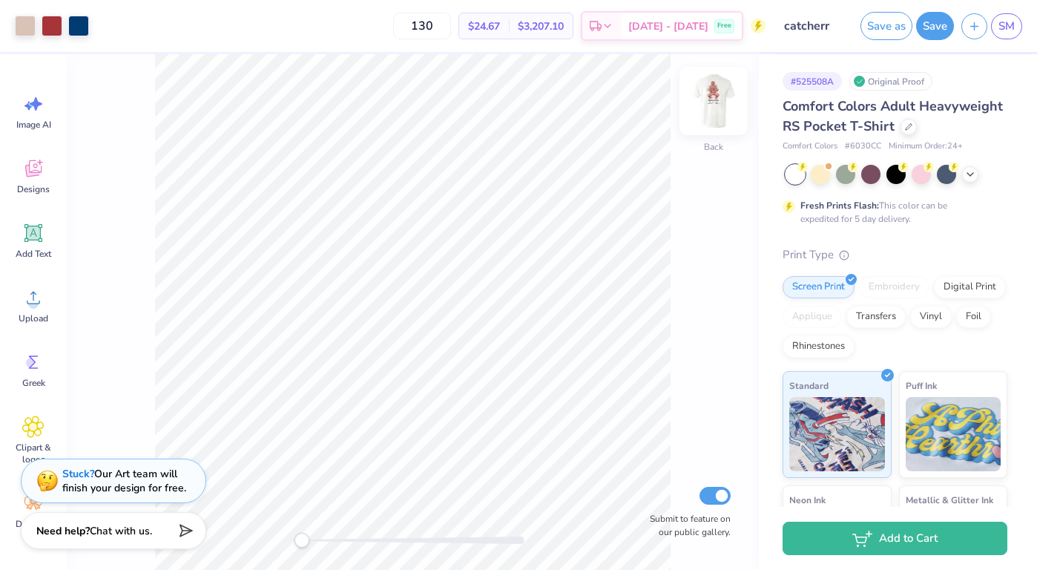
click at [706, 103] on img at bounding box center [713, 100] width 59 height 59
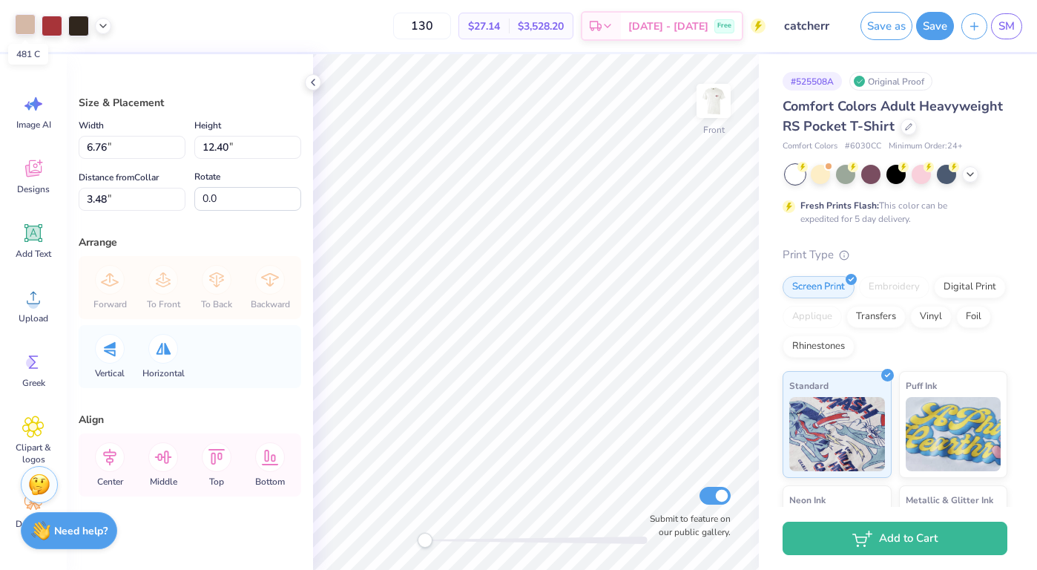
click at [28, 28] on div at bounding box center [25, 24] width 21 height 21
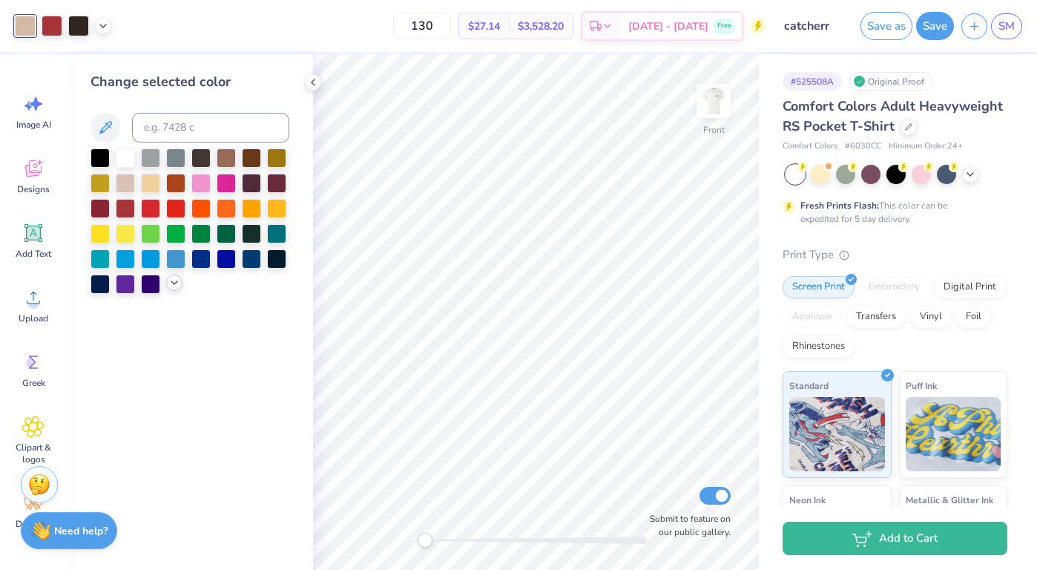
click at [171, 285] on icon at bounding box center [174, 283] width 12 height 12
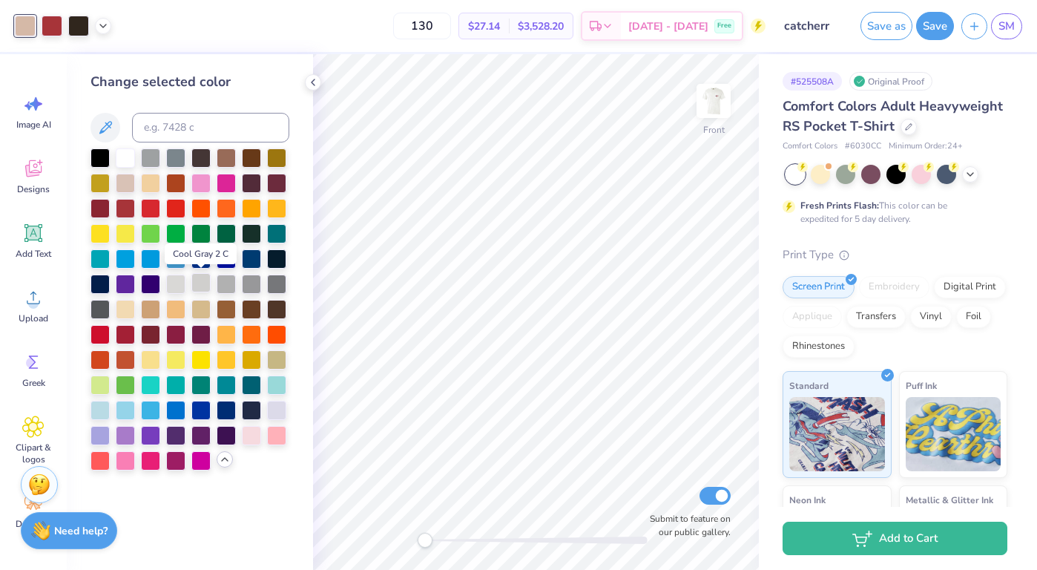
click at [201, 285] on div at bounding box center [200, 282] width 19 height 19
click at [54, 20] on div at bounding box center [52, 24] width 21 height 21
click at [255, 259] on div at bounding box center [251, 257] width 19 height 19
click at [201, 260] on div at bounding box center [200, 257] width 19 height 19
click at [255, 262] on div at bounding box center [251, 257] width 19 height 19
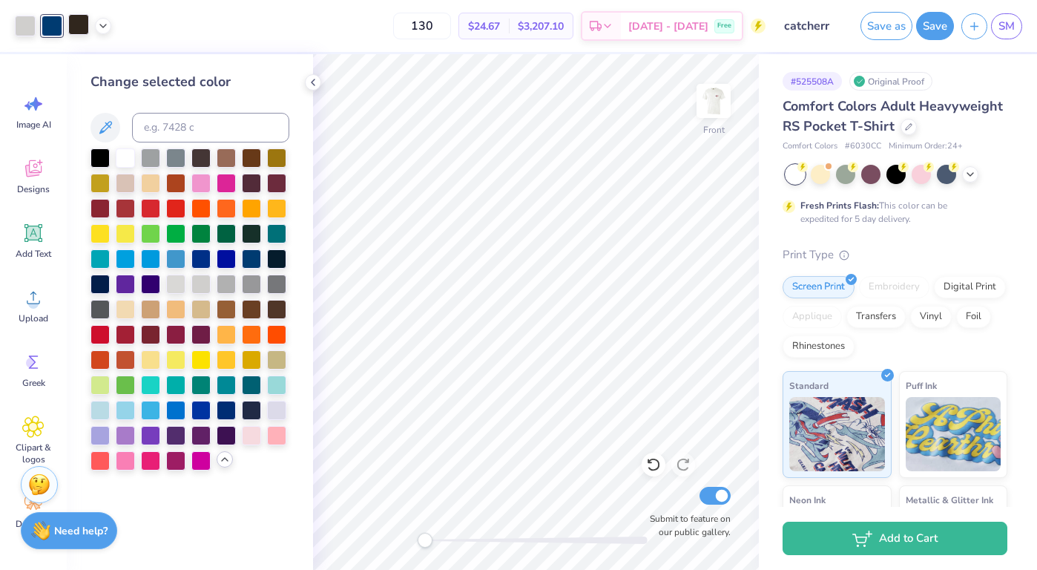
click at [76, 29] on div at bounding box center [78, 24] width 21 height 21
click at [249, 407] on div at bounding box center [251, 408] width 19 height 19
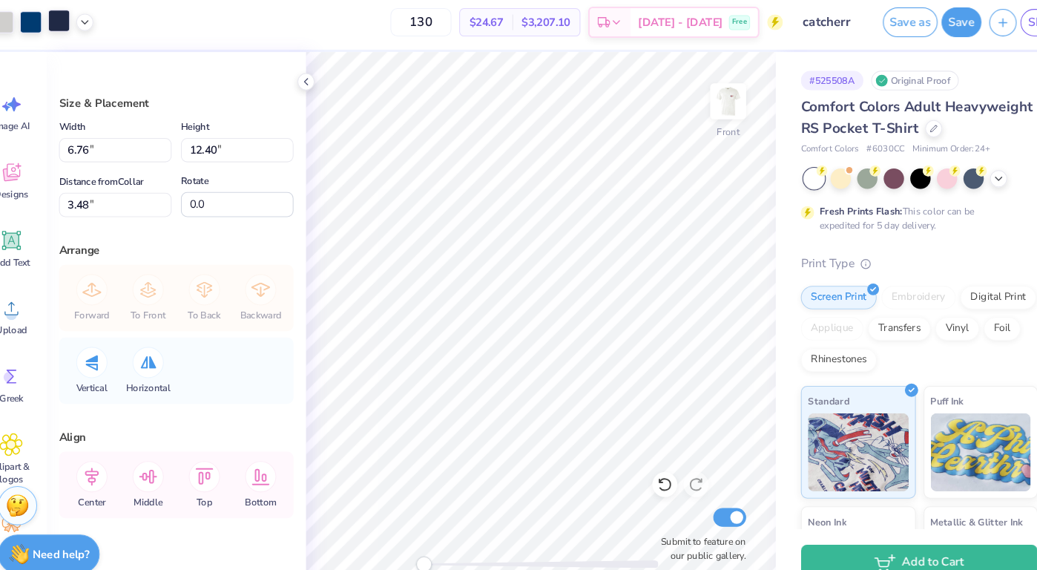
click at [76, 28] on div at bounding box center [78, 24] width 21 height 21
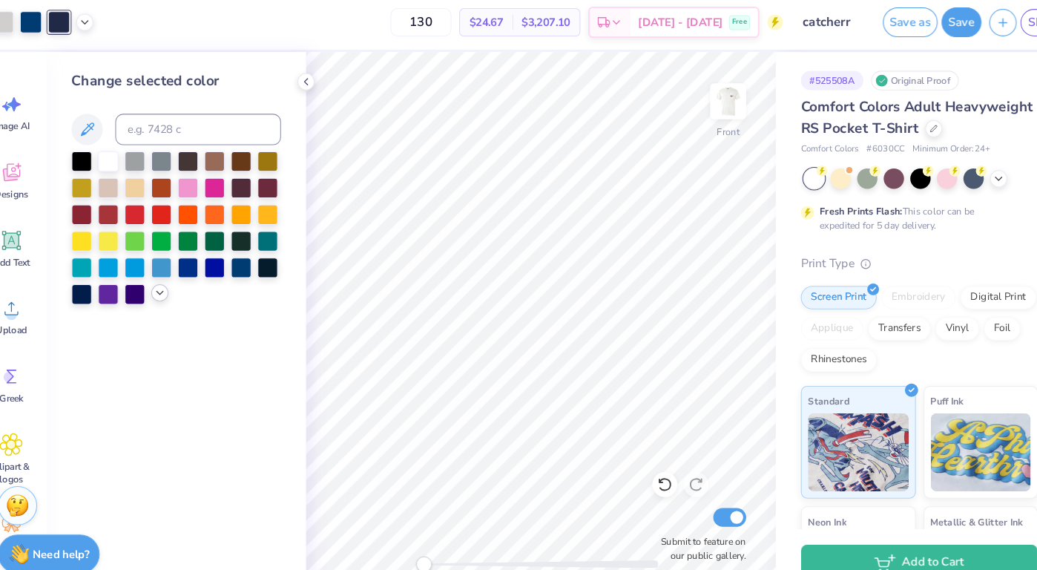
click at [172, 286] on icon at bounding box center [174, 283] width 12 height 12
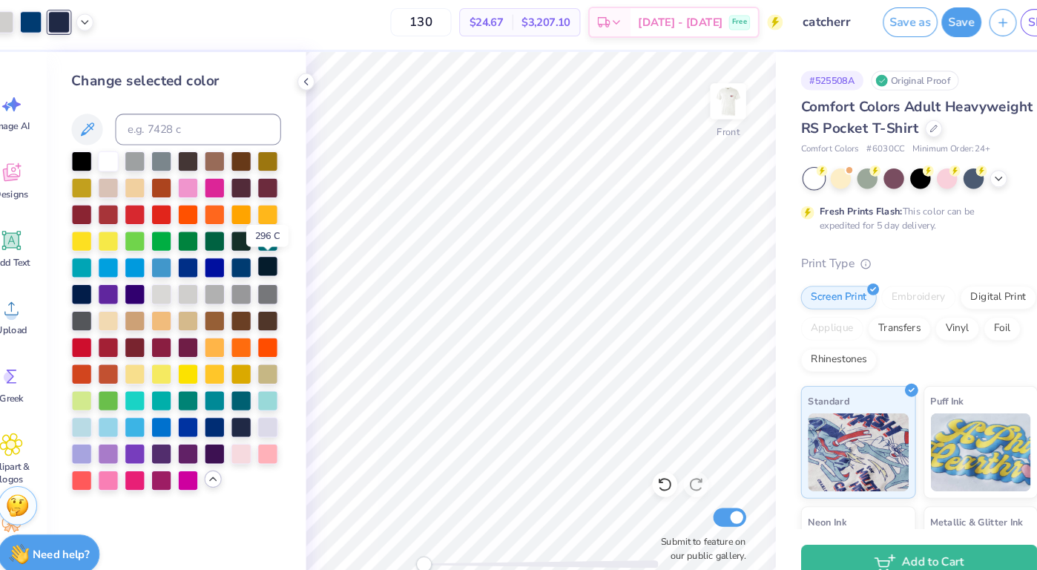
click at [277, 257] on div at bounding box center [276, 257] width 19 height 19
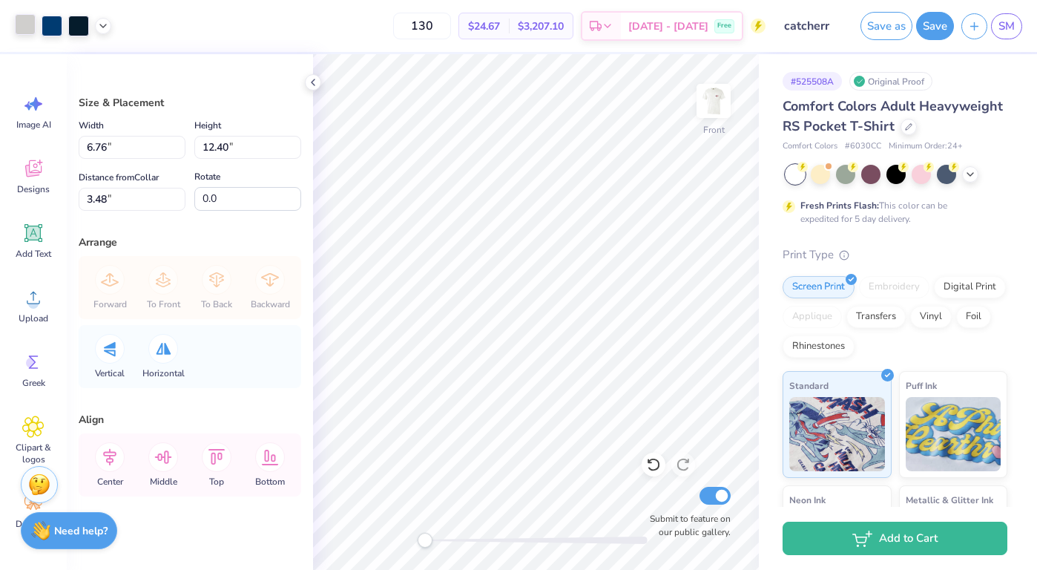
click at [27, 25] on div at bounding box center [25, 24] width 21 height 21
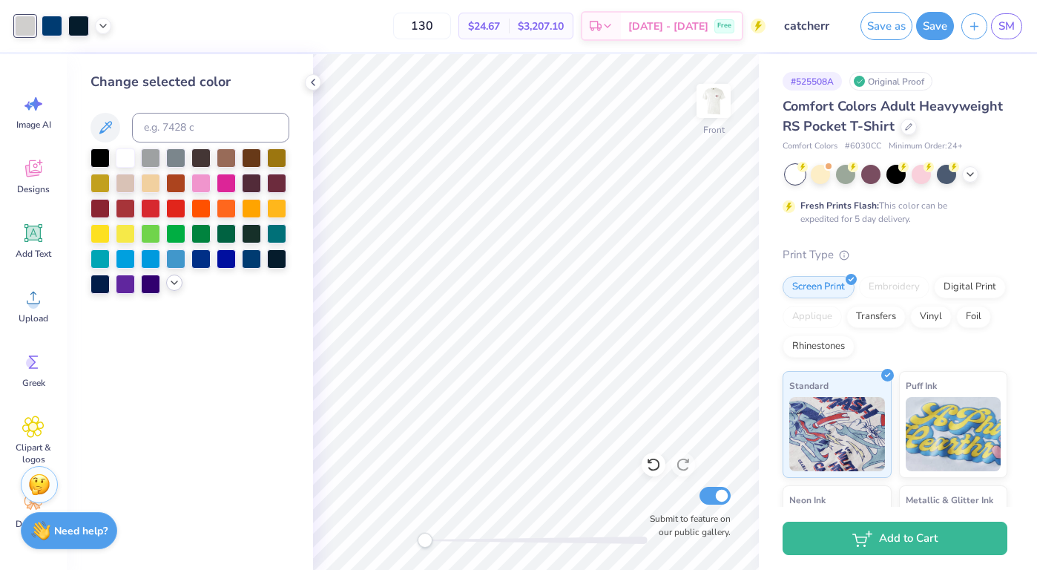
click at [177, 282] on icon at bounding box center [174, 283] width 12 height 12
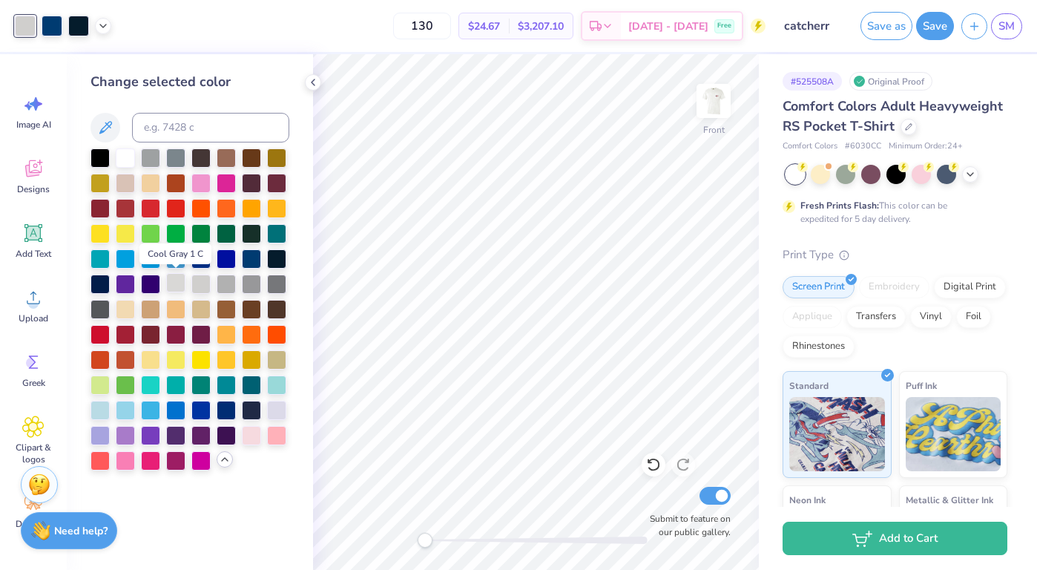
click at [177, 277] on div at bounding box center [175, 282] width 19 height 19
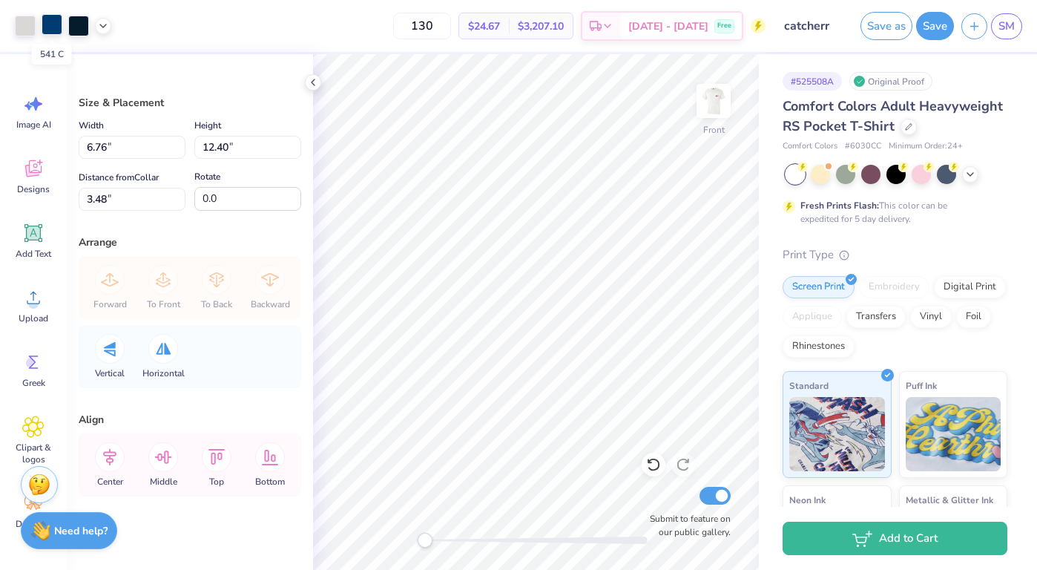
click at [50, 30] on div at bounding box center [52, 24] width 21 height 21
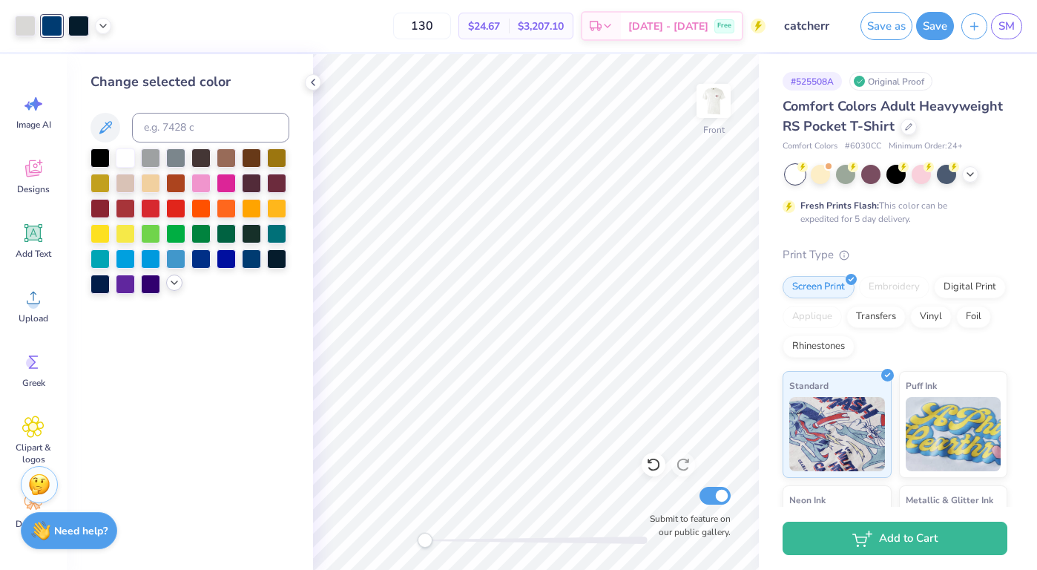
click at [173, 283] on polyline at bounding box center [174, 282] width 6 height 3
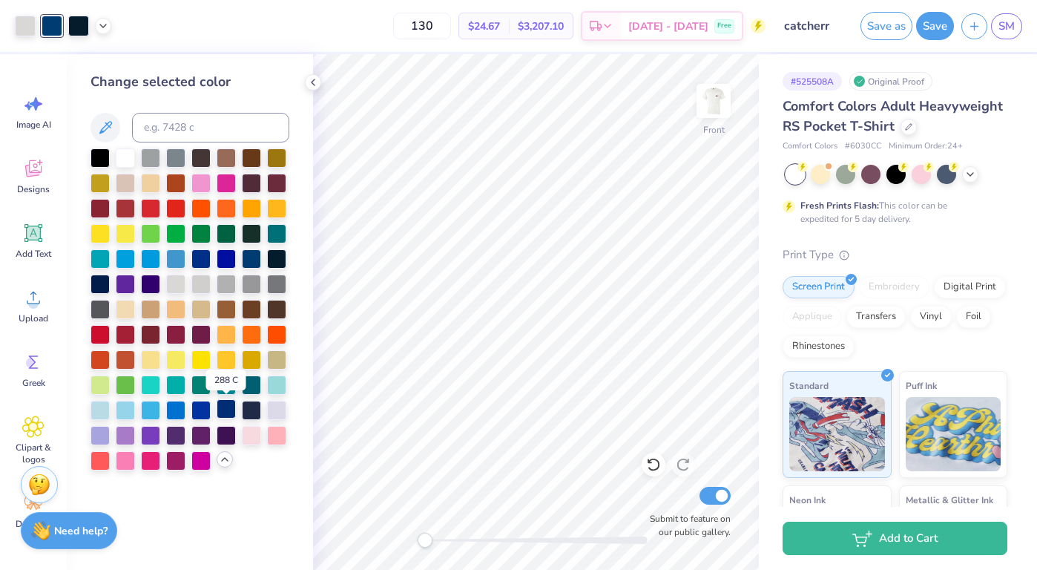
click at [223, 409] on div at bounding box center [226, 408] width 19 height 19
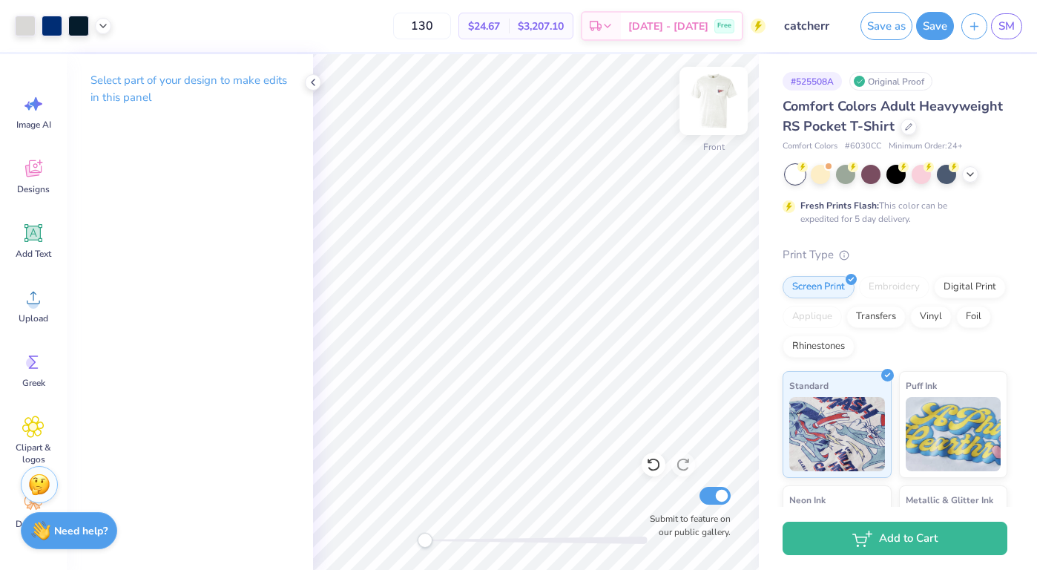
click at [703, 97] on img at bounding box center [713, 100] width 59 height 59
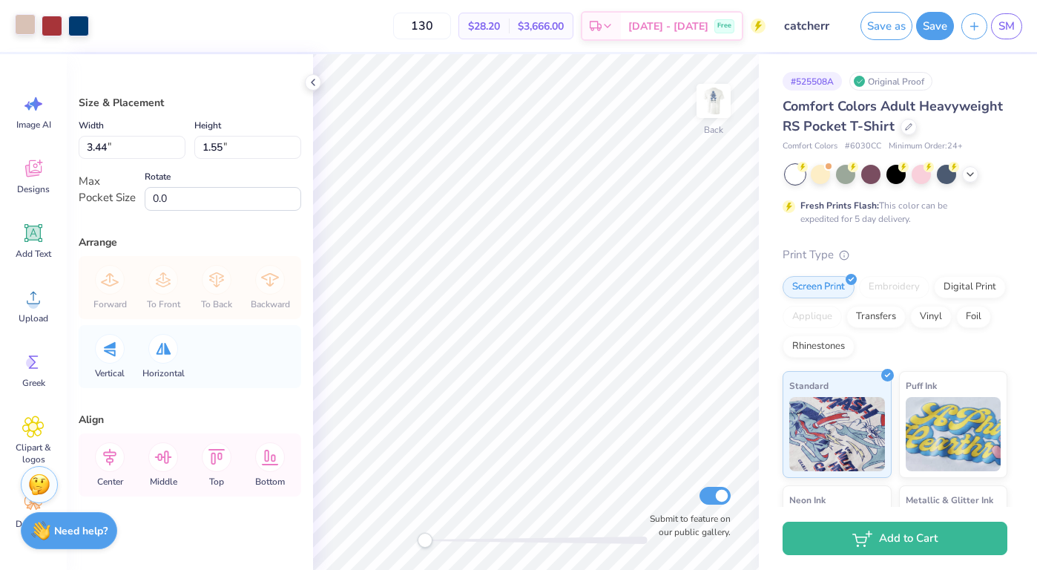
click at [22, 29] on div at bounding box center [25, 24] width 21 height 21
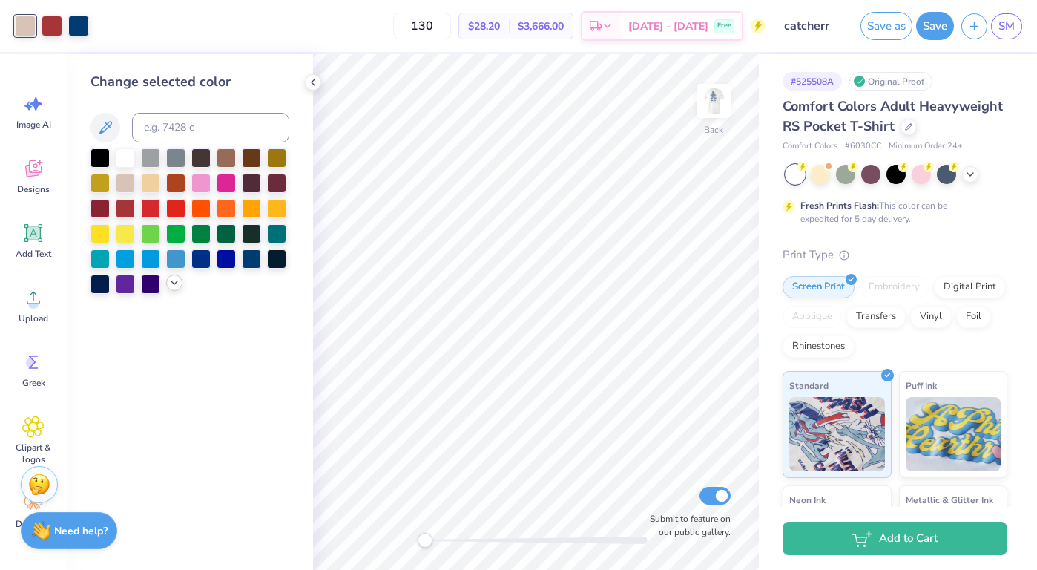
click at [171, 282] on icon at bounding box center [174, 283] width 12 height 12
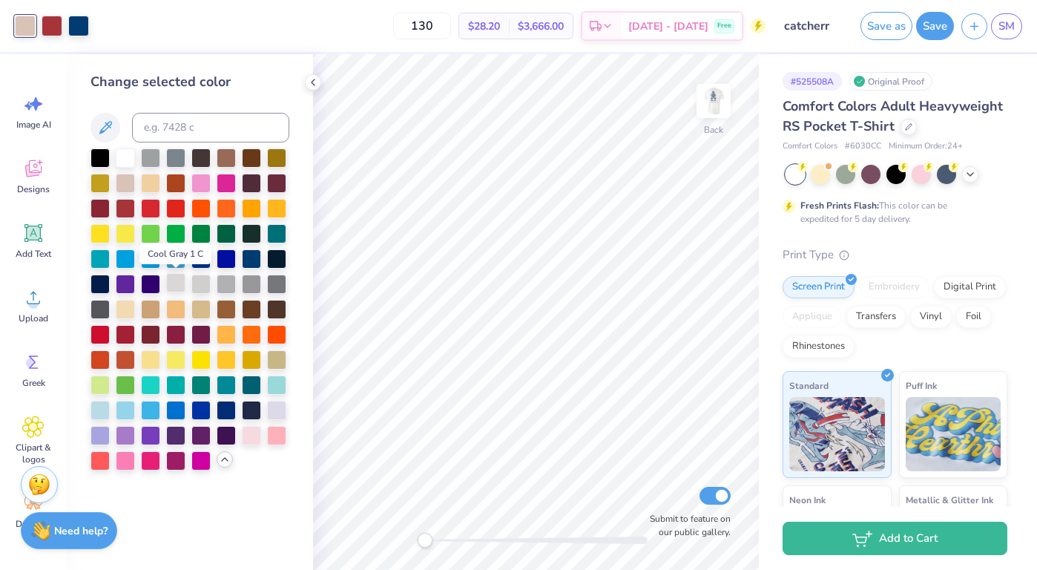
click at [178, 282] on div at bounding box center [175, 282] width 19 height 19
click at [80, 23] on div at bounding box center [78, 24] width 21 height 21
click at [224, 457] on icon at bounding box center [225, 459] width 12 height 12
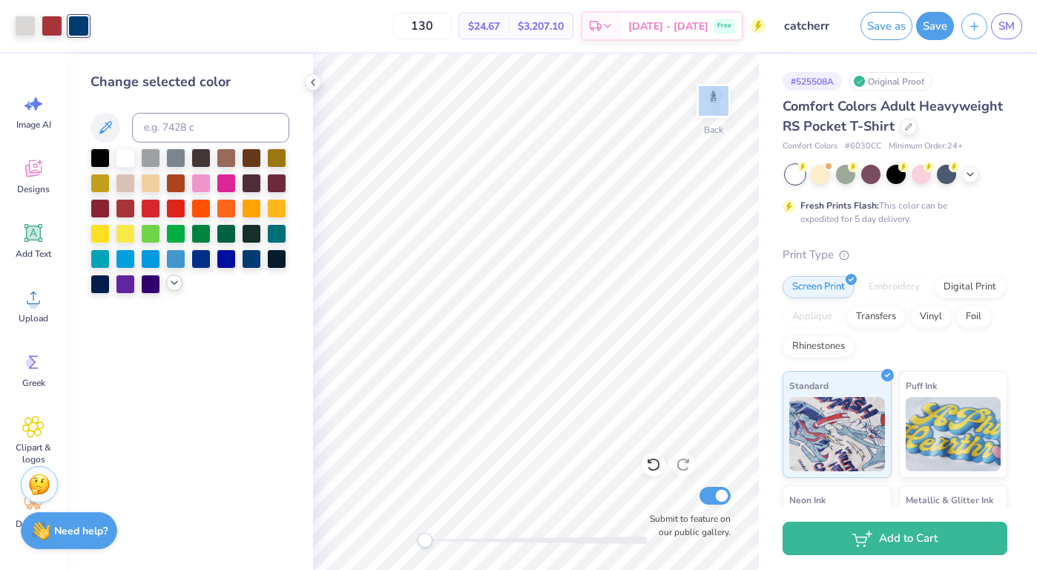
click at [224, 457] on div "Change selected color" at bounding box center [190, 312] width 246 height 516
click at [174, 286] on icon at bounding box center [174, 283] width 12 height 12
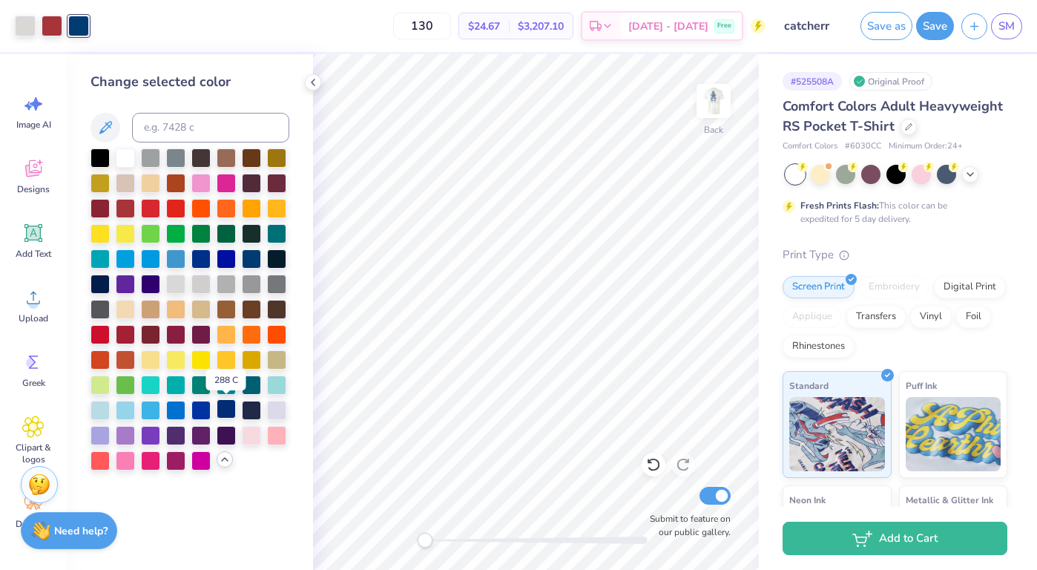
click at [228, 410] on div at bounding box center [226, 408] width 19 height 19
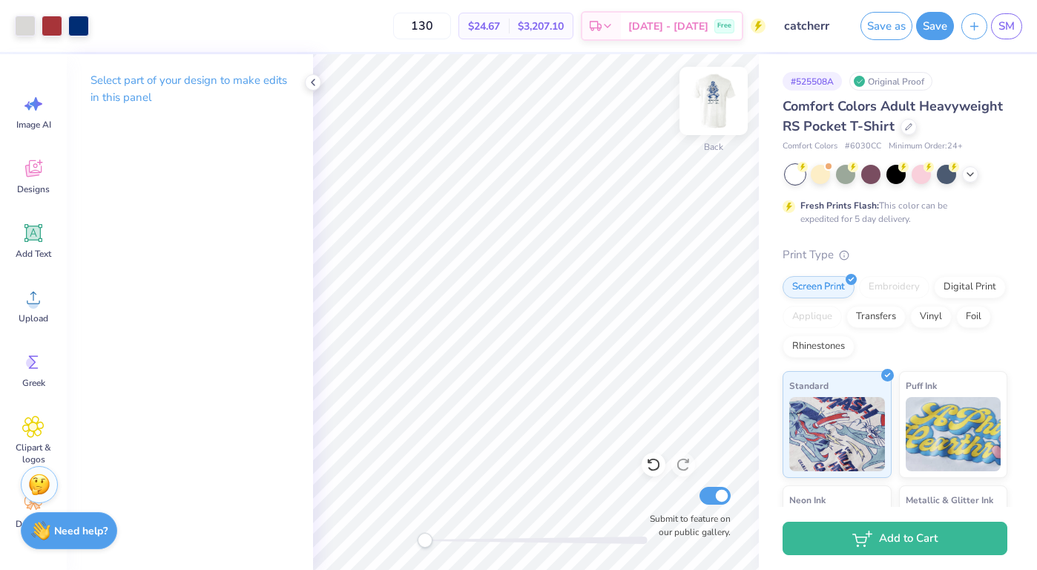
click at [712, 105] on img at bounding box center [713, 100] width 59 height 59
click at [312, 80] on icon at bounding box center [313, 82] width 12 height 12
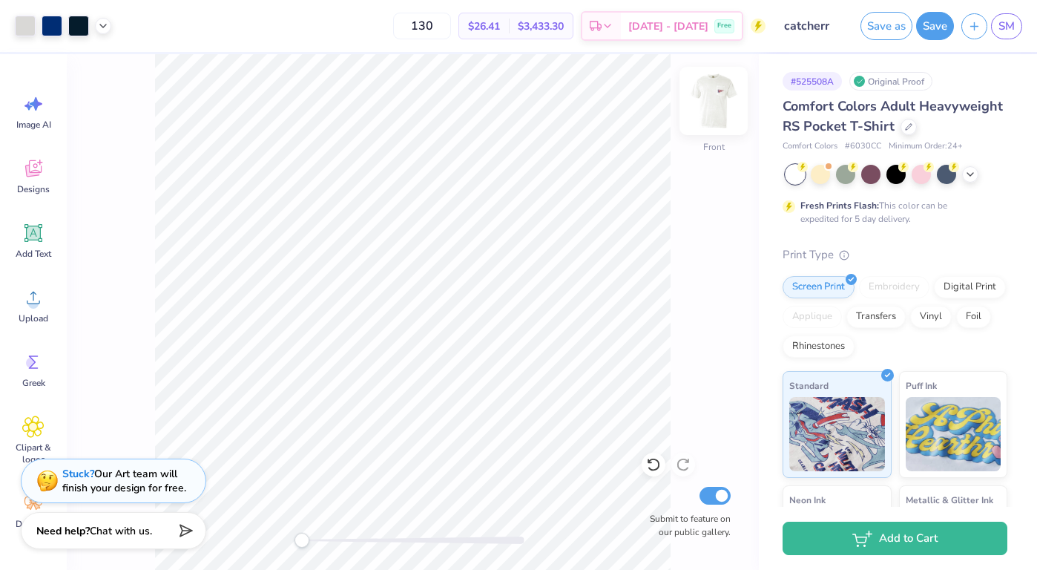
click at [729, 102] on img at bounding box center [713, 100] width 59 height 59
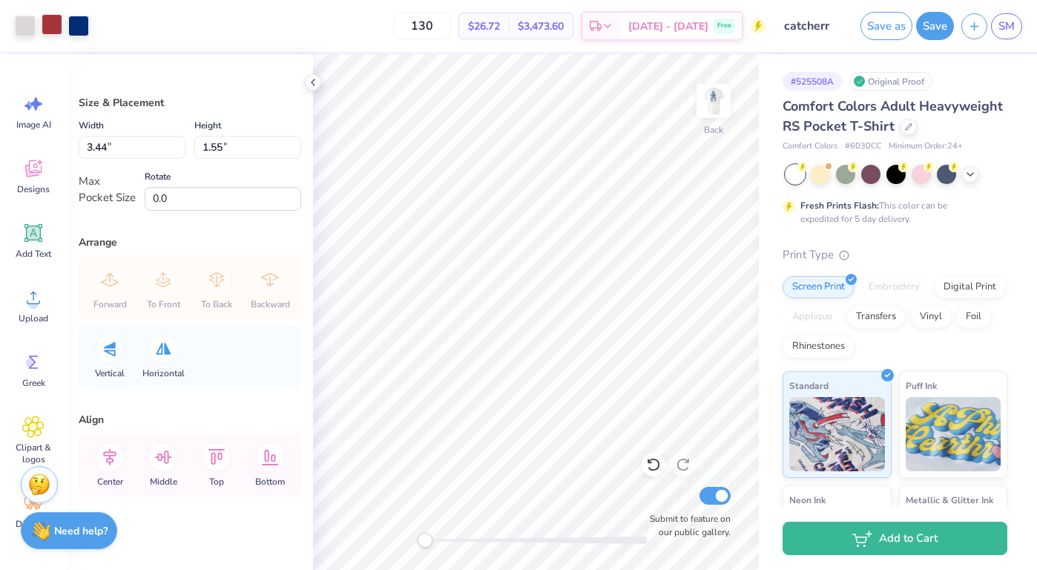
click at [61, 31] on div at bounding box center [52, 24] width 21 height 21
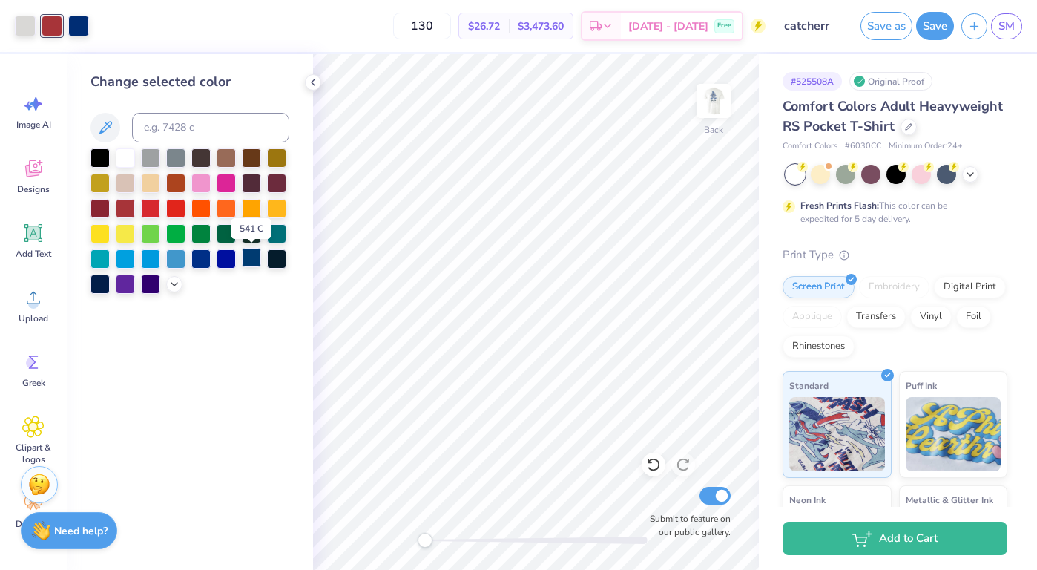
click at [246, 255] on div at bounding box center [251, 257] width 19 height 19
click at [177, 283] on icon at bounding box center [174, 283] width 12 height 12
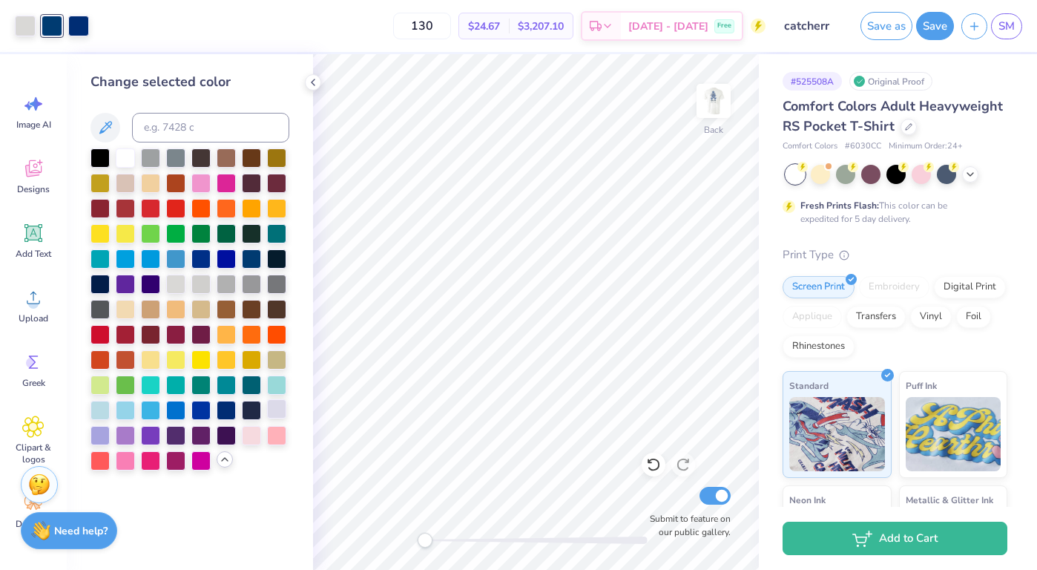
click at [278, 407] on div at bounding box center [276, 408] width 19 height 19
click at [250, 257] on div at bounding box center [251, 257] width 19 height 19
click at [78, 19] on div at bounding box center [78, 24] width 21 height 21
click at [200, 413] on div at bounding box center [200, 408] width 19 height 19
click at [102, 154] on div at bounding box center [100, 156] width 19 height 19
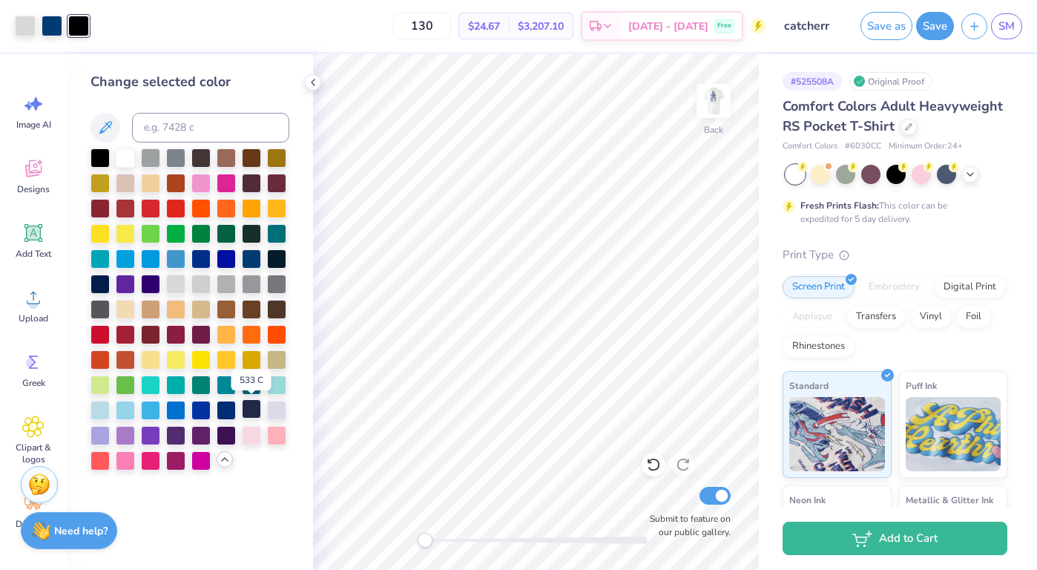
click at [255, 414] on div at bounding box center [251, 408] width 19 height 19
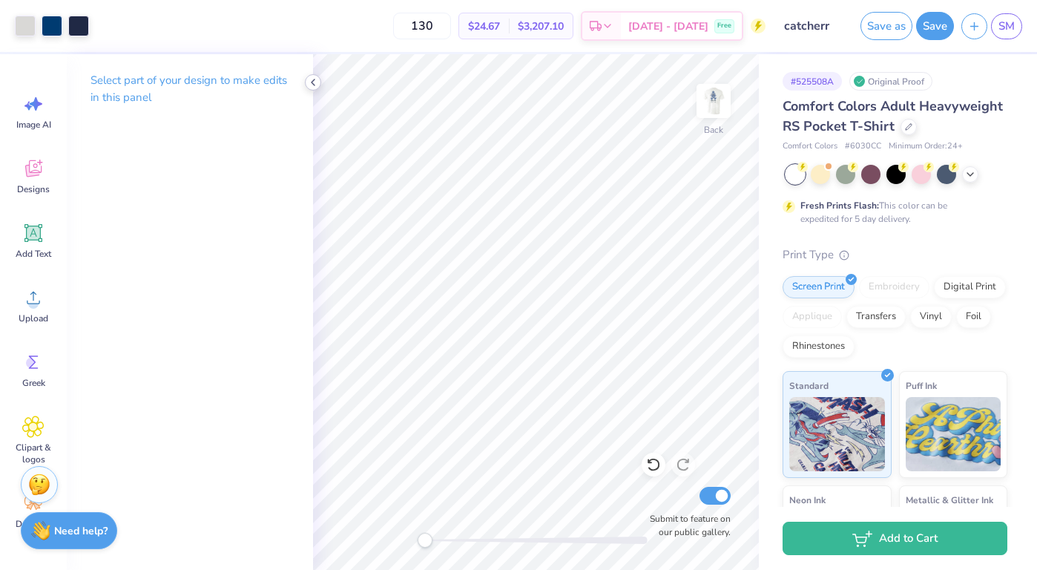
click at [318, 79] on icon at bounding box center [313, 82] width 12 height 12
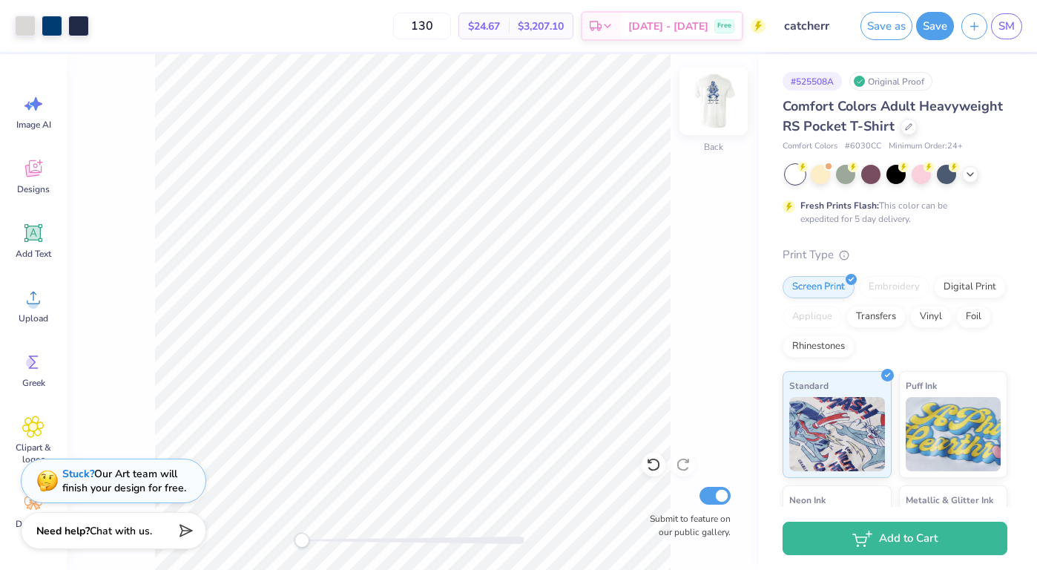
click at [715, 99] on img at bounding box center [713, 100] width 59 height 59
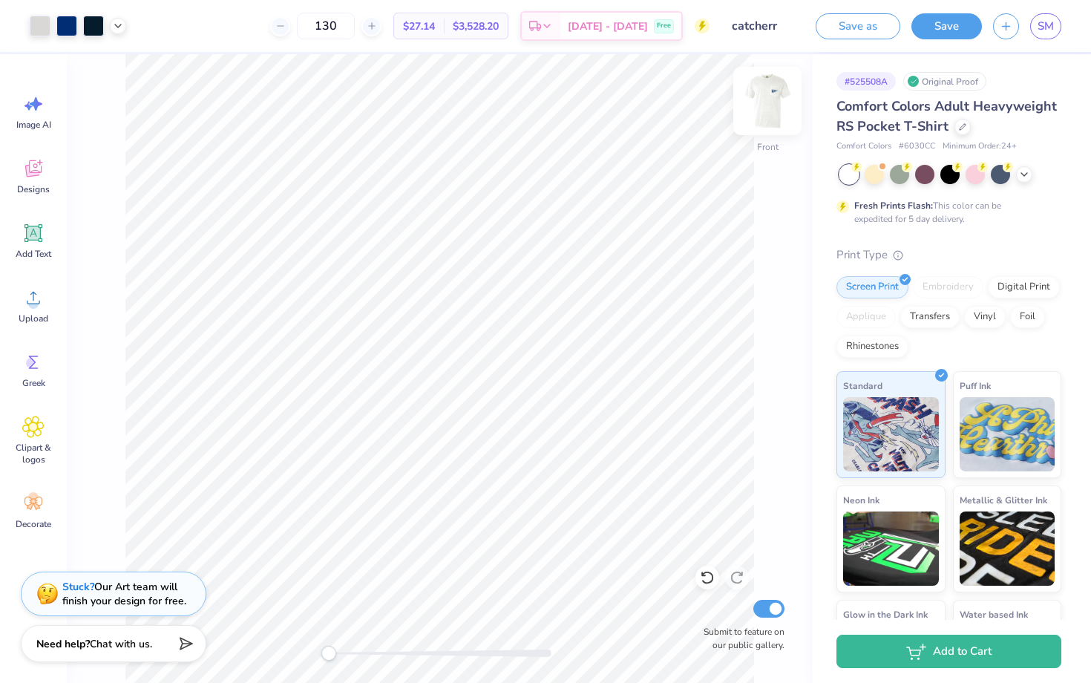
click at [765, 98] on img at bounding box center [767, 100] width 59 height 59
click at [765, 98] on img at bounding box center [767, 101] width 30 height 30
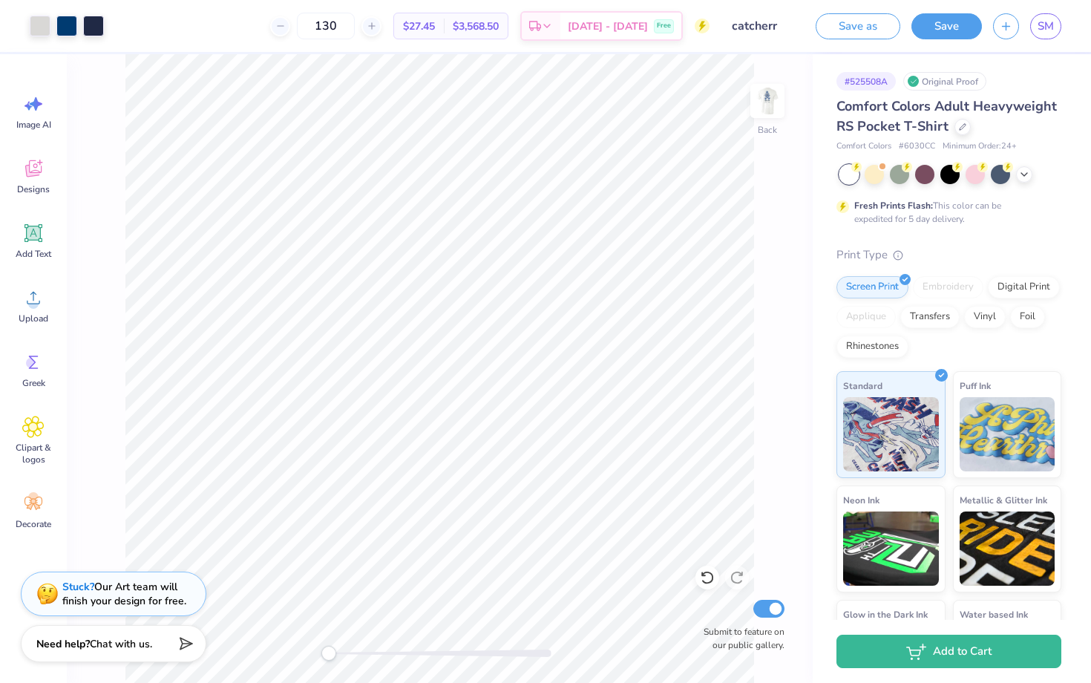
click at [765, 98] on img at bounding box center [767, 101] width 30 height 30
click at [763, 102] on img at bounding box center [767, 100] width 59 height 59
click at [92, 25] on div at bounding box center [93, 24] width 21 height 21
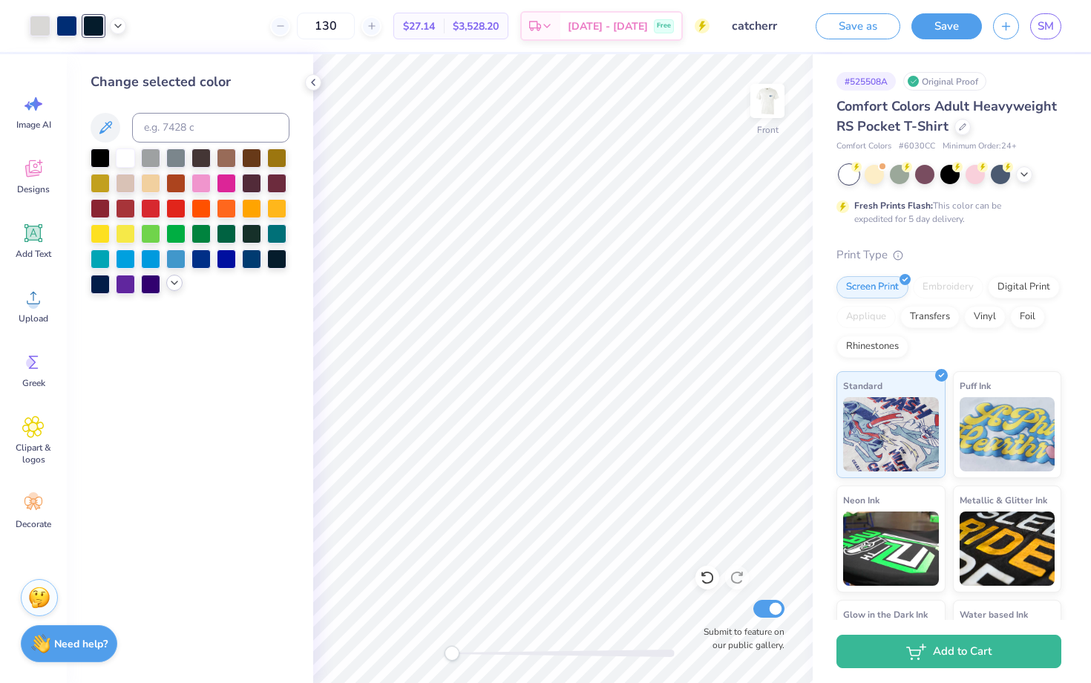
click at [172, 281] on icon at bounding box center [174, 283] width 12 height 12
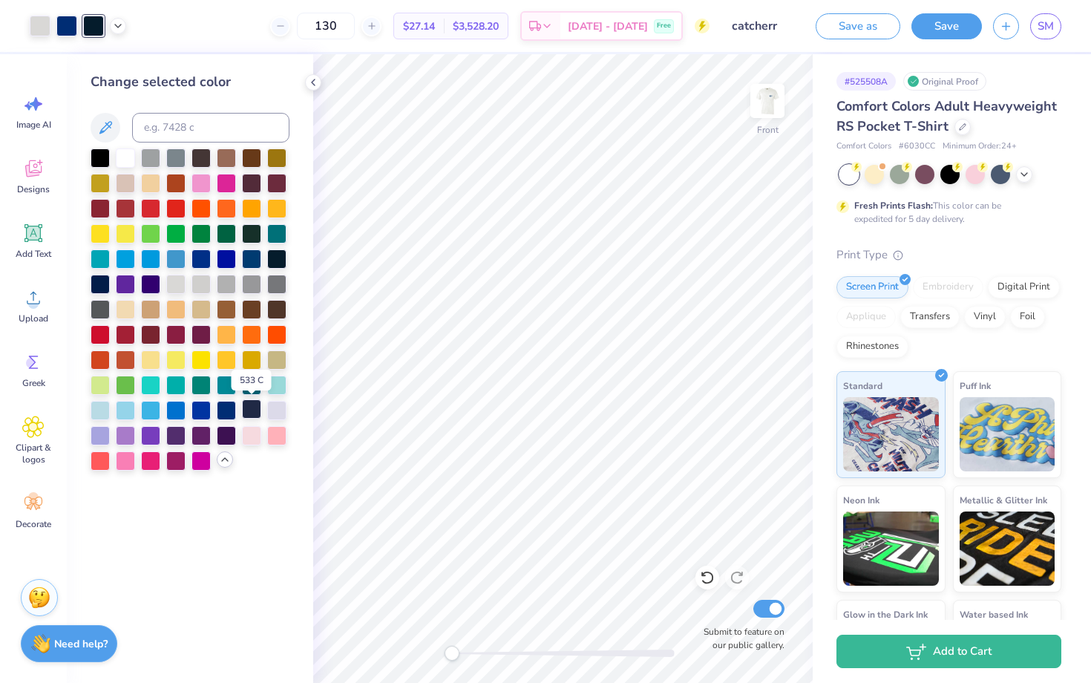
click at [254, 409] on div at bounding box center [251, 408] width 19 height 19
click at [315, 83] on icon at bounding box center [313, 82] width 12 height 12
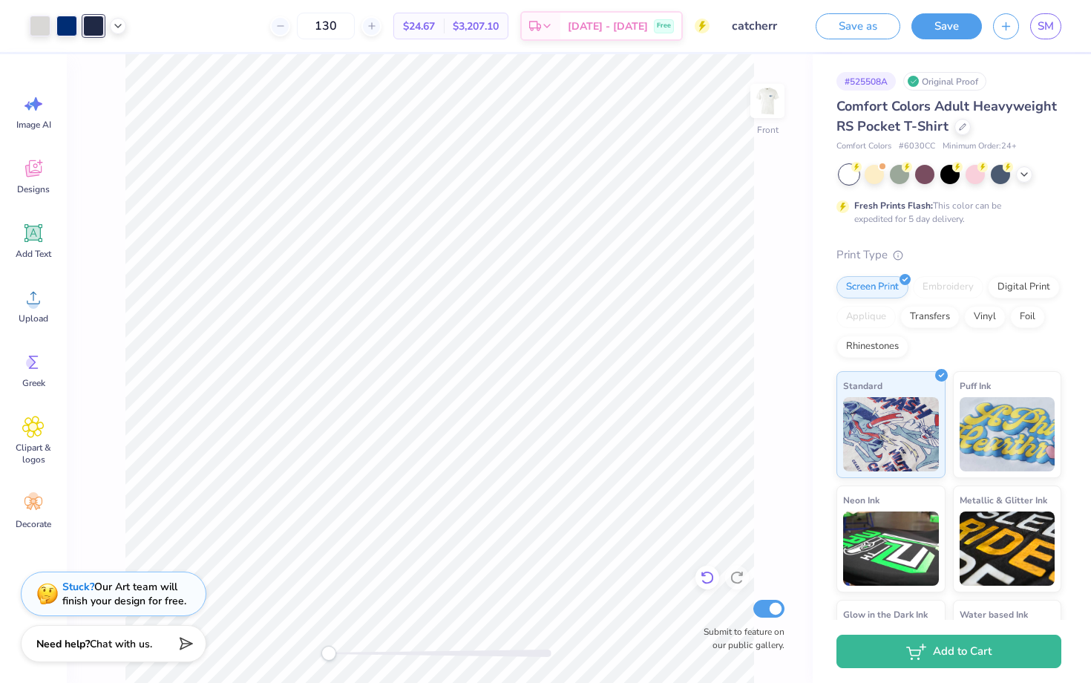
click at [707, 569] on icon at bounding box center [707, 577] width 15 height 15
click at [116, 99] on div "Front Submit to feature on our public gallery." at bounding box center [440, 368] width 746 height 629
click at [954, 28] on button "Save" at bounding box center [946, 24] width 70 height 26
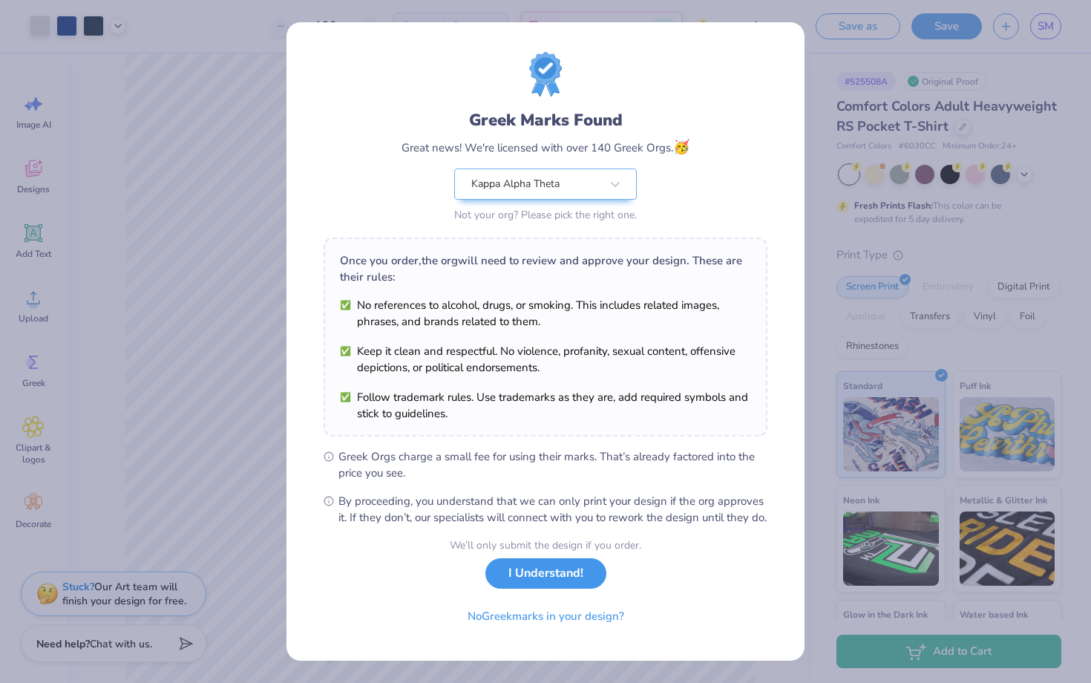
click at [569, 569] on button "I Understand!" at bounding box center [545, 573] width 121 height 30
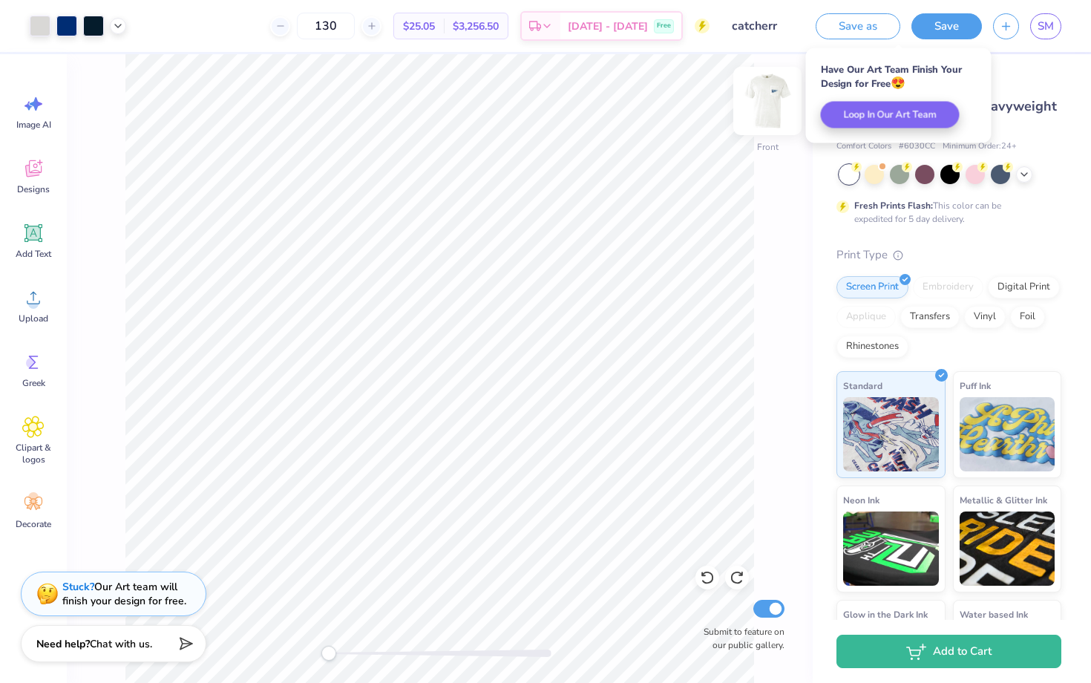
click at [772, 97] on img at bounding box center [767, 100] width 59 height 59
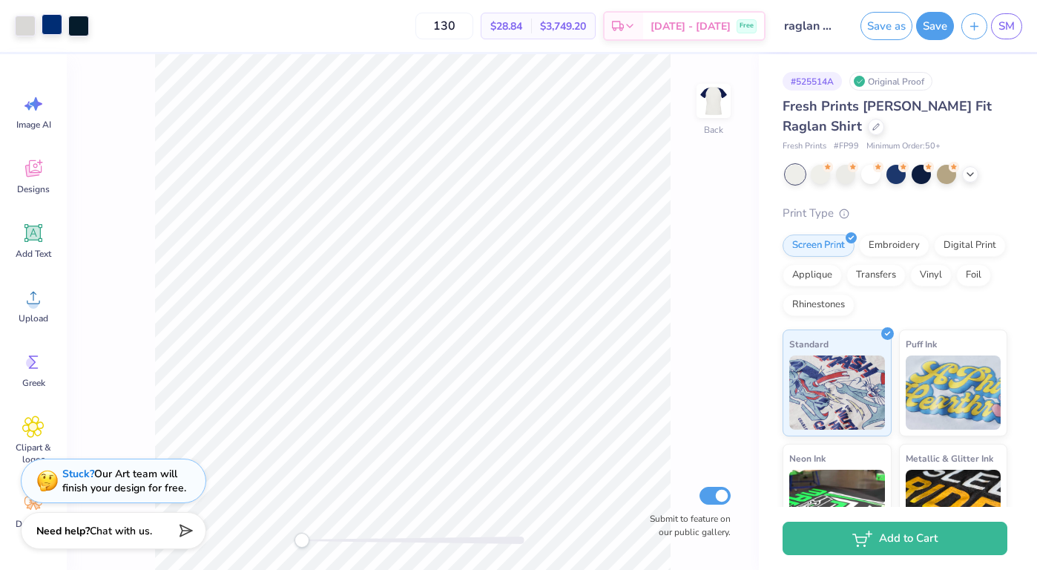
click at [54, 24] on div at bounding box center [52, 24] width 21 height 21
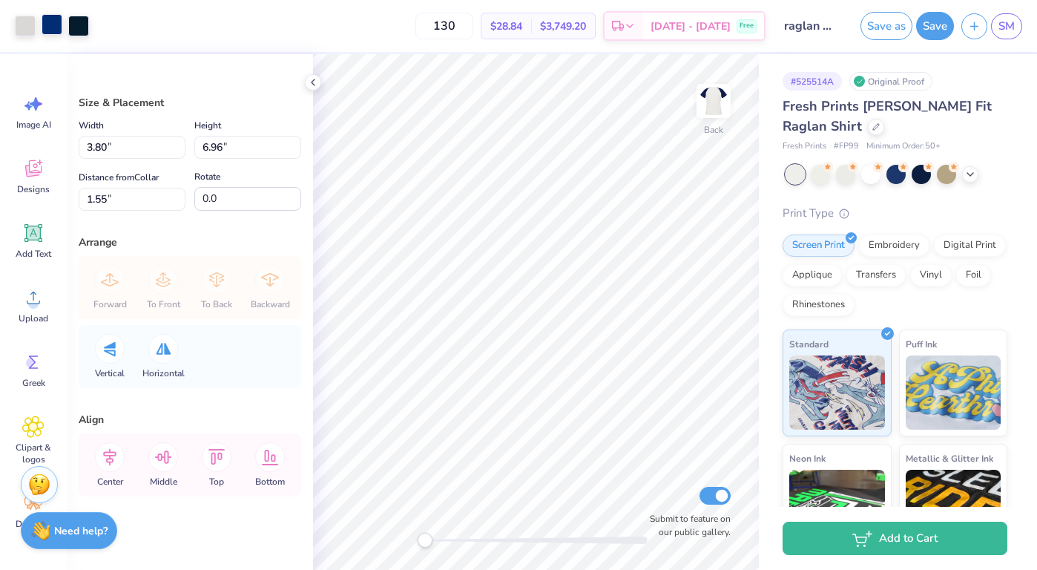
click at [55, 30] on div at bounding box center [52, 24] width 21 height 21
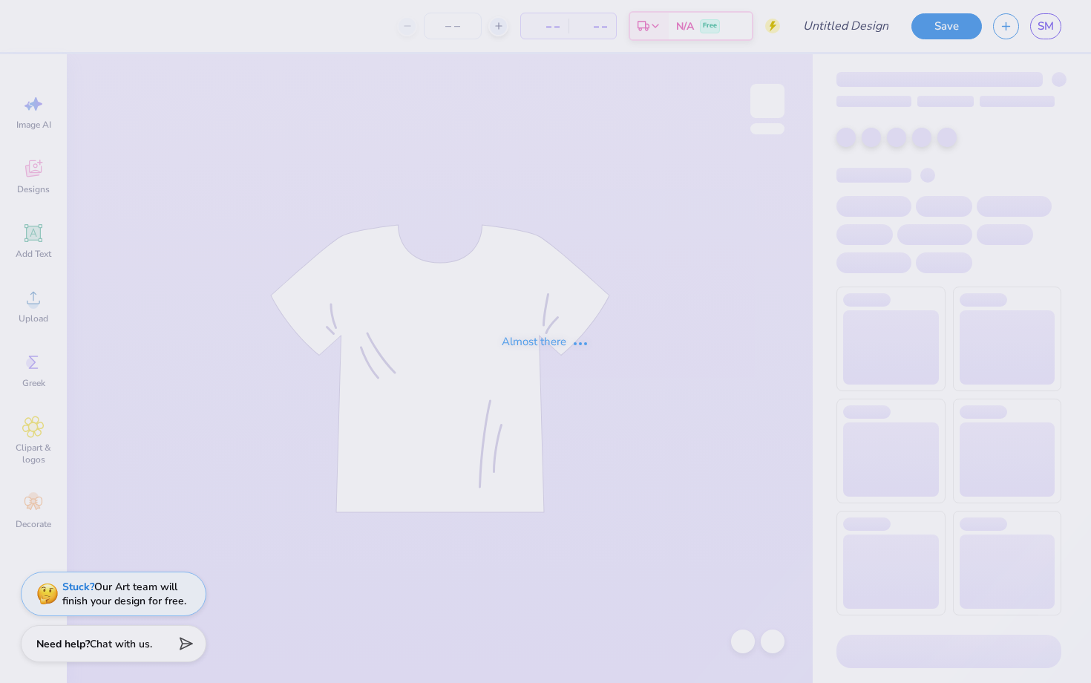
type input "tee"
type input "130"
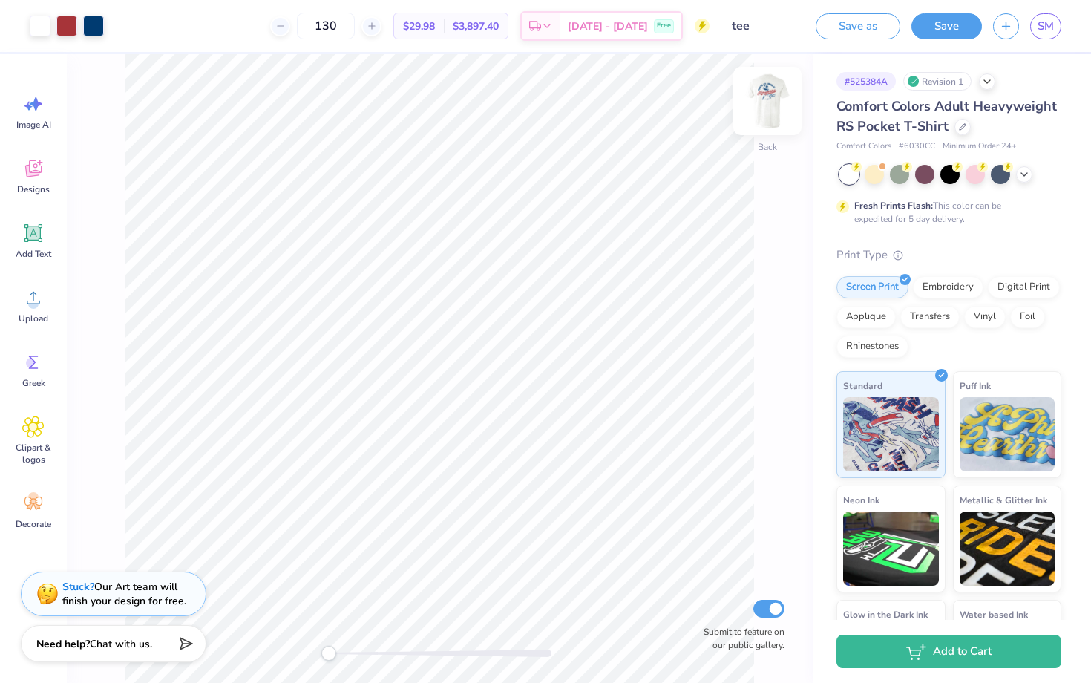
click at [773, 116] on img at bounding box center [767, 100] width 59 height 59
click at [761, 109] on img at bounding box center [767, 101] width 30 height 30
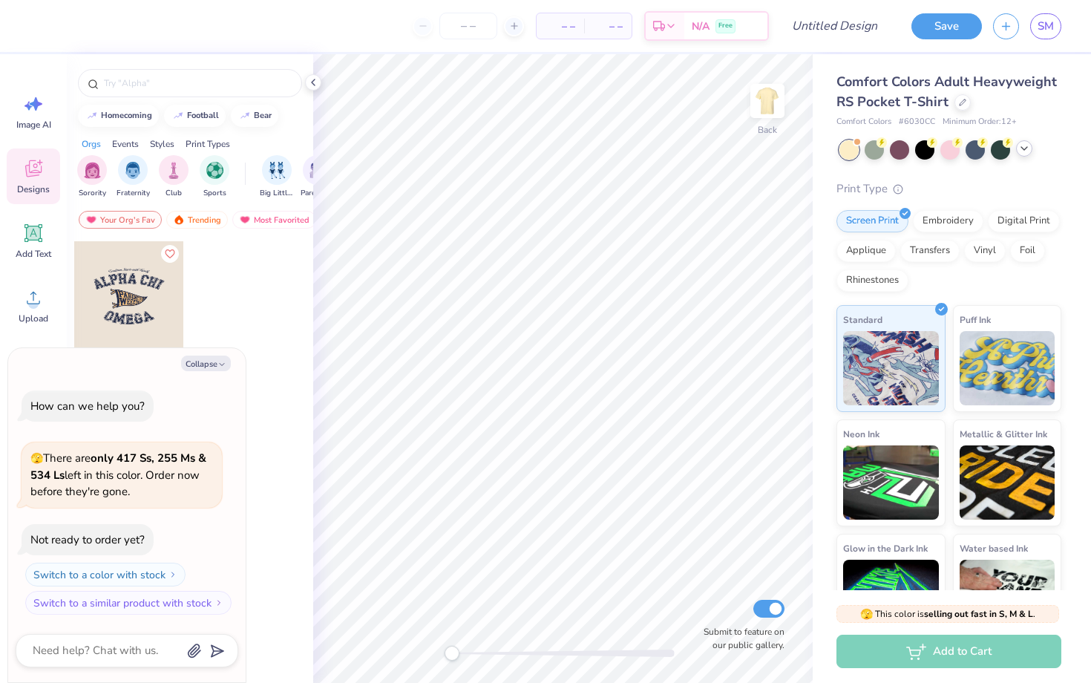
click at [1025, 147] on icon at bounding box center [1024, 148] width 12 height 12
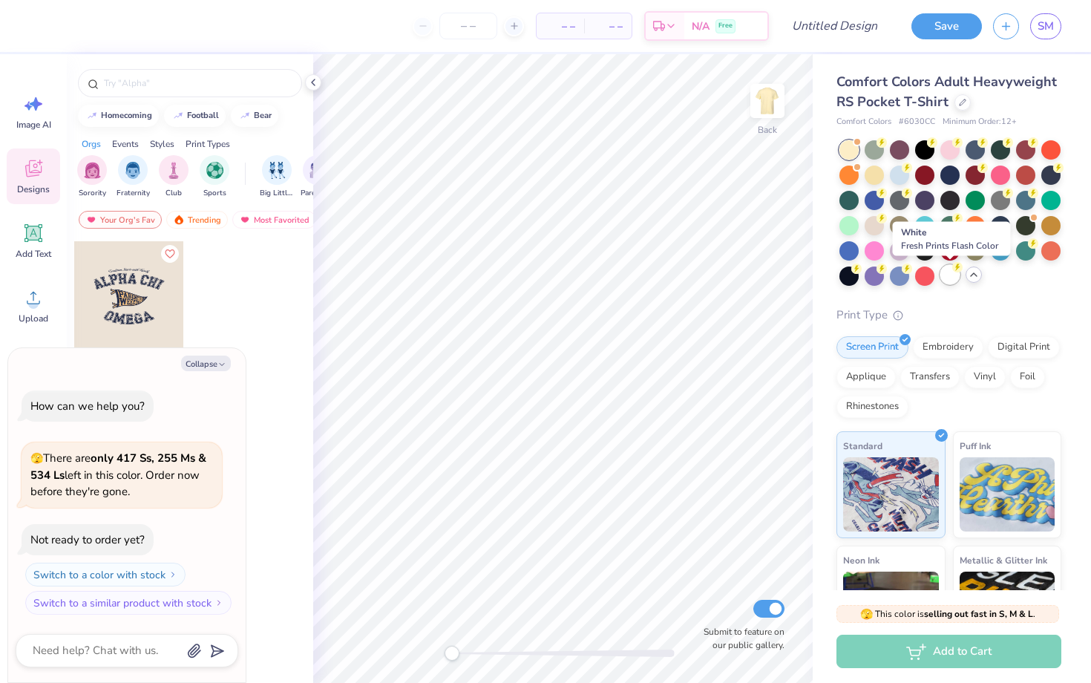
click at [945, 277] on div at bounding box center [949, 274] width 19 height 19
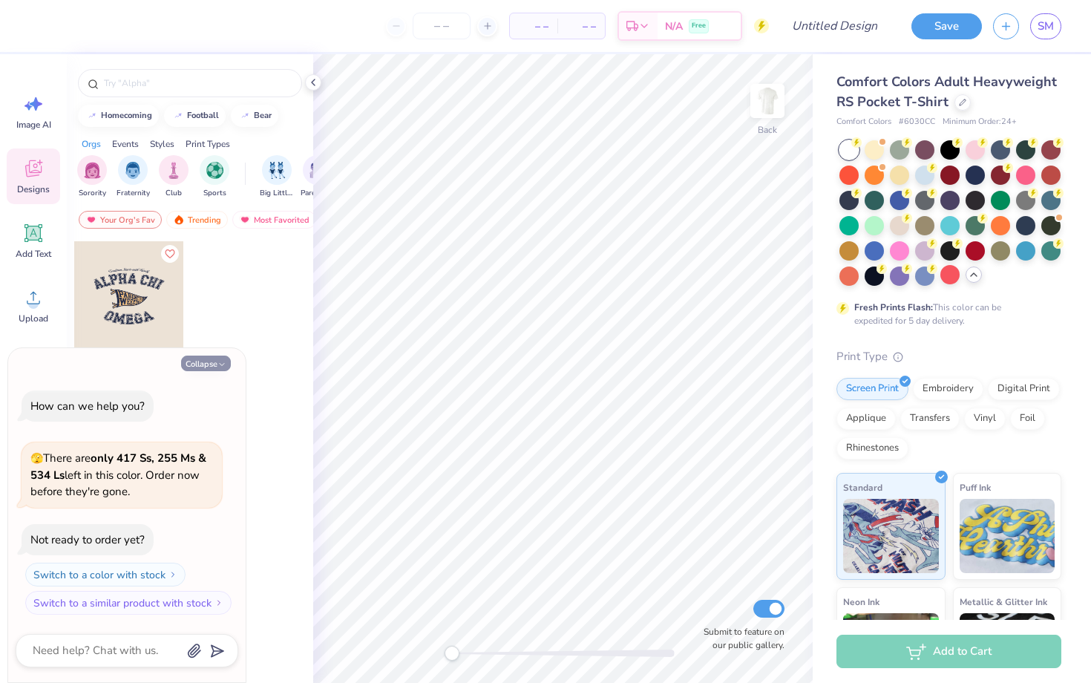
click at [199, 362] on button "Collapse" at bounding box center [206, 363] width 50 height 16
type textarea "x"
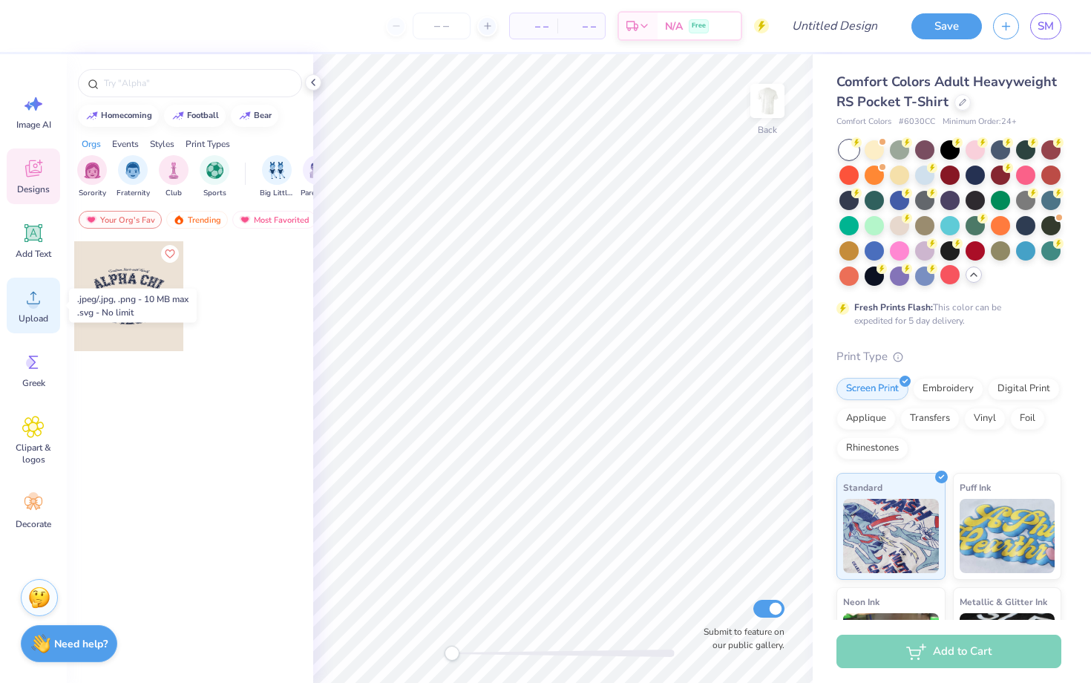
click at [29, 295] on icon at bounding box center [33, 297] width 22 height 22
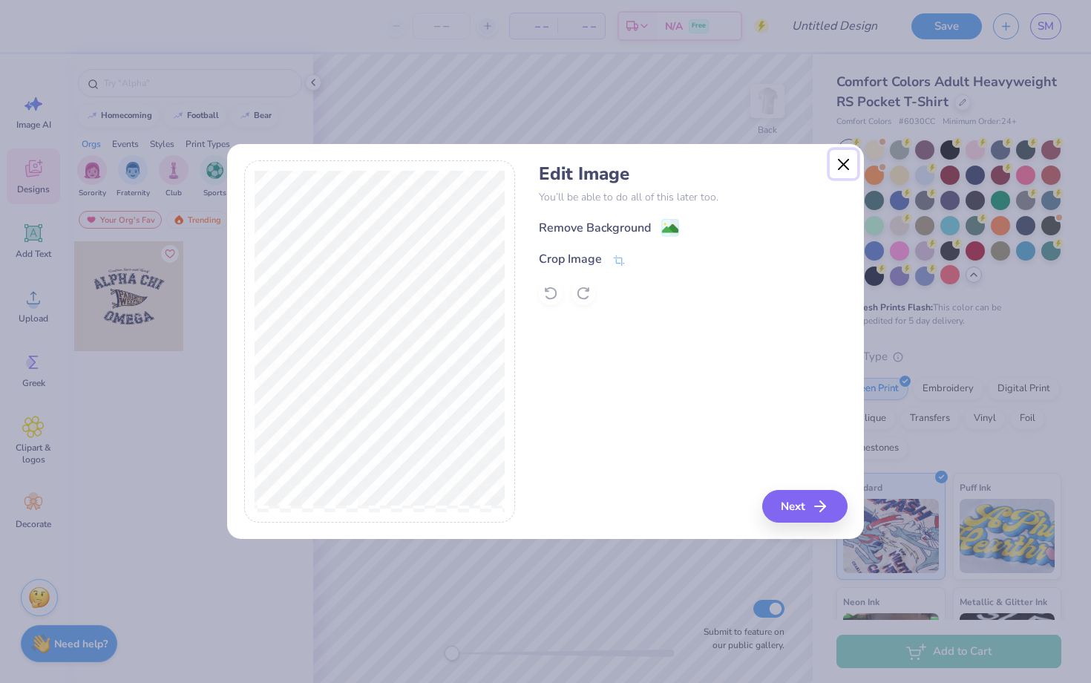
click at [846, 163] on button "Close" at bounding box center [844, 164] width 28 height 28
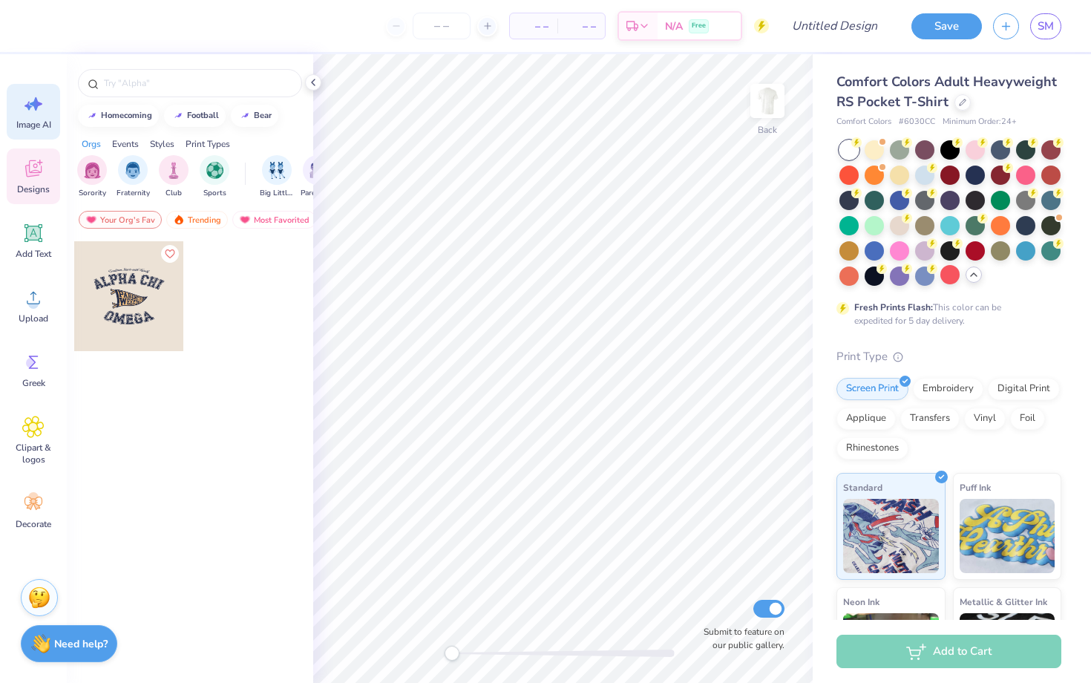
click at [31, 123] on span "Image AI" at bounding box center [33, 125] width 35 height 12
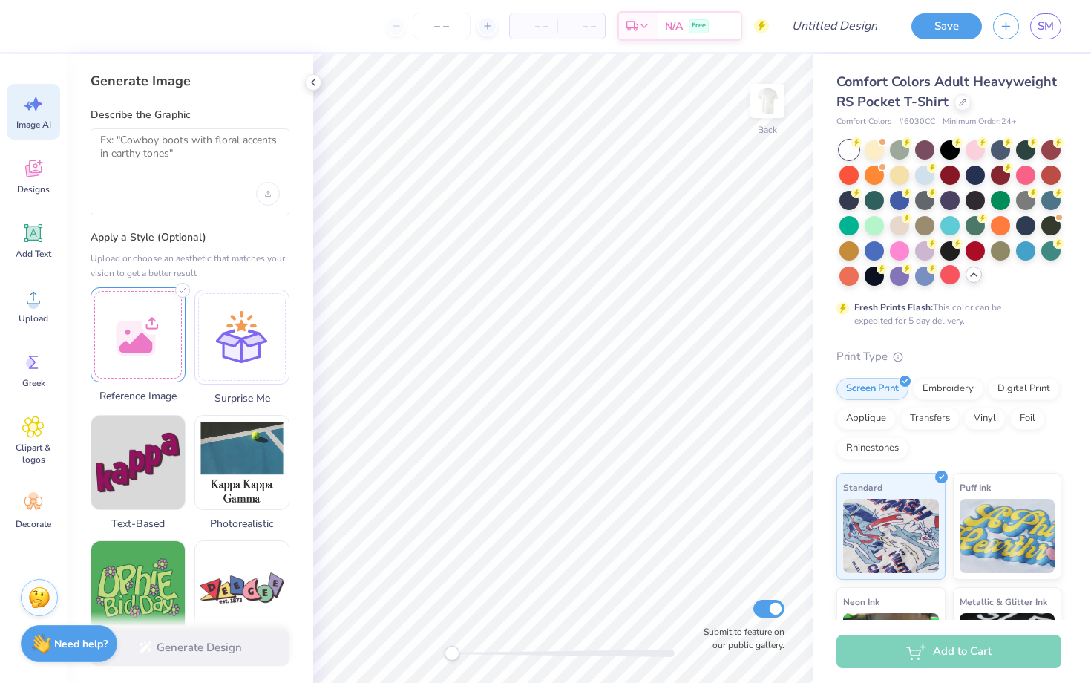
click at [148, 300] on div at bounding box center [138, 334] width 95 height 95
click at [211, 157] on textarea at bounding box center [190, 152] width 180 height 37
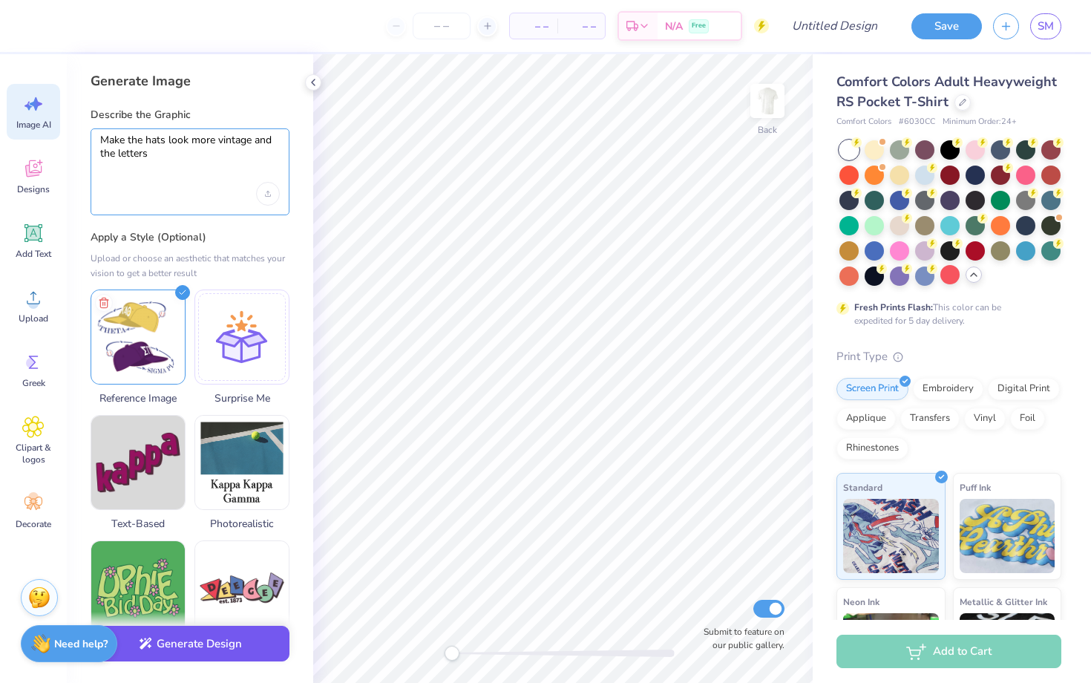
type textarea "Make the hats look more vintage and the letters"
click at [211, 640] on button "Generate Design" at bounding box center [190, 644] width 199 height 36
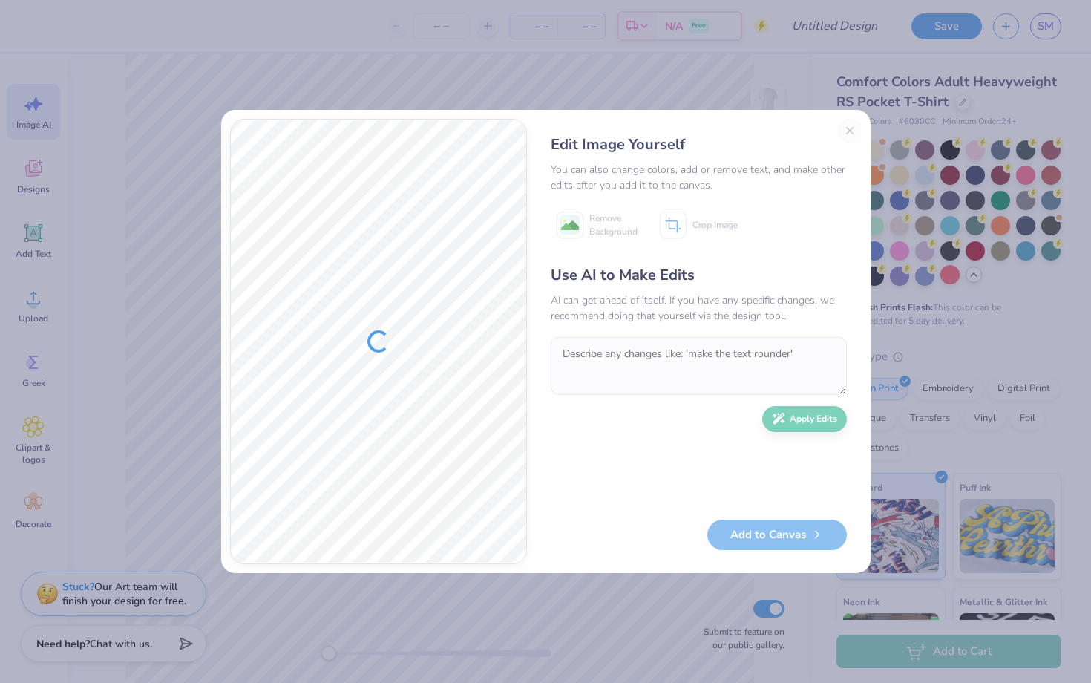
click at [846, 134] on div "Edit Image Yourself You can also change colors, add or remove text, and make ot…" at bounding box center [699, 341] width 326 height 445
click at [848, 128] on div "Edit Image Yourself You can also change colors, add or remove text, and make ot…" at bounding box center [699, 341] width 326 height 445
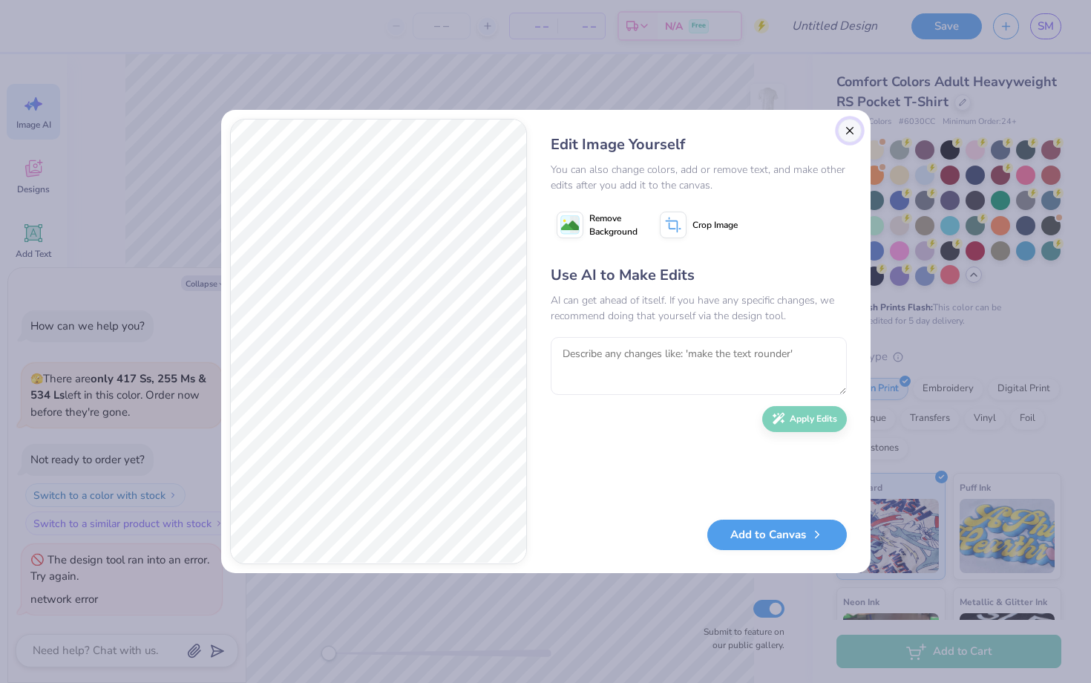
click at [849, 128] on button "Close" at bounding box center [850, 131] width 24 height 24
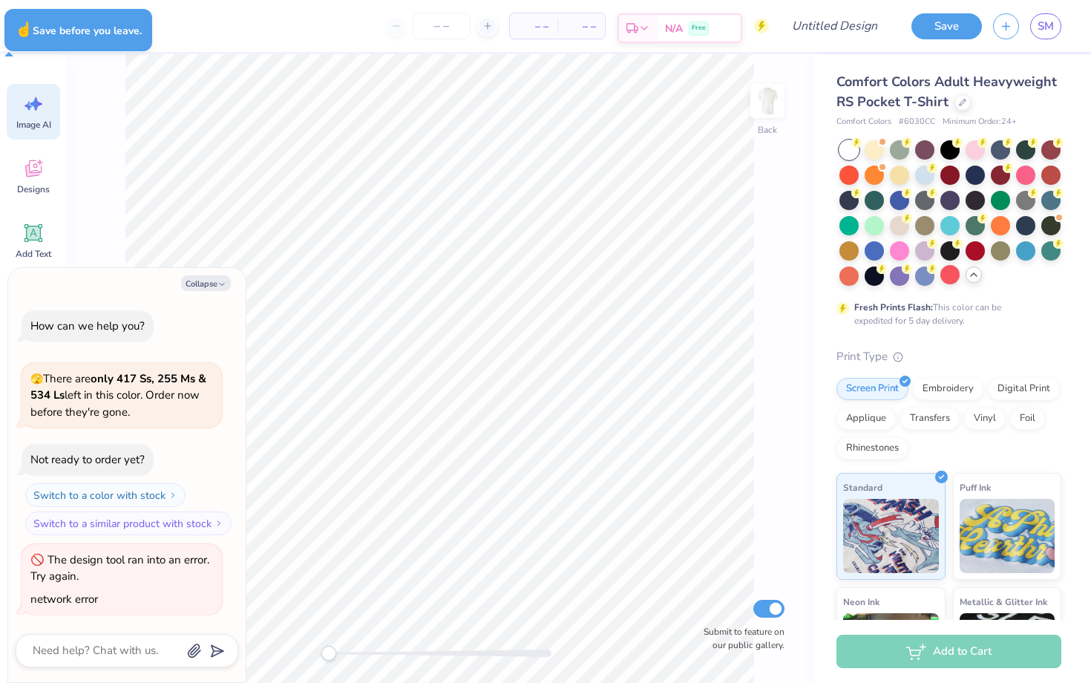
type textarea "x"
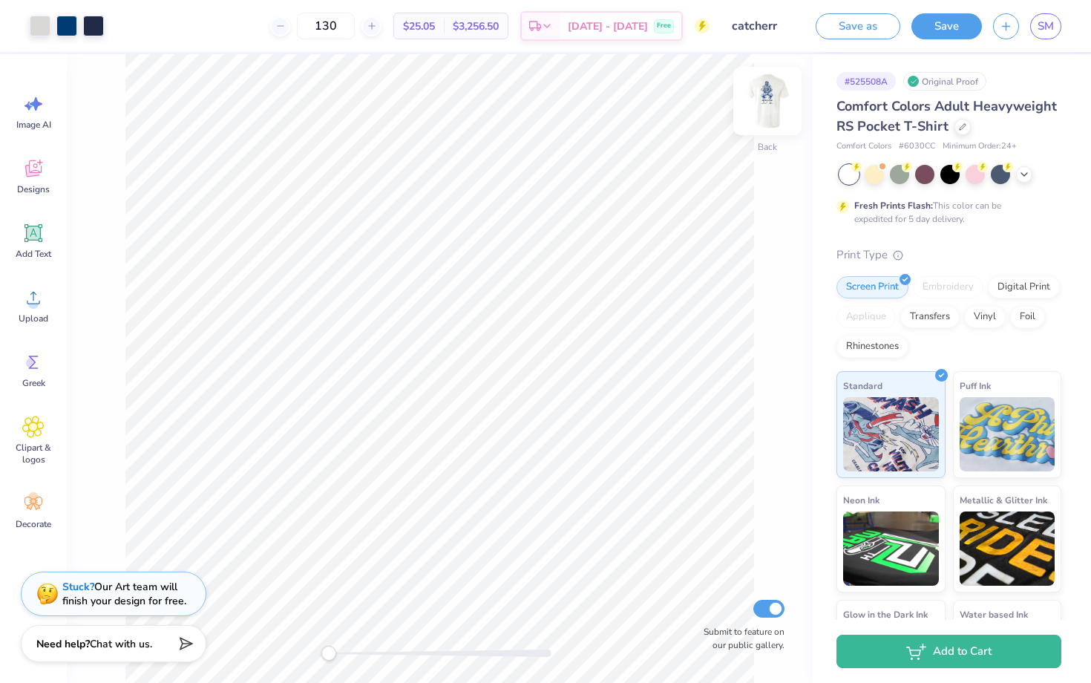
click at [775, 96] on img at bounding box center [767, 100] width 59 height 59
click at [32, 304] on circle at bounding box center [33, 303] width 10 height 10
click at [33, 296] on icon at bounding box center [33, 297] width 22 height 22
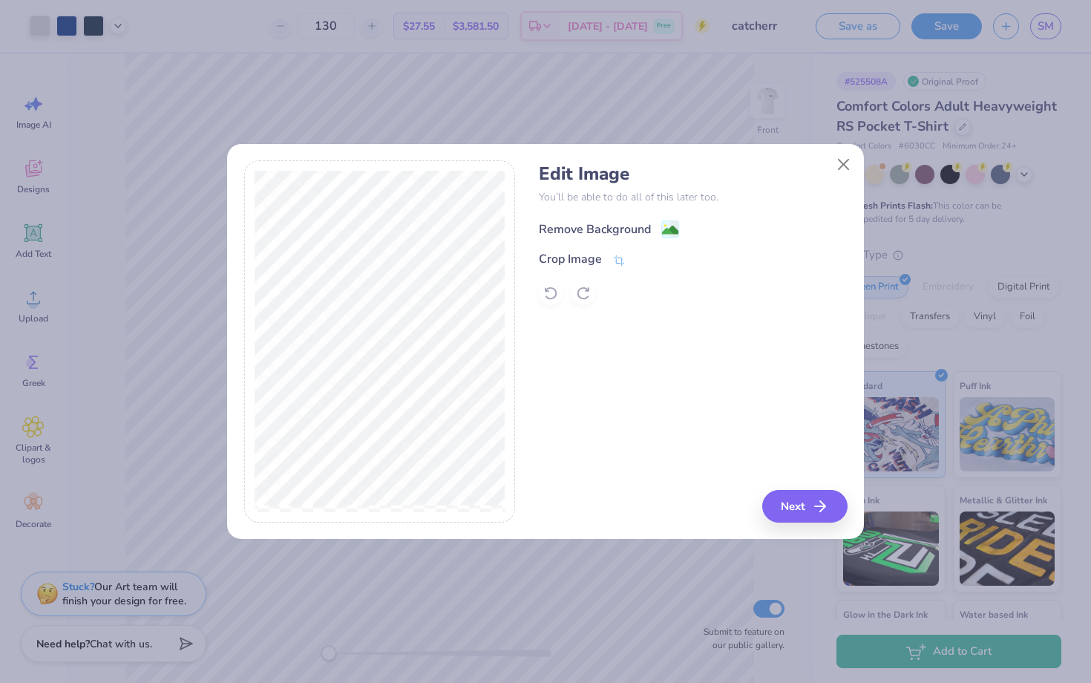
click at [607, 229] on div "Remove Background" at bounding box center [595, 229] width 112 height 18
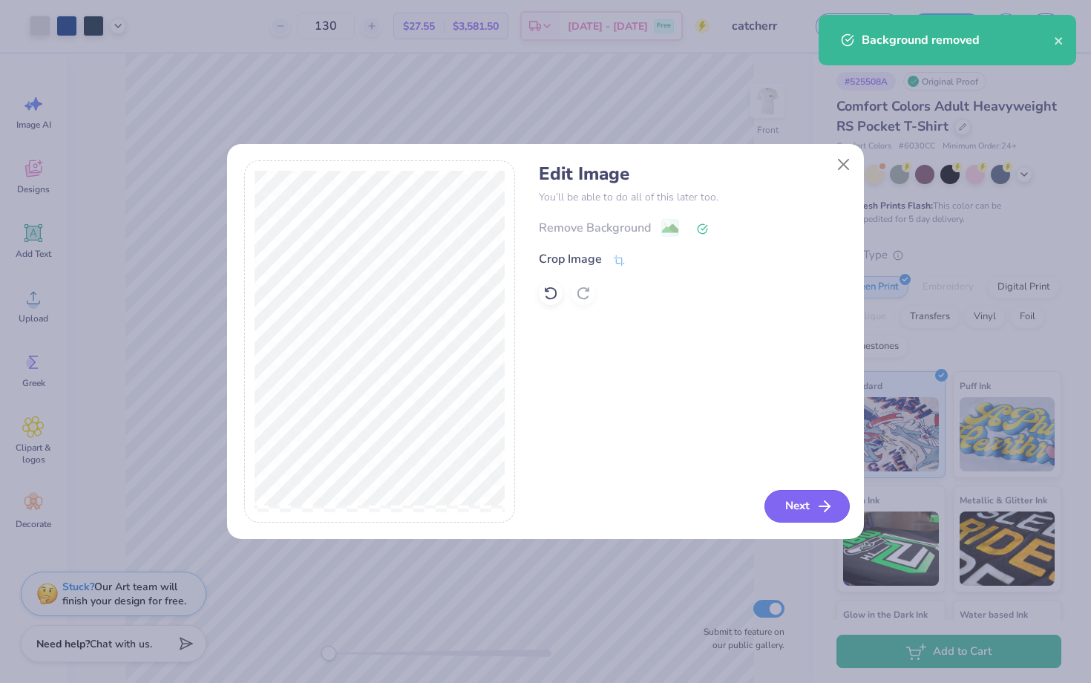
click at [802, 506] on button "Next" at bounding box center [806, 506] width 85 height 33
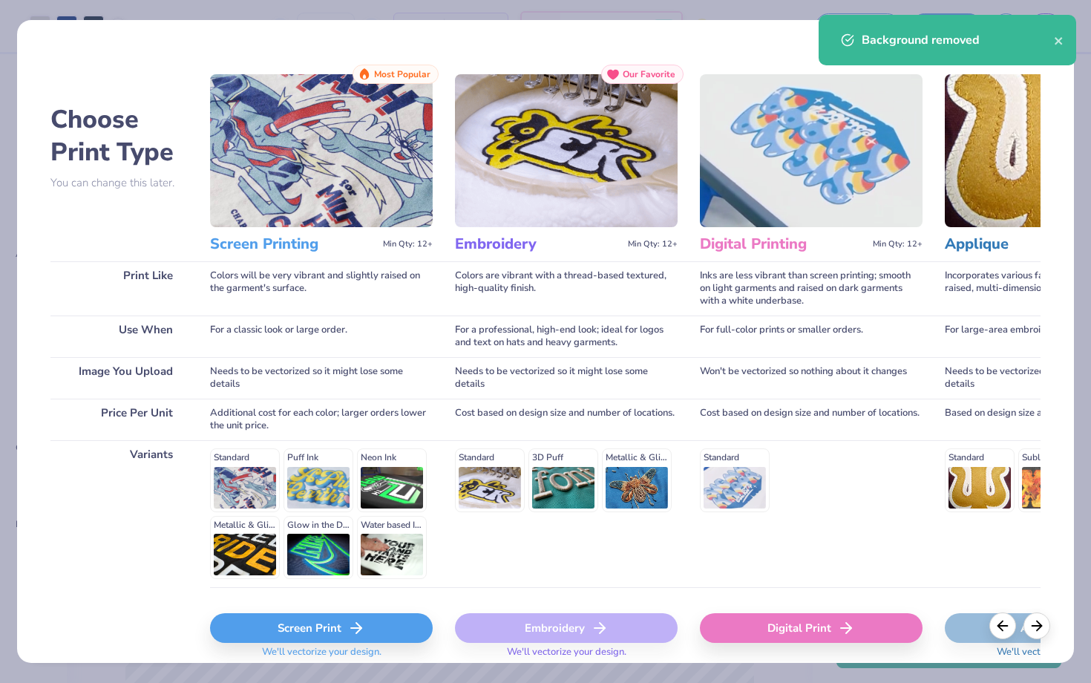
click at [301, 627] on div "Screen Print" at bounding box center [321, 628] width 223 height 30
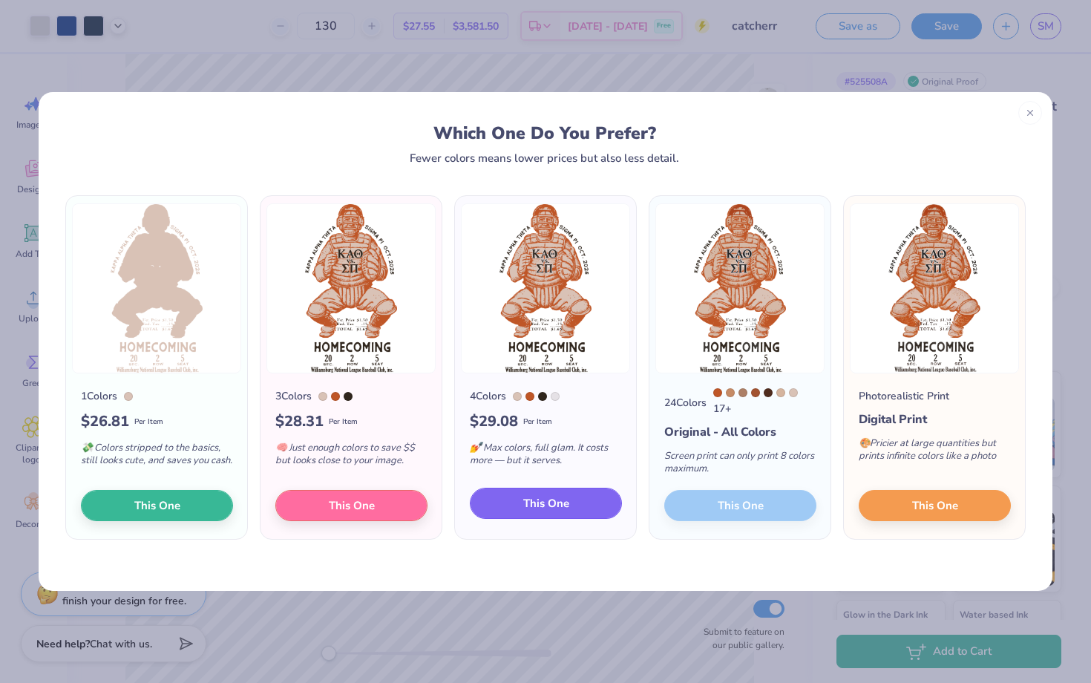
click at [542, 511] on span "This One" at bounding box center [546, 503] width 46 height 17
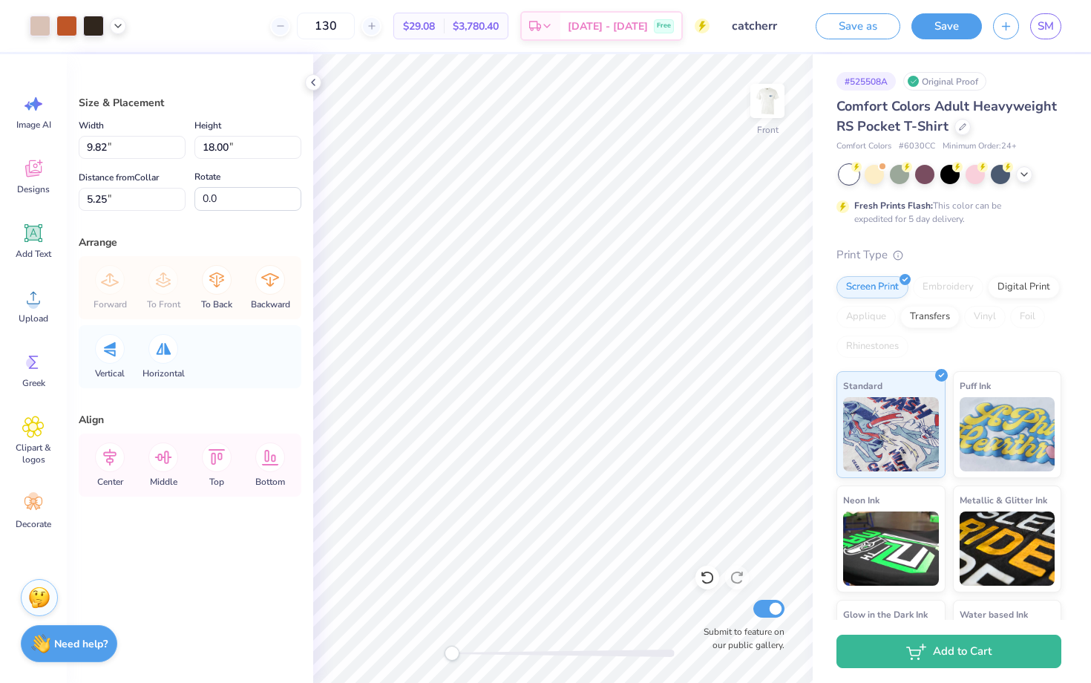
type input "6.76"
type input "12.40"
type input "3.48"
type input "9.82"
type input "18.00"
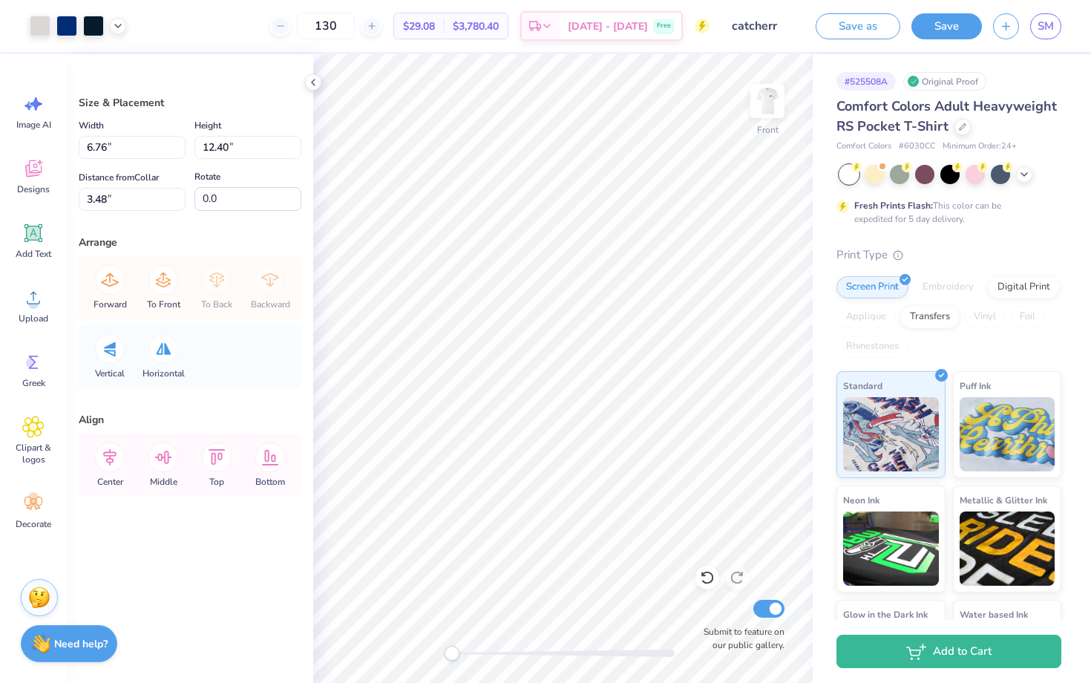
type input "5.25"
click at [93, 34] on div at bounding box center [93, 24] width 21 height 21
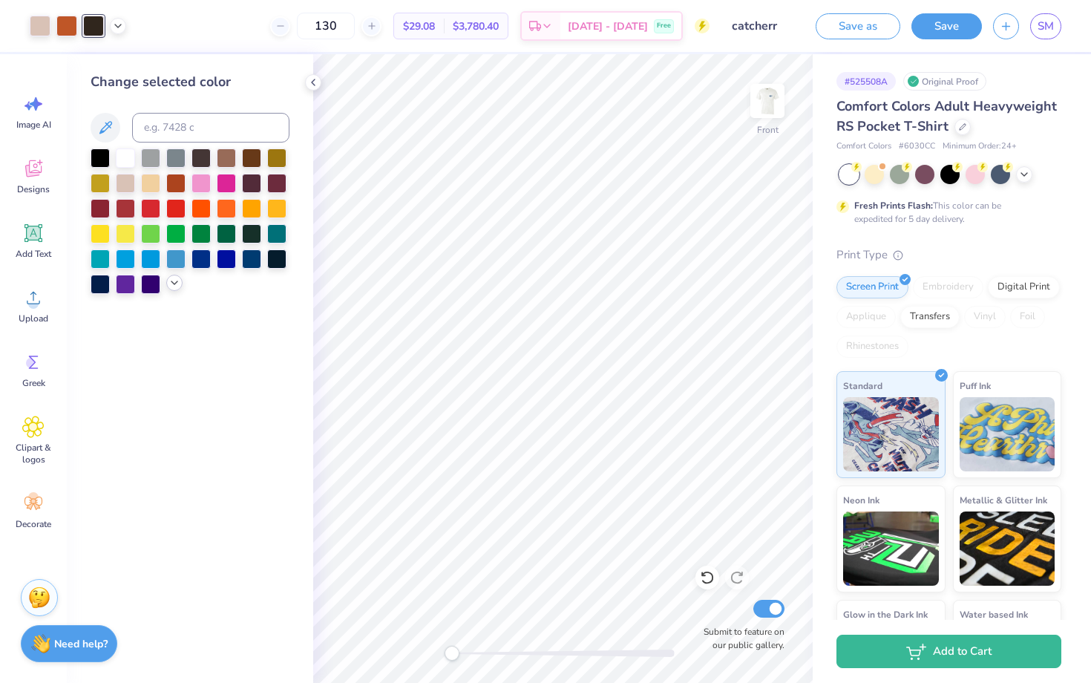
click at [172, 283] on polyline at bounding box center [174, 282] width 6 height 3
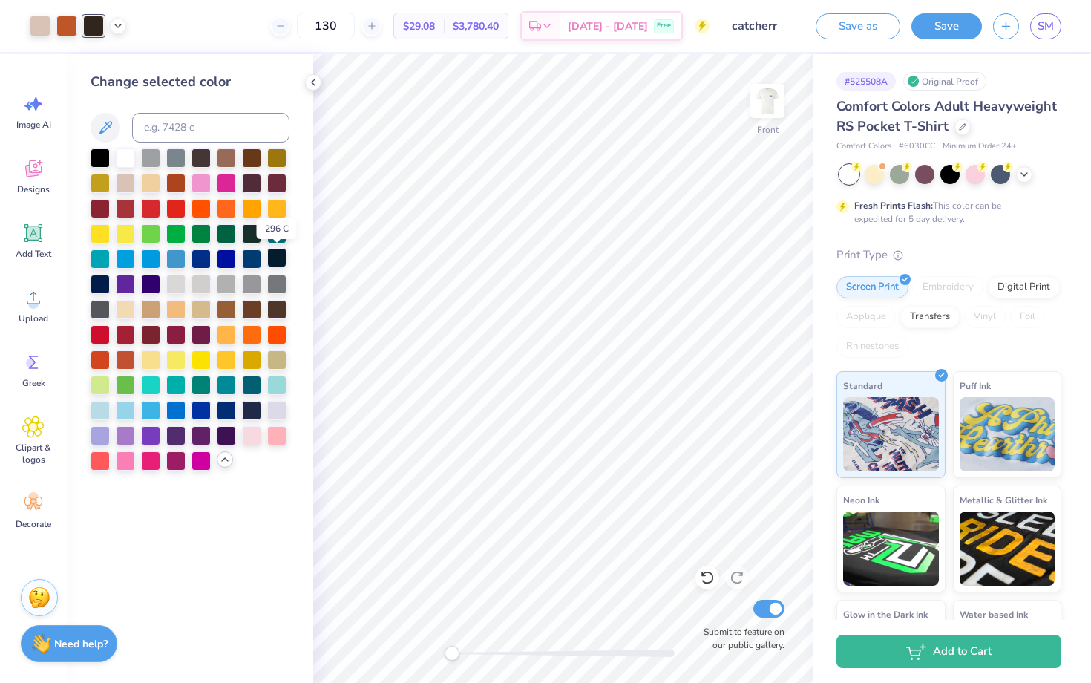
click at [272, 263] on div at bounding box center [276, 257] width 19 height 19
click at [45, 29] on div at bounding box center [40, 24] width 21 height 21
click at [181, 281] on div at bounding box center [175, 282] width 19 height 19
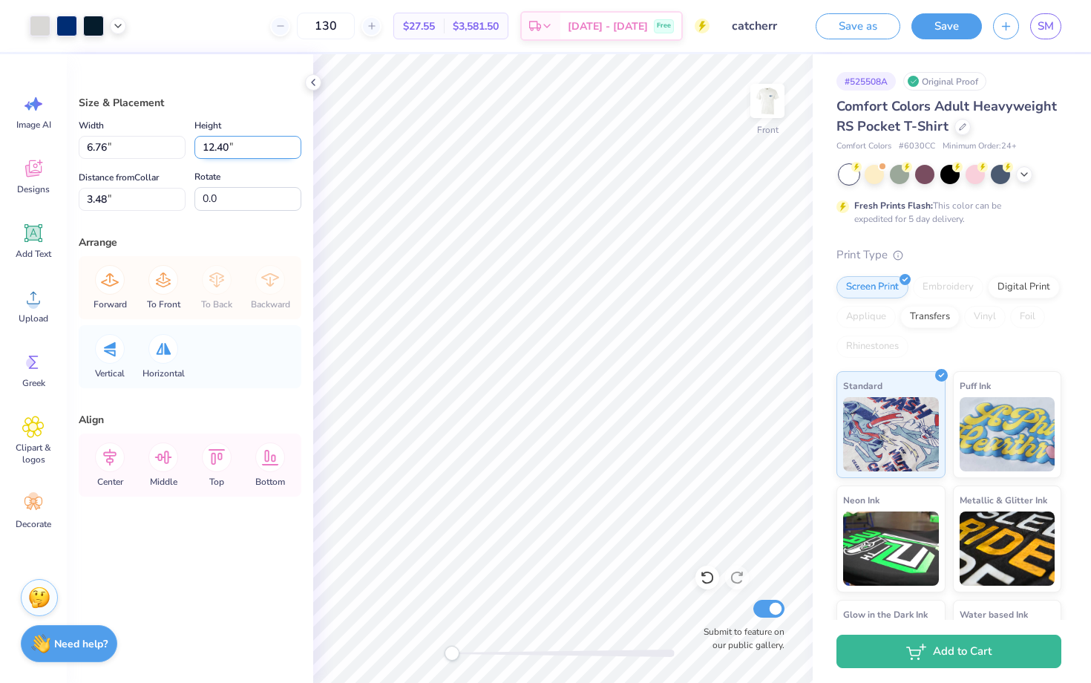
type input "9.82"
type input "18.00"
type input "5.25"
click at [72, 27] on div at bounding box center [66, 24] width 21 height 21
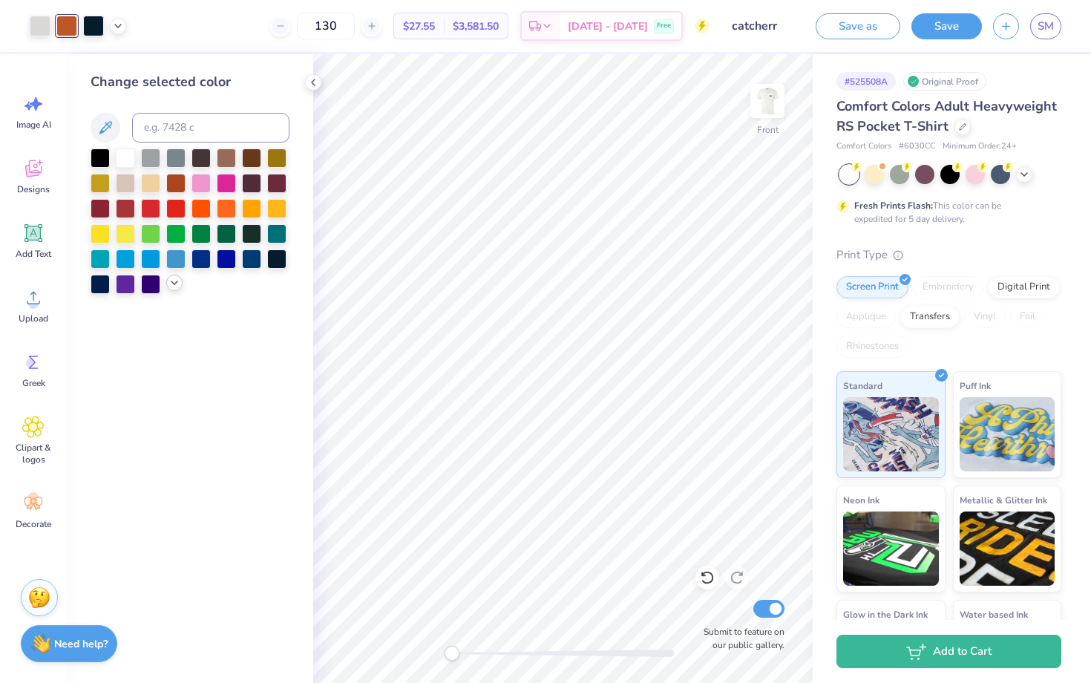
click at [173, 287] on icon at bounding box center [174, 283] width 12 height 12
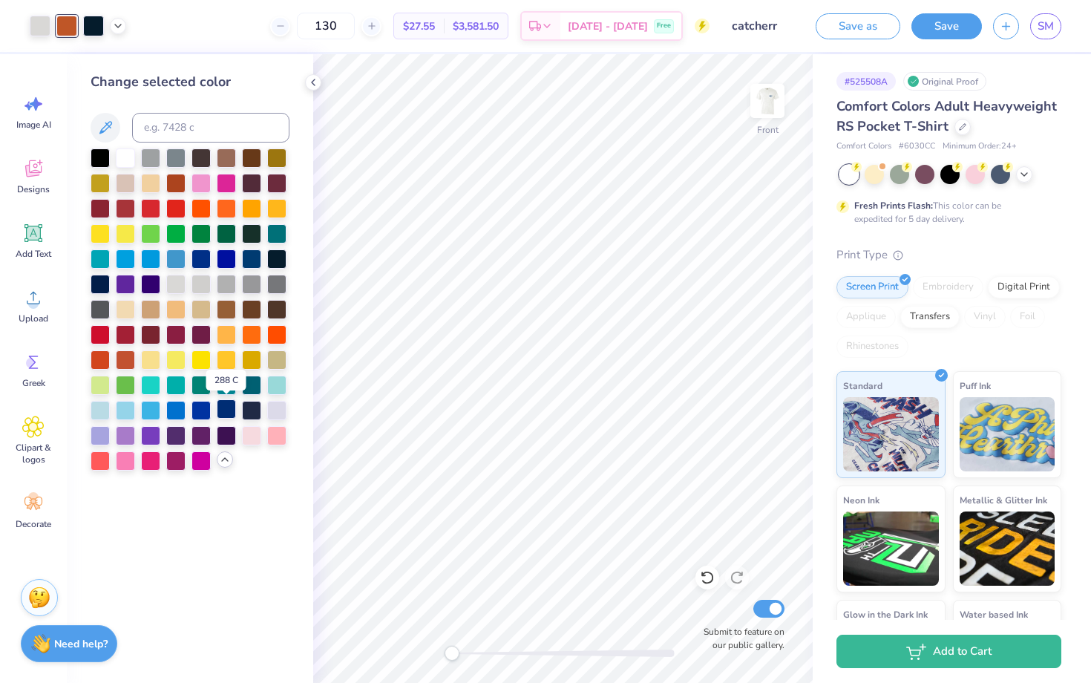
click at [229, 405] on div at bounding box center [226, 408] width 19 height 19
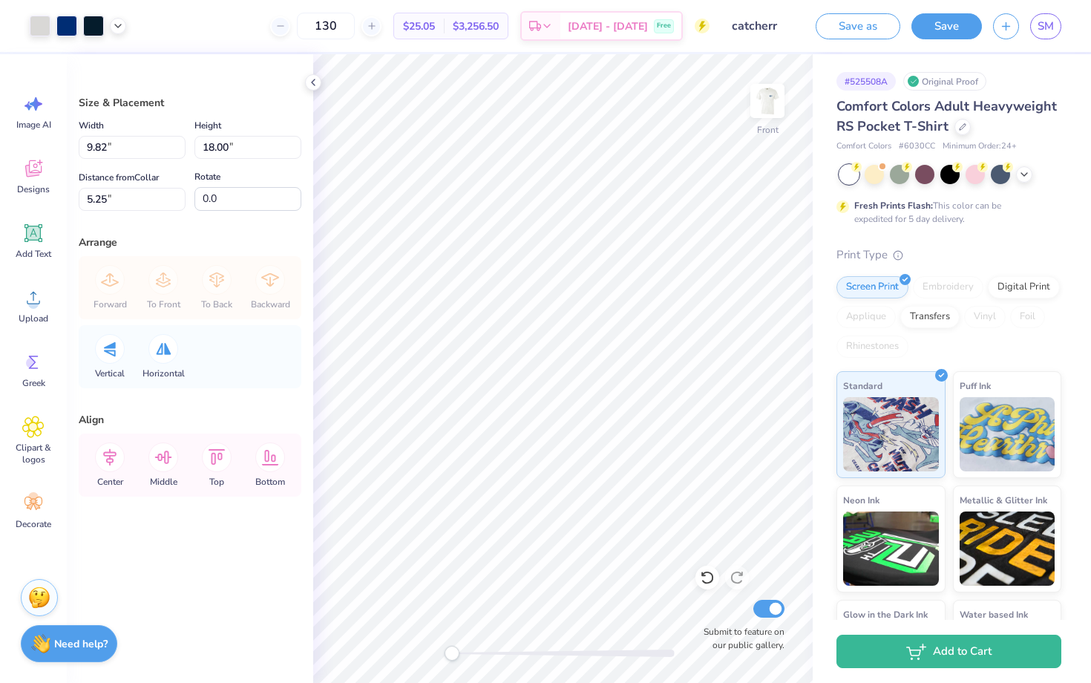
type input "6.80"
type input "12.47"
type input "10.78"
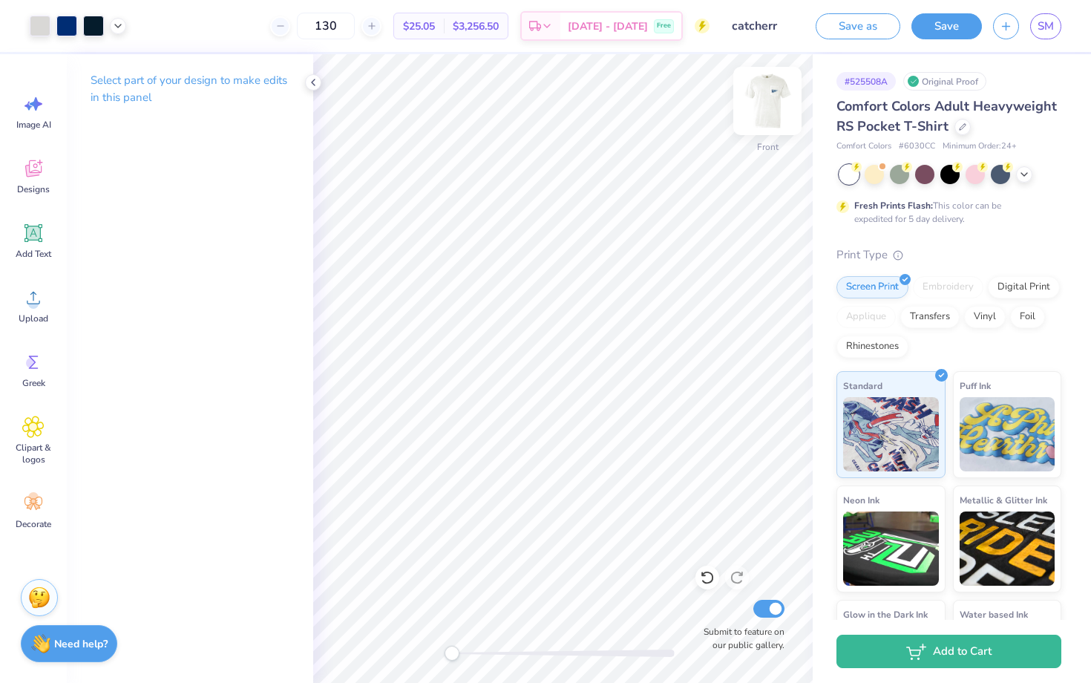
click at [777, 108] on img at bounding box center [767, 100] width 59 height 59
click at [951, 28] on button "Save" at bounding box center [946, 24] width 70 height 26
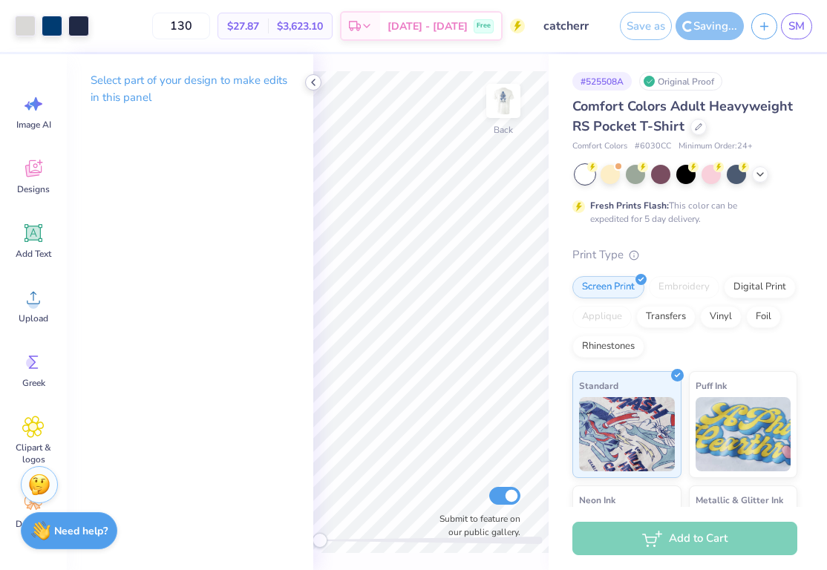
click at [316, 85] on icon at bounding box center [313, 82] width 12 height 12
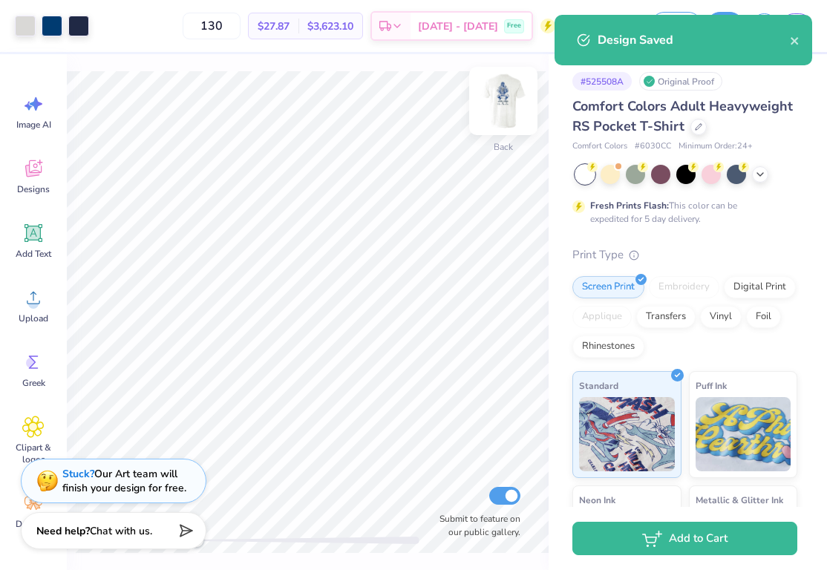
click at [507, 111] on img at bounding box center [502, 100] width 59 height 59
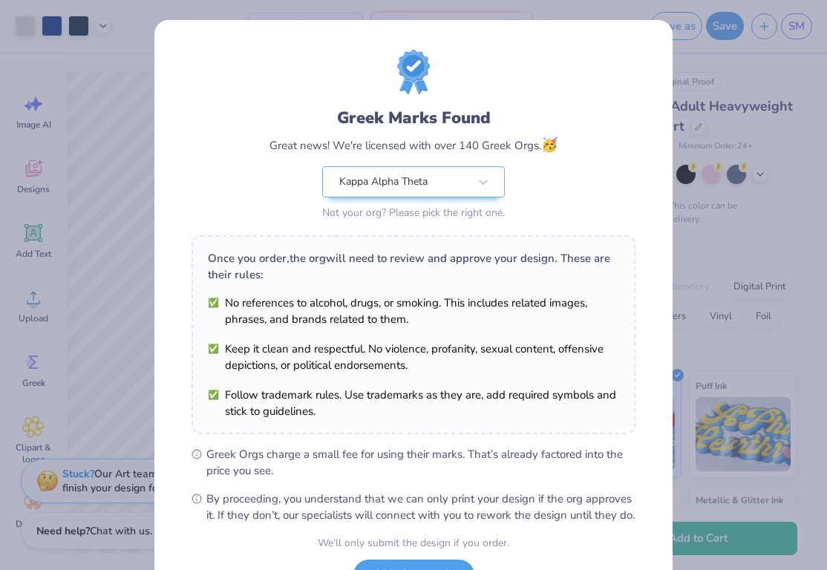
scroll to position [125, 0]
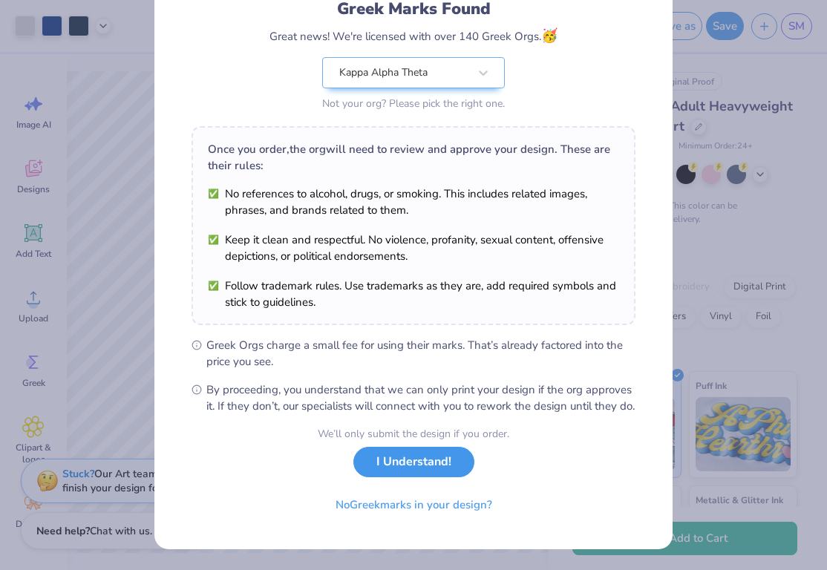
click at [431, 464] on button "I Understand!" at bounding box center [413, 462] width 121 height 30
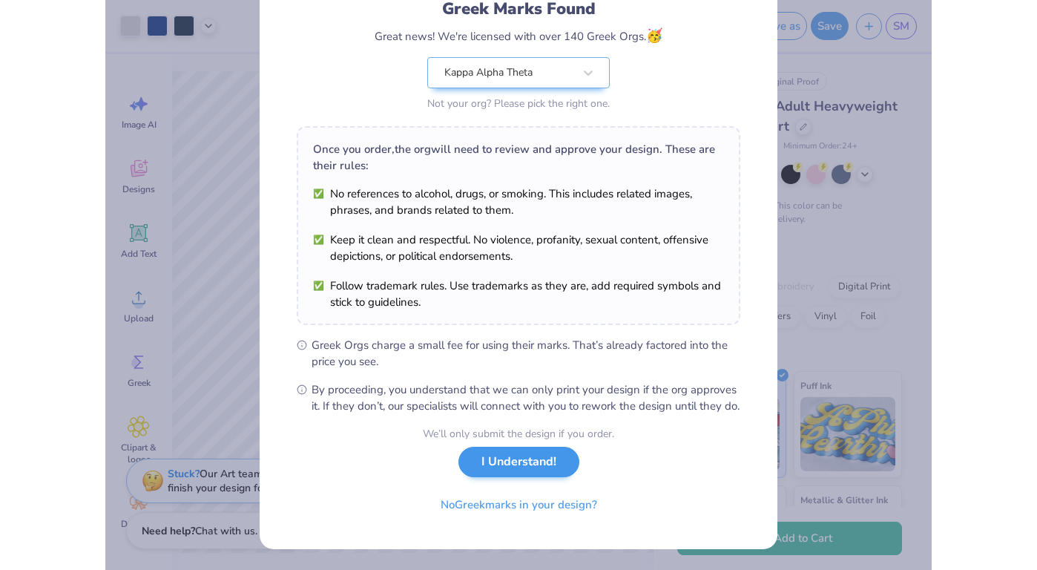
scroll to position [0, 0]
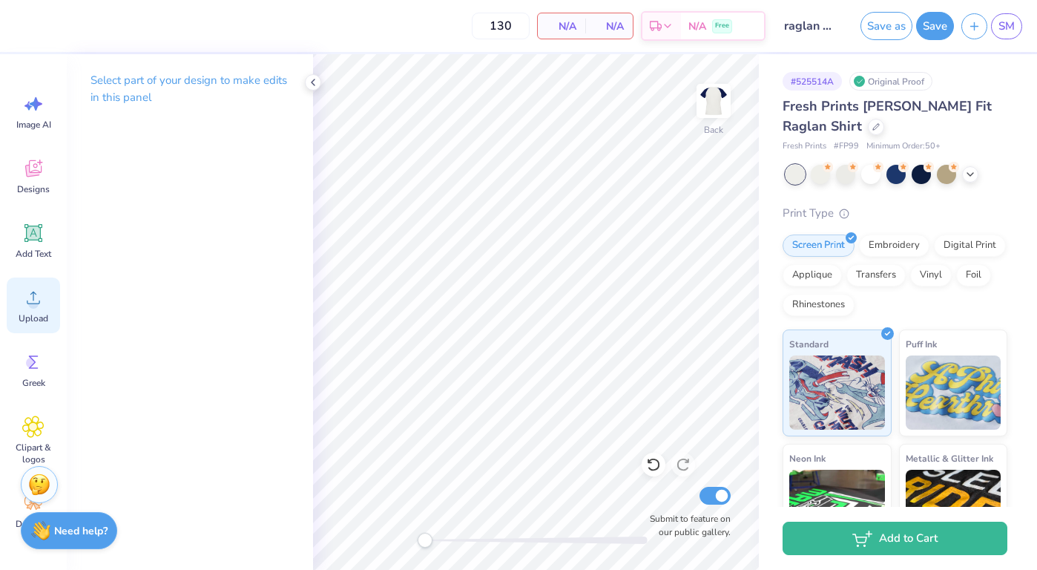
click at [29, 288] on icon at bounding box center [33, 297] width 22 height 22
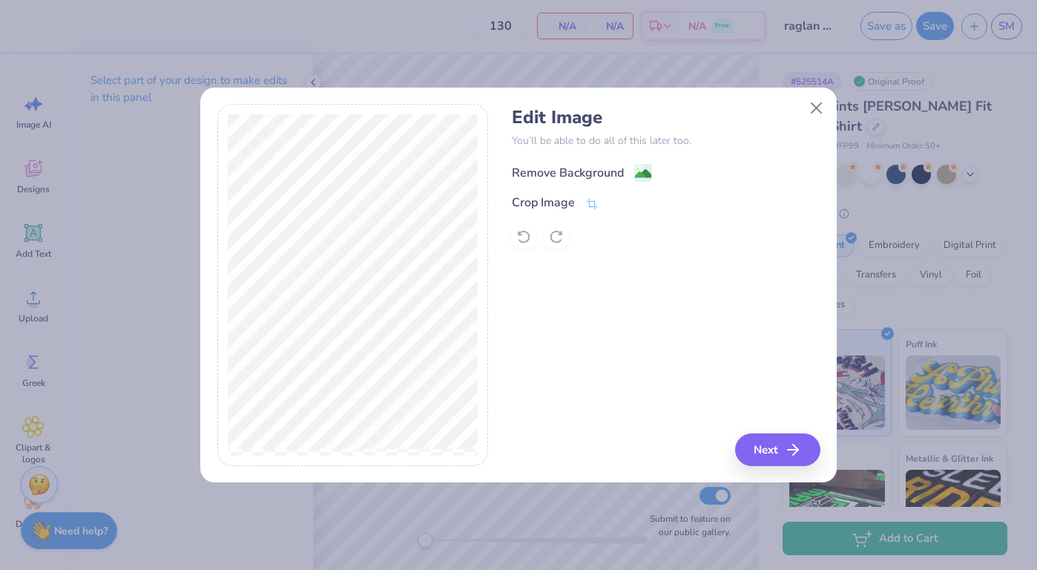
click at [600, 167] on div "Remove Background" at bounding box center [568, 173] width 112 height 18
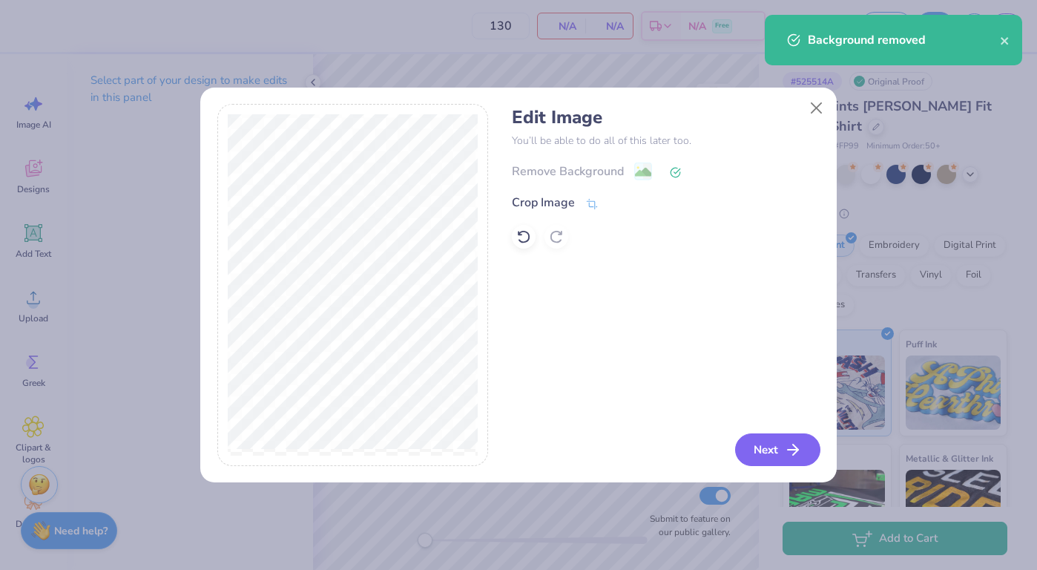
click at [780, 451] on button "Next" at bounding box center [777, 449] width 85 height 33
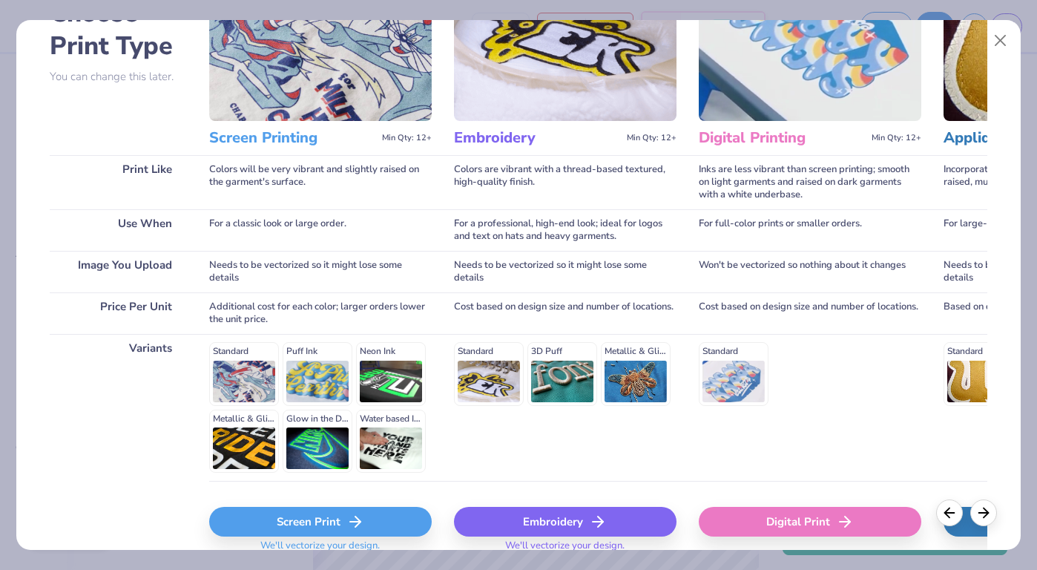
scroll to position [170, 0]
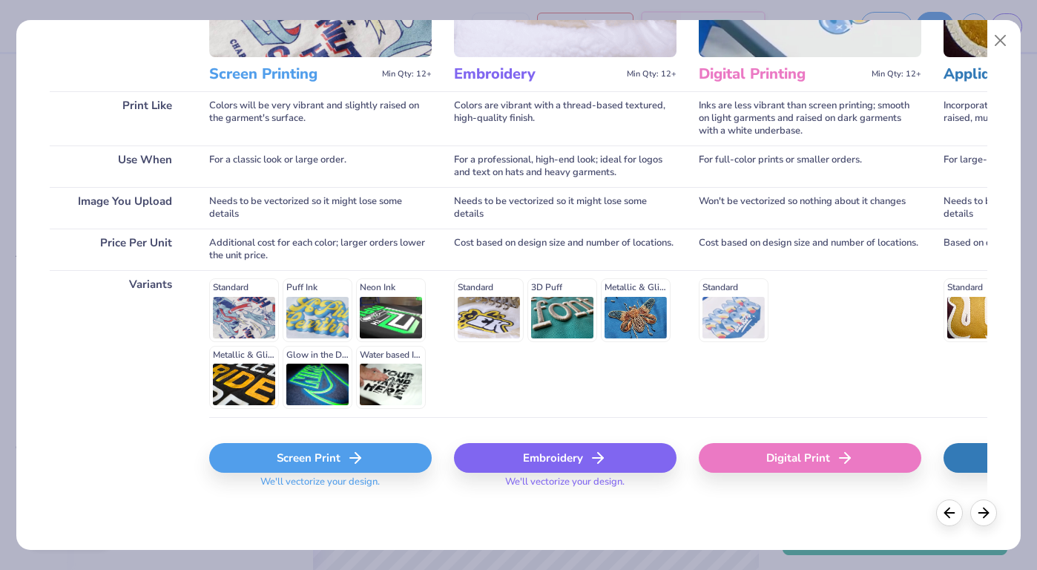
click at [358, 459] on polyline at bounding box center [357, 458] width 5 height 10
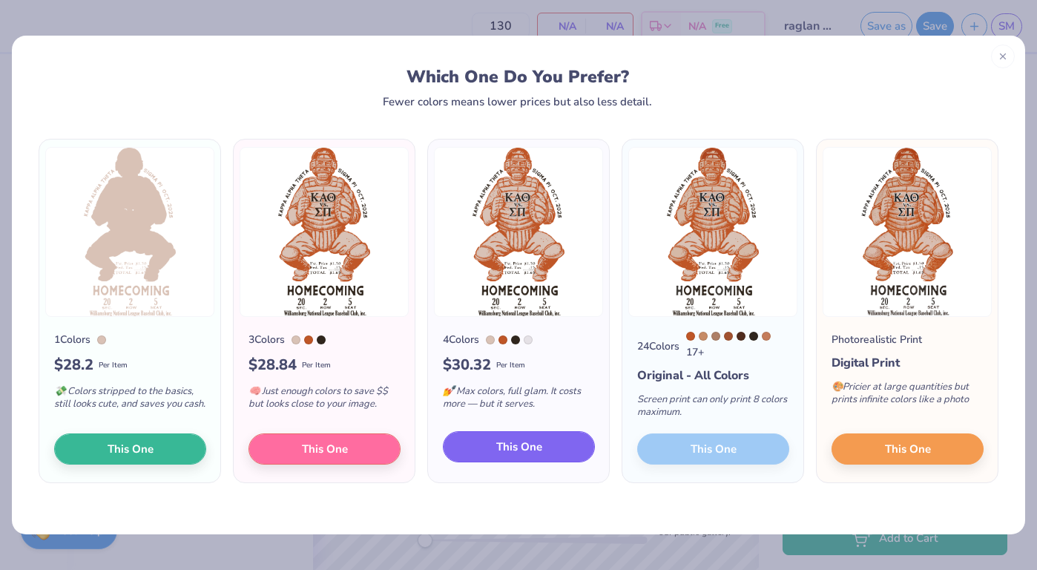
click at [519, 445] on span "This One" at bounding box center [519, 447] width 46 height 17
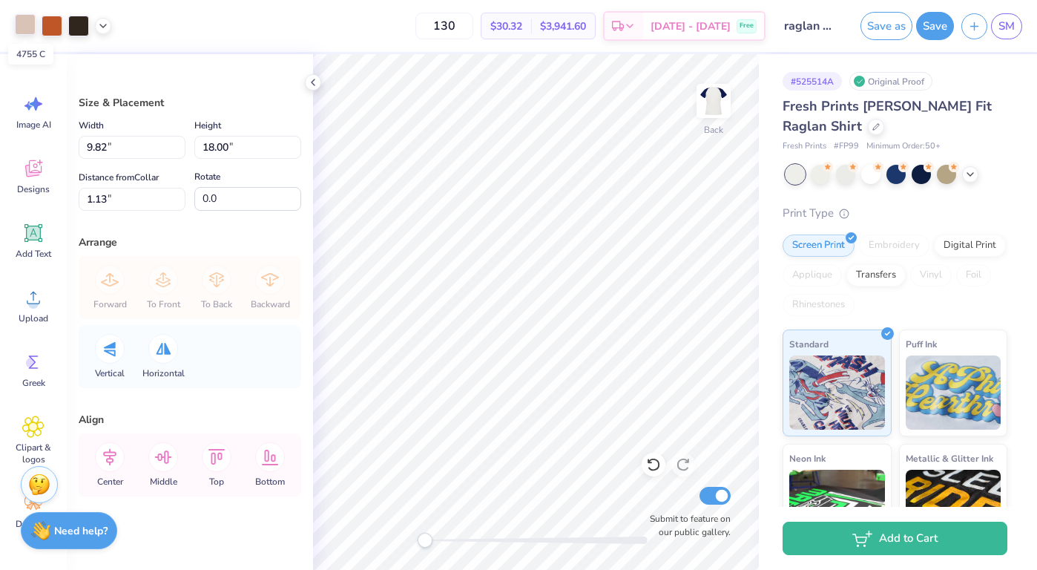
click at [26, 21] on div at bounding box center [25, 24] width 21 height 21
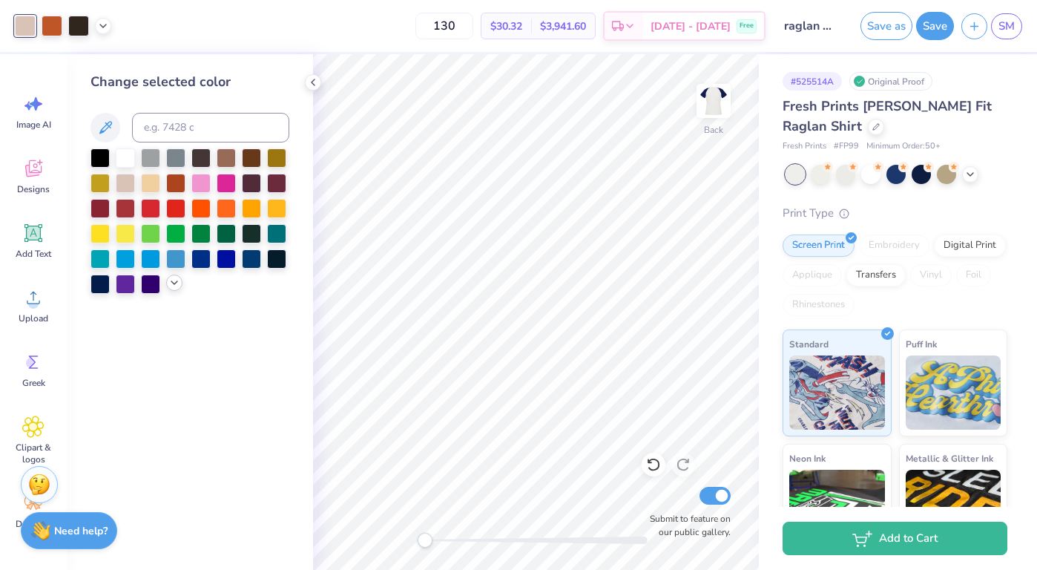
click at [169, 280] on icon at bounding box center [174, 283] width 12 height 12
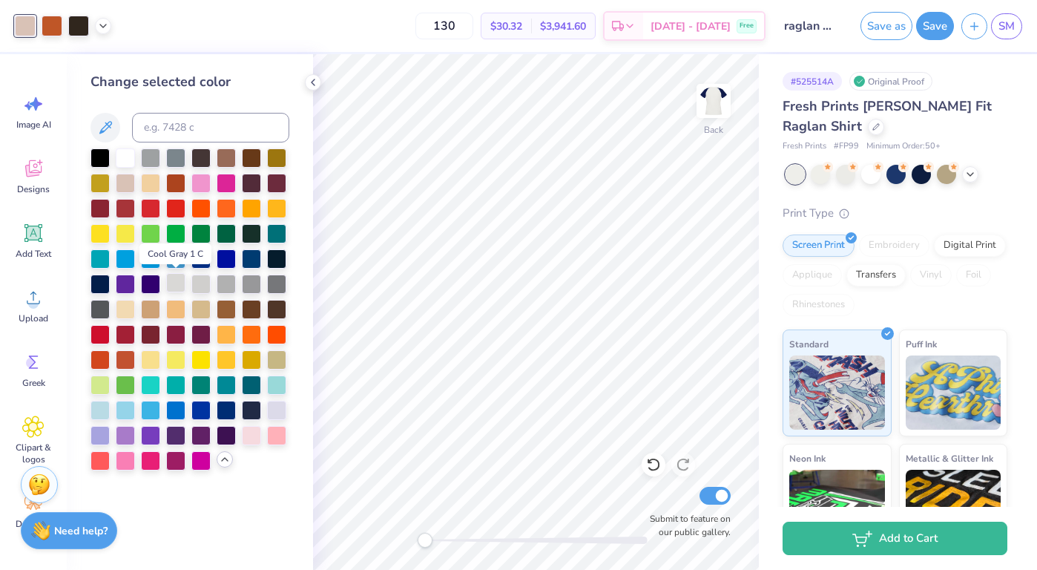
click at [174, 280] on div at bounding box center [175, 282] width 19 height 19
click at [78, 29] on div at bounding box center [78, 24] width 21 height 21
click at [254, 404] on div at bounding box center [251, 408] width 19 height 19
click at [278, 254] on div at bounding box center [276, 257] width 19 height 19
click at [54, 24] on div at bounding box center [52, 24] width 21 height 21
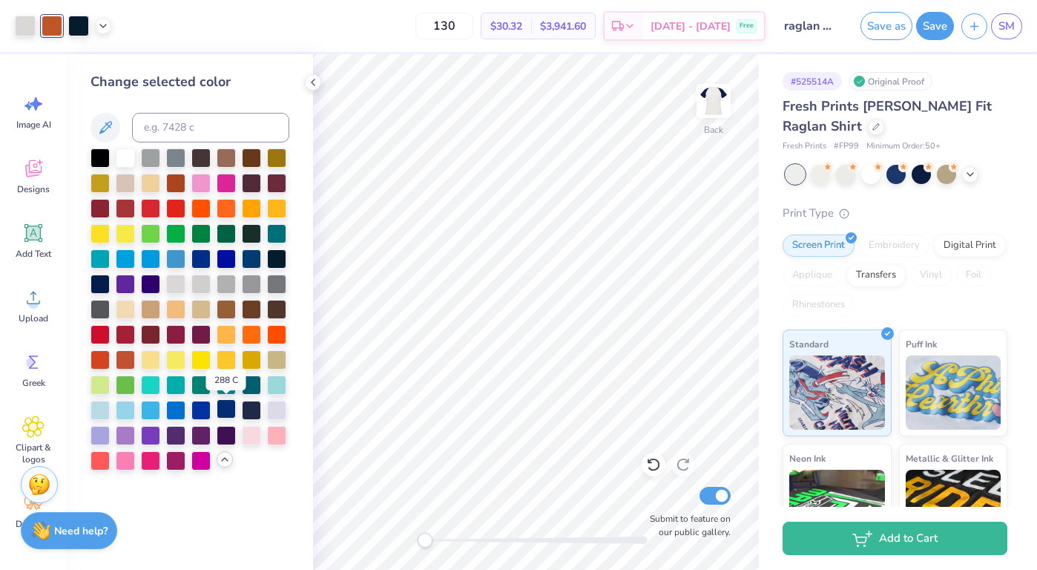
click at [224, 409] on div at bounding box center [226, 408] width 19 height 19
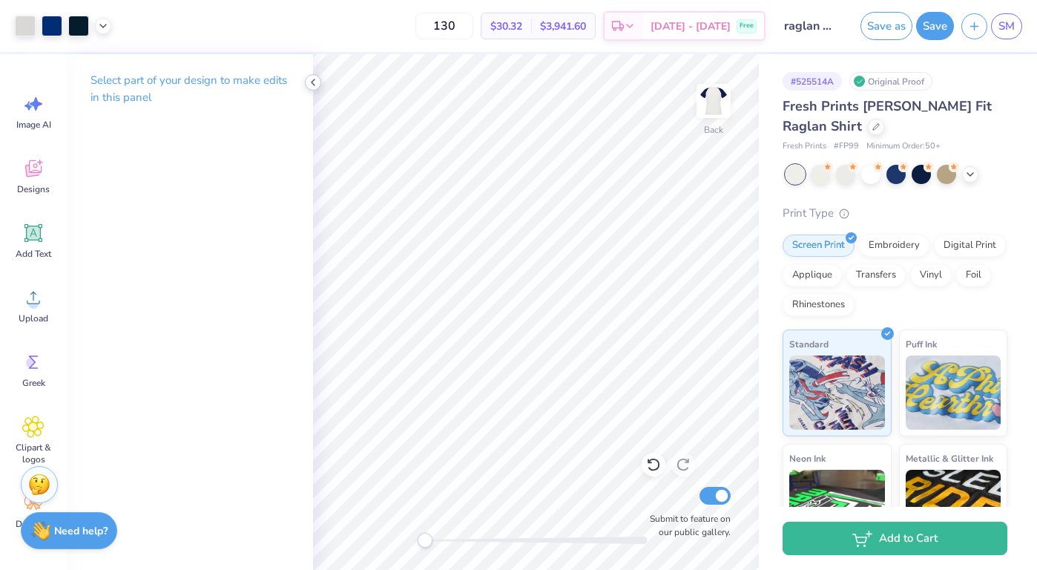
click at [313, 81] on polyline at bounding box center [313, 82] width 3 height 6
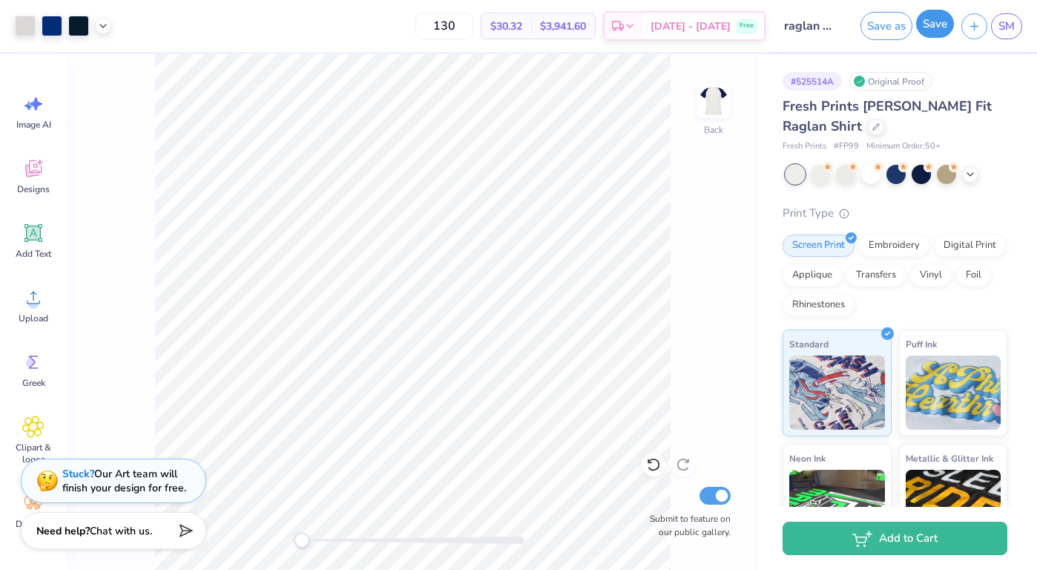
click at [934, 30] on button "Save" at bounding box center [935, 24] width 38 height 28
